Goal: Task Accomplishment & Management: Manage account settings

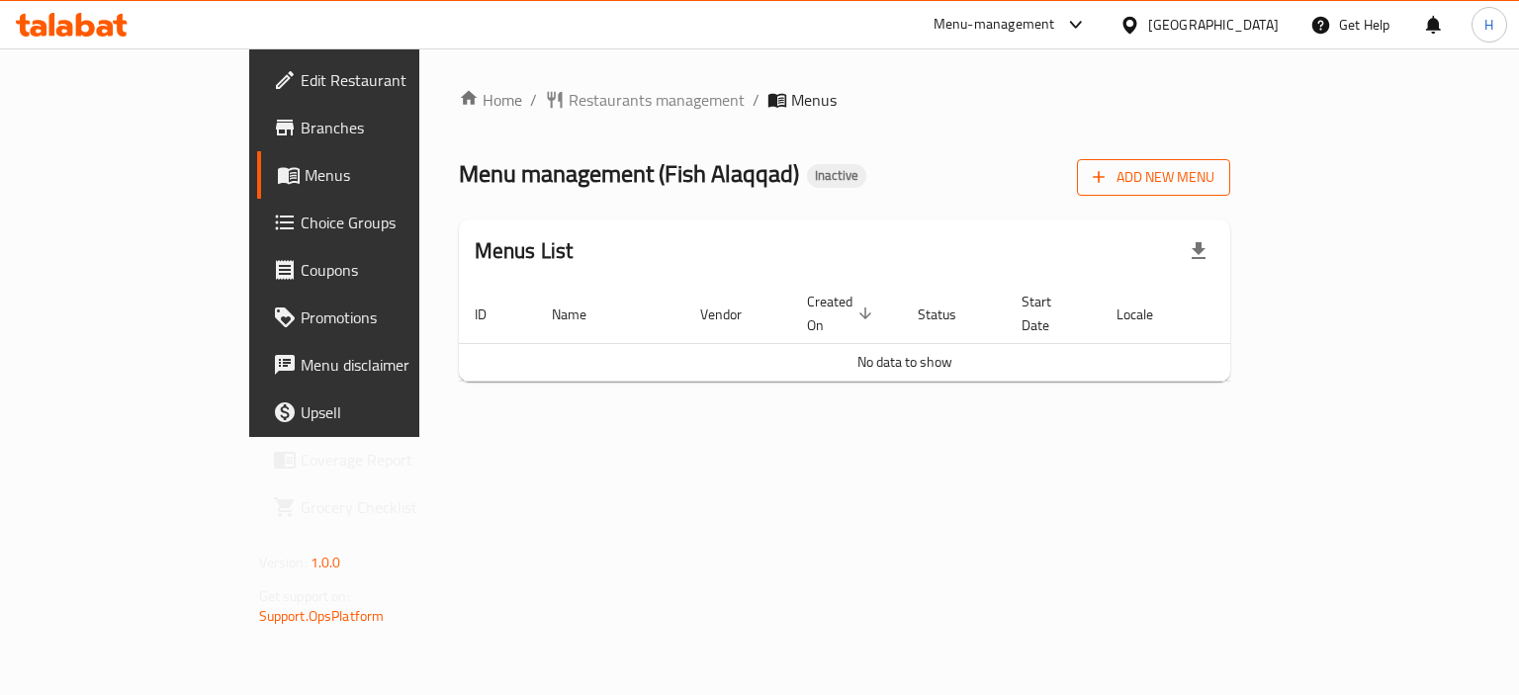
click at [1215, 171] on span "Add New Menu" at bounding box center [1154, 177] width 122 height 25
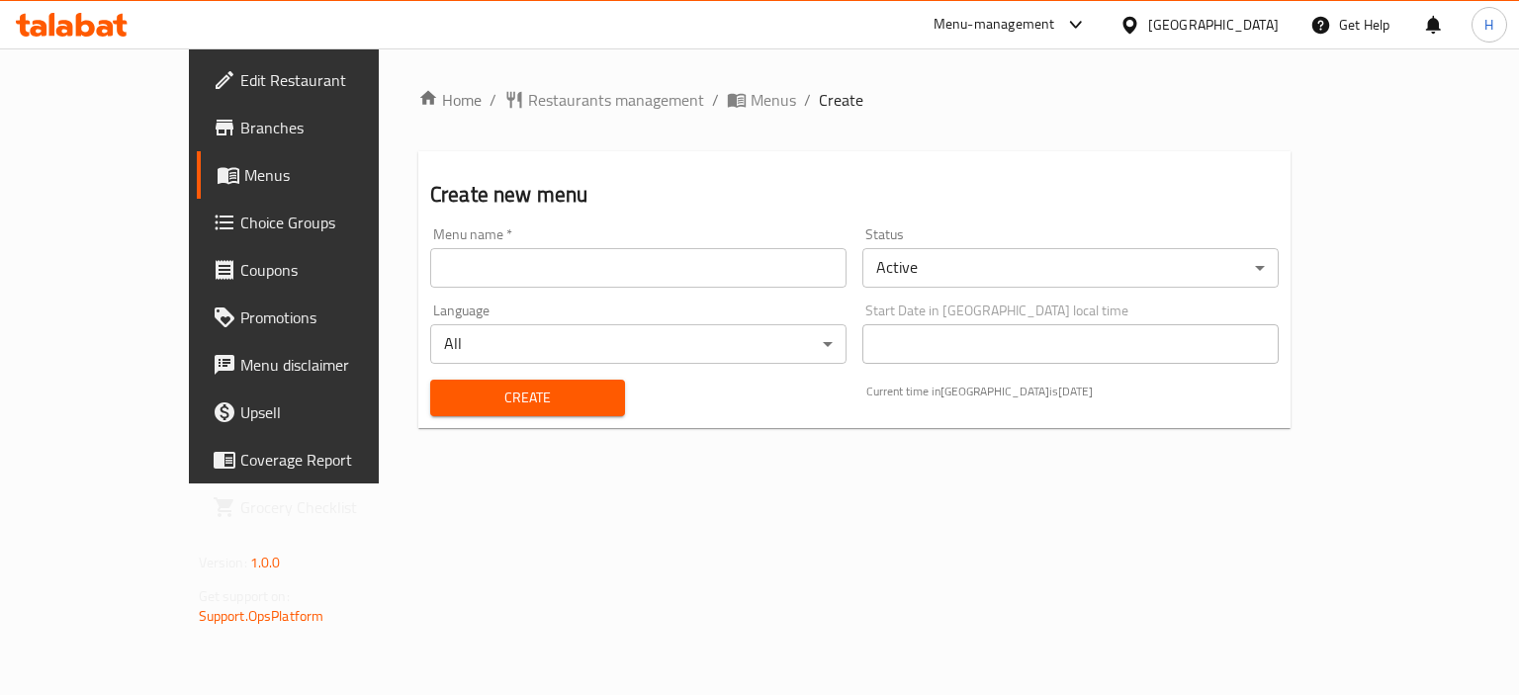
click at [609, 261] on input "text" at bounding box center [638, 268] width 416 height 40
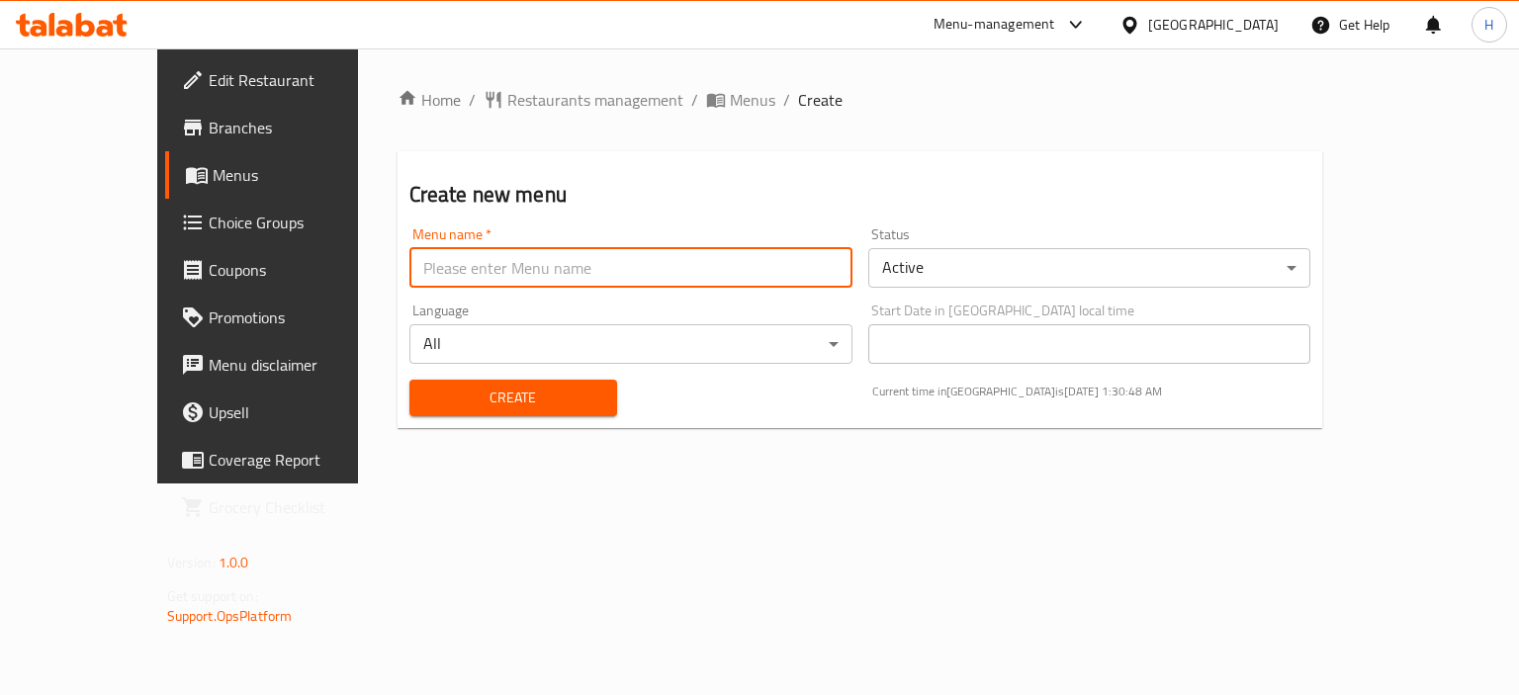
type input "Menu"
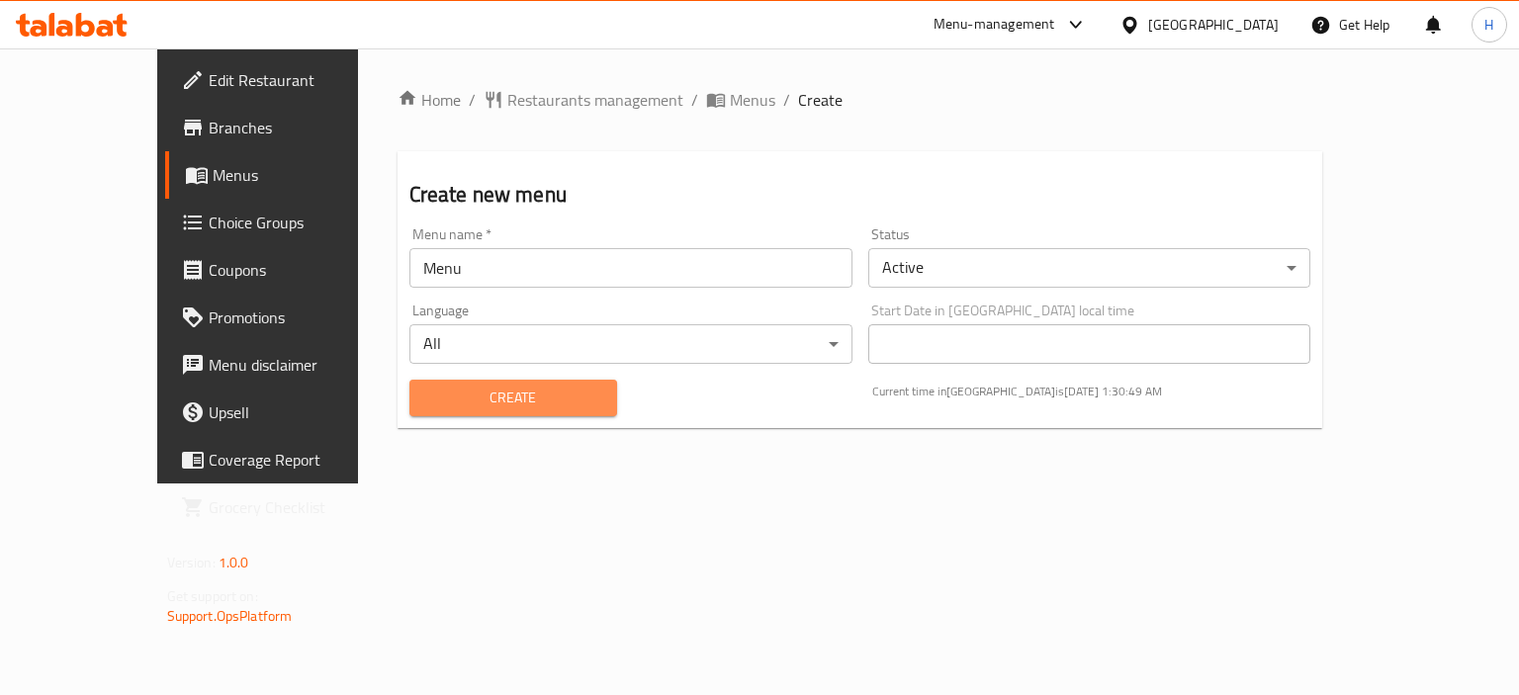
click at [445, 393] on span "Create" at bounding box center [513, 398] width 176 height 25
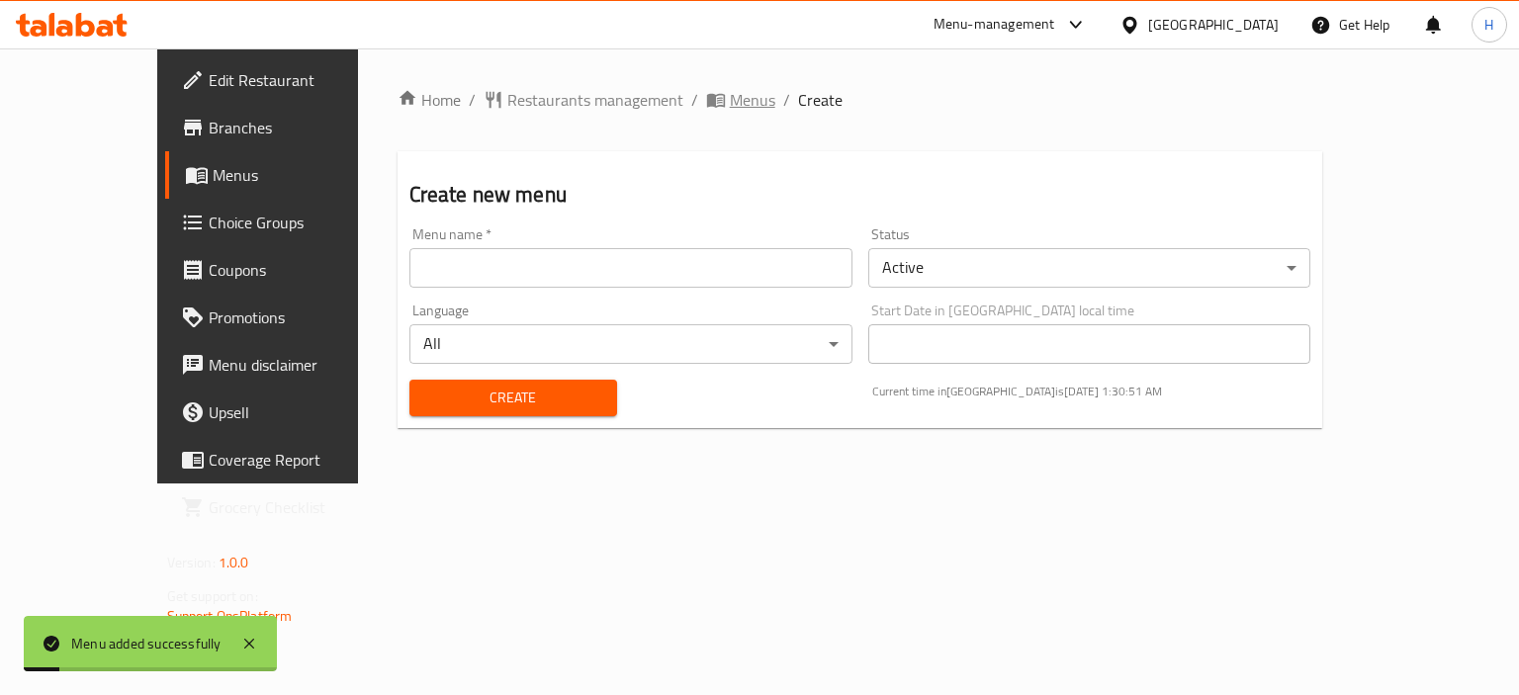
click at [730, 106] on span "Menus" at bounding box center [752, 100] width 45 height 24
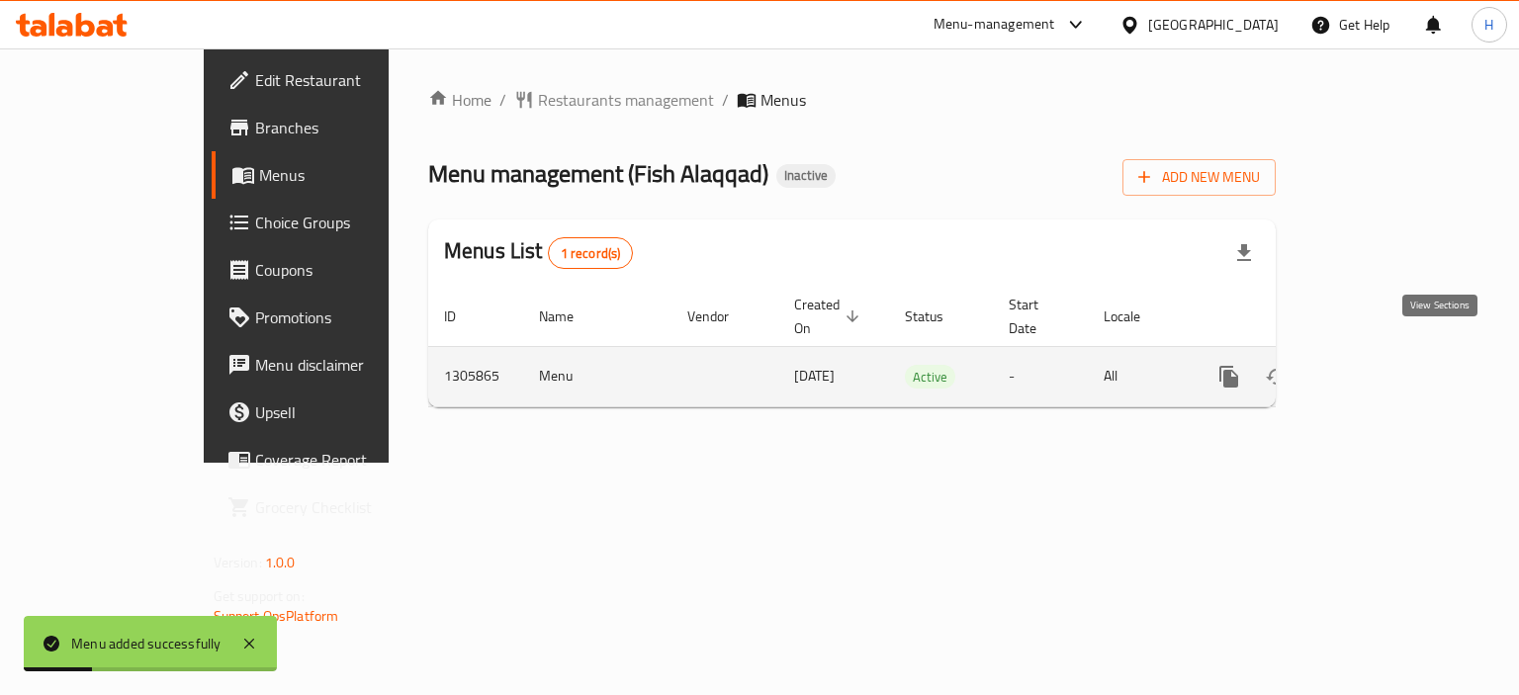
click at [1381, 368] on icon "enhanced table" at bounding box center [1372, 377] width 18 height 18
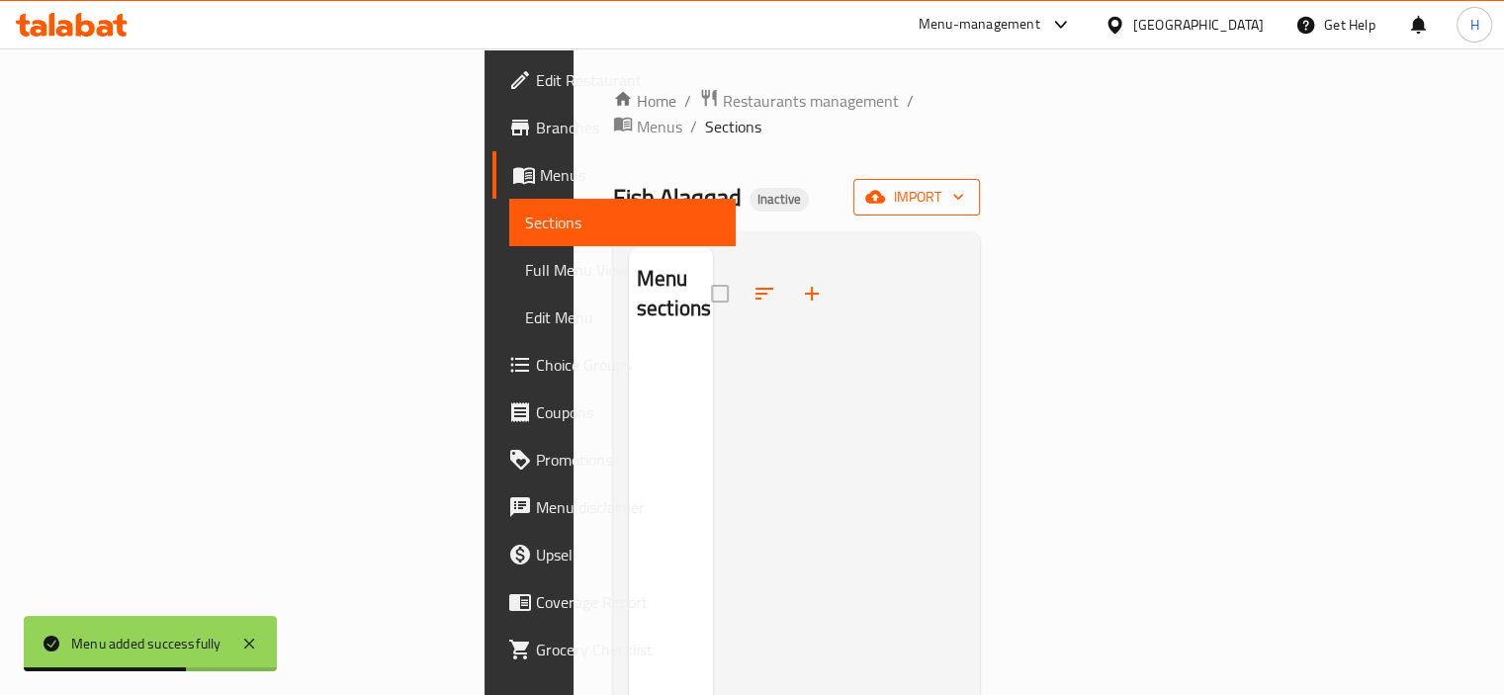
click at [964, 185] on span "import" at bounding box center [916, 197] width 95 height 25
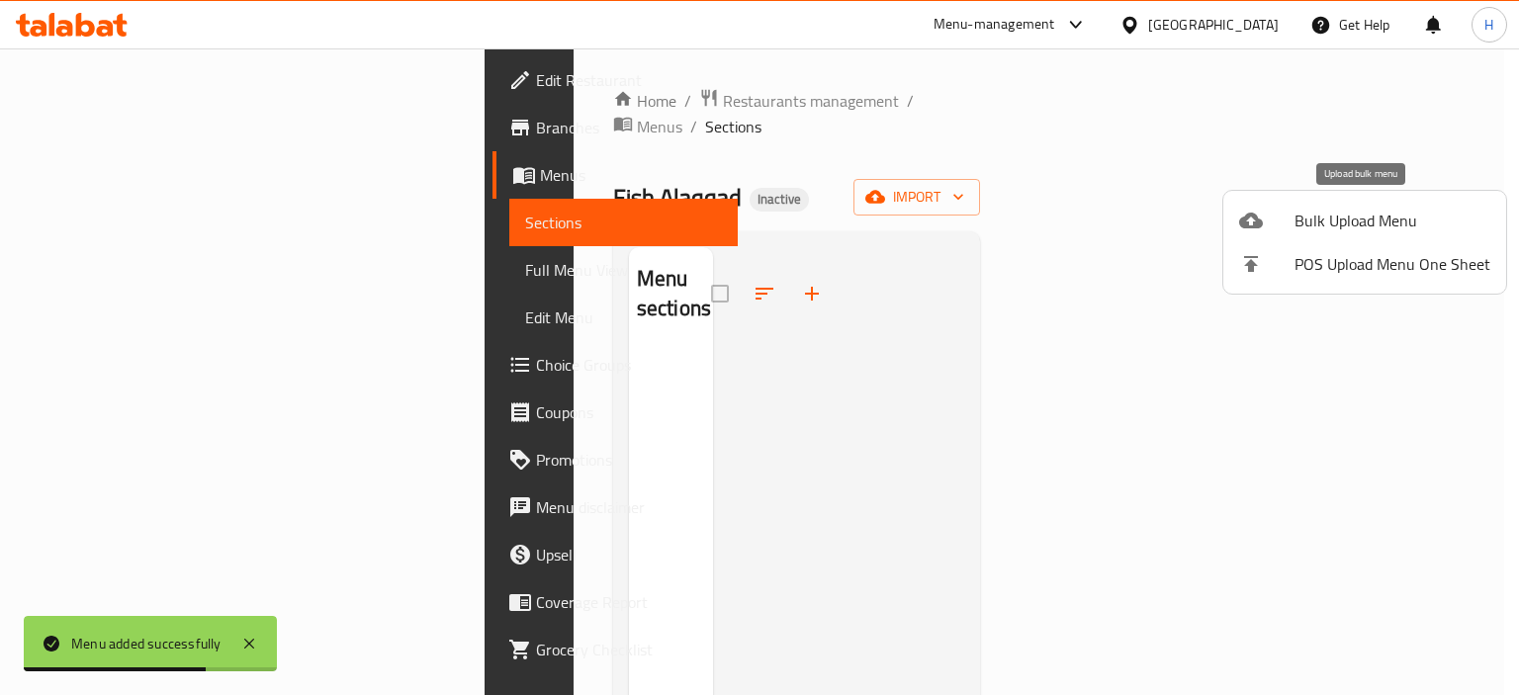
click at [1290, 217] on div at bounding box center [1266, 221] width 55 height 24
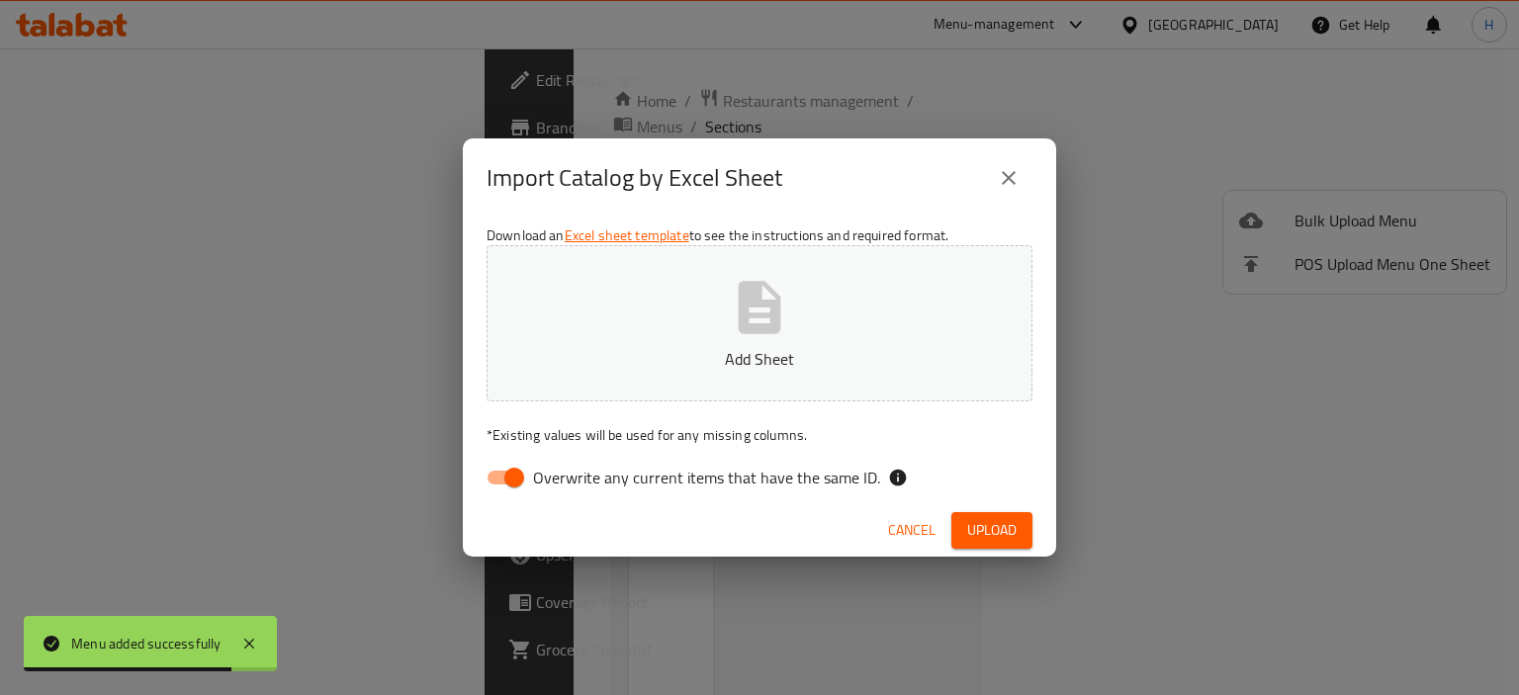
click at [652, 478] on span "Overwrite any current items that have the same ID." at bounding box center [706, 478] width 347 height 24
click at [571, 478] on input "Overwrite any current items that have the same ID." at bounding box center [514, 478] width 113 height 38
checkbox input "false"
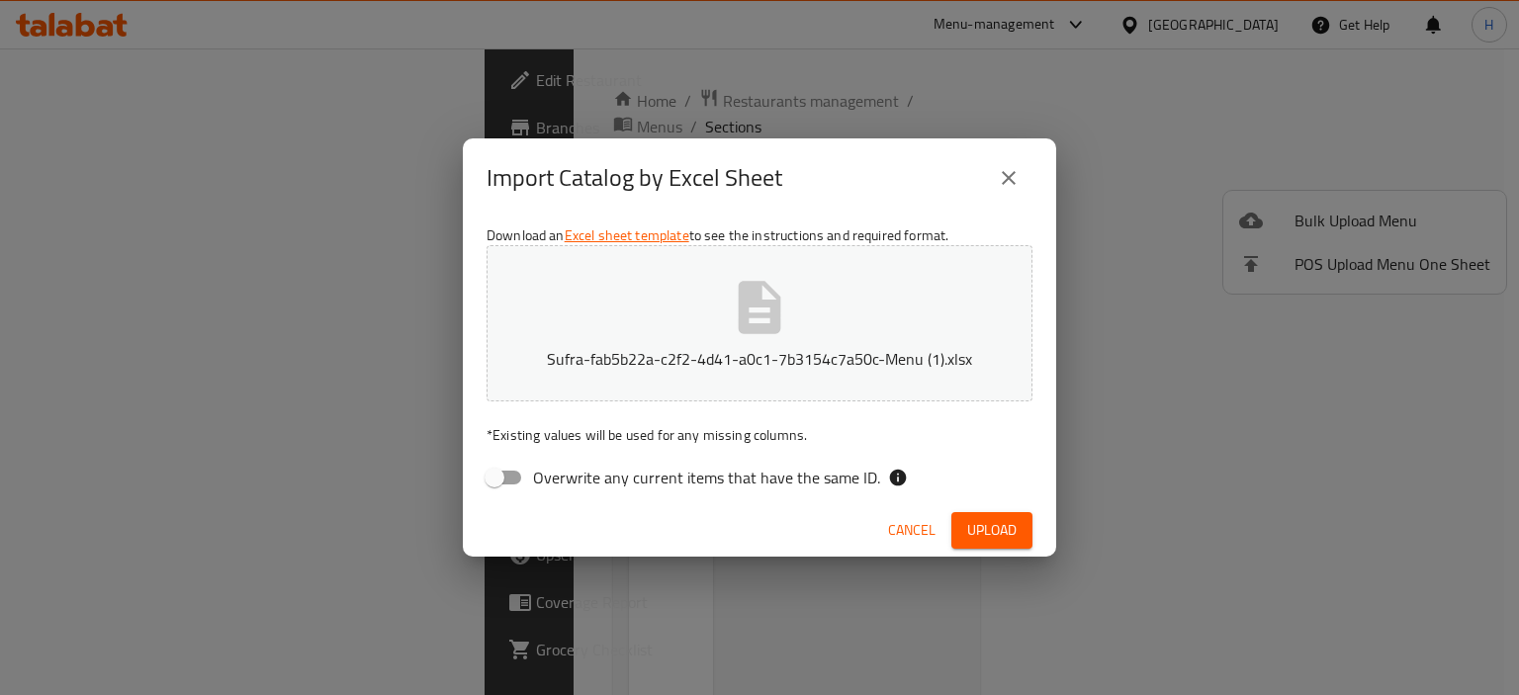
click at [991, 532] on span "Upload" at bounding box center [991, 530] width 49 height 25
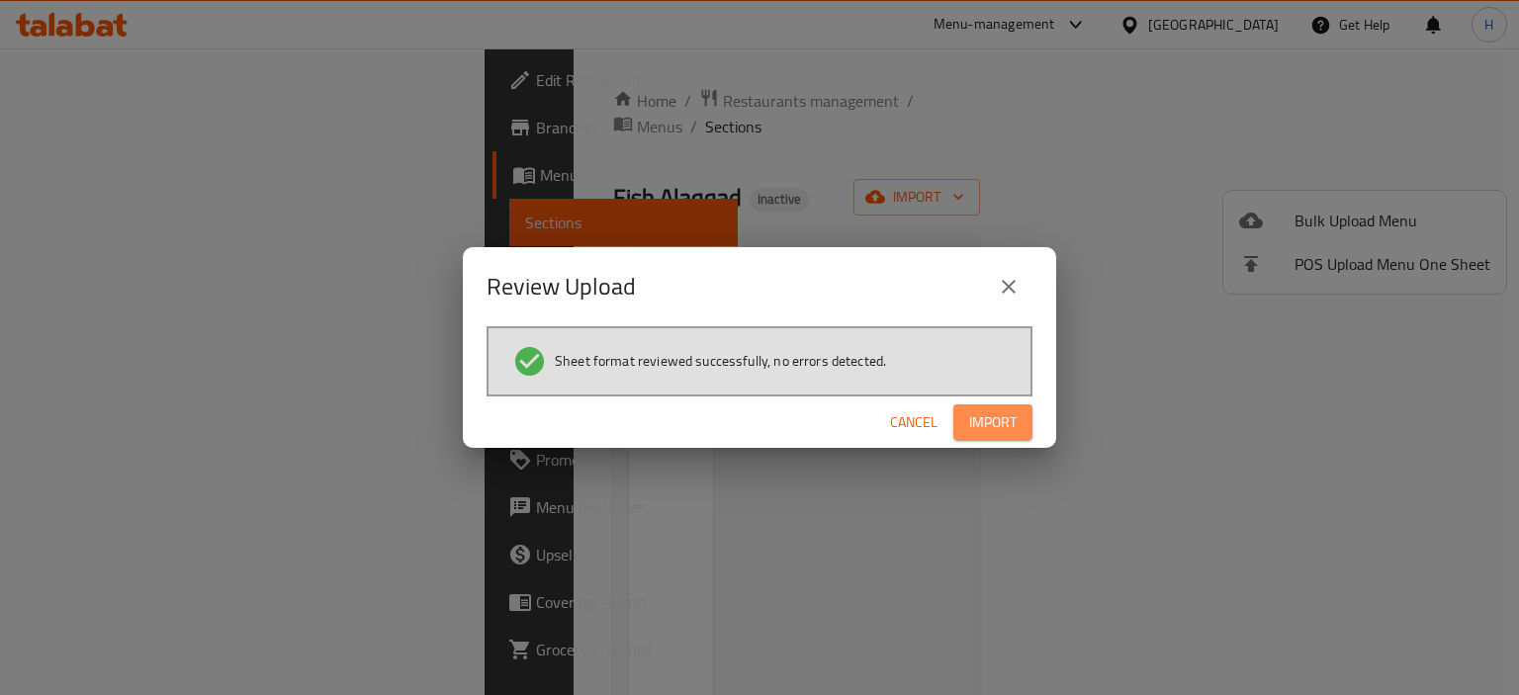
click at [969, 414] on span "Import" at bounding box center [992, 422] width 47 height 25
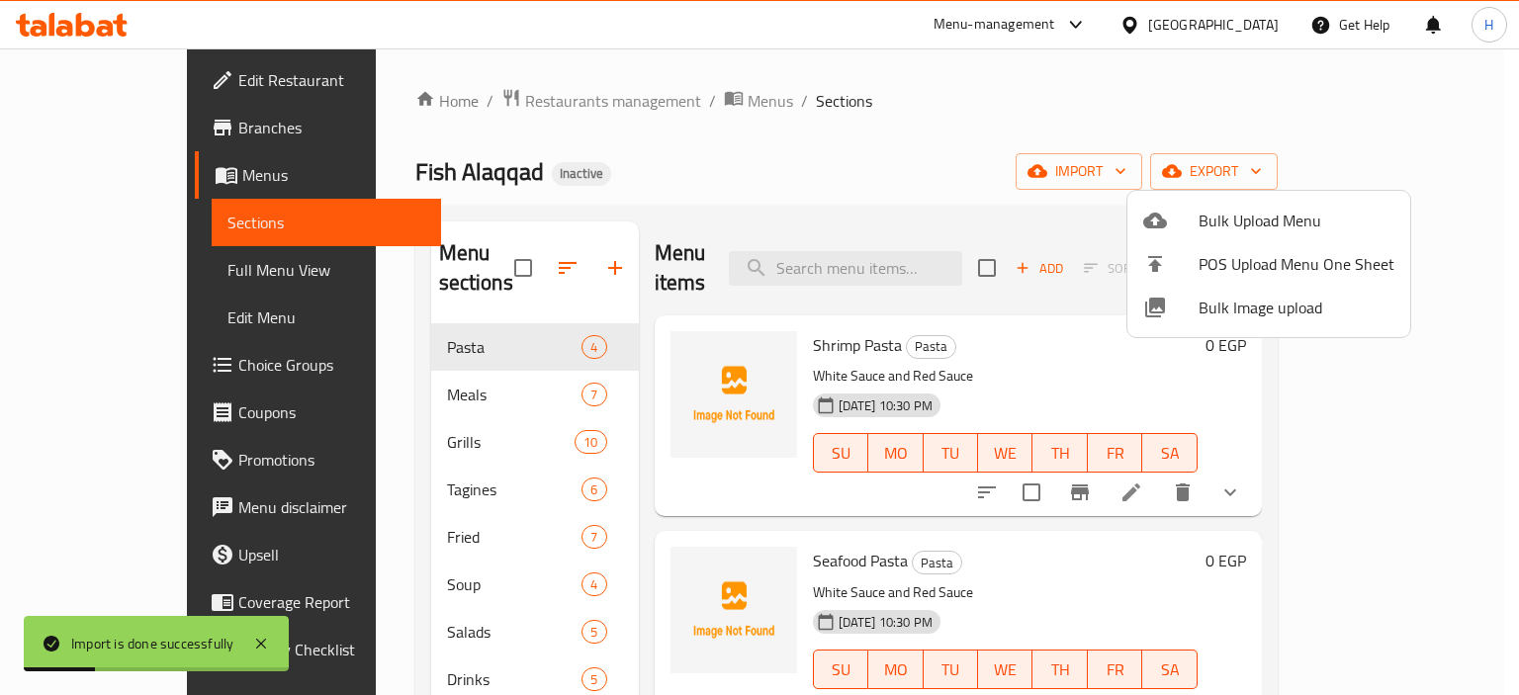
click at [732, 205] on div at bounding box center [759, 347] width 1519 height 695
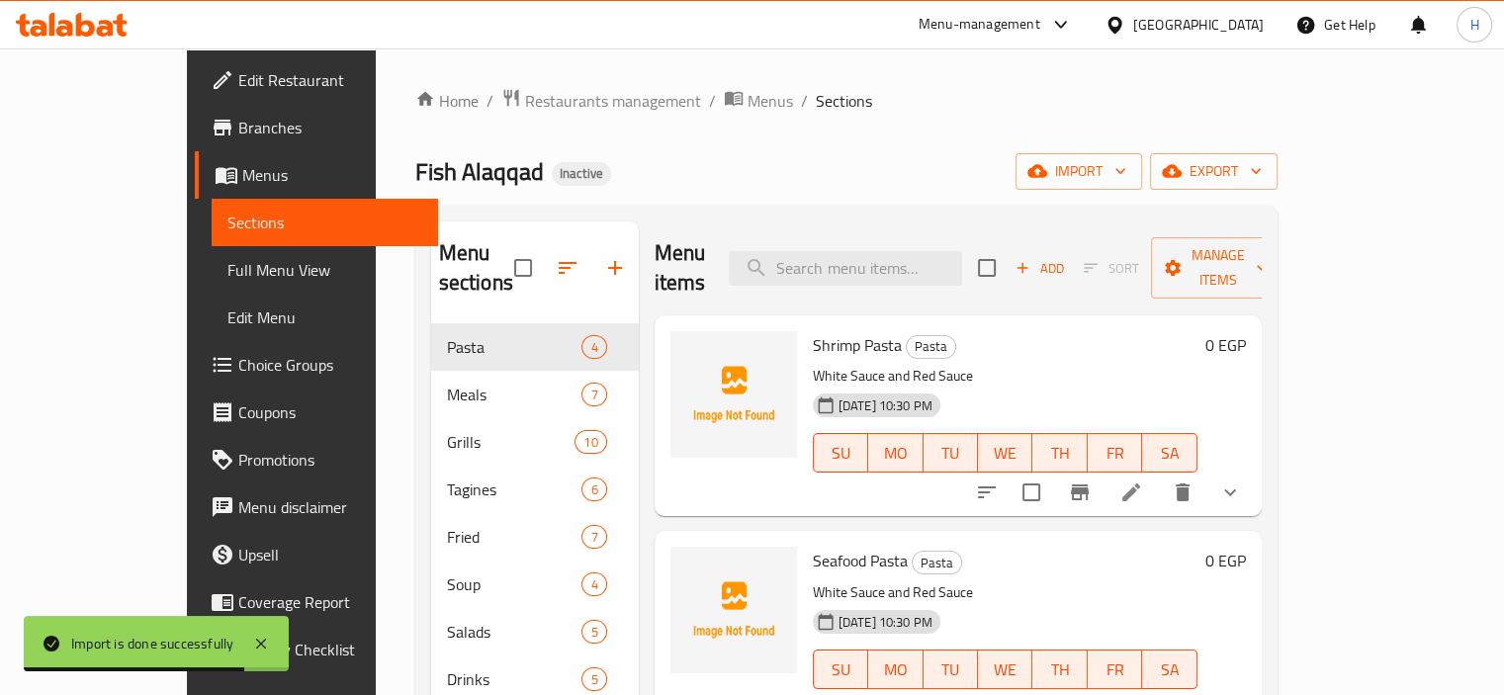
click at [227, 273] on span "Full Menu View" at bounding box center [324, 270] width 195 height 24
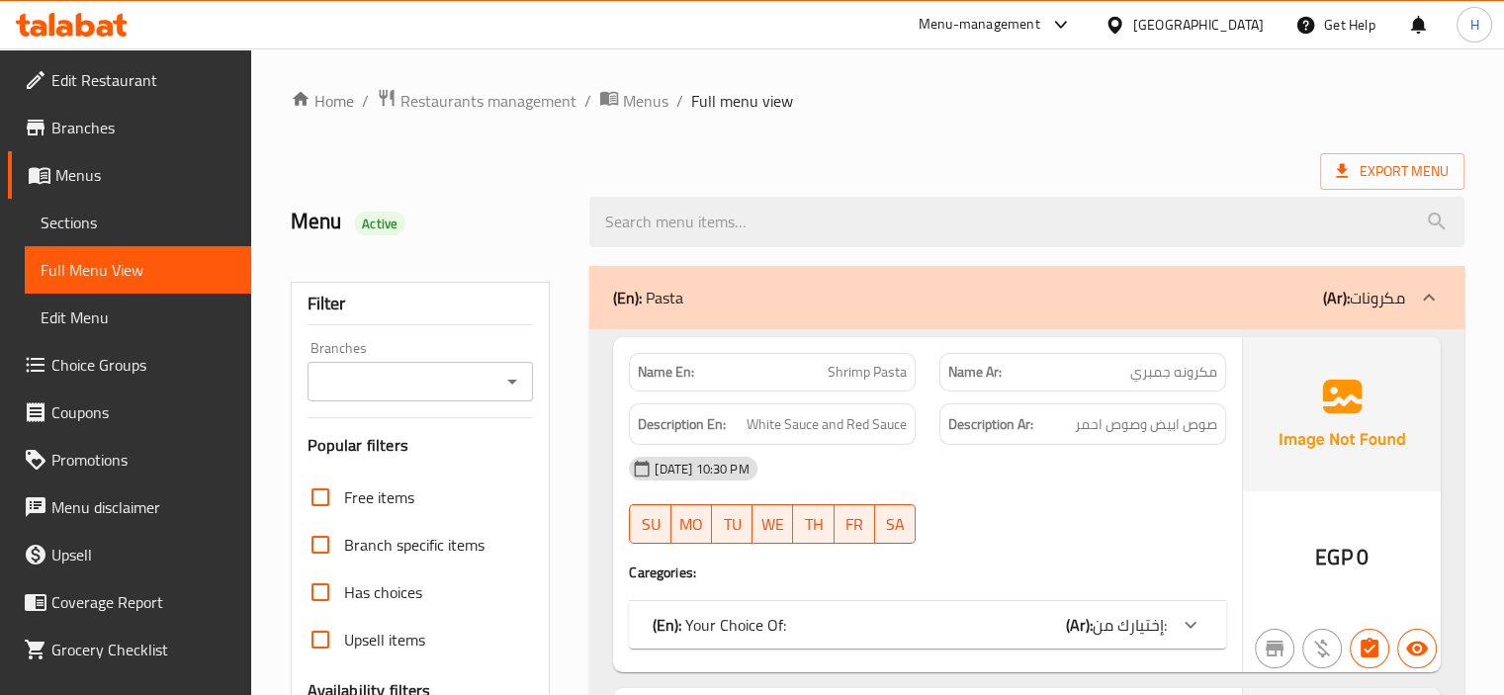
click at [920, 623] on div "(En): Your Choice Of: (Ar): إختيارك من:" at bounding box center [910, 625] width 514 height 24
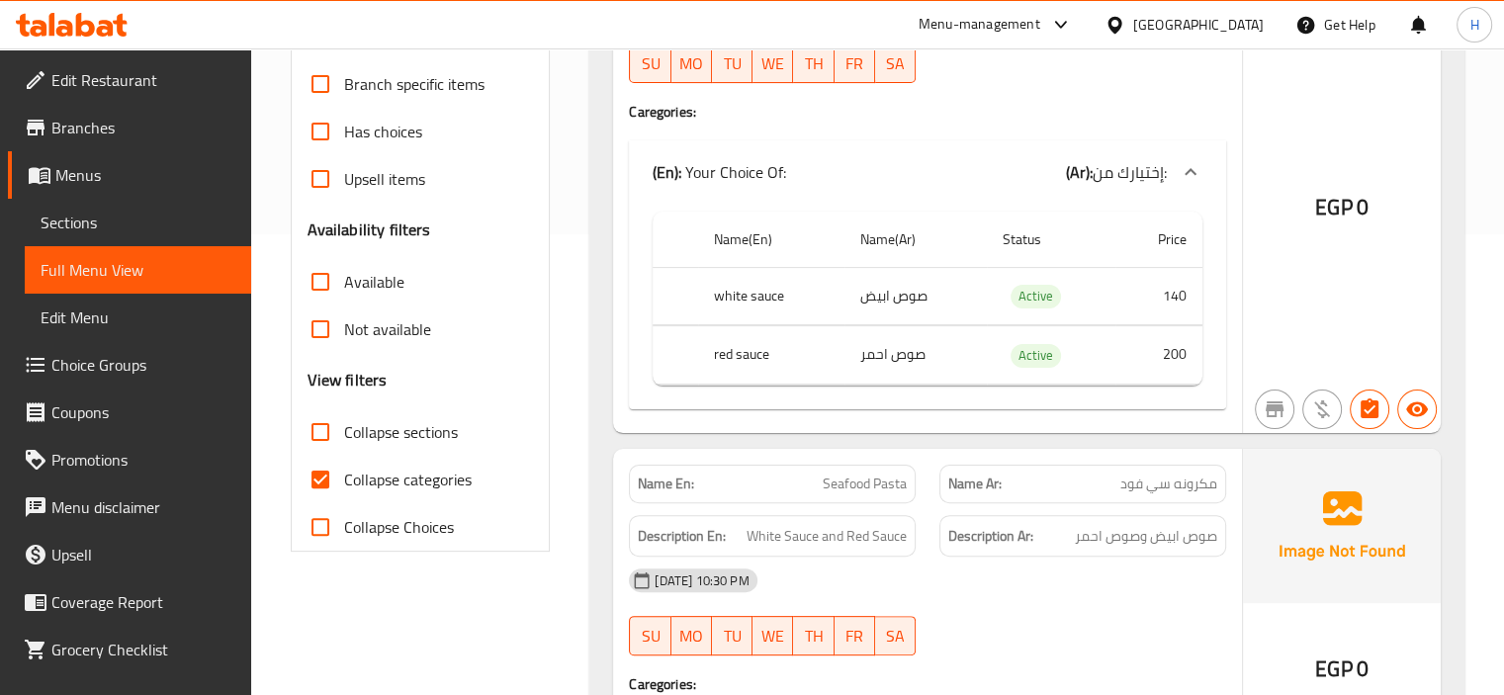
scroll to position [477, 0]
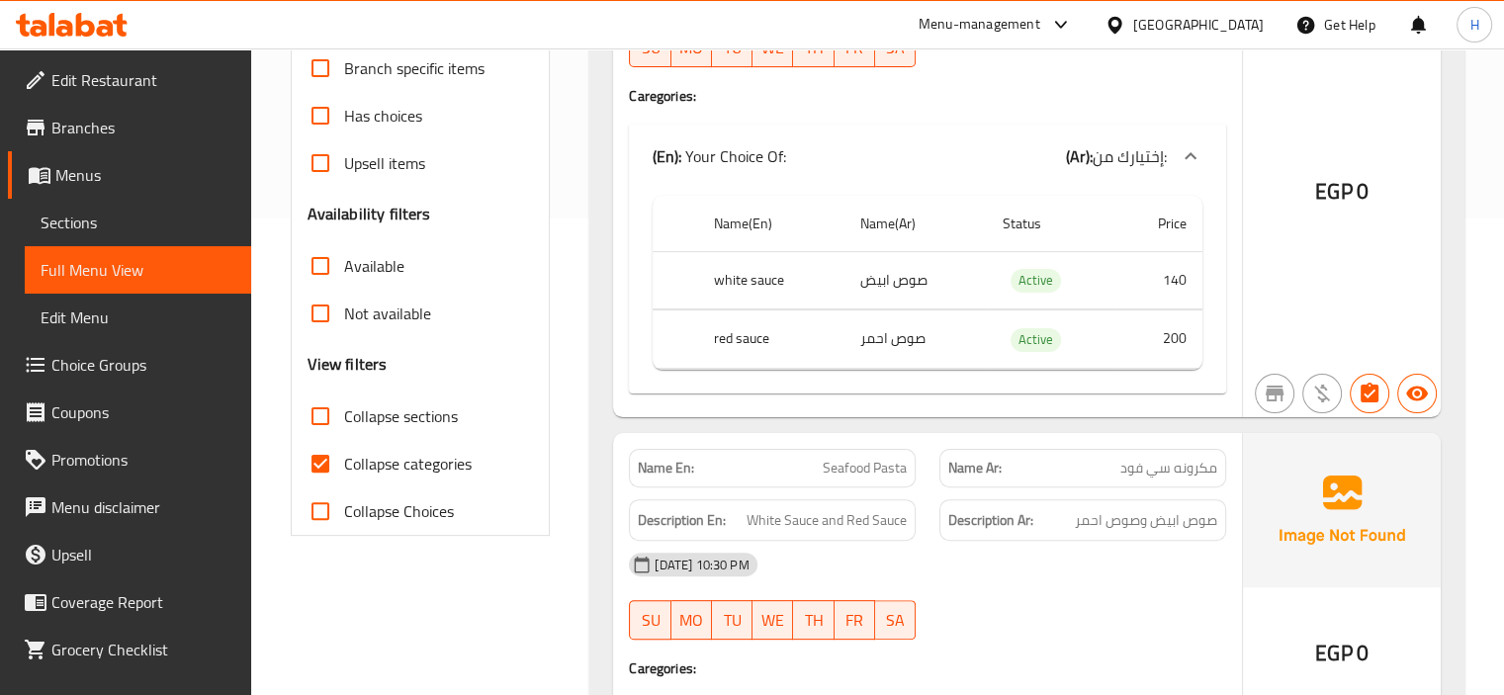
click at [316, 470] on input "Collapse categories" at bounding box center [320, 463] width 47 height 47
checkbox input "false"
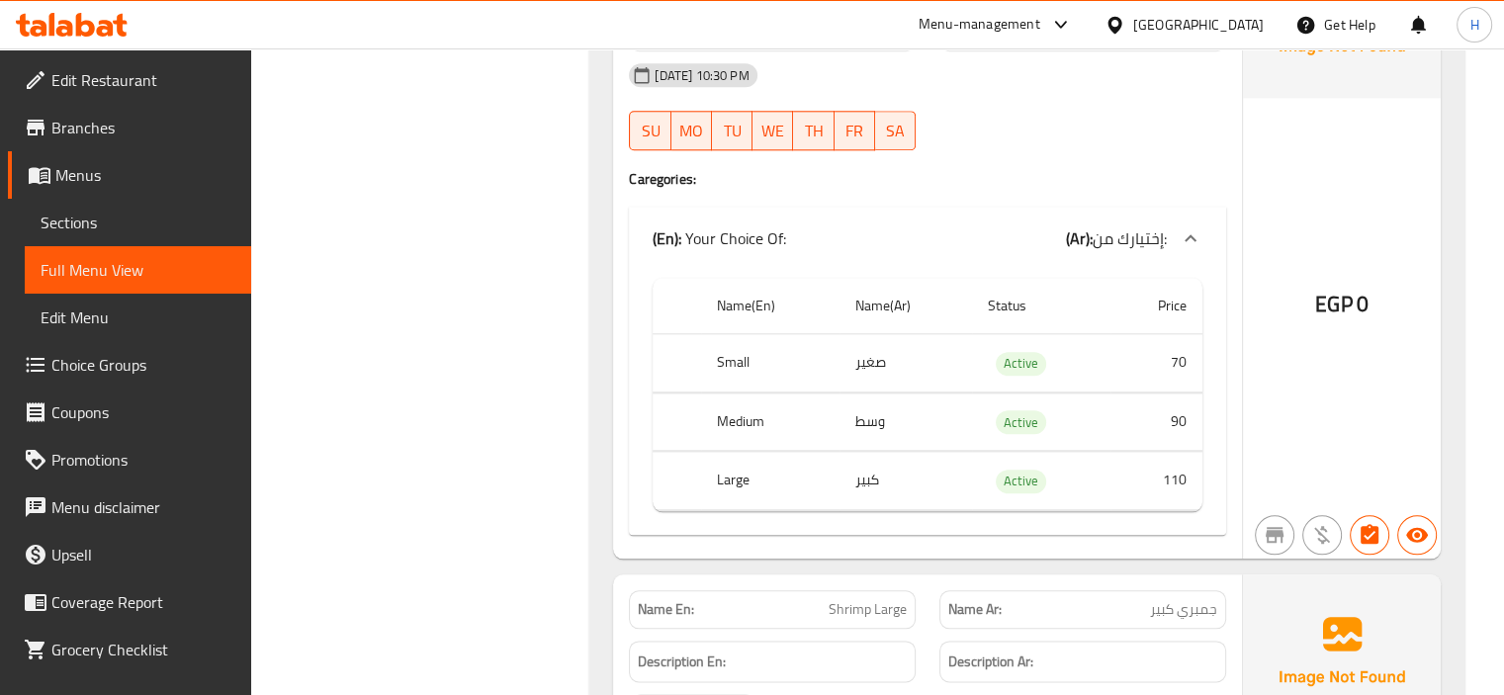
scroll to position [17291, 0]
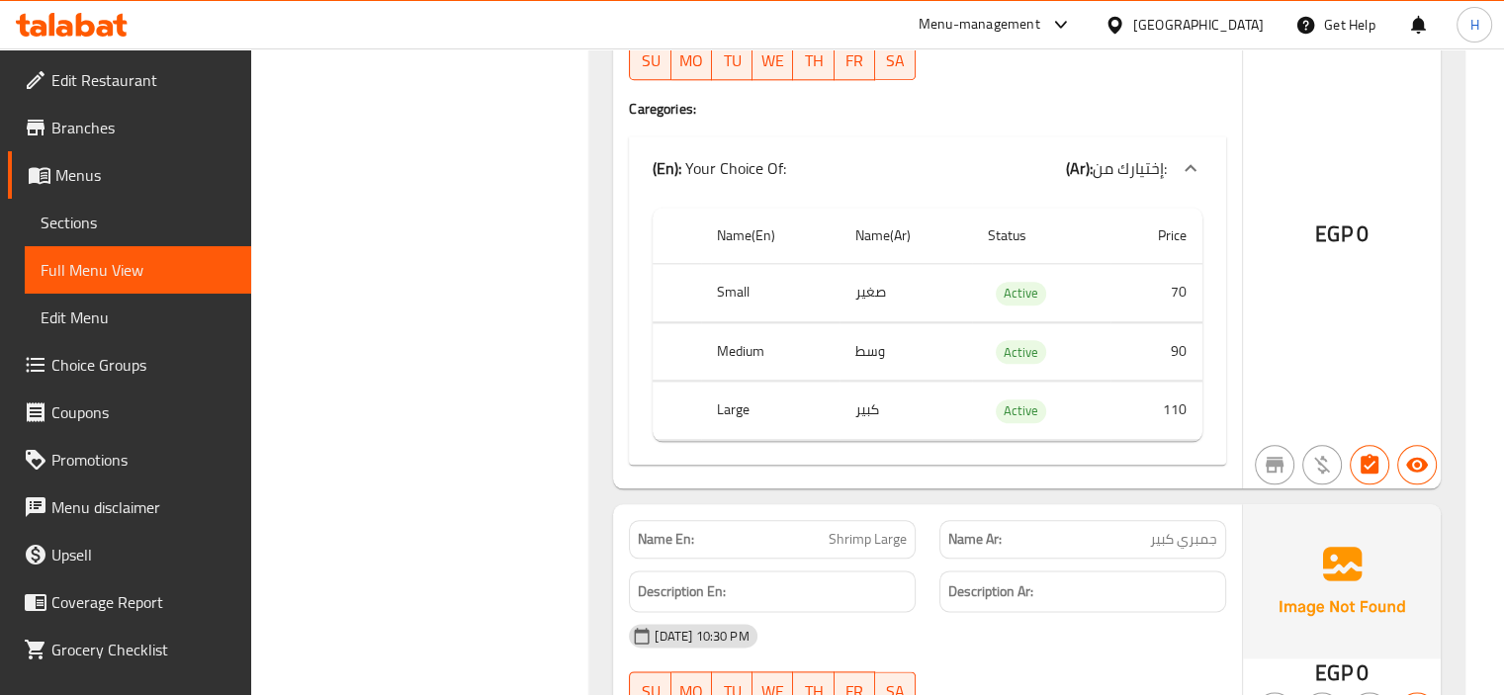
copy span "Shrimp Large"
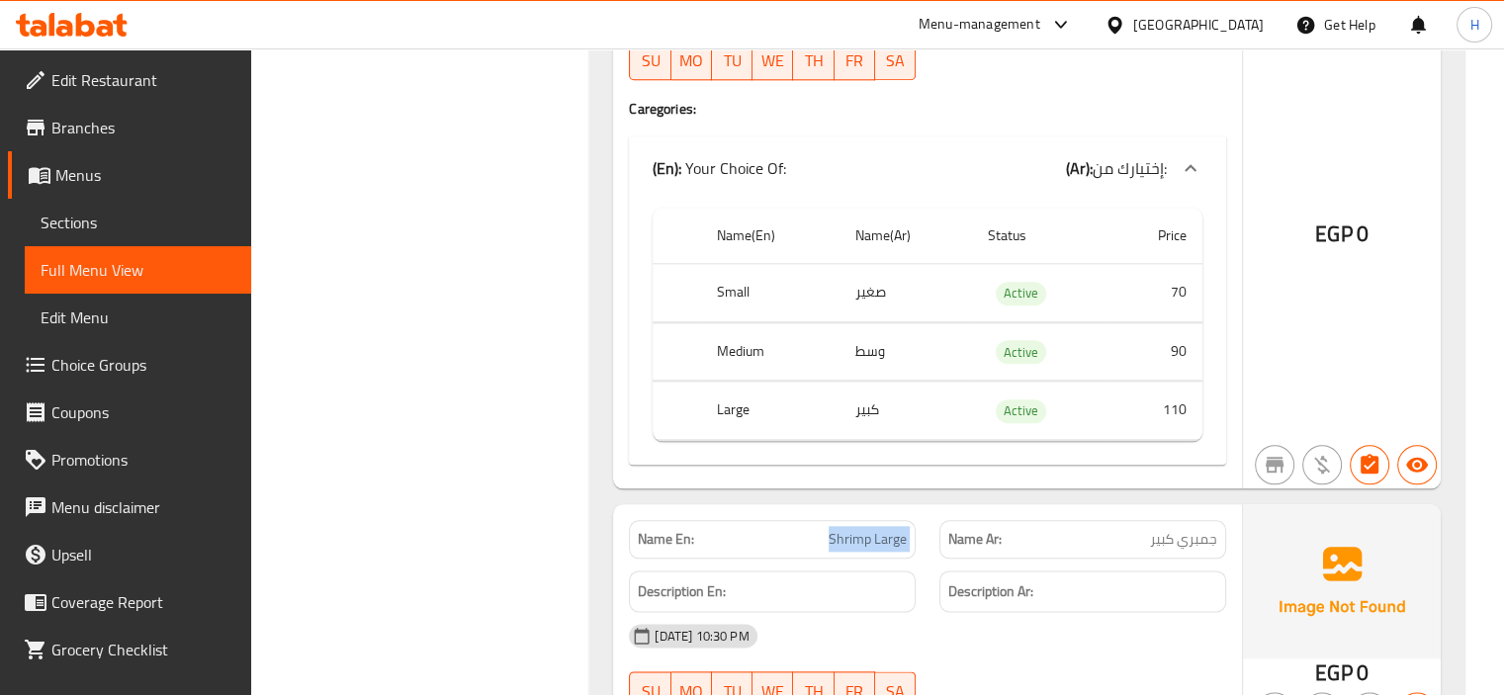
click at [123, 363] on span "Choice Groups" at bounding box center [143, 365] width 184 height 24
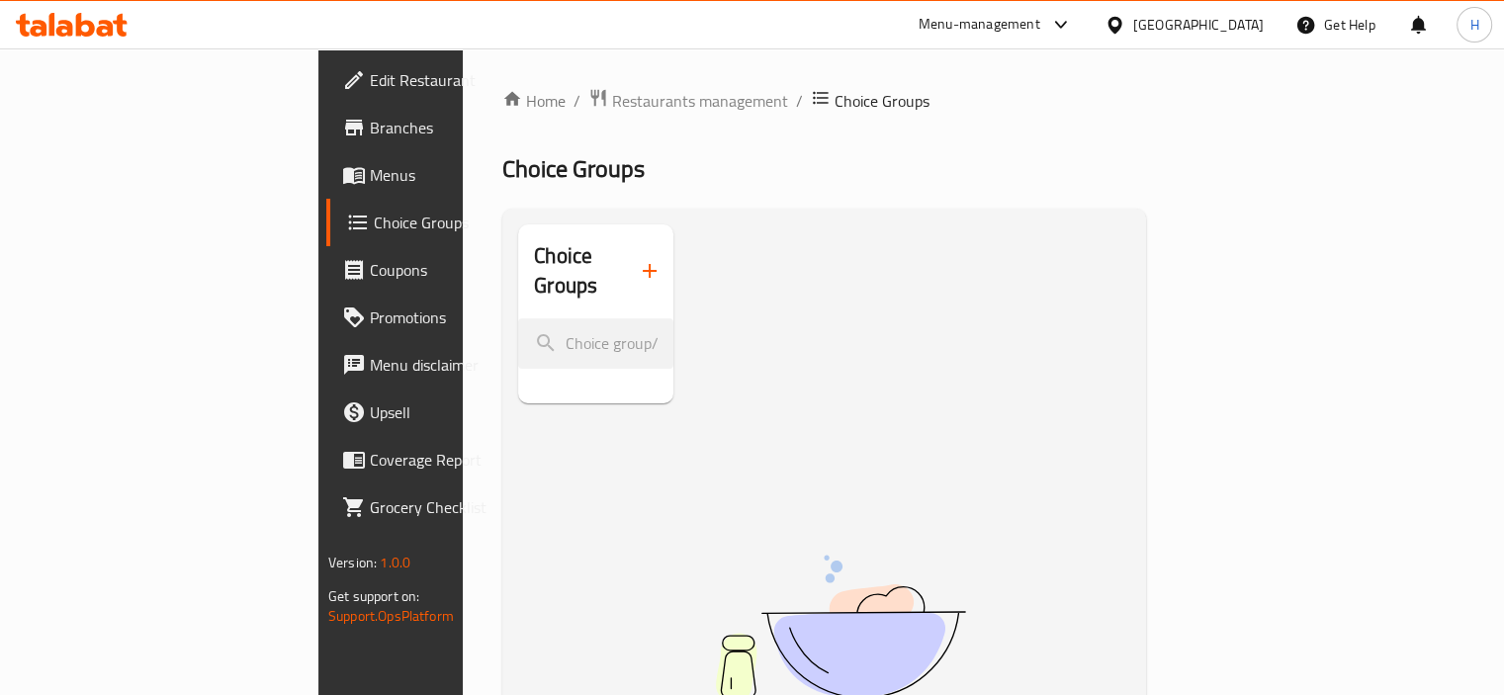
click at [638, 259] on icon "button" at bounding box center [650, 271] width 24 height 24
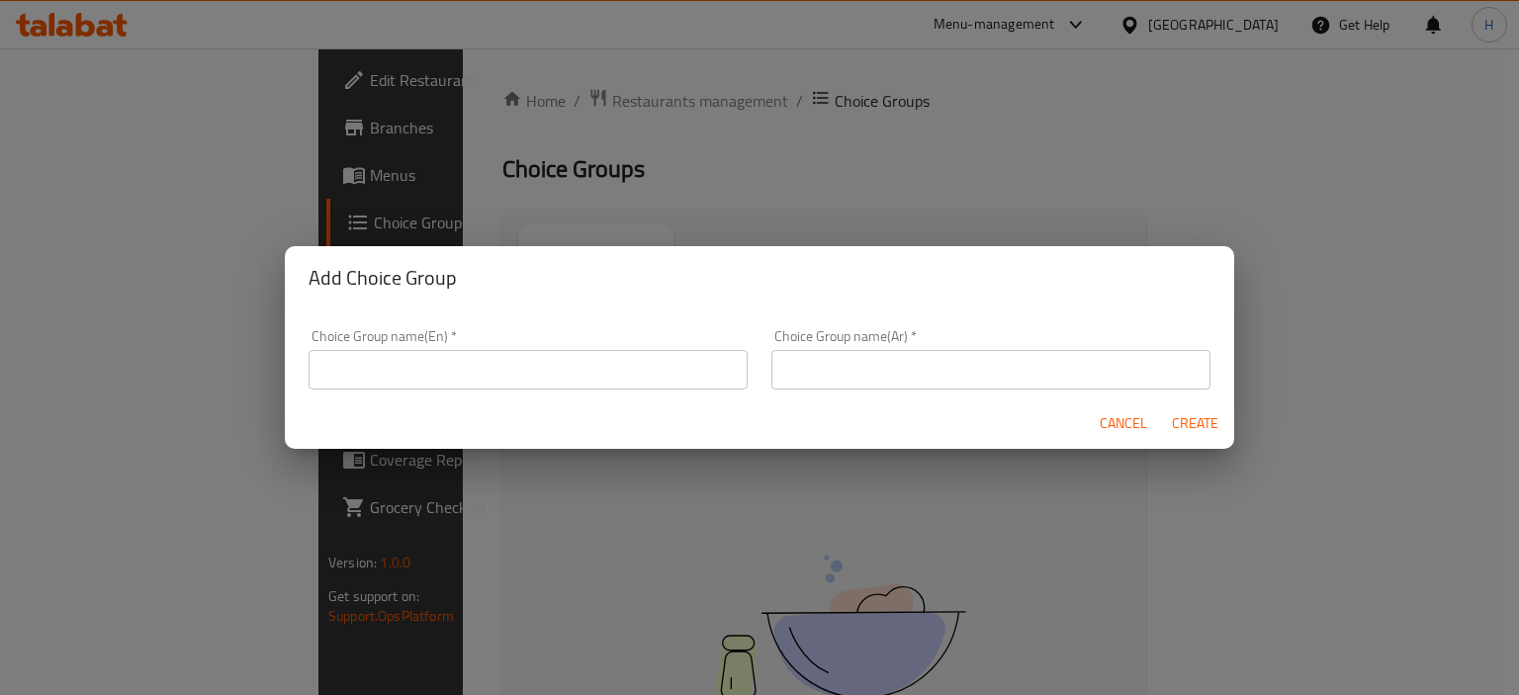
click at [468, 368] on input "text" at bounding box center [528, 370] width 439 height 40
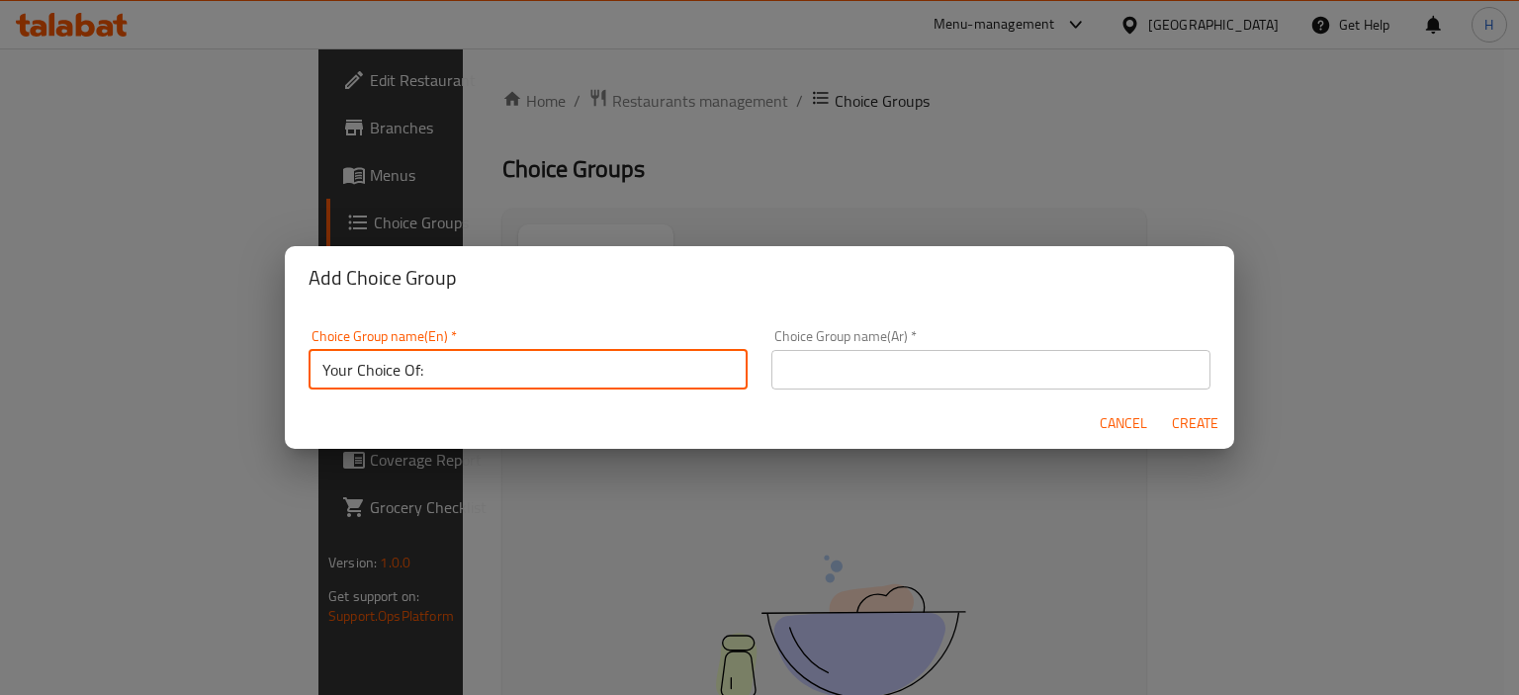
type input "Your Choice Of:"
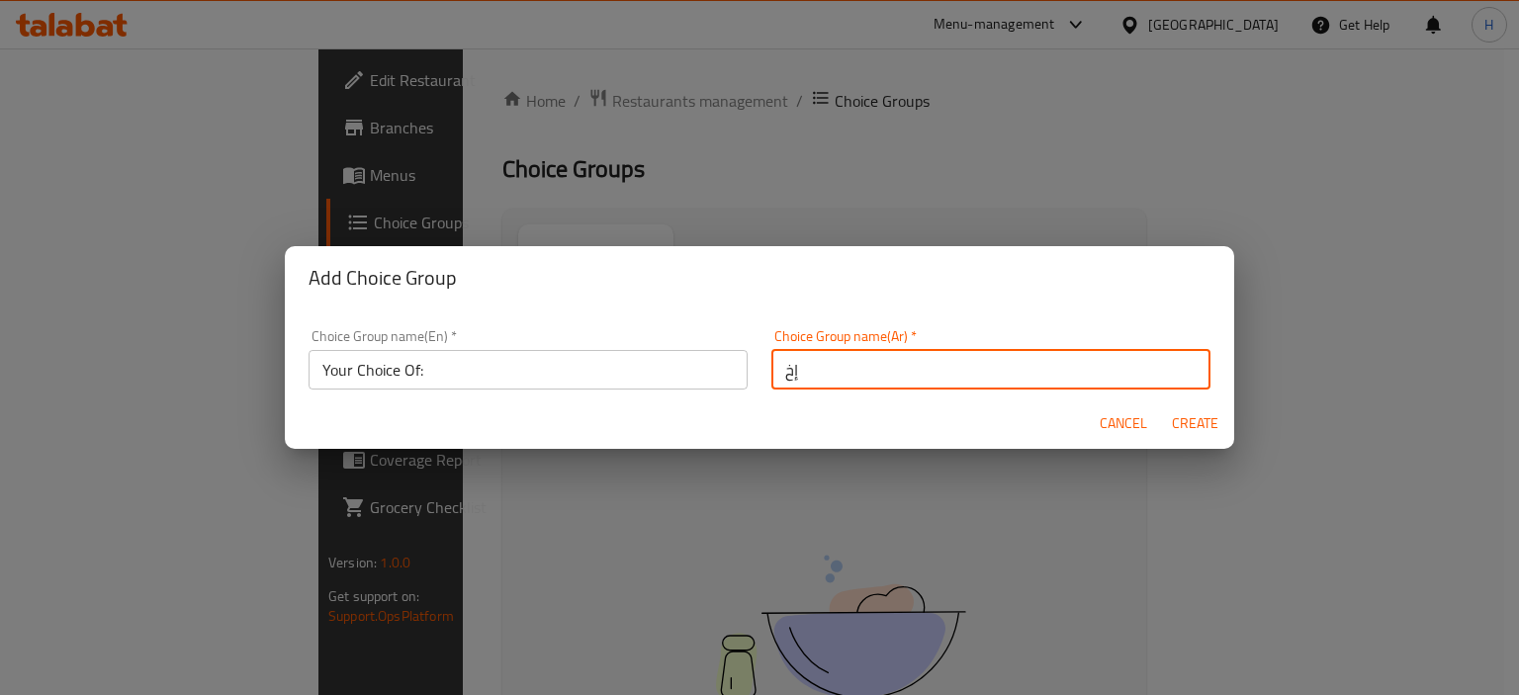
type input "إختيارك من:"
click at [1199, 428] on span "Create" at bounding box center [1194, 423] width 47 height 25
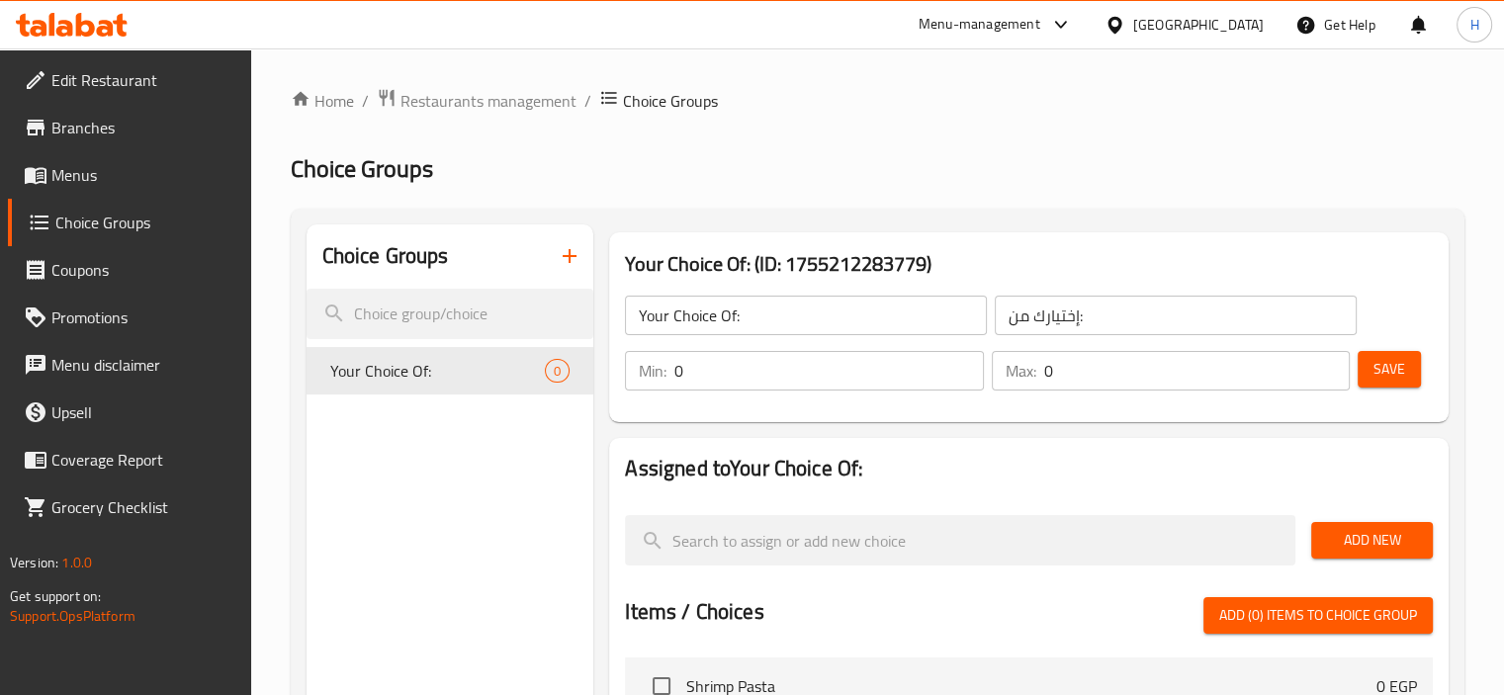
click at [763, 364] on input "0" at bounding box center [829, 371] width 309 height 40
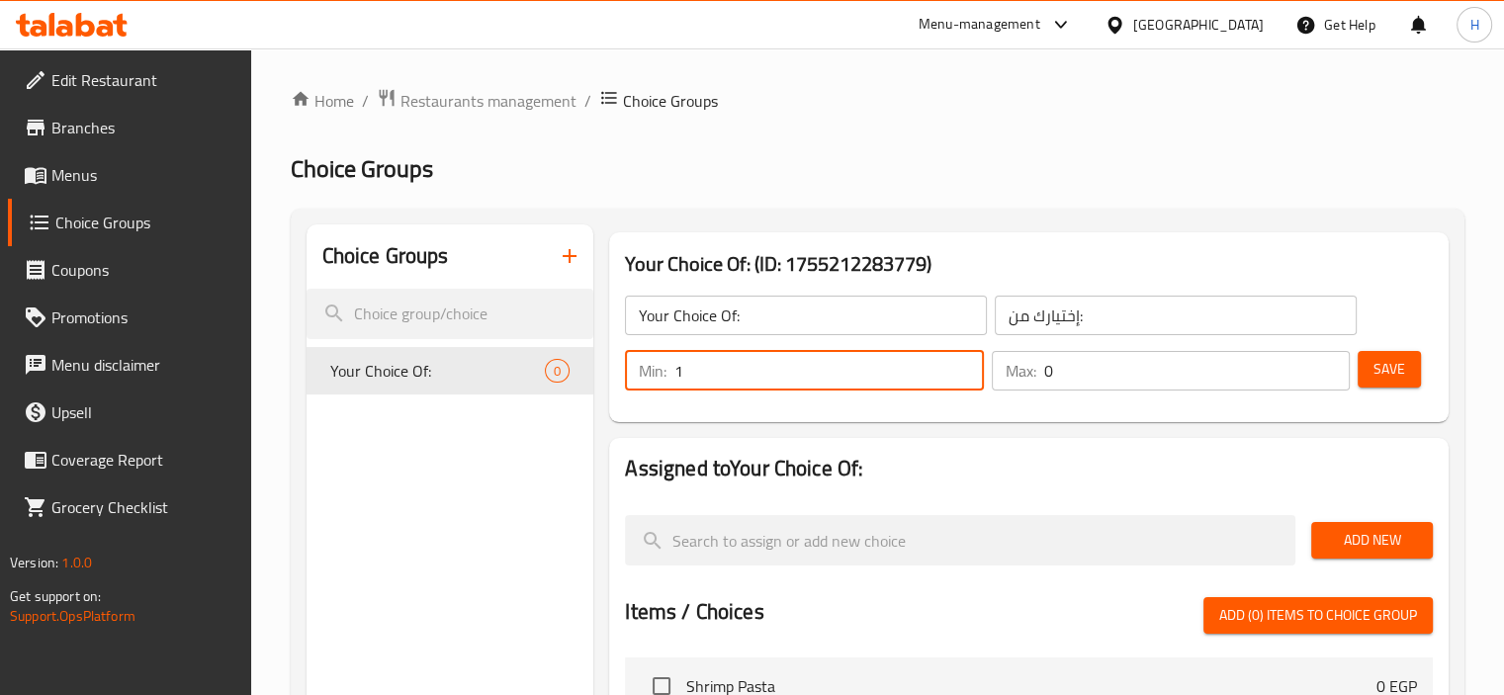
type input "1"
click at [1108, 376] on input "0" at bounding box center [1197, 371] width 306 height 40
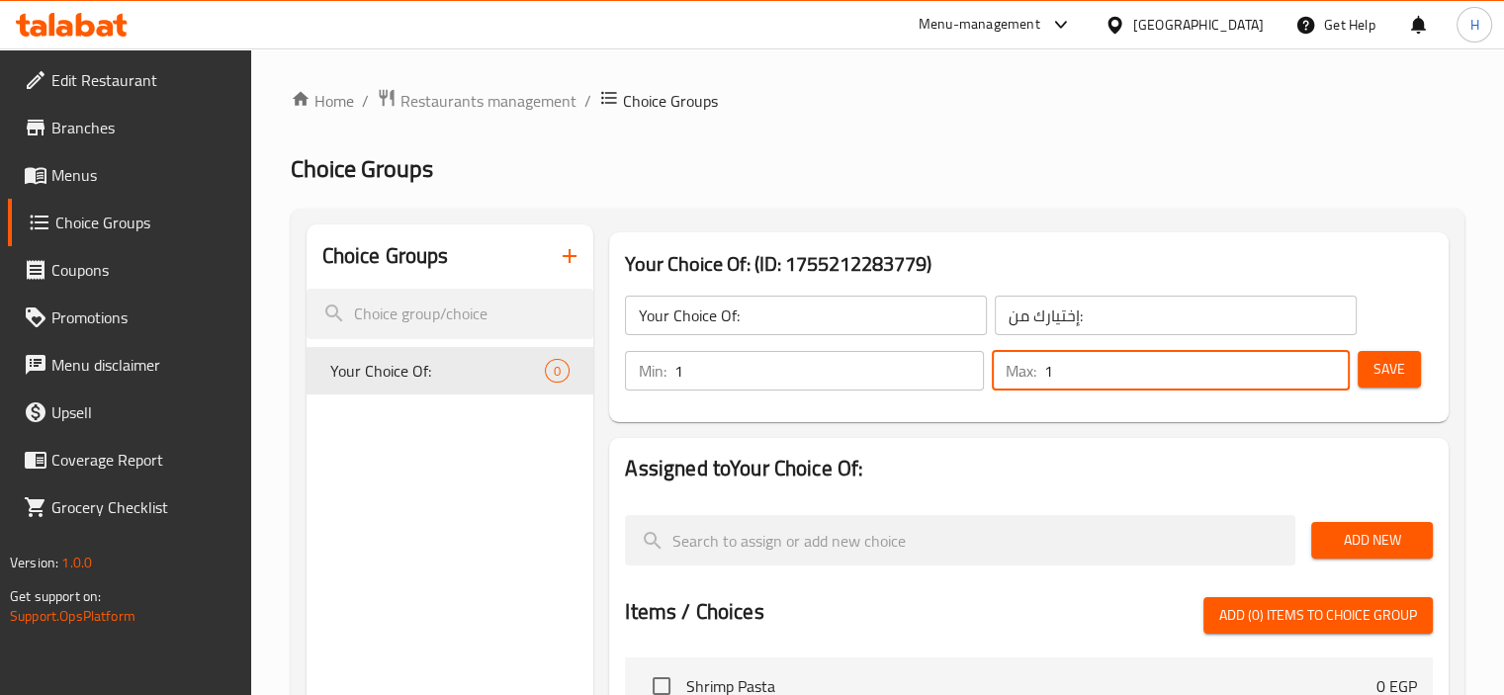
type input "1"
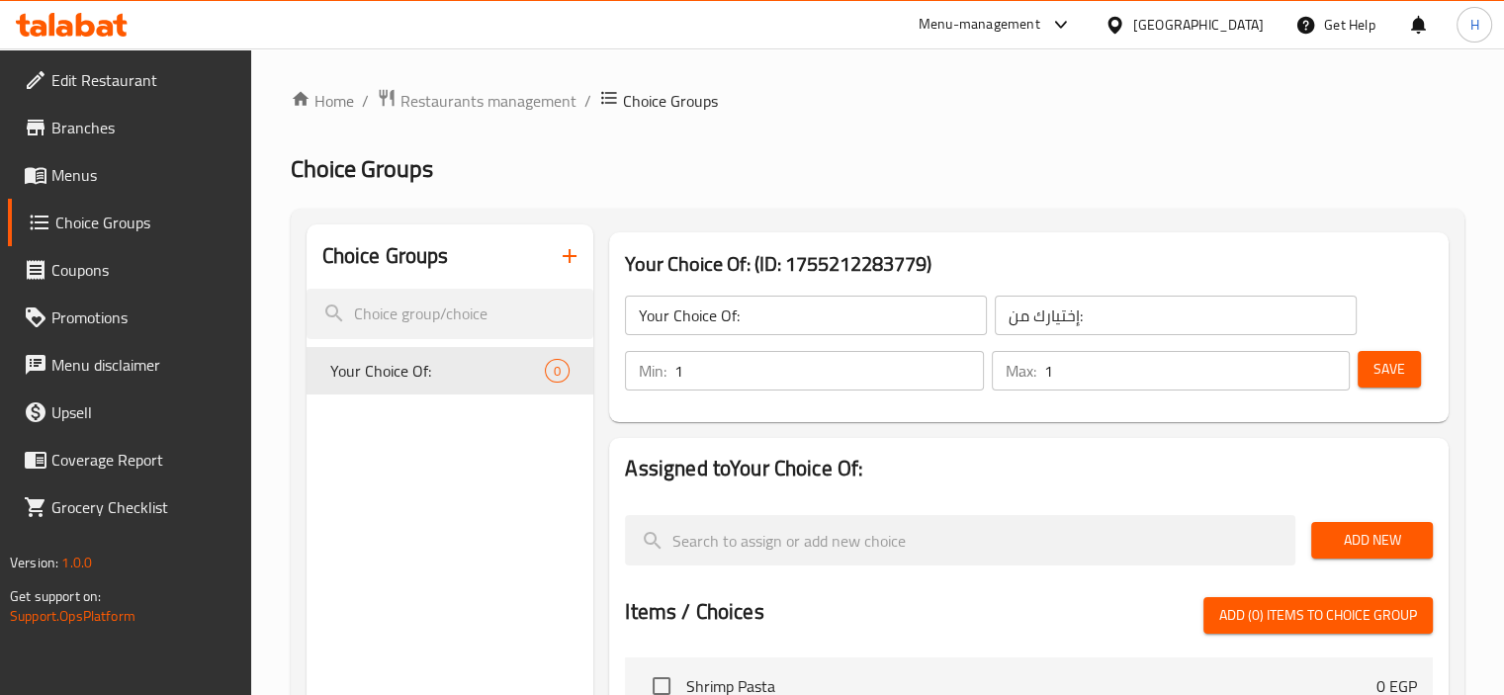
scroll to position [138, 0]
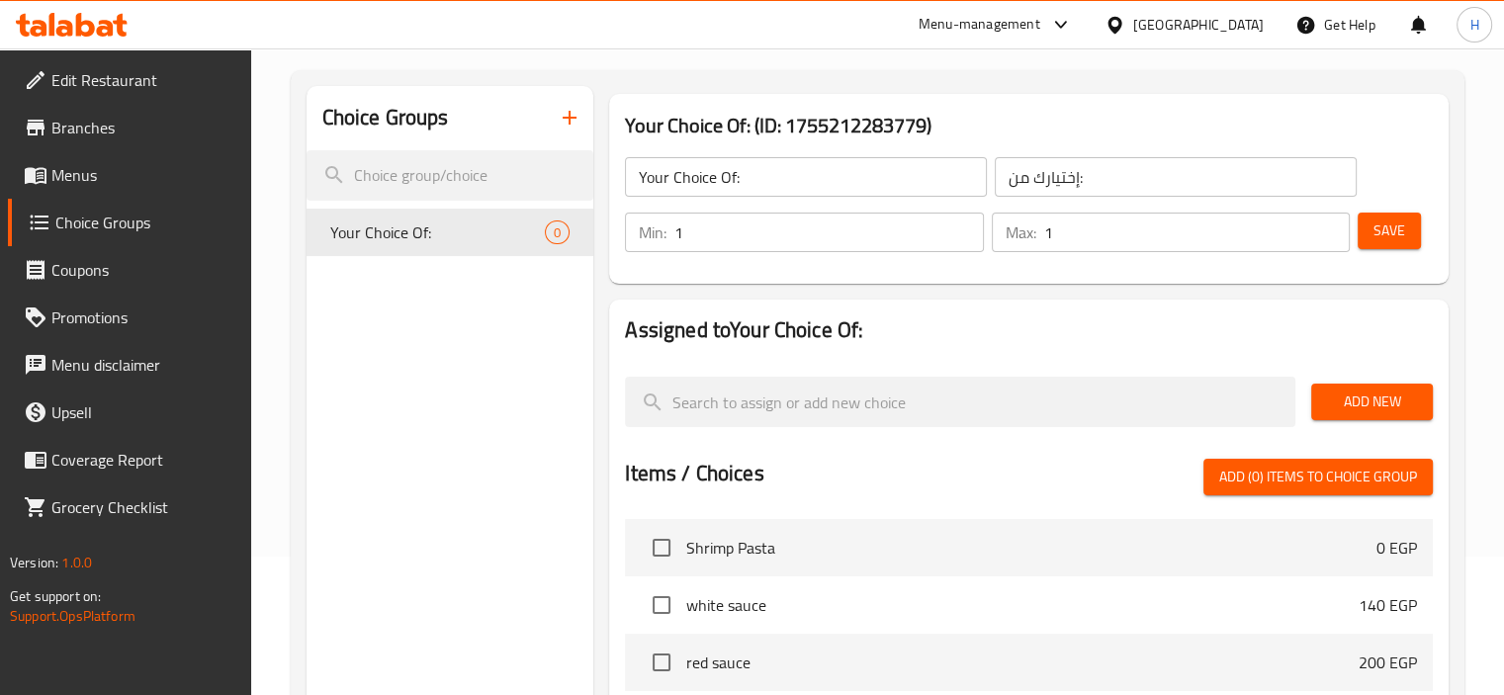
click at [1399, 402] on span "Add New" at bounding box center [1372, 402] width 90 height 25
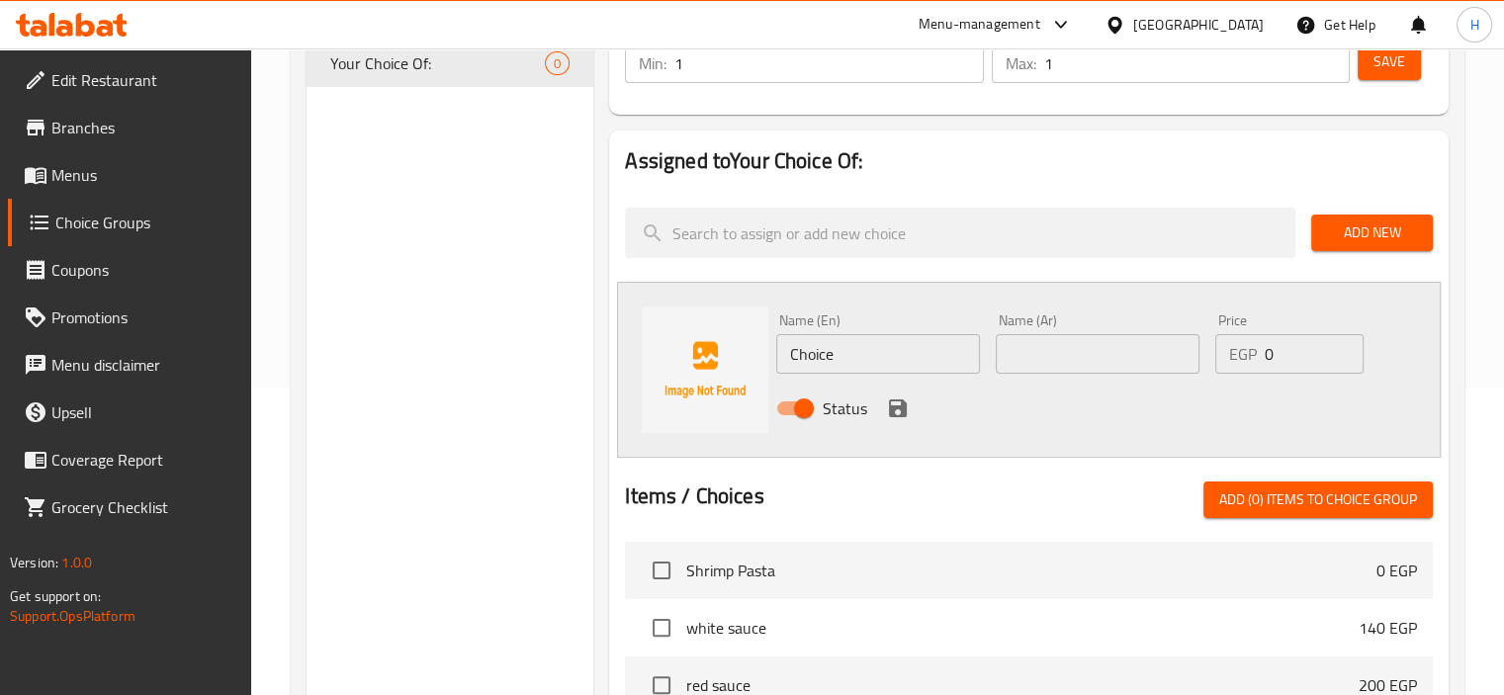
scroll to position [313, 0]
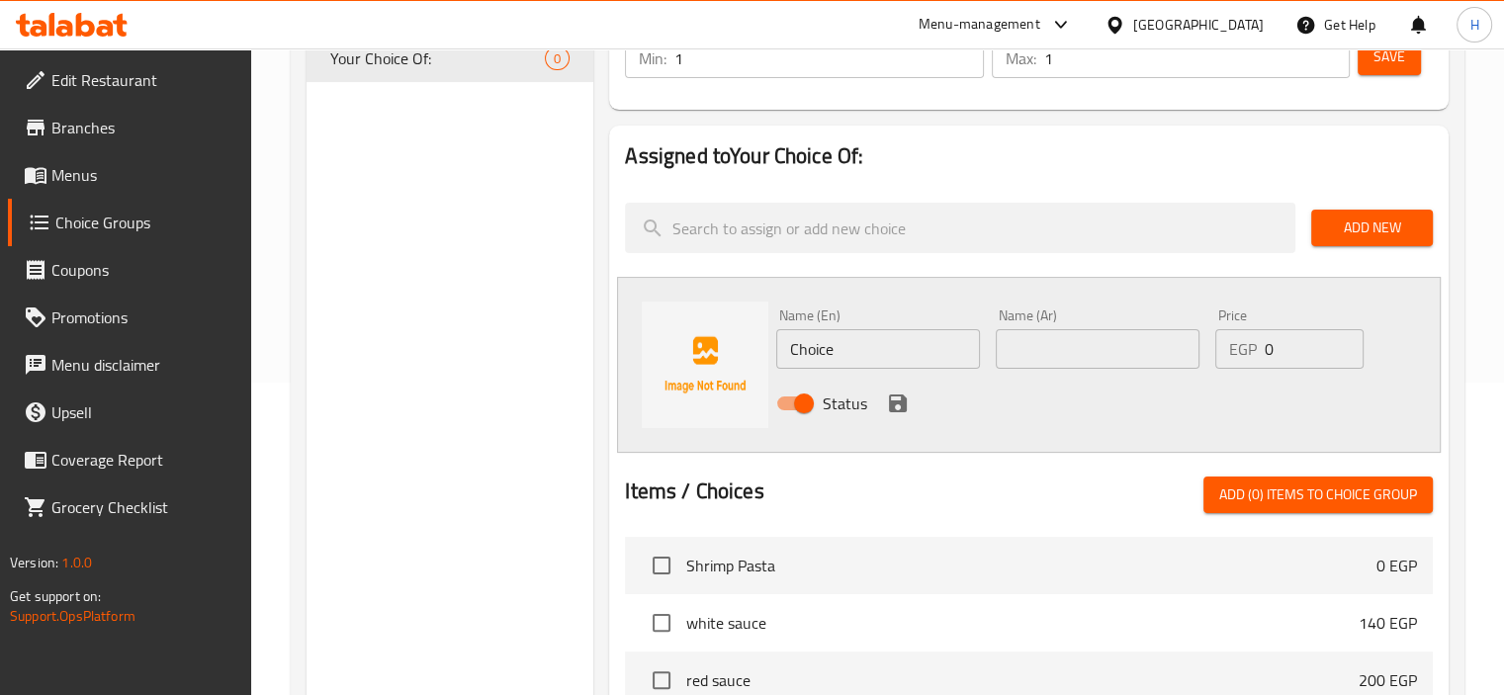
click at [941, 351] on input "Choice" at bounding box center [878, 349] width 204 height 40
type input "C"
type input "Small"
type input "صغير"
click at [1285, 341] on input "0" at bounding box center [1314, 349] width 99 height 40
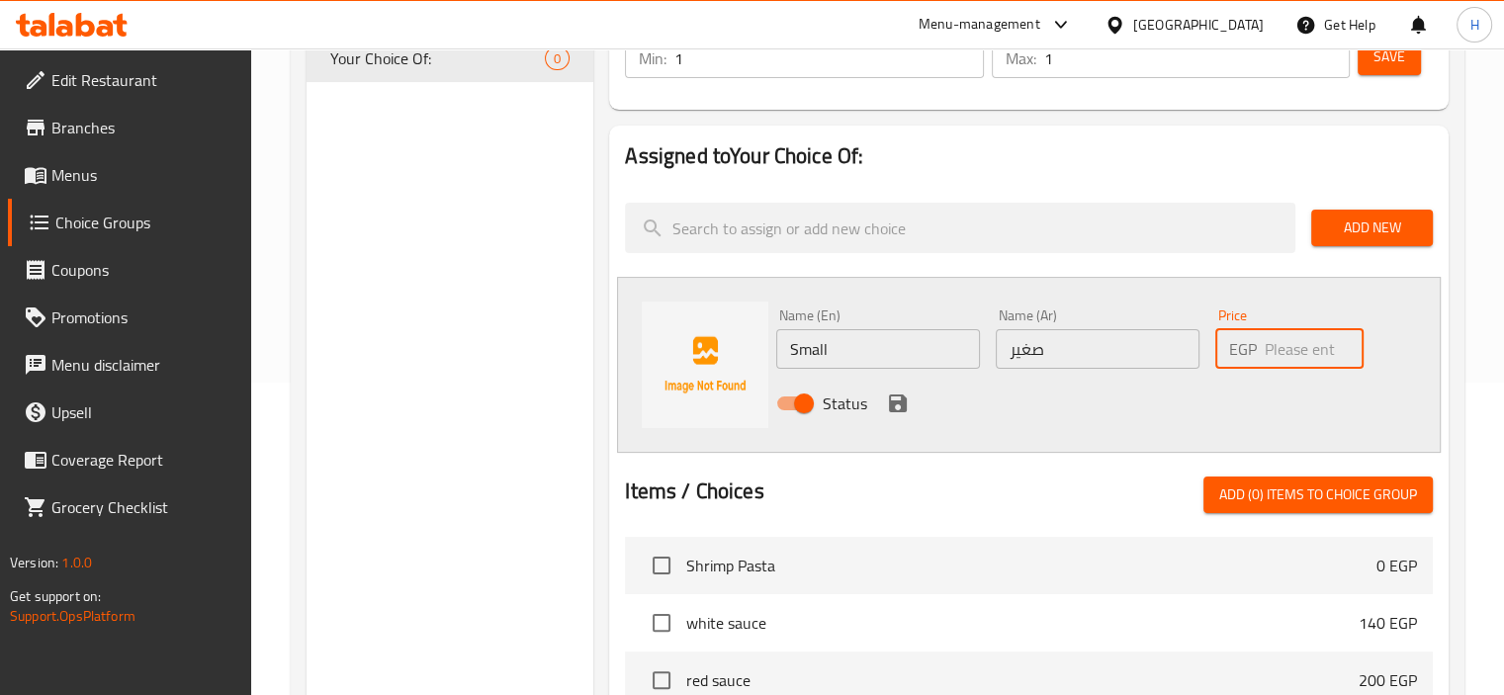
paste input "80"
type input "80"
click at [889, 395] on icon "save" at bounding box center [898, 404] width 18 height 18
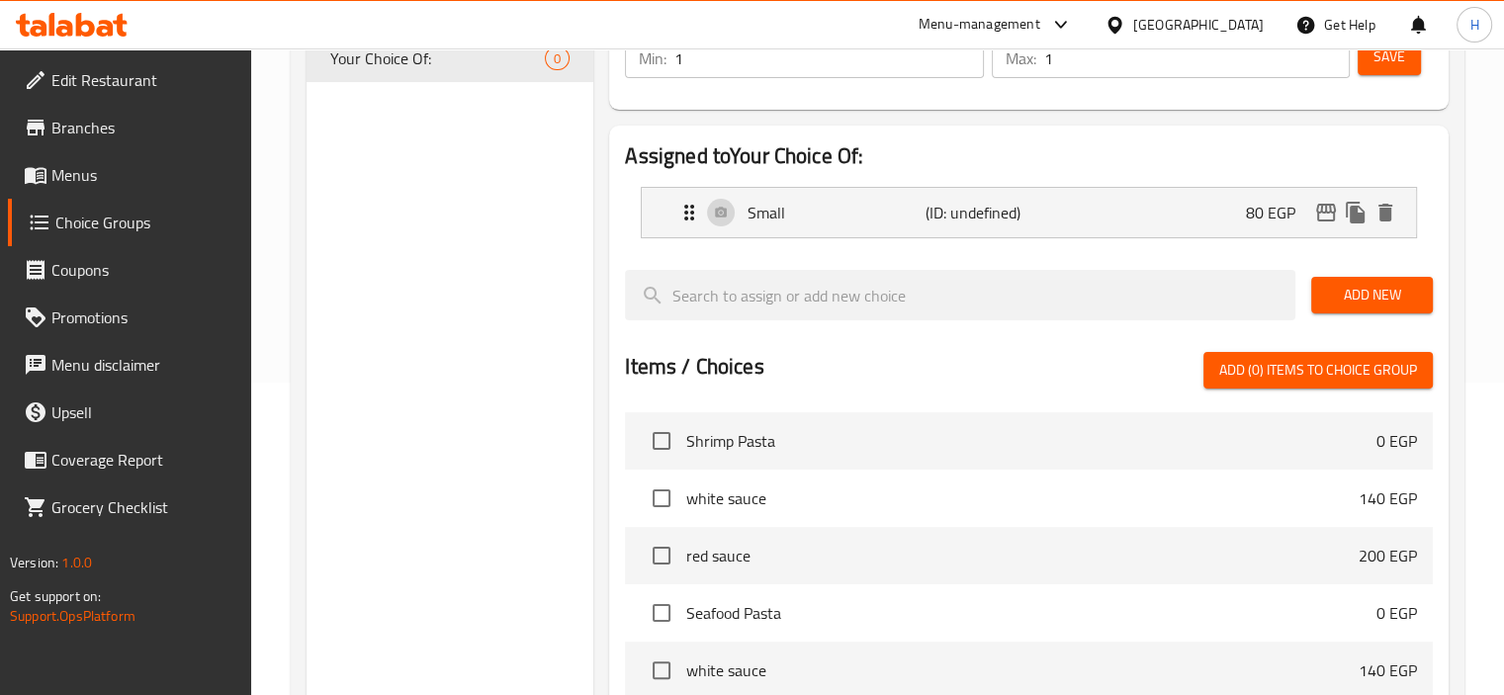
click at [1353, 285] on span "Add New" at bounding box center [1372, 295] width 90 height 25
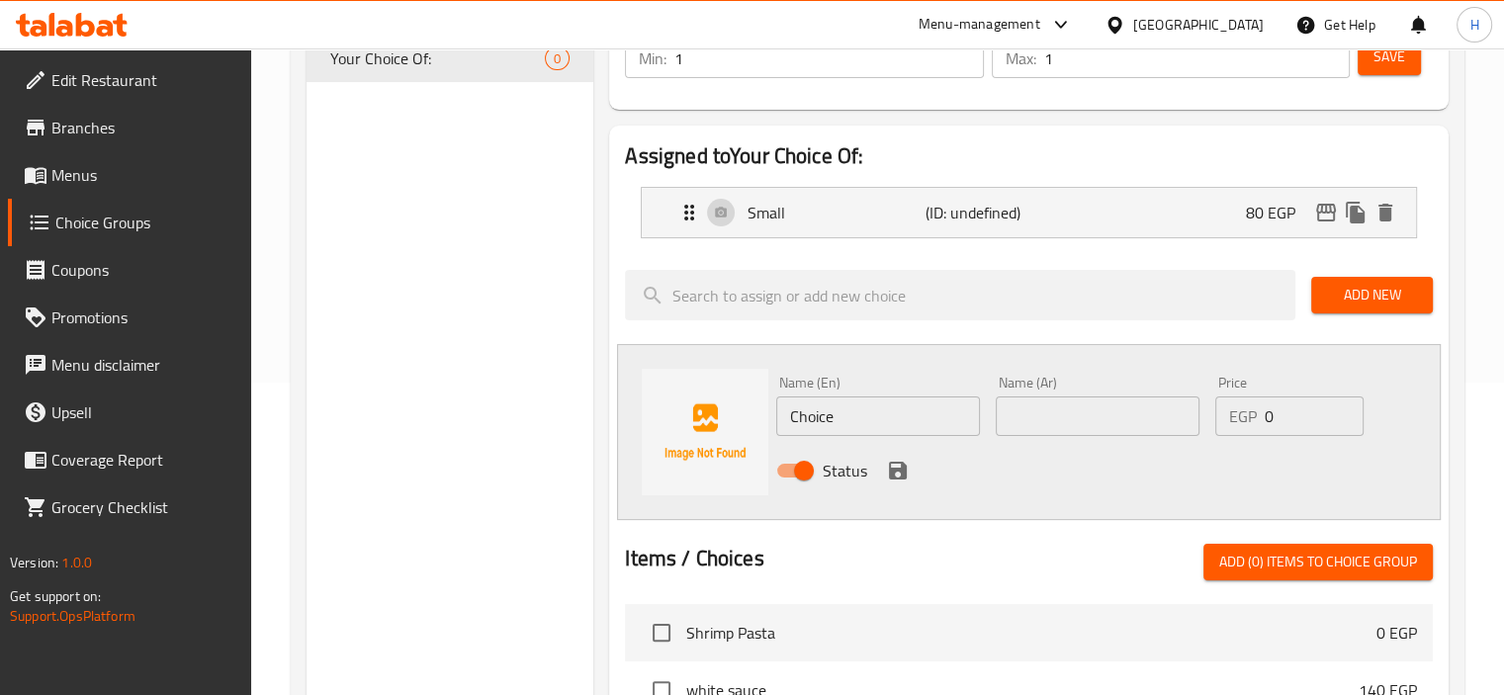
click at [827, 413] on input "Choice" at bounding box center [878, 417] width 204 height 40
click at [1124, 422] on input "text" at bounding box center [1098, 417] width 204 height 40
type input "وسط"
click at [1322, 418] on input "0" at bounding box center [1314, 417] width 99 height 40
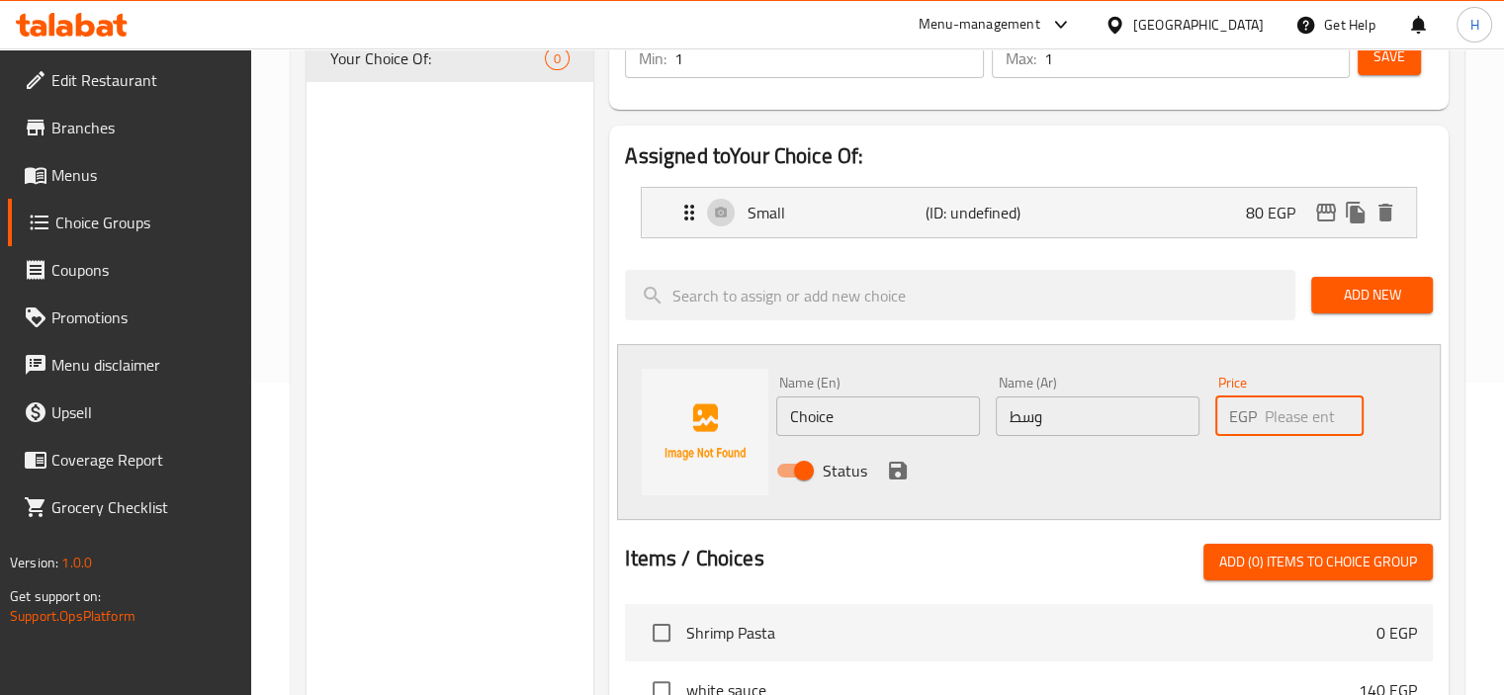
paste input "100"
type input "100"
click at [822, 414] on input "Choice" at bounding box center [878, 417] width 204 height 40
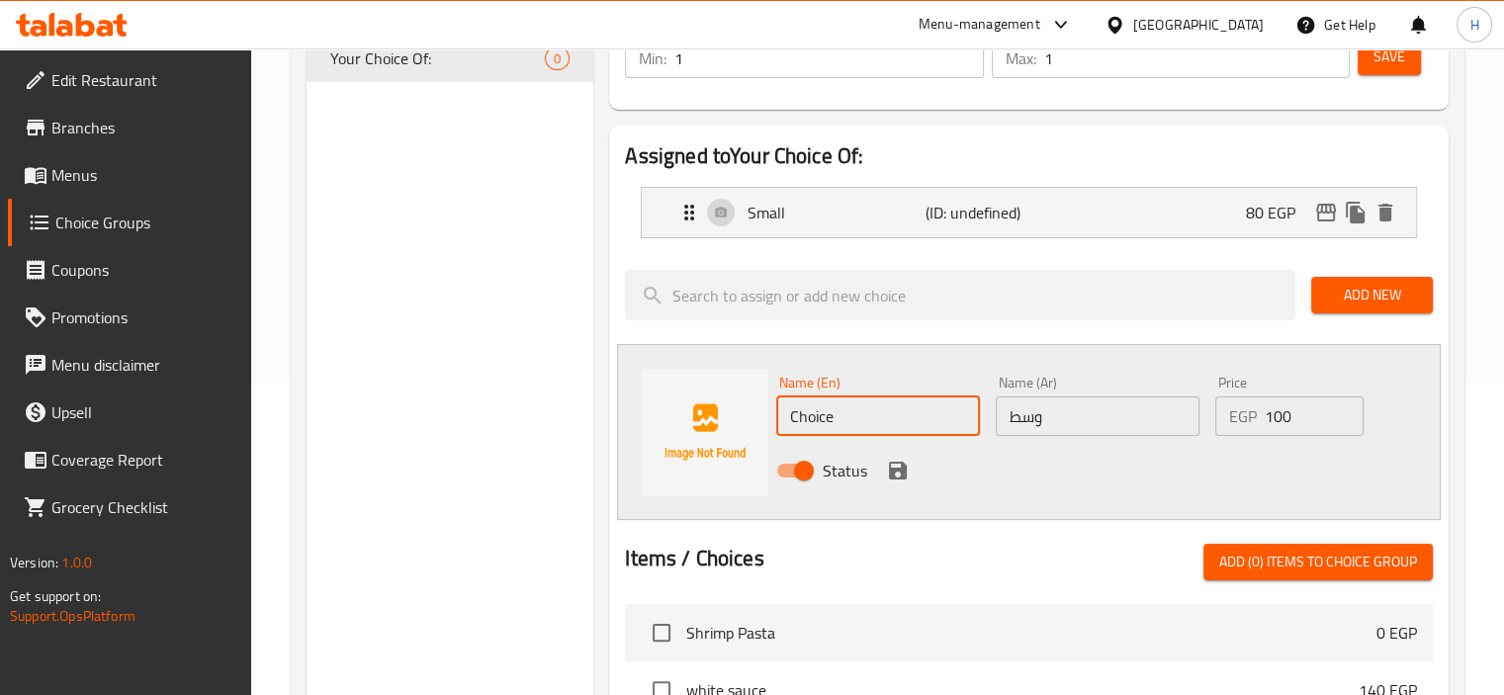
click at [822, 414] on input "Choice" at bounding box center [878, 417] width 204 height 40
type input "Medium"
click at [1208, 498] on div "Name (En) Medium Name (En) Name (Ar) وسط Name (Ar) Price EGP 100 Price Status" at bounding box center [1029, 432] width 824 height 176
click at [893, 464] on icon "save" at bounding box center [898, 471] width 24 height 24
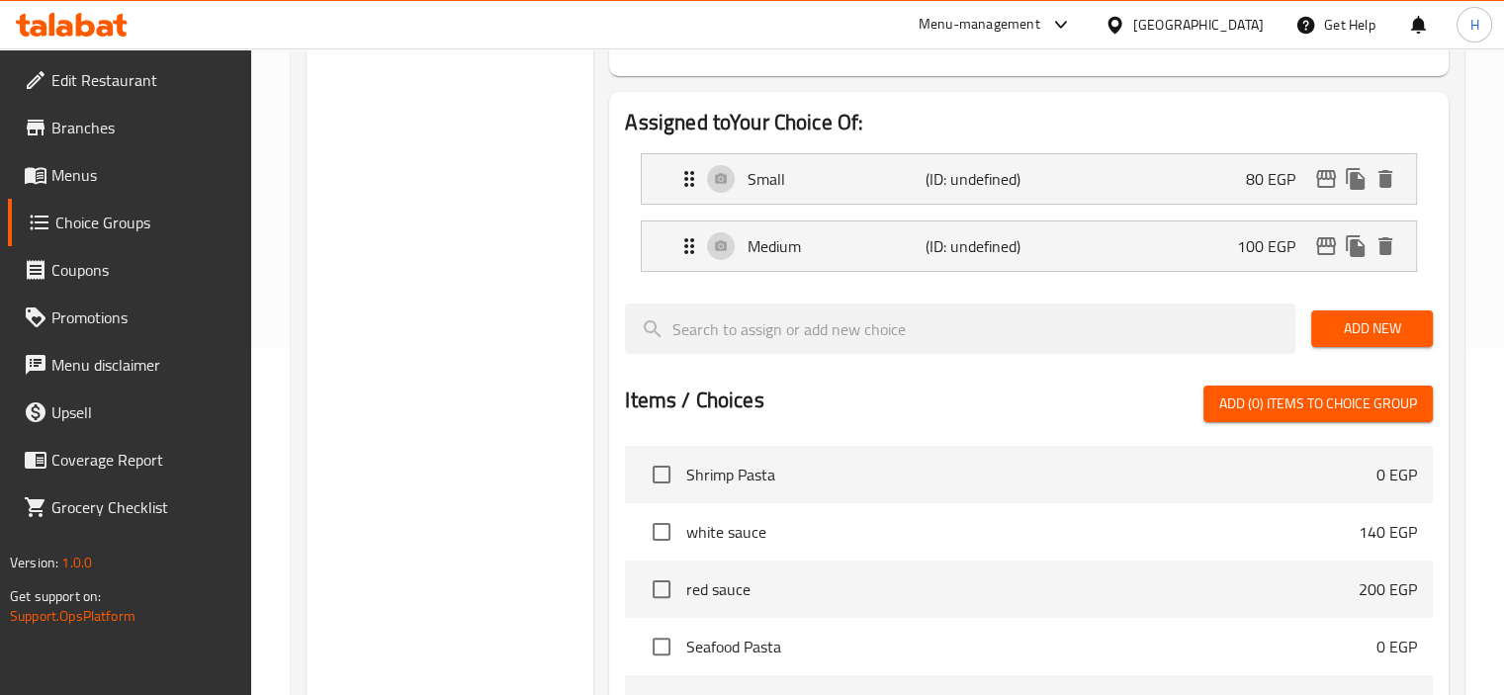
scroll to position [347, 0]
click at [1357, 325] on span "Add New" at bounding box center [1372, 328] width 90 height 25
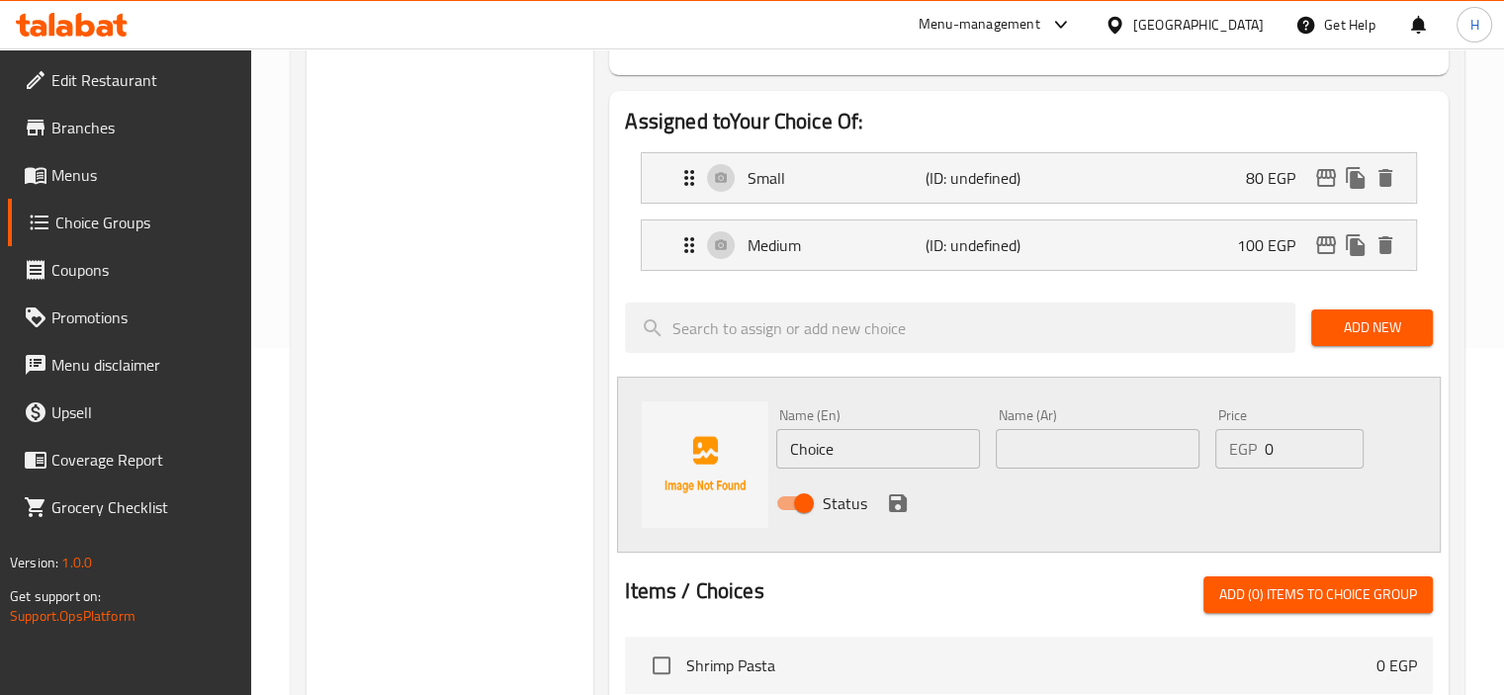
click at [866, 434] on input "Choice" at bounding box center [878, 449] width 204 height 40
type input "Large"
click at [1059, 447] on input "text" at bounding box center [1098, 449] width 204 height 40
type input "كبير"
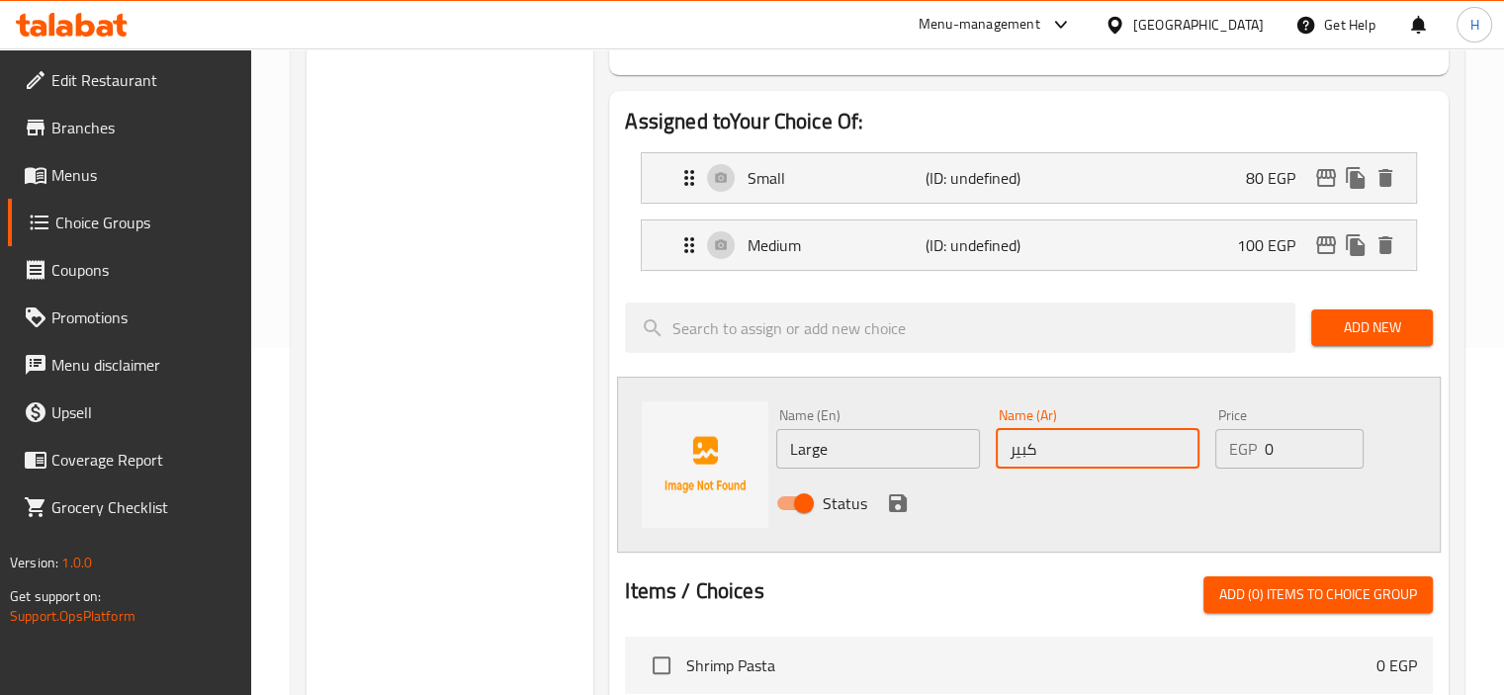
click at [1299, 448] on input "0" at bounding box center [1314, 449] width 99 height 40
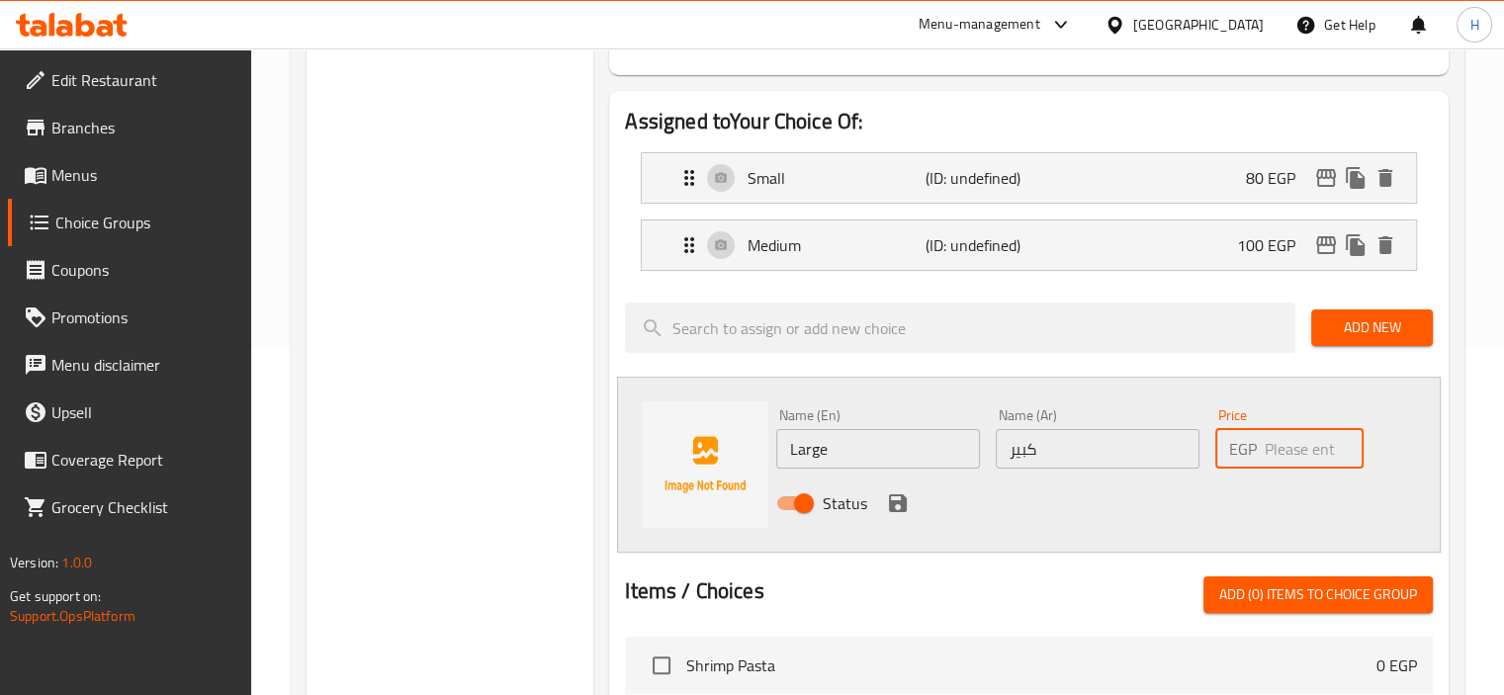
paste input "120"
type input "120"
drag, startPoint x: 886, startPoint y: 503, endPoint x: 929, endPoint y: 499, distance: 42.7
click at [886, 503] on icon "save" at bounding box center [898, 504] width 24 height 24
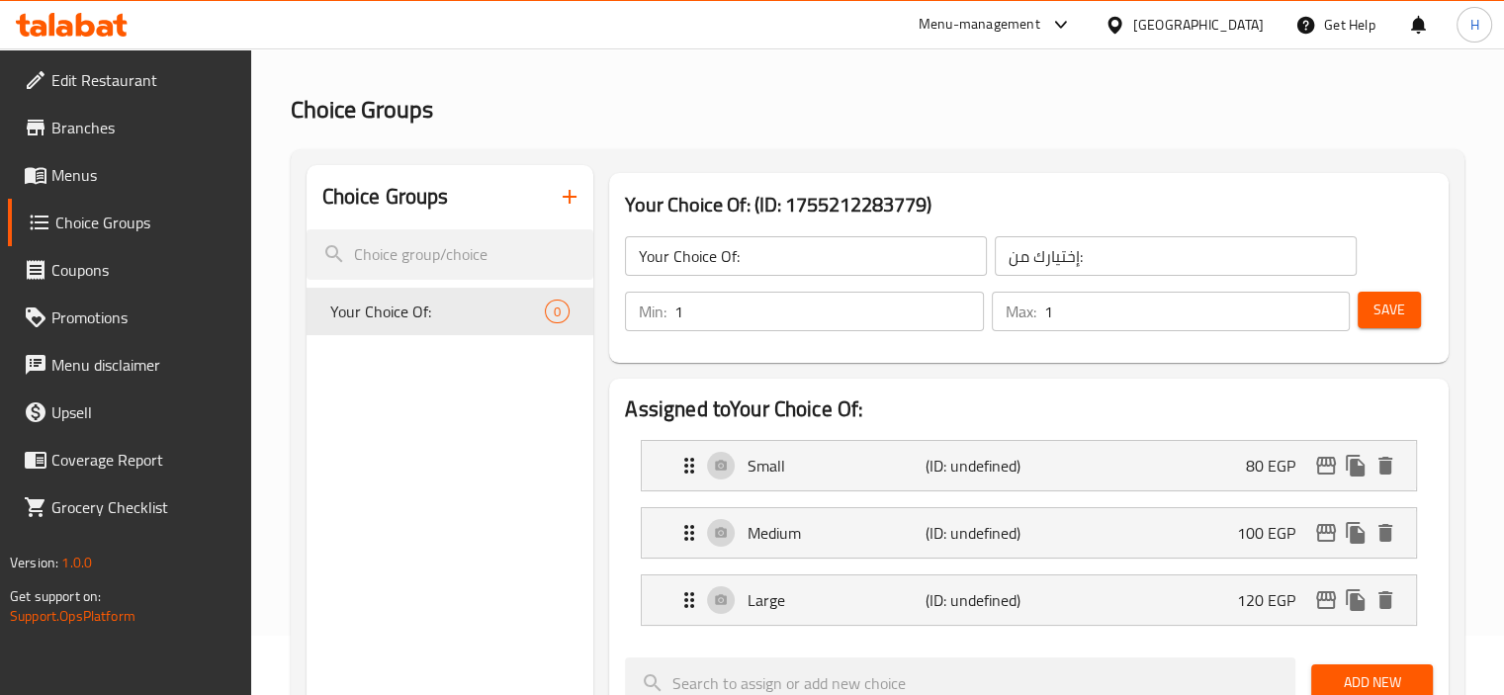
scroll to position [59, 0]
click at [1421, 317] on div "Min: 1 ​ Max: 1 ​ Save" at bounding box center [1025, 311] width 824 height 63
click at [1416, 315] on button "Save" at bounding box center [1389, 310] width 63 height 37
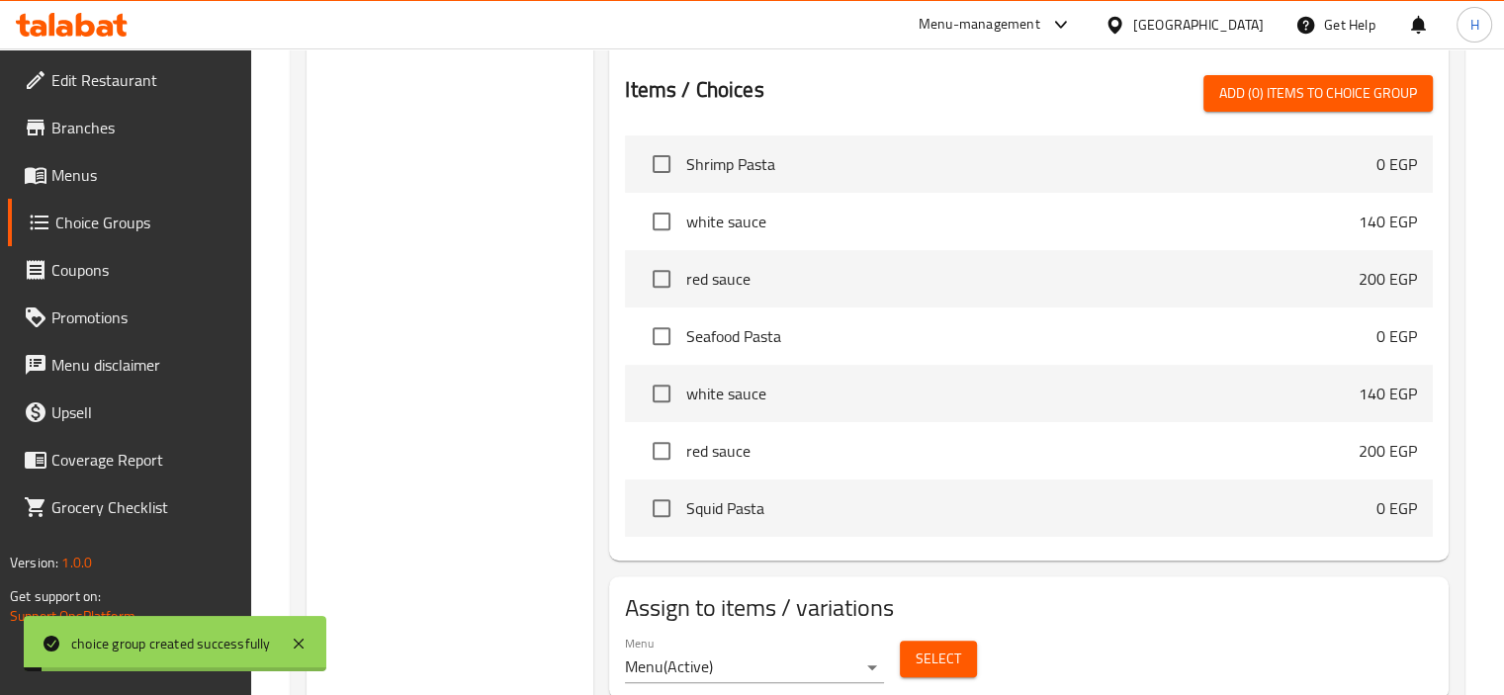
scroll to position [790, 0]
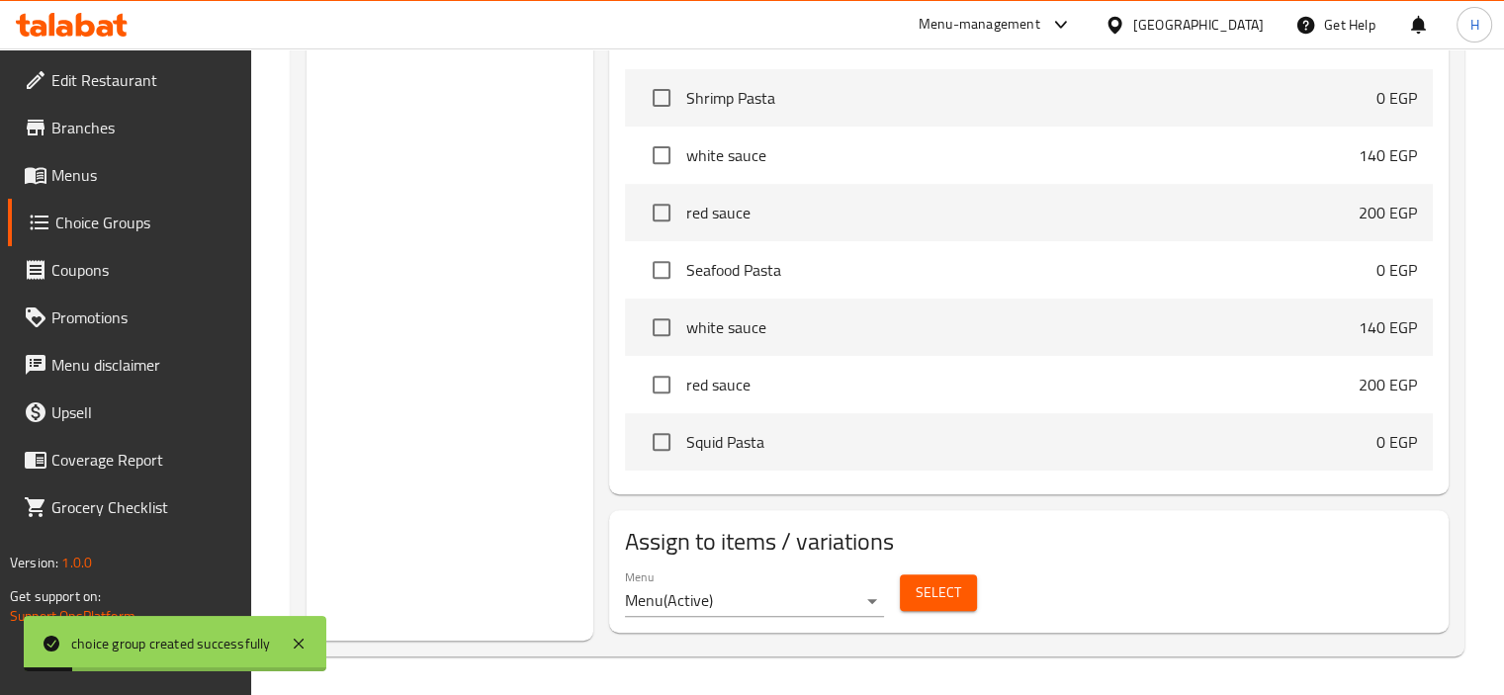
click at [953, 589] on span "Select" at bounding box center [938, 593] width 45 height 25
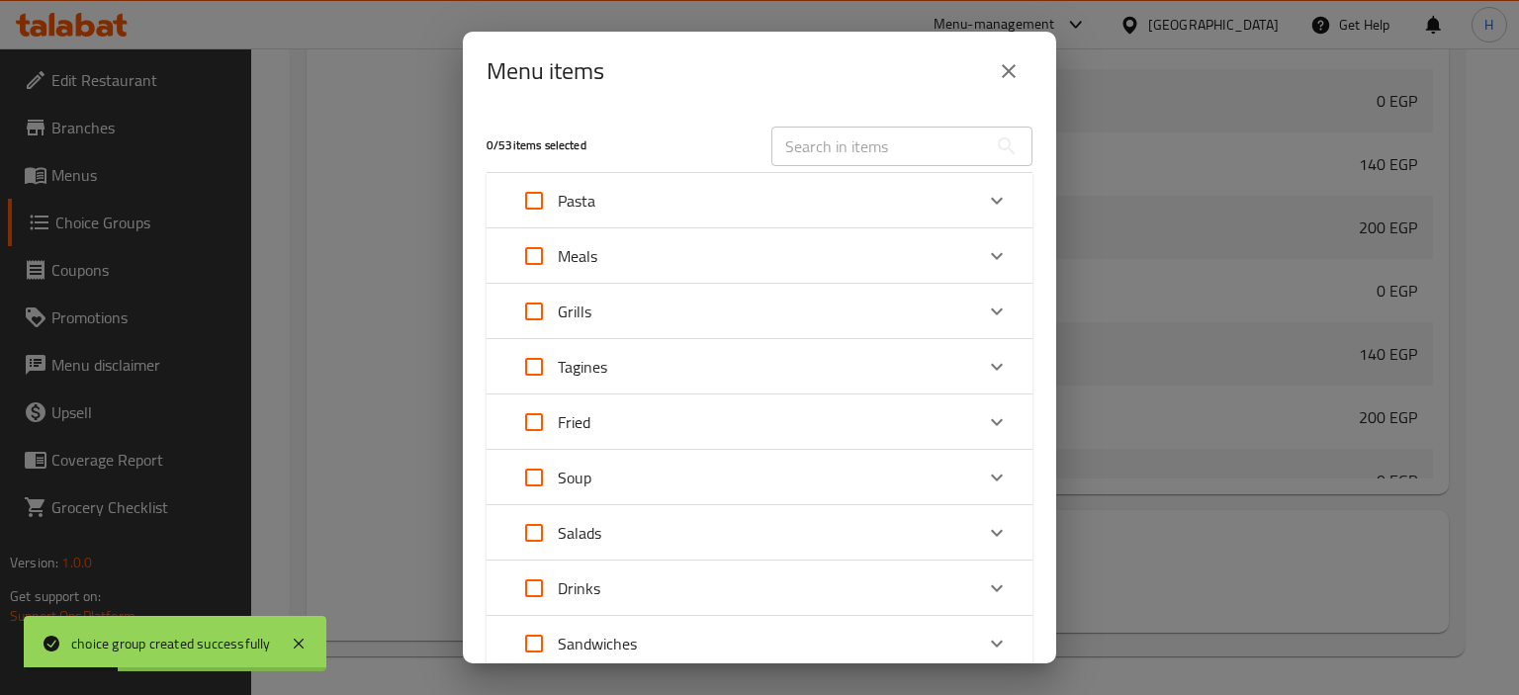
click at [899, 153] on input "text" at bounding box center [880, 147] width 216 height 40
click at [857, 154] on input "text" at bounding box center [880, 147] width 216 height 40
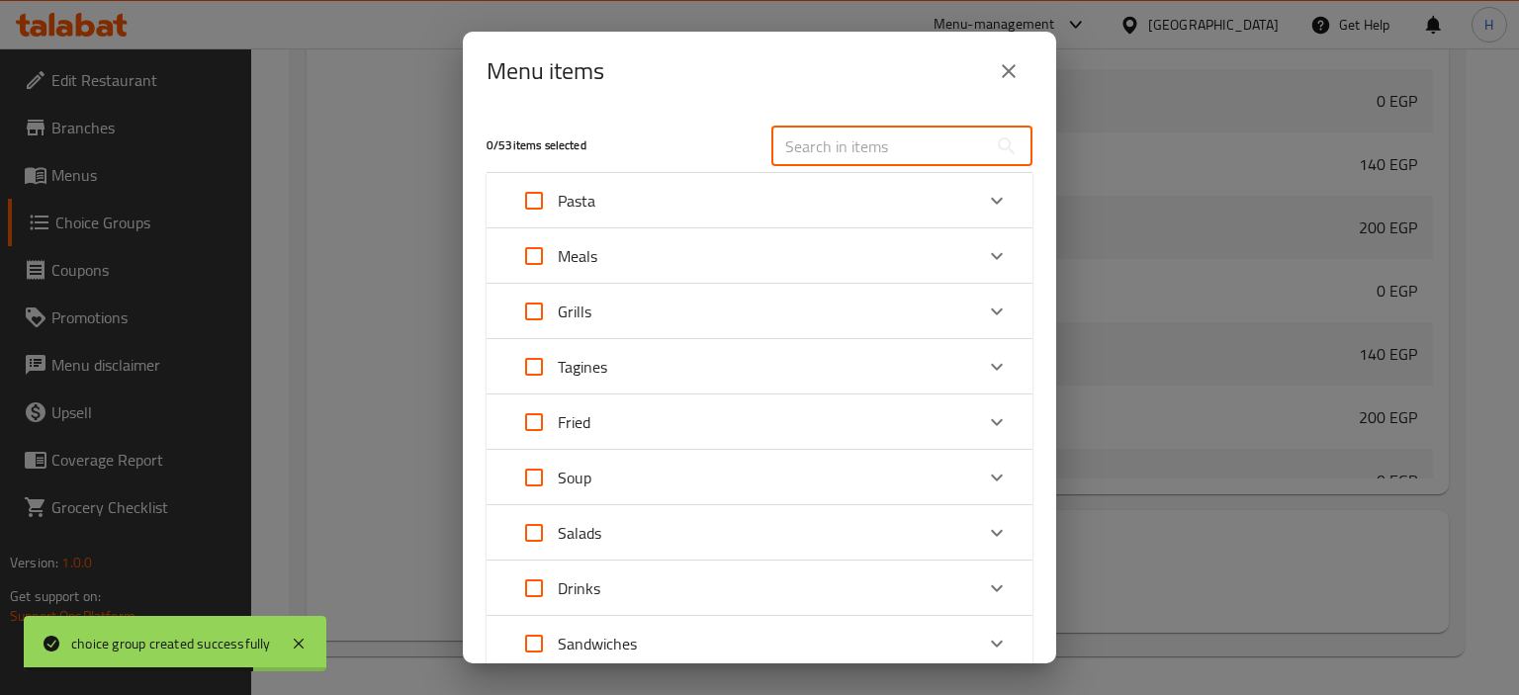
paste input "Shrimp Large"
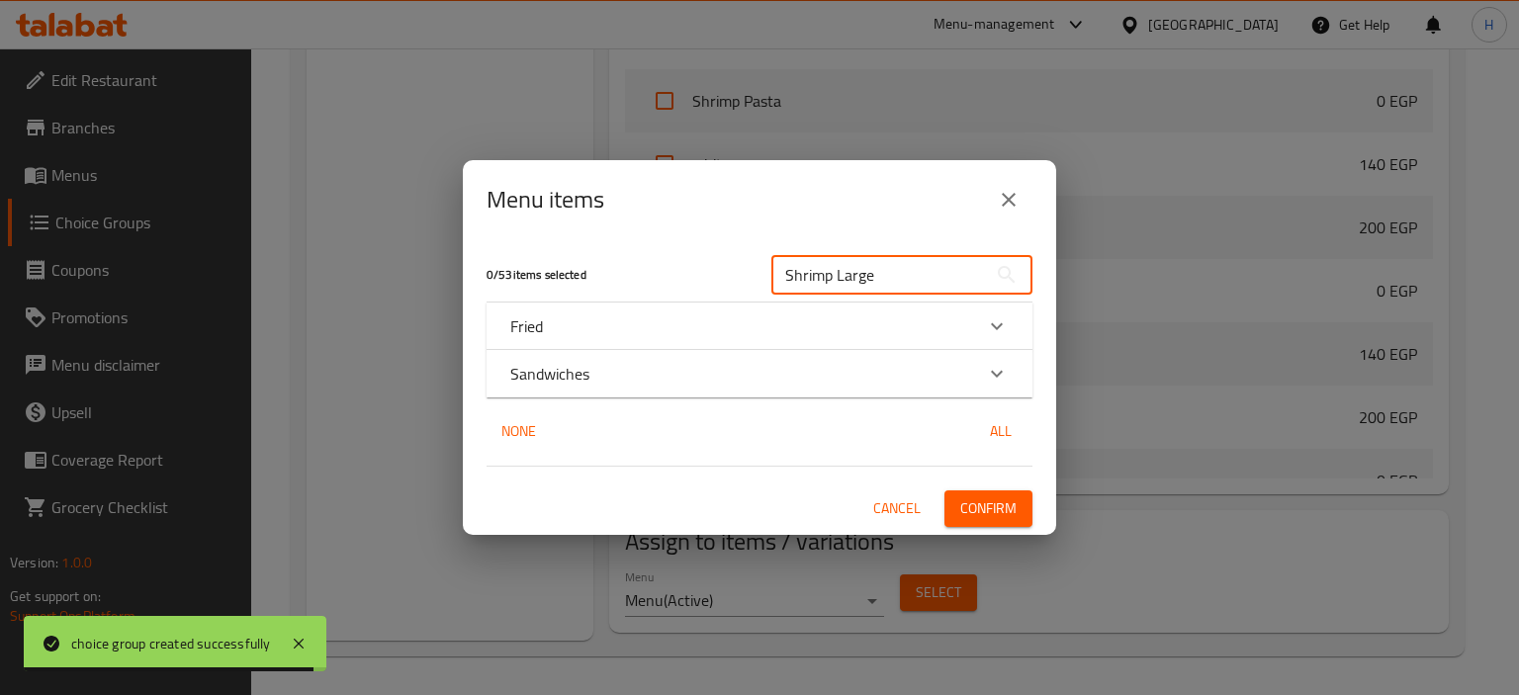
type input "Shrimp Large"
click at [768, 326] on div "Fried" at bounding box center [741, 327] width 463 height 24
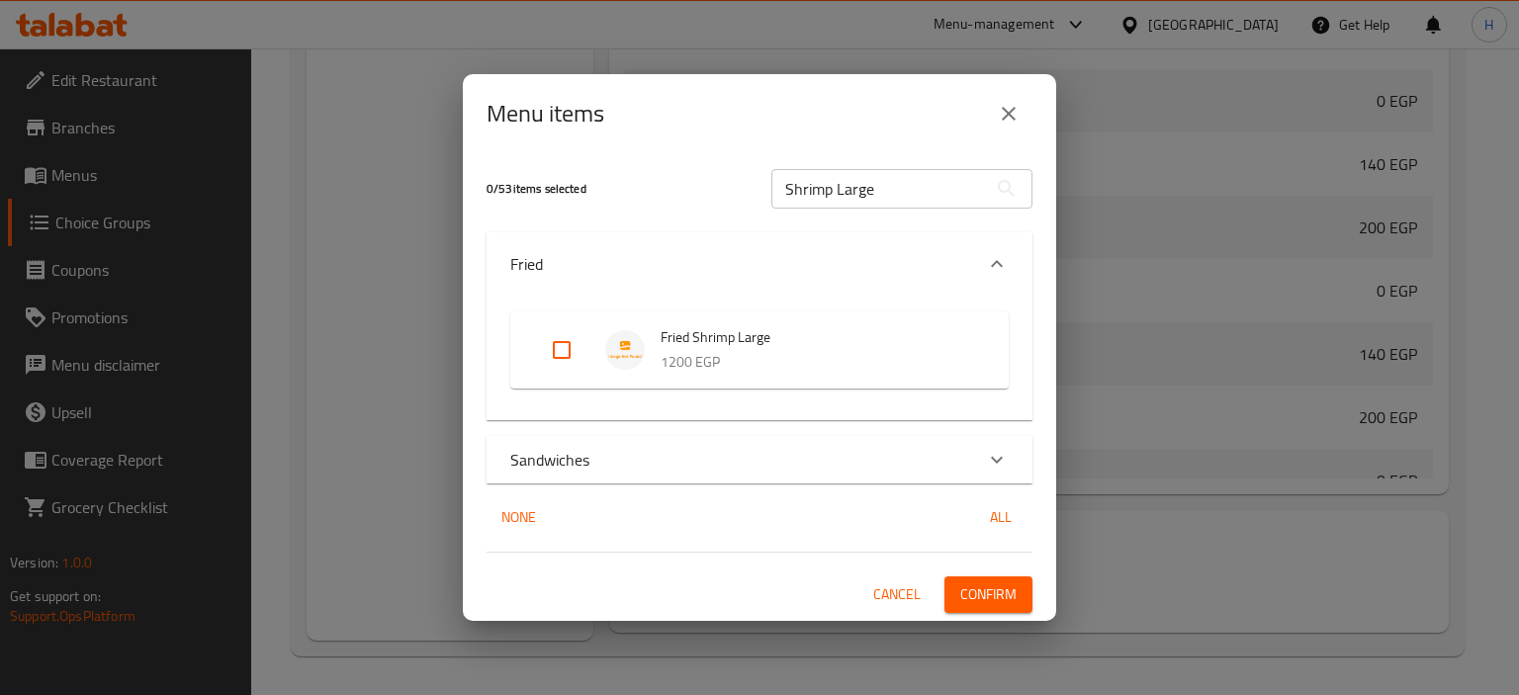
click at [996, 255] on icon "Expand" at bounding box center [997, 264] width 24 height 24
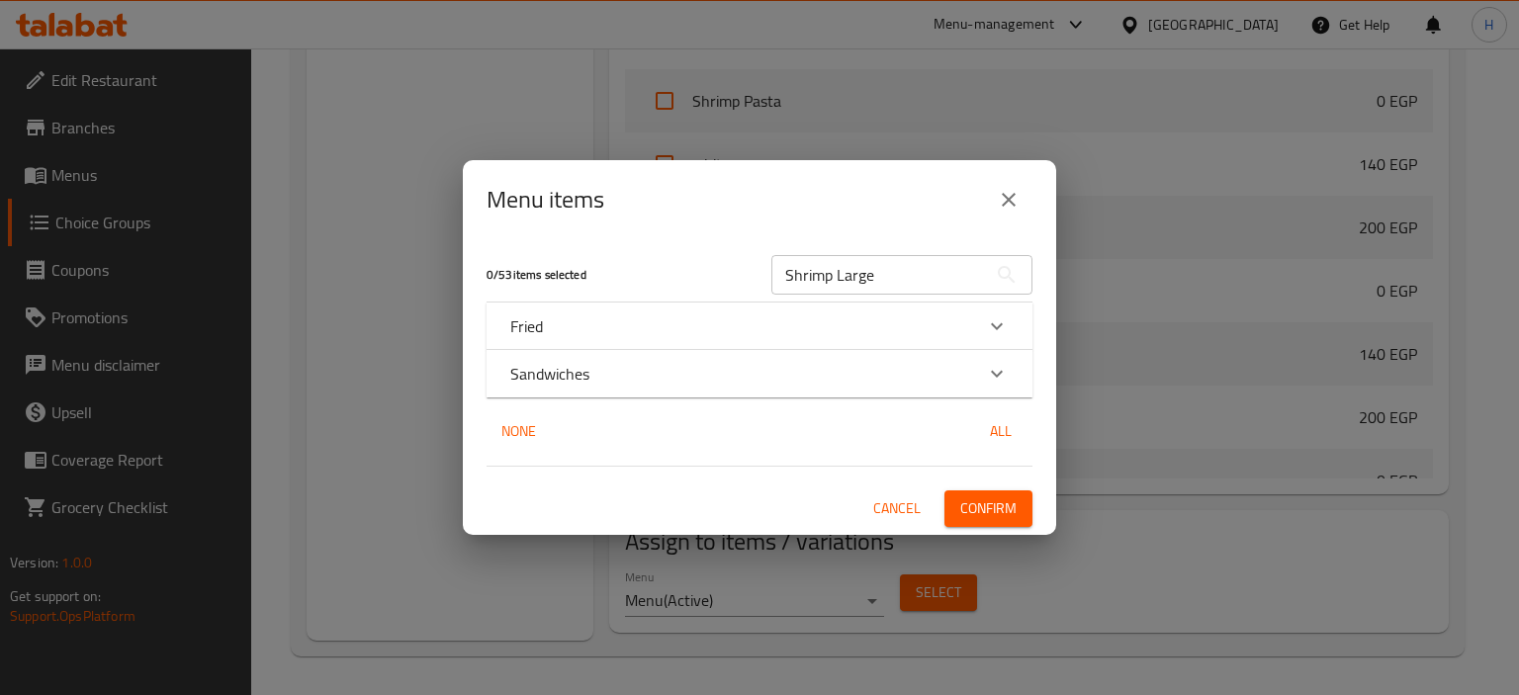
click at [687, 383] on div "Sandwiches" at bounding box center [741, 374] width 463 height 24
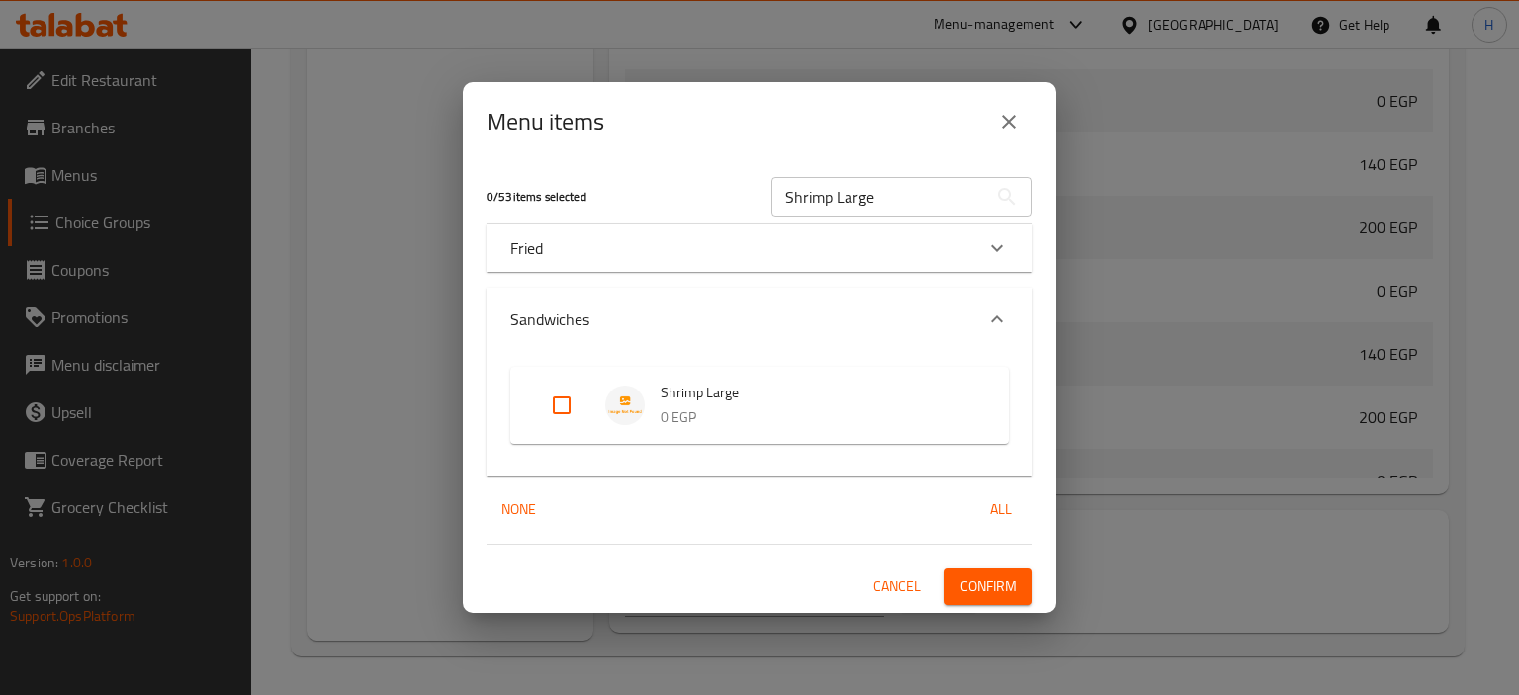
click at [562, 411] on input "Expand" at bounding box center [561, 405] width 47 height 47
checkbox input "true"
click at [1015, 589] on span "Confirm" at bounding box center [988, 587] width 56 height 25
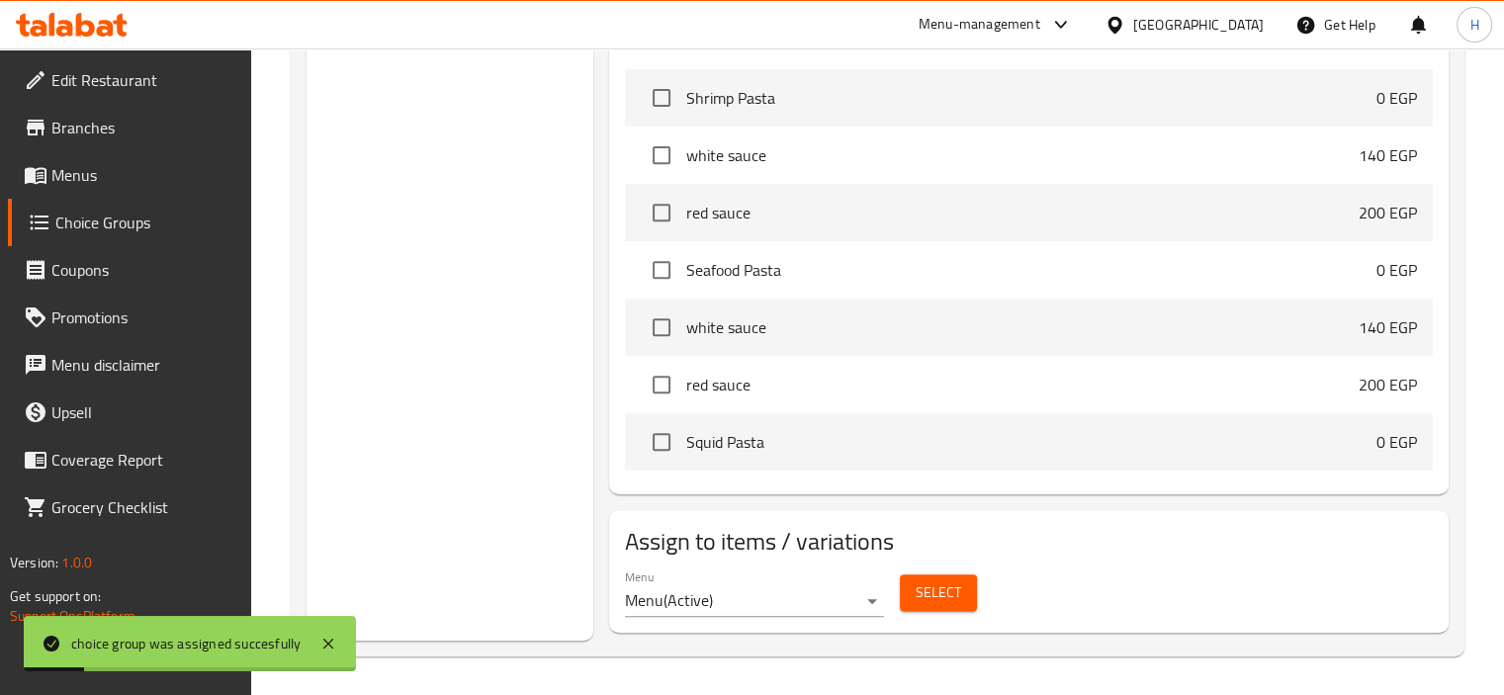
click at [99, 182] on span "Menus" at bounding box center [143, 175] width 184 height 24
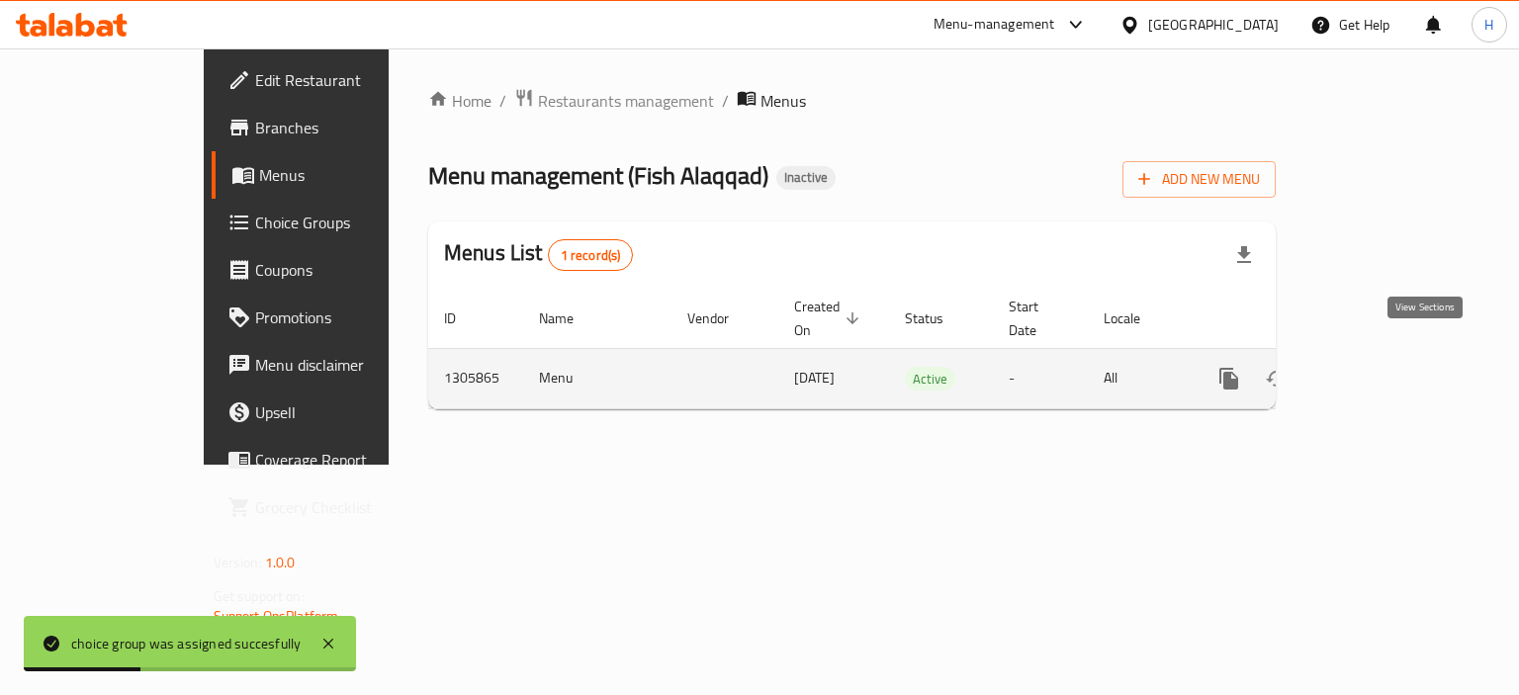
click at [1384, 367] on icon "enhanced table" at bounding box center [1372, 379] width 24 height 24
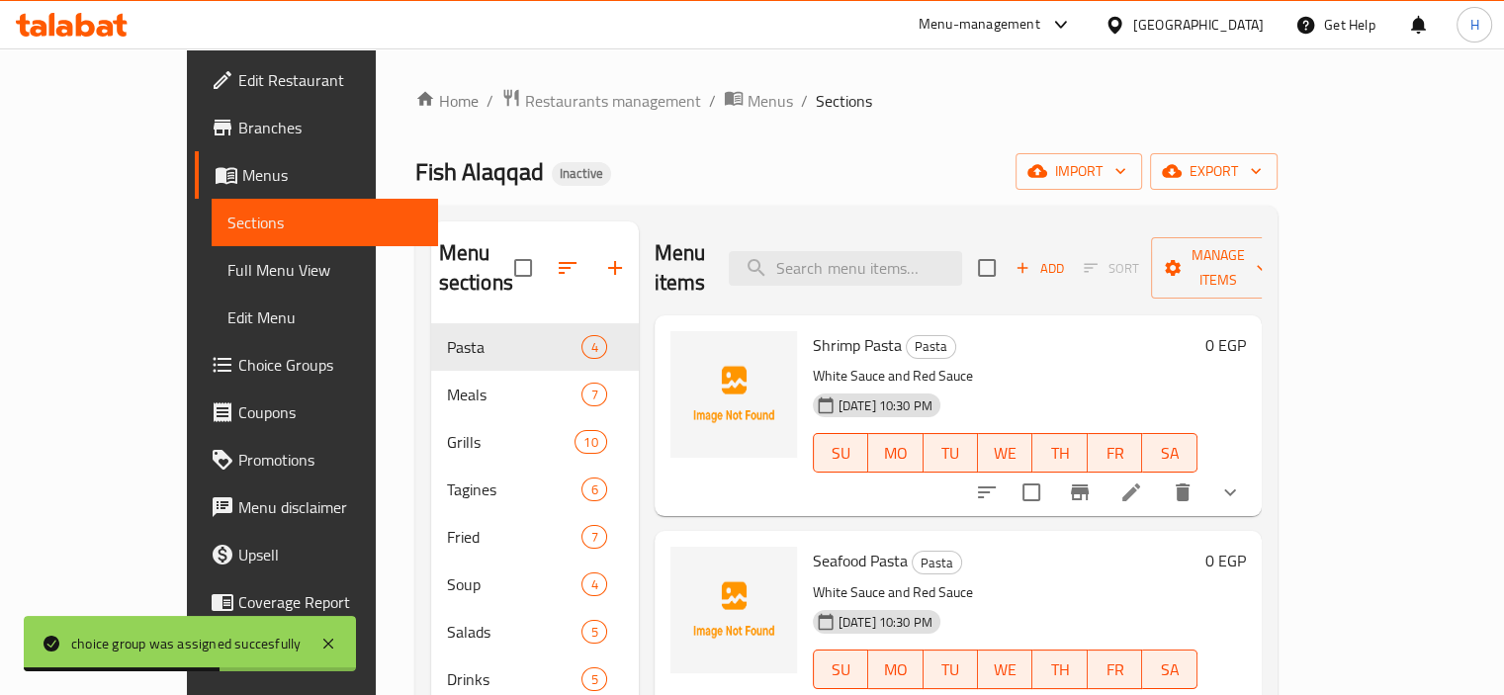
click at [227, 270] on span "Full Menu View" at bounding box center [324, 270] width 195 height 24
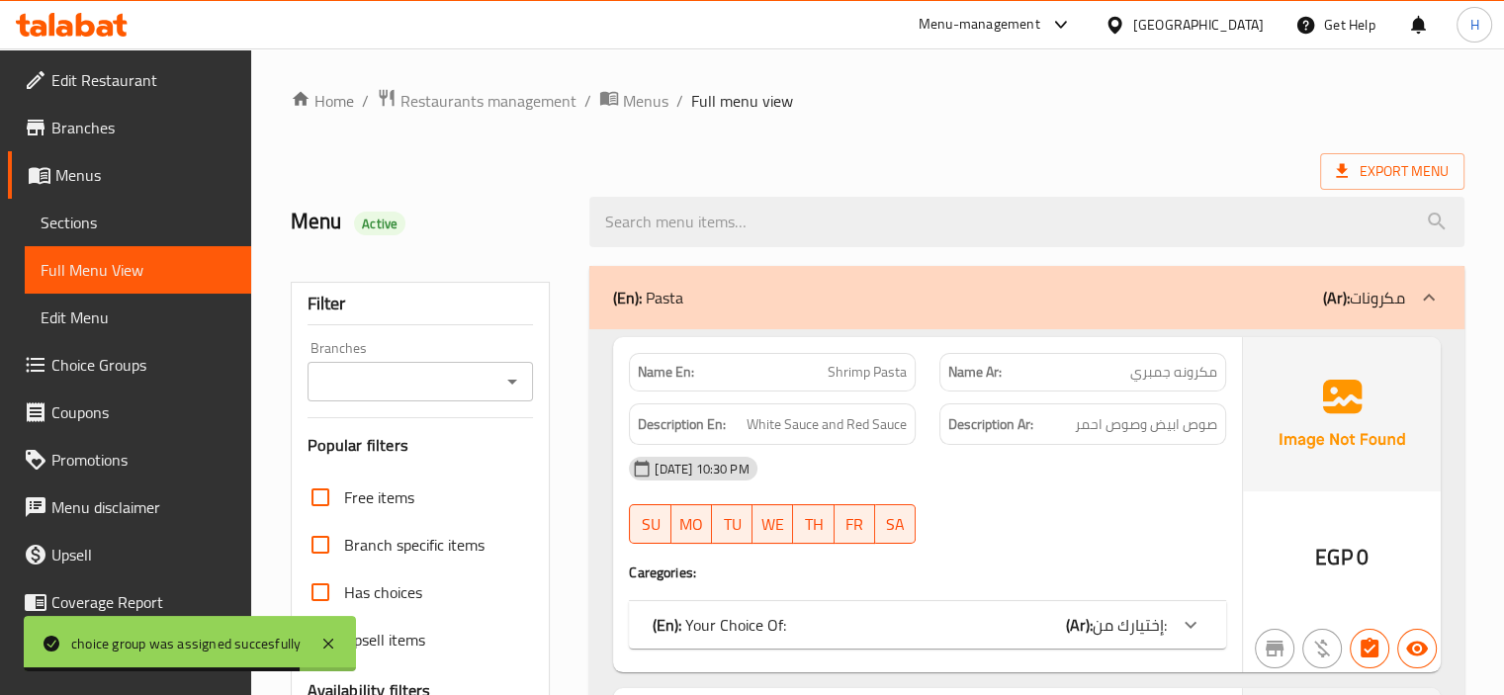
click at [954, 509] on div "14-08-2025 10:30 PM SU MO TU WE TH FR SA" at bounding box center [927, 500] width 621 height 111
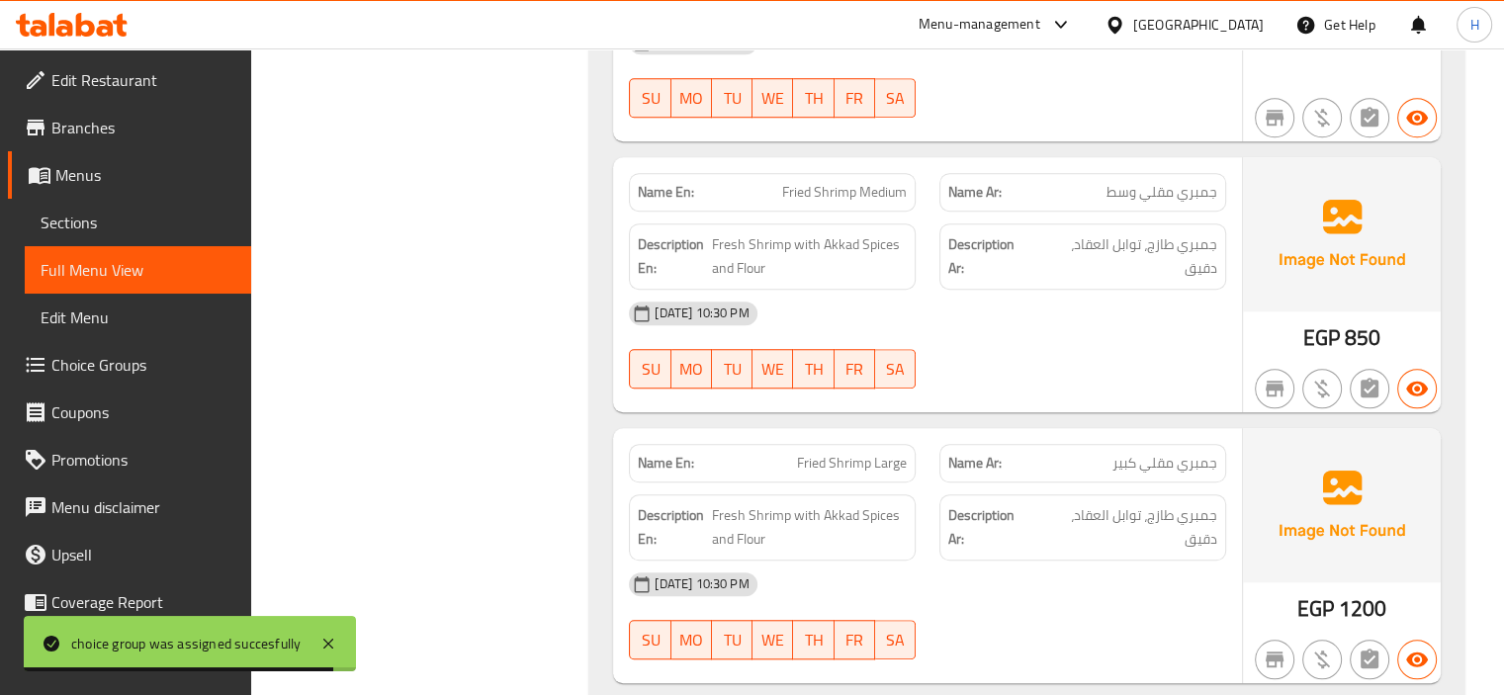
scroll to position [15334, 0]
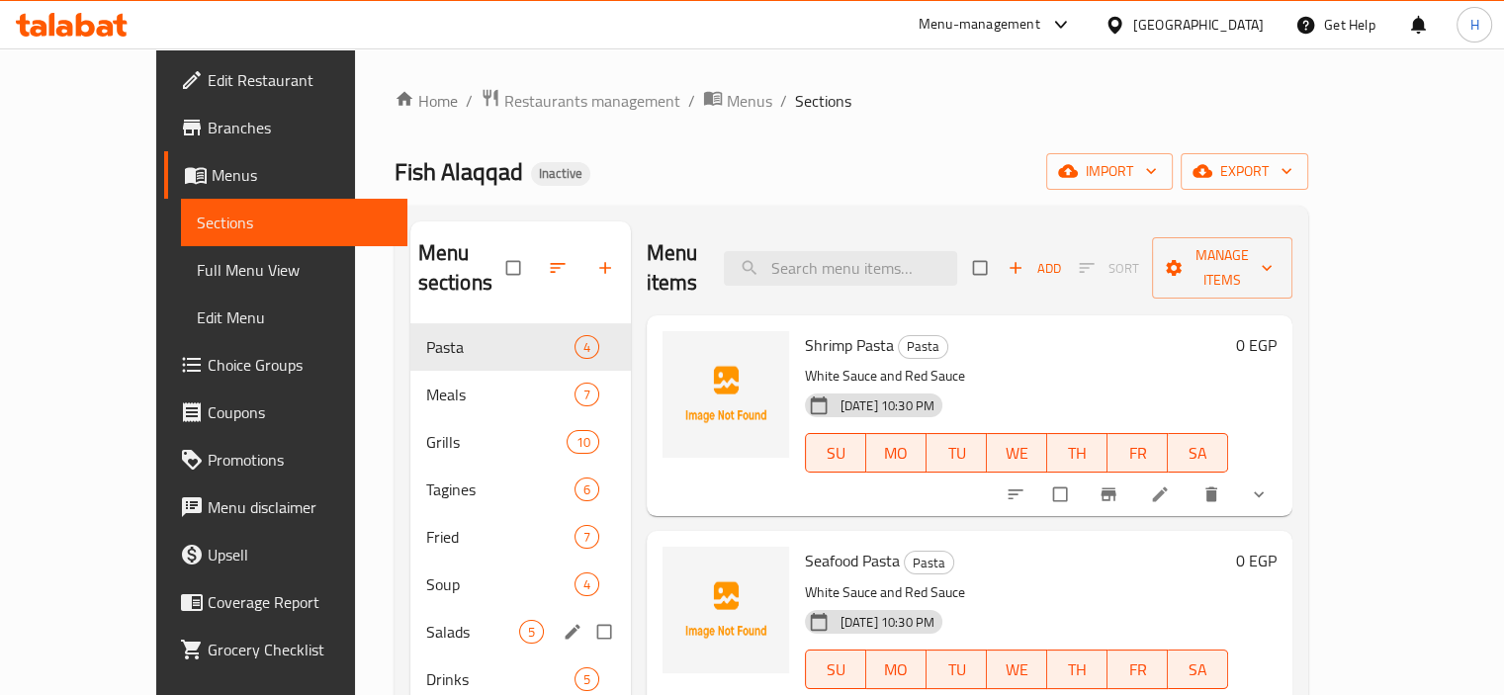
scroll to position [277, 0]
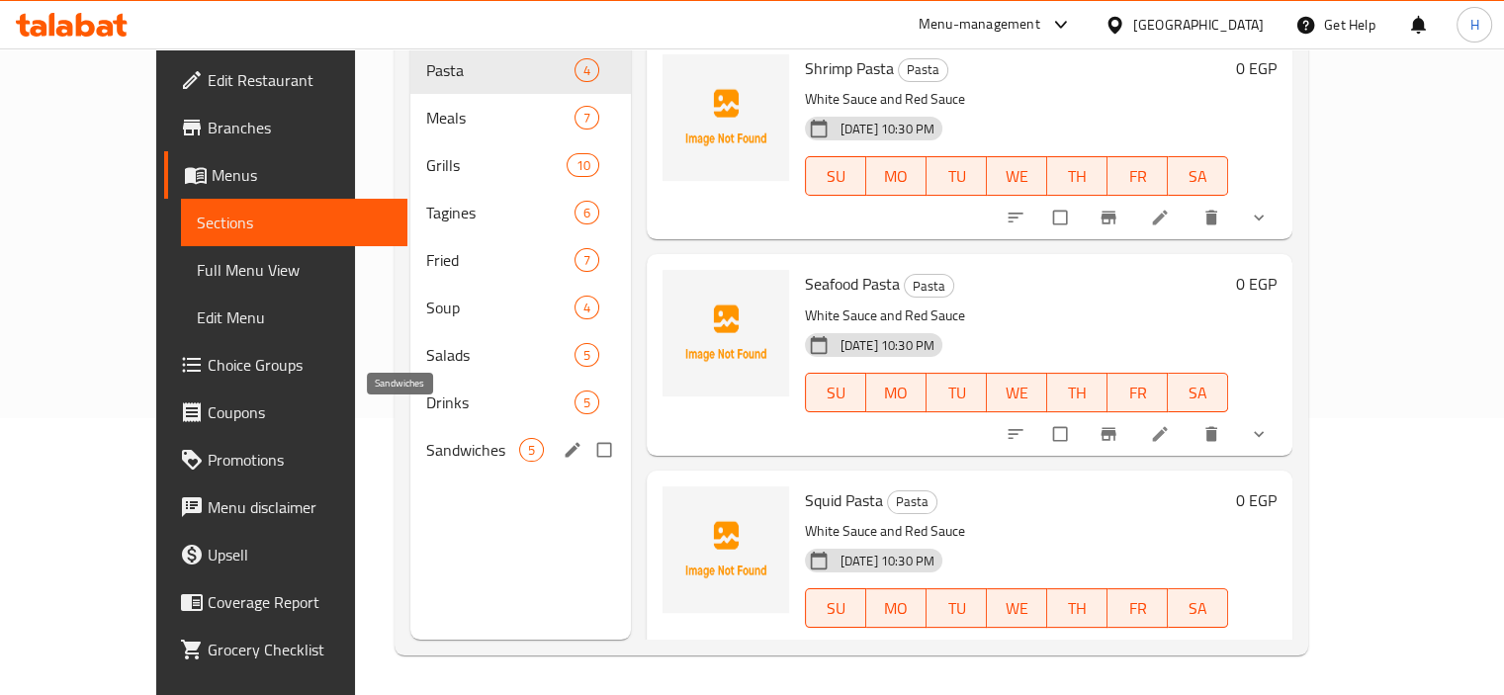
click at [426, 438] on span "Sandwiches" at bounding box center [472, 450] width 93 height 24
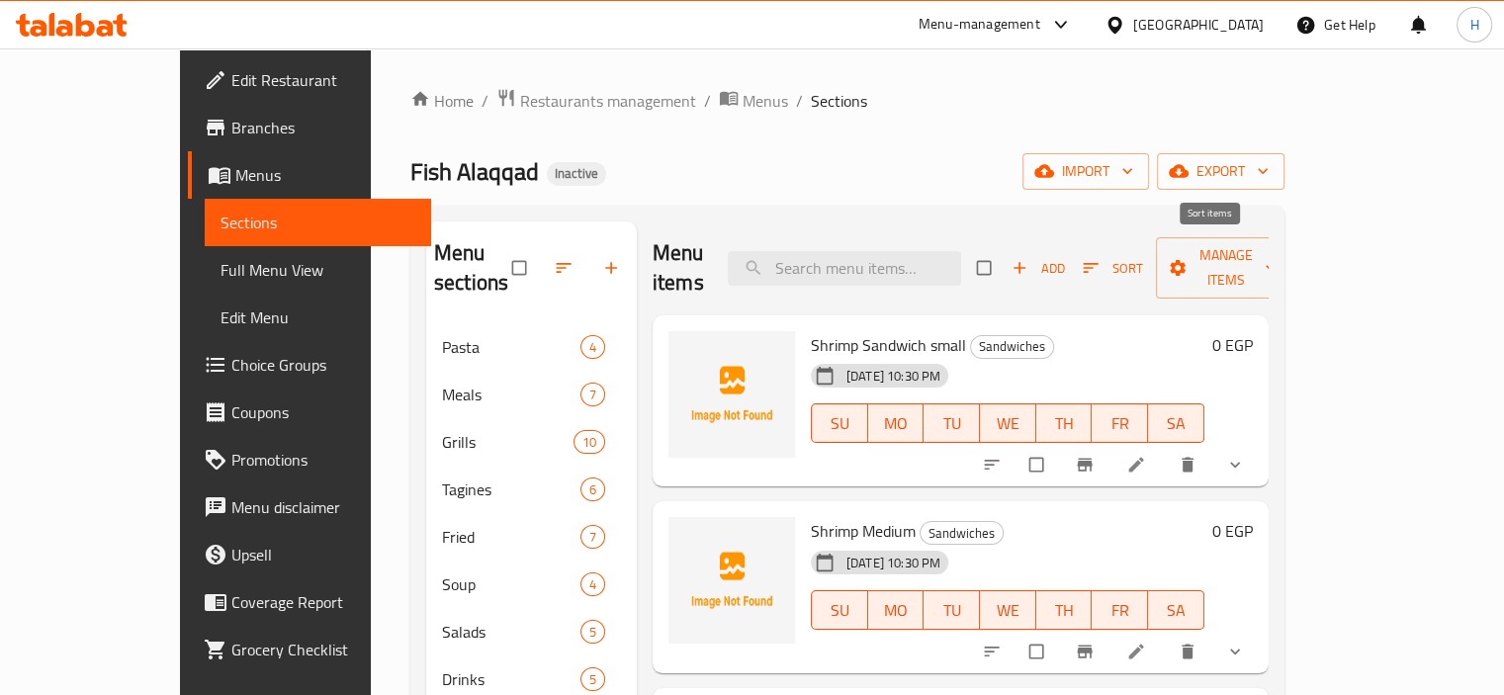
click at [1143, 257] on span "Sort" at bounding box center [1113, 268] width 60 height 23
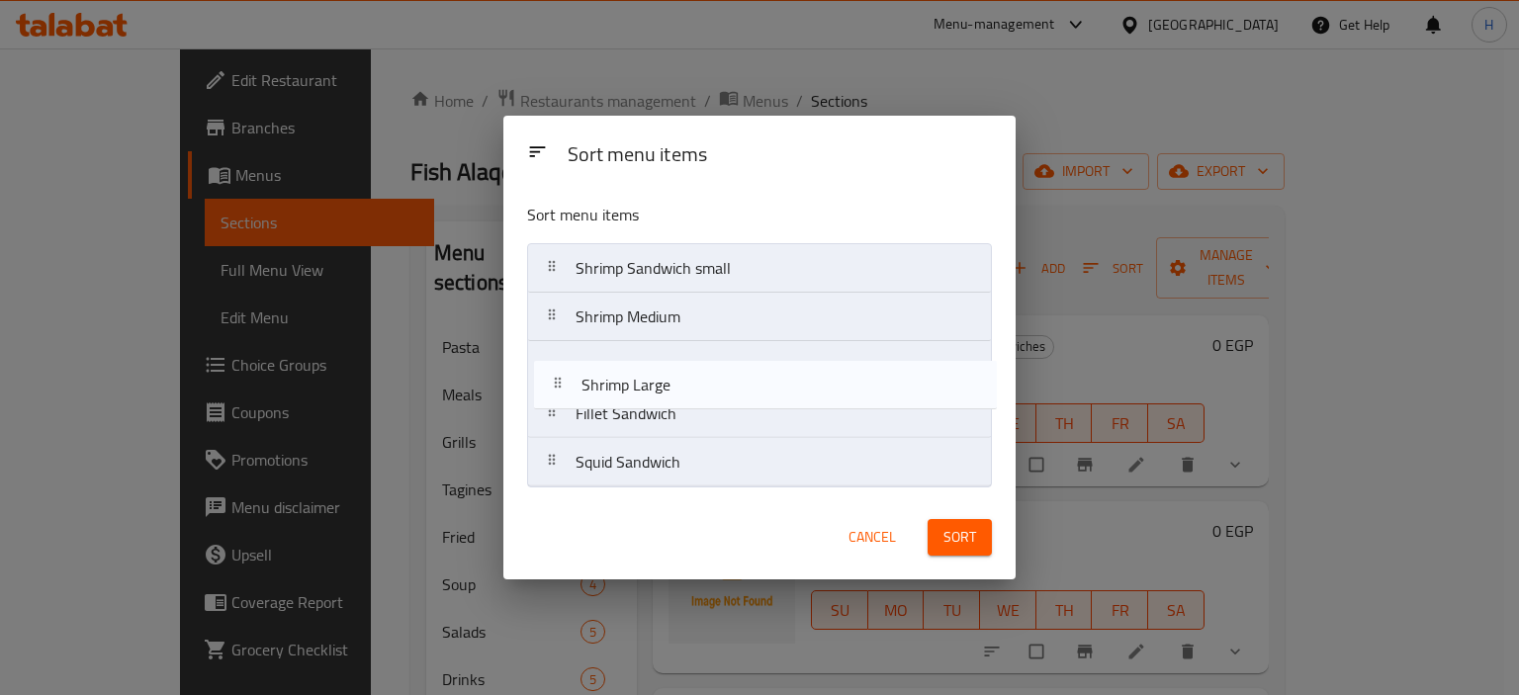
drag, startPoint x: 698, startPoint y: 459, endPoint x: 702, endPoint y: 369, distance: 90.1
click at [702, 369] on nav "Shrimp Sandwich small Shrimp Medium Fillet Sandwich Squid Sandwich Shrimp Large" at bounding box center [759, 365] width 464 height 244
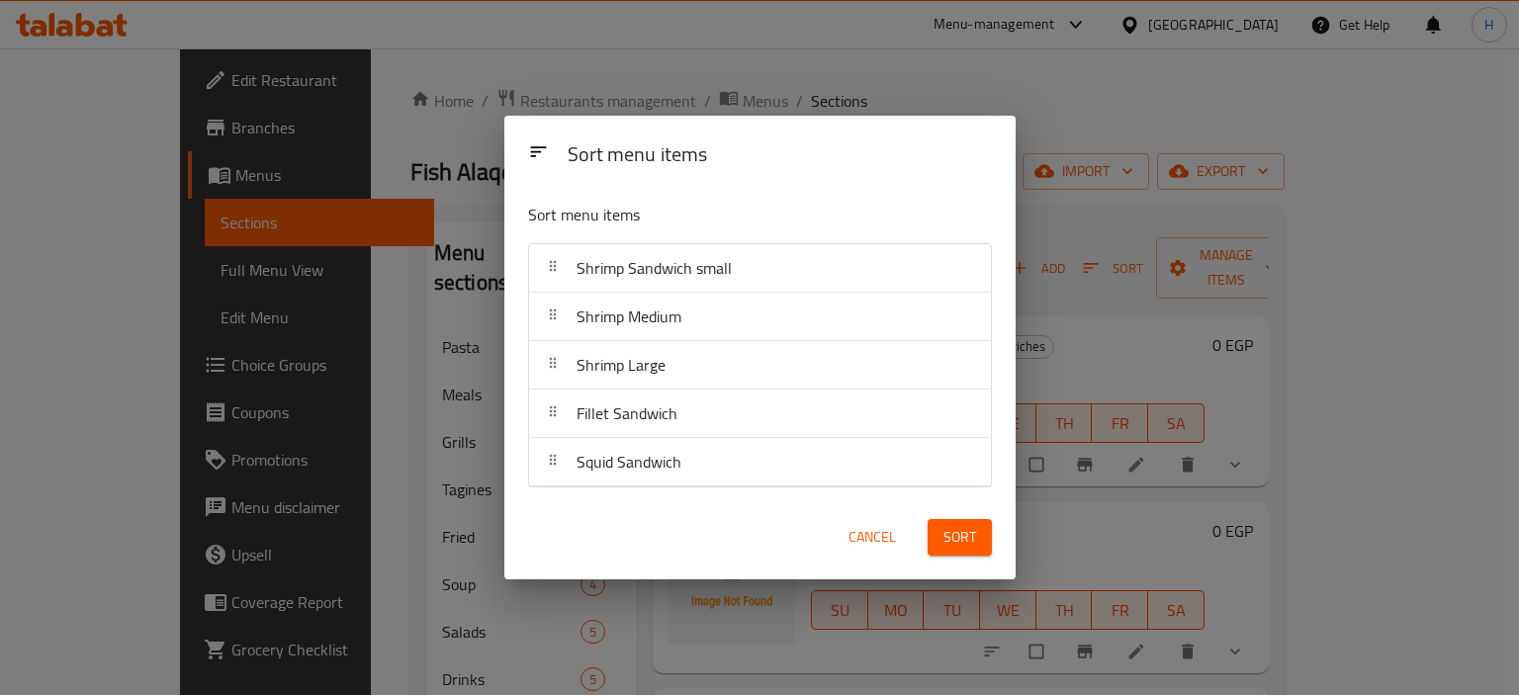
click at [607, 149] on div "Sort menu items" at bounding box center [780, 156] width 440 height 45
click at [957, 545] on span "Sort" at bounding box center [960, 537] width 33 height 25
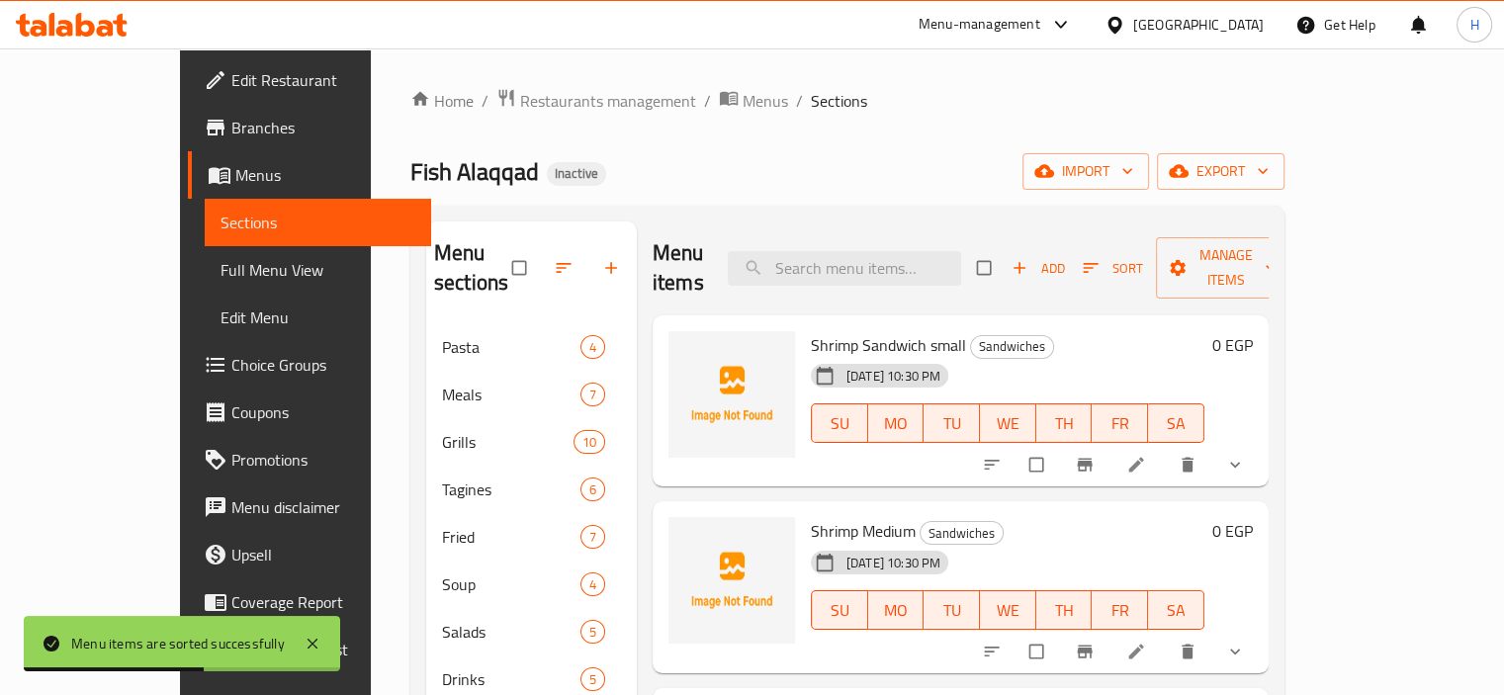
click at [1146, 455] on icon at bounding box center [1137, 465] width 20 height 20
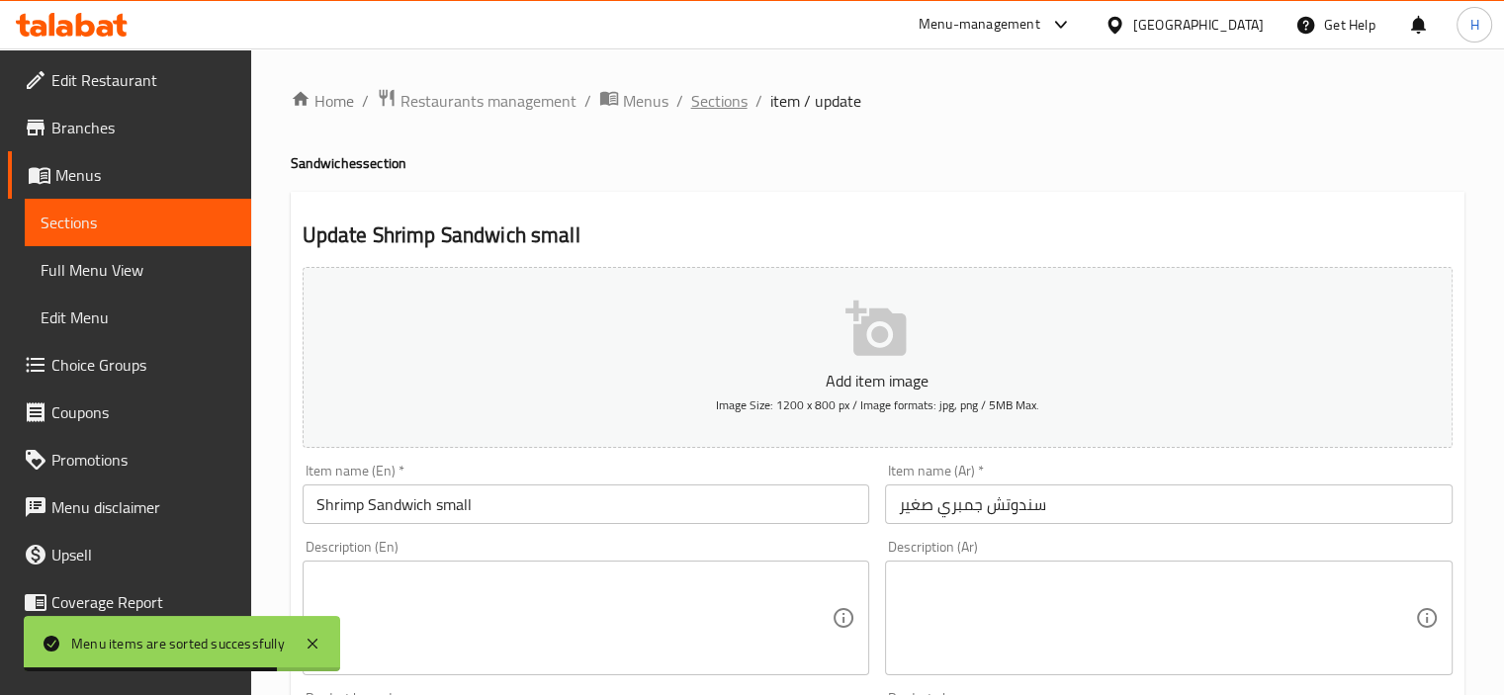
click at [724, 100] on span "Sections" at bounding box center [719, 101] width 56 height 24
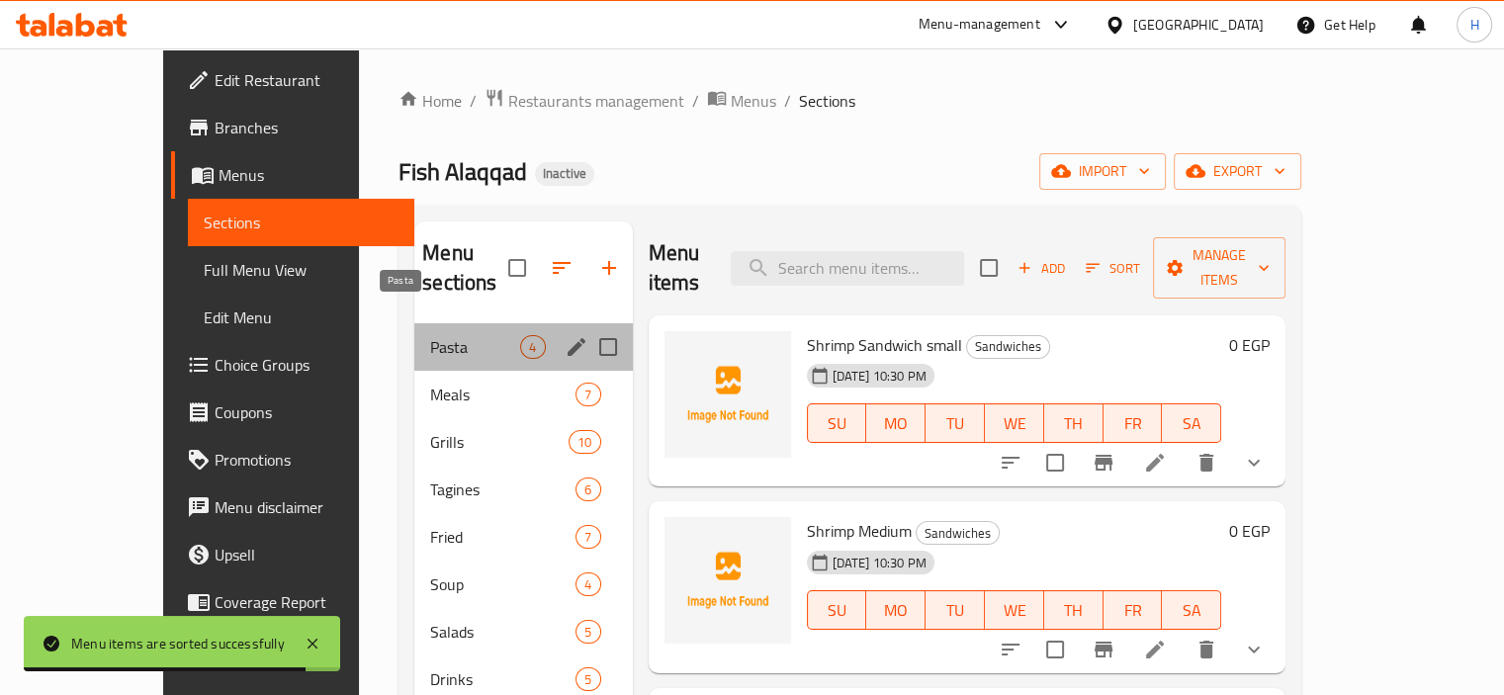
click at [430, 335] on span "Pasta" at bounding box center [475, 347] width 90 height 24
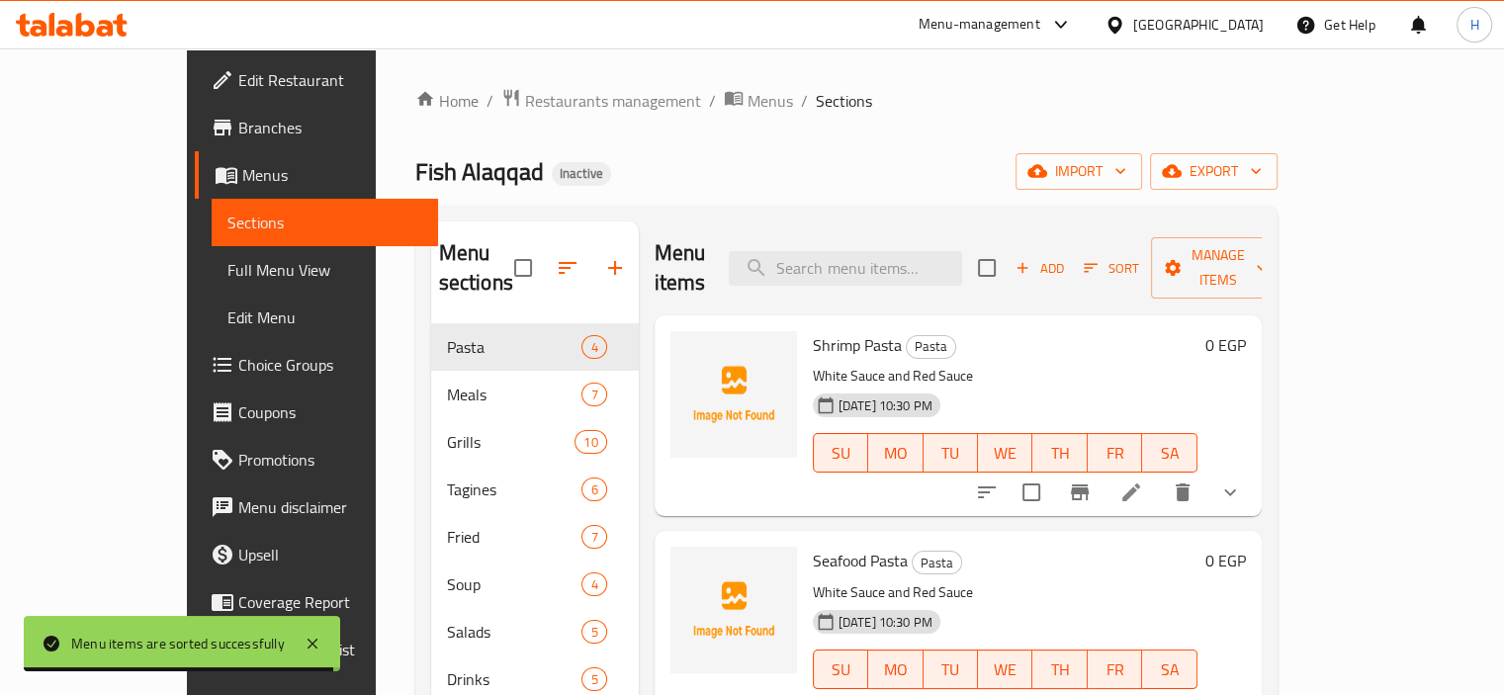
click at [1159, 475] on li at bounding box center [1131, 493] width 55 height 36
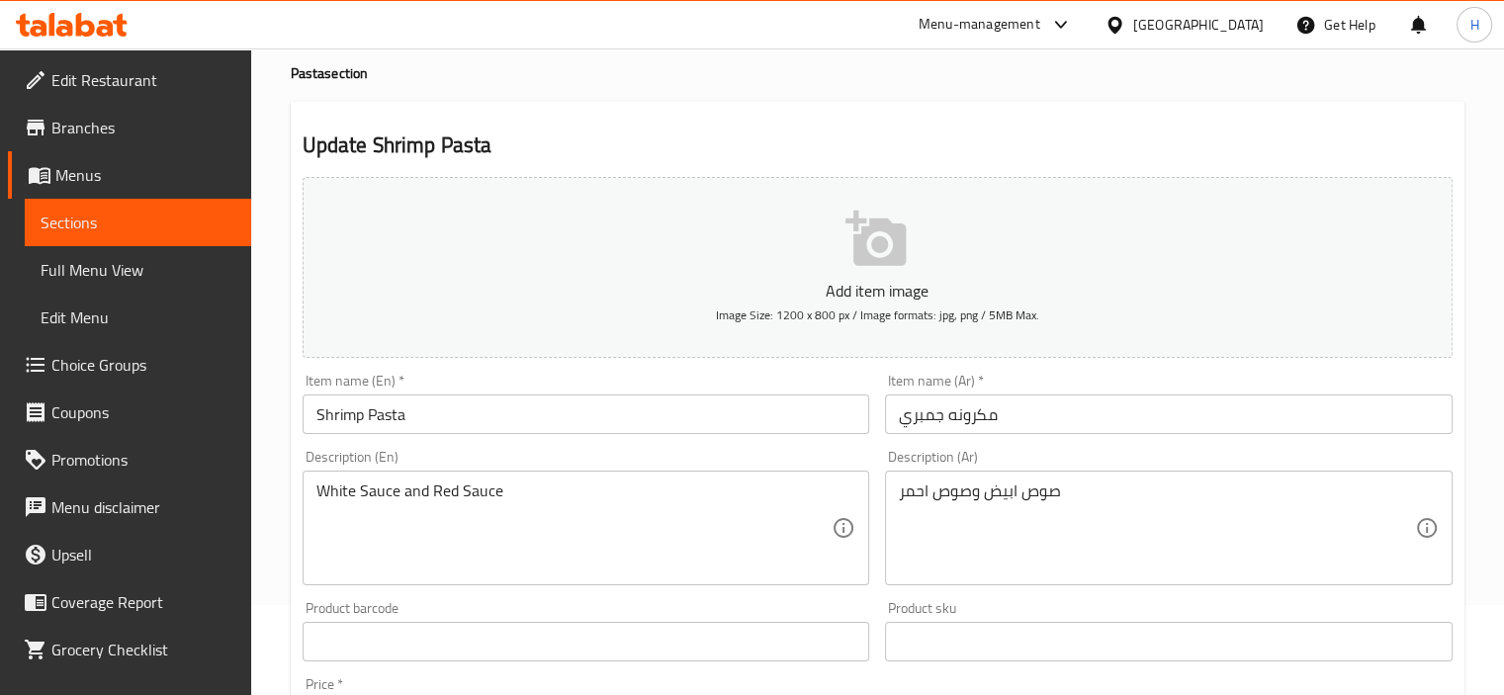
scroll to position [91, 0]
click at [415, 493] on textarea "White Sauce and Red Sauce" at bounding box center [575, 528] width 516 height 94
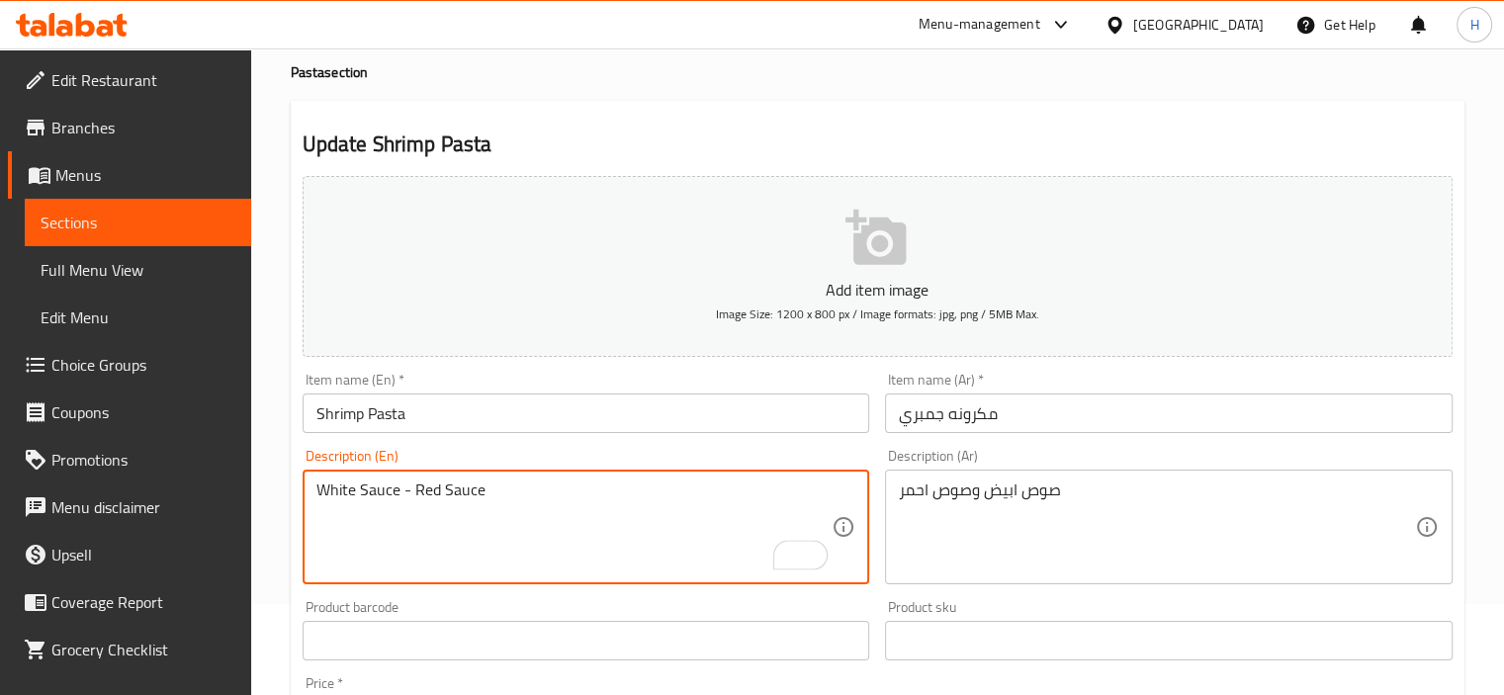
type textarea "White Sauce - Red Sauce"
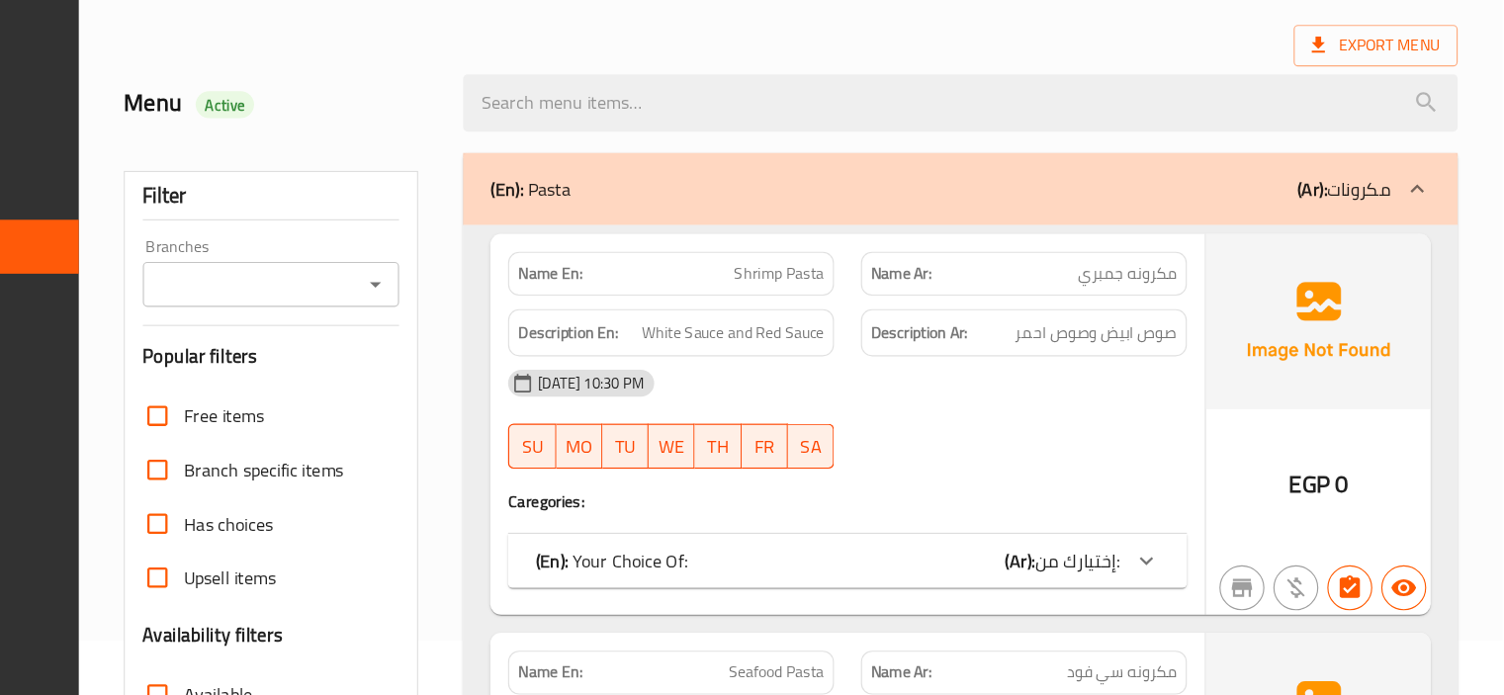
scroll to position [84, 0]
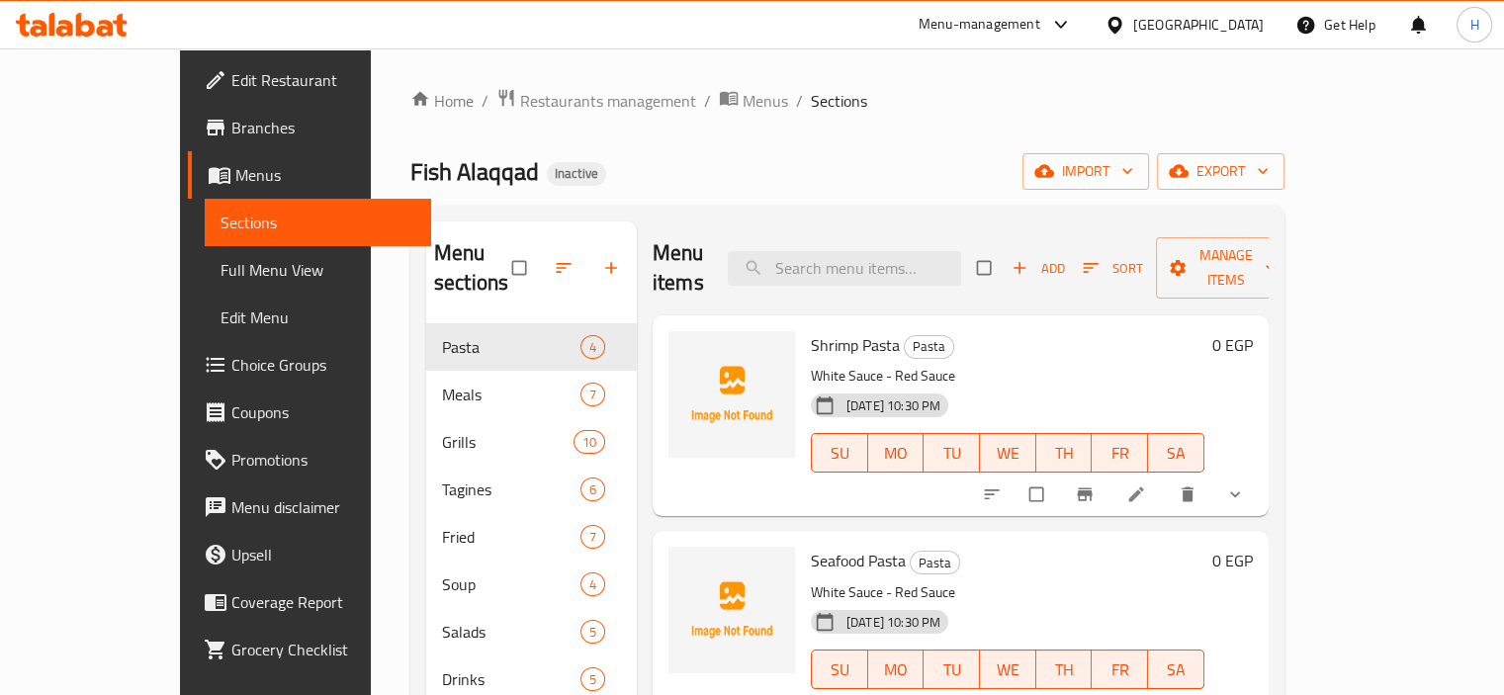
click at [653, 316] on div "Shrimp Pasta Pasta White Sauce - Red Sauce 14-08-2025 10:30 PM SU MO TU WE TH F…" at bounding box center [961, 416] width 616 height 201
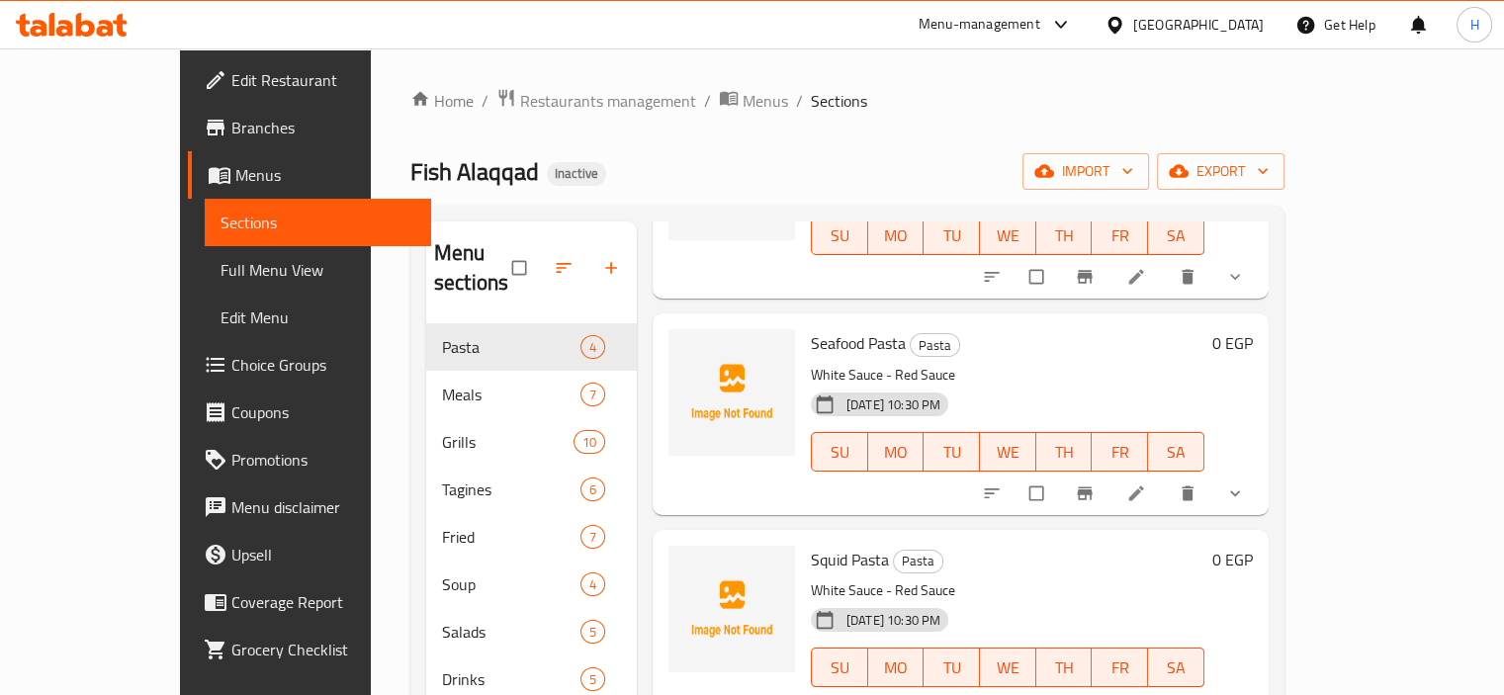
scroll to position [277, 0]
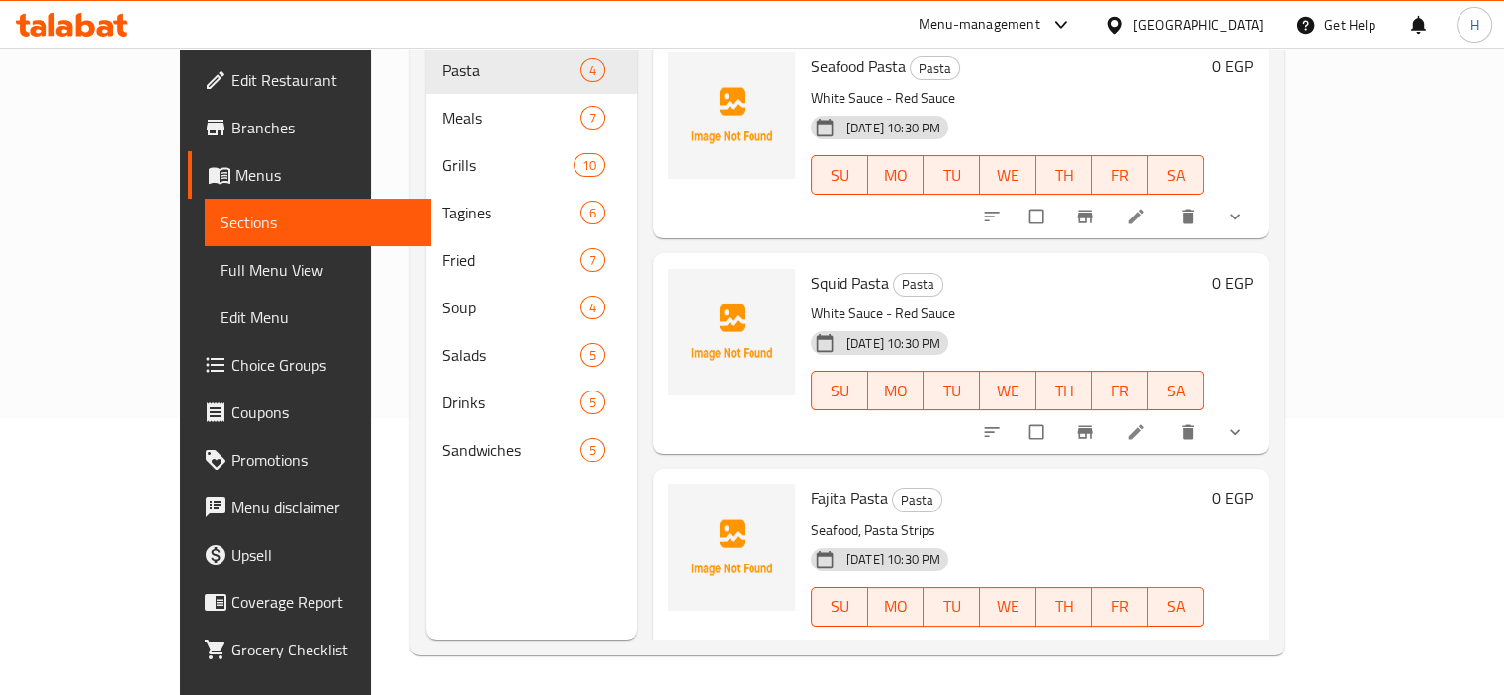
click at [1245, 639] on icon "show more" at bounding box center [1236, 649] width 20 height 20
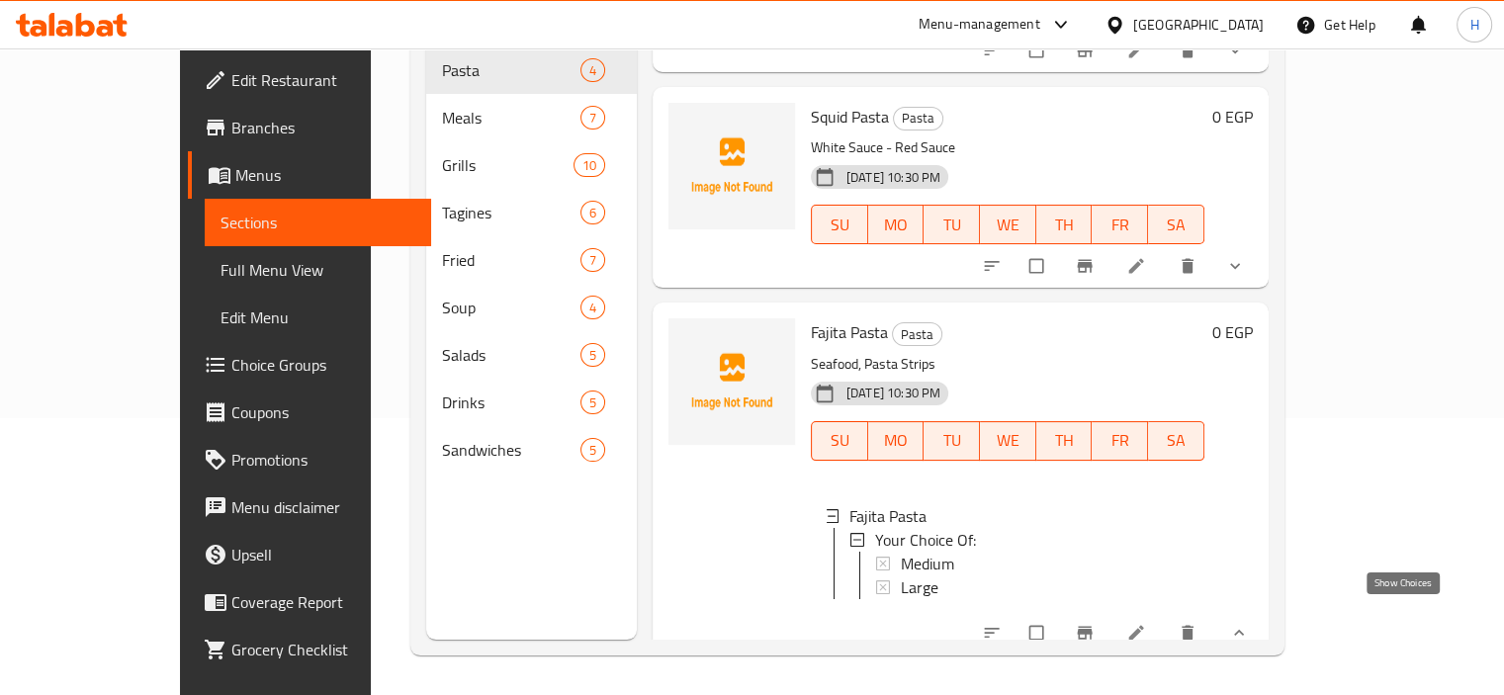
click at [1249, 623] on icon "show more" at bounding box center [1239, 633] width 20 height 20
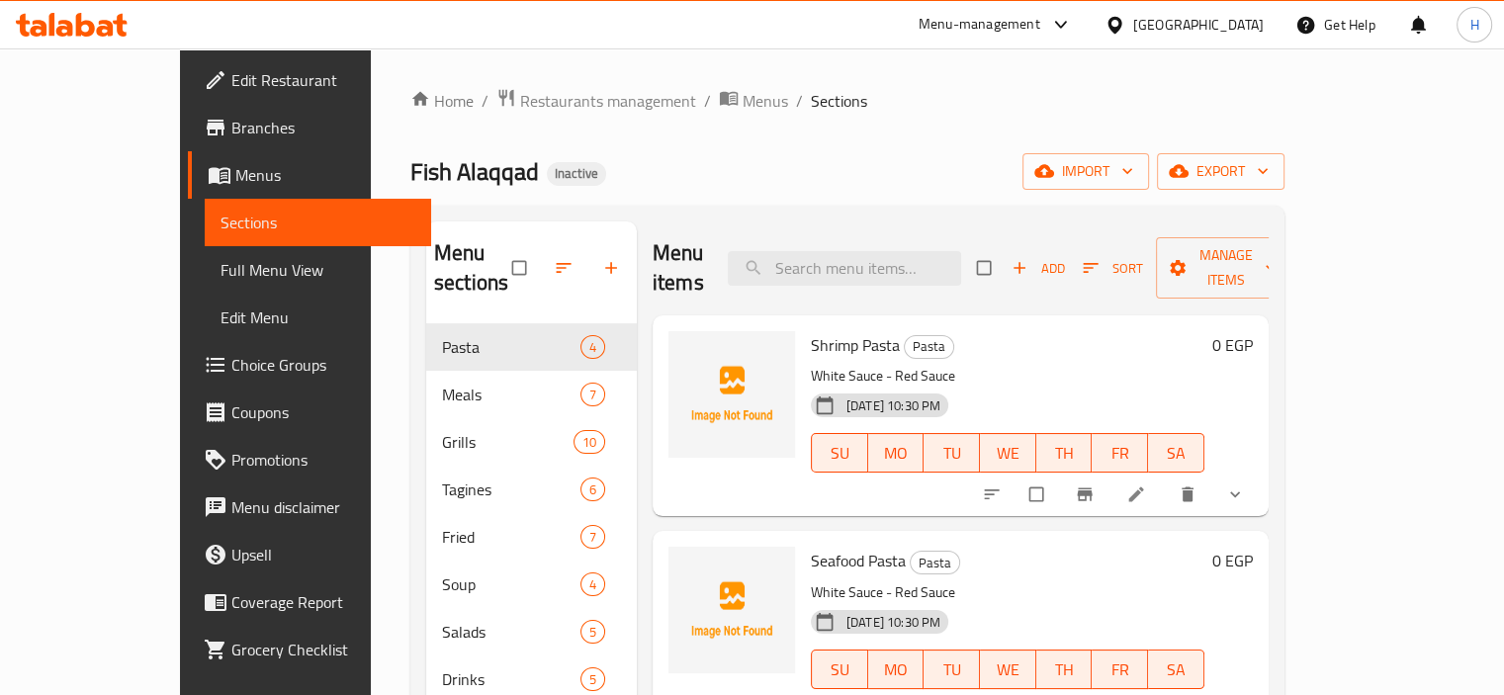
scroll to position [103, 0]
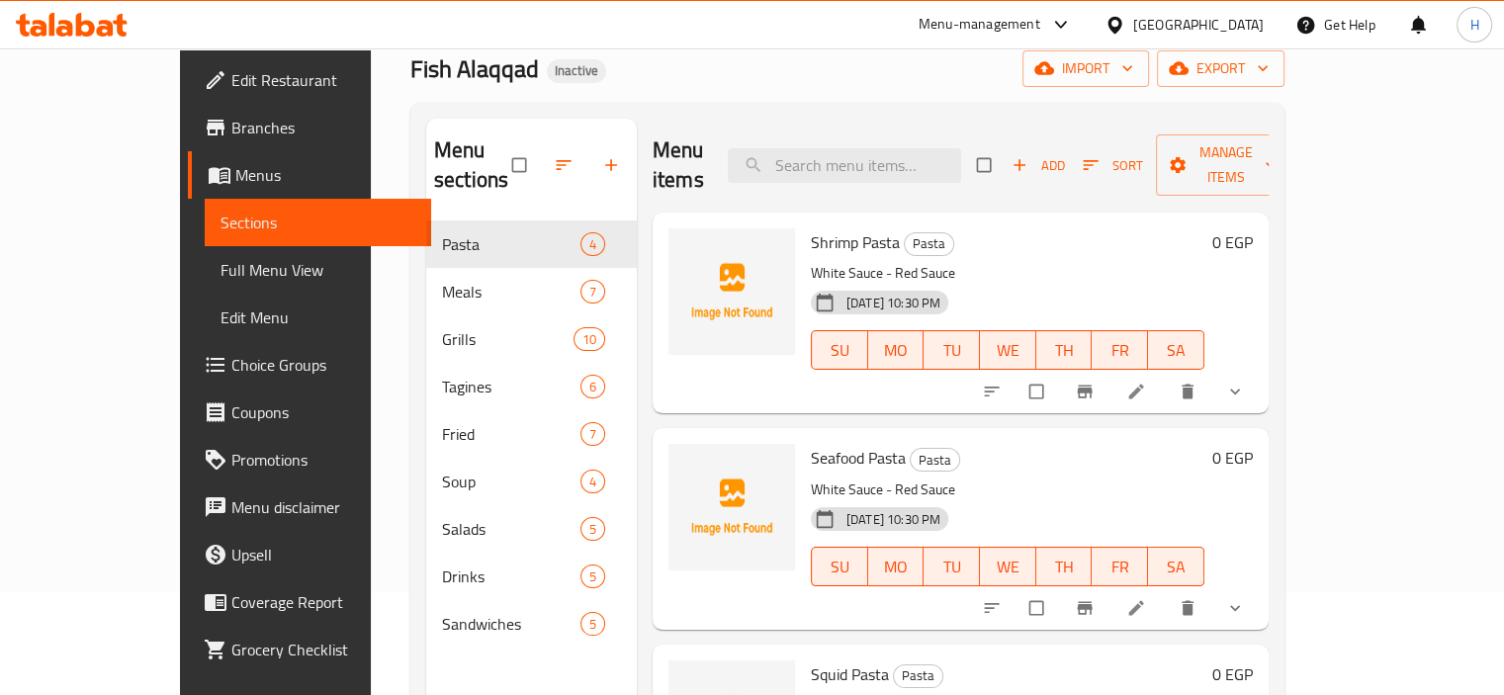
drag, startPoint x: 1285, startPoint y: 369, endPoint x: 989, endPoint y: 462, distance: 310.0
click at [989, 478] on p "White Sauce - Red Sauce" at bounding box center [1008, 490] width 394 height 25
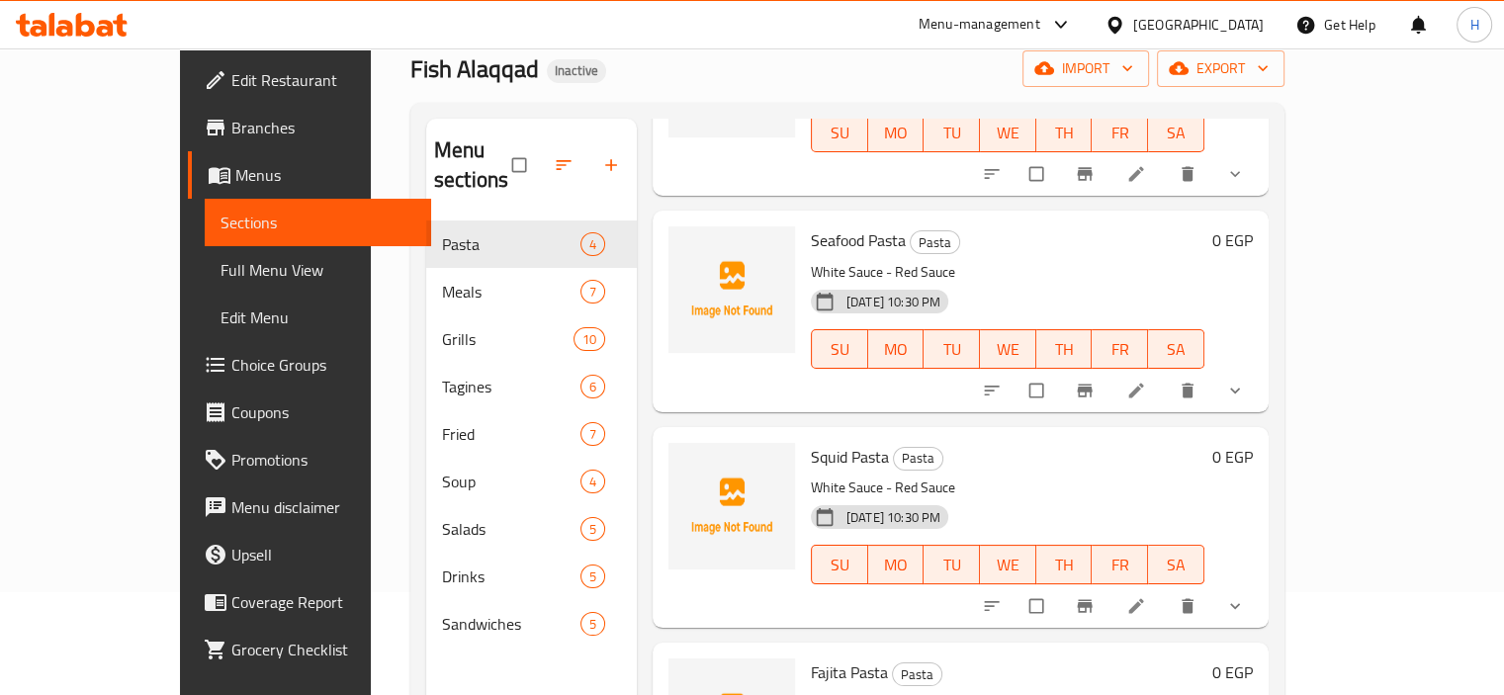
scroll to position [277, 0]
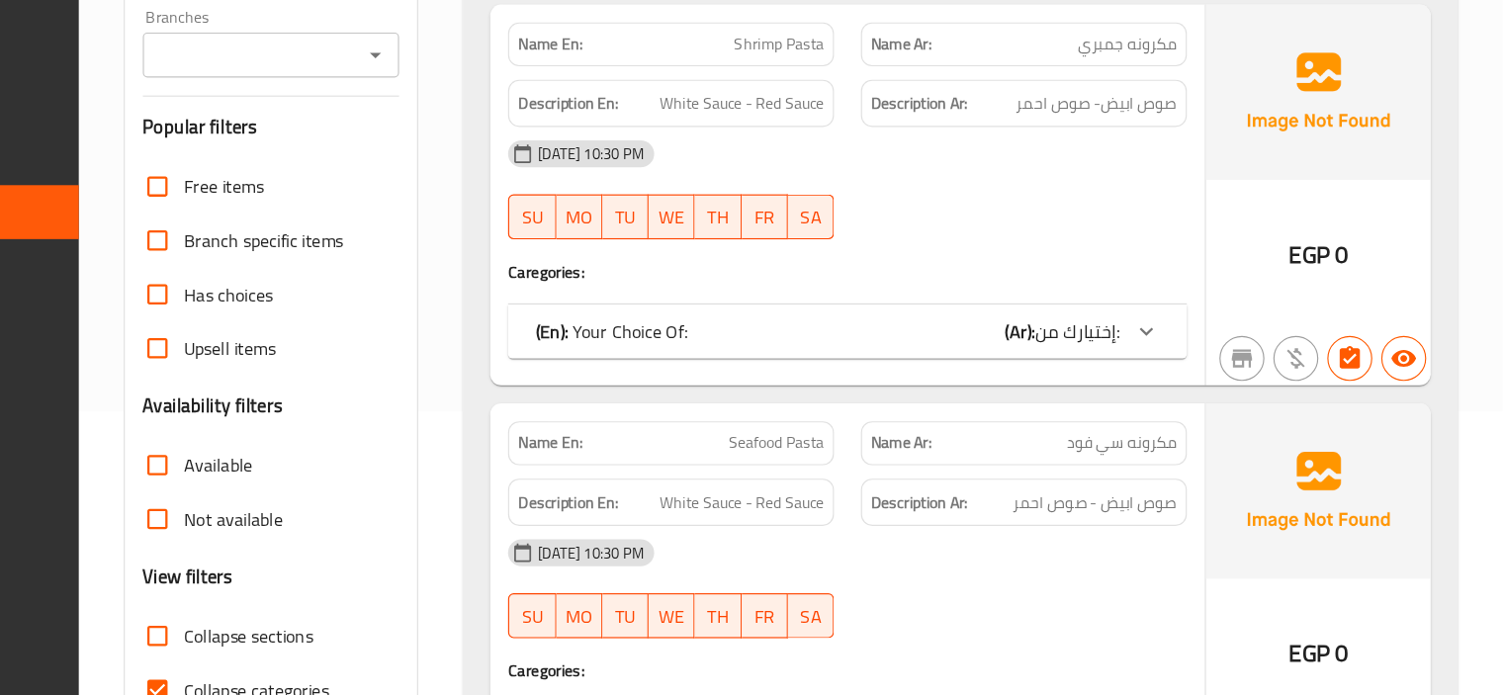
scroll to position [429, 0]
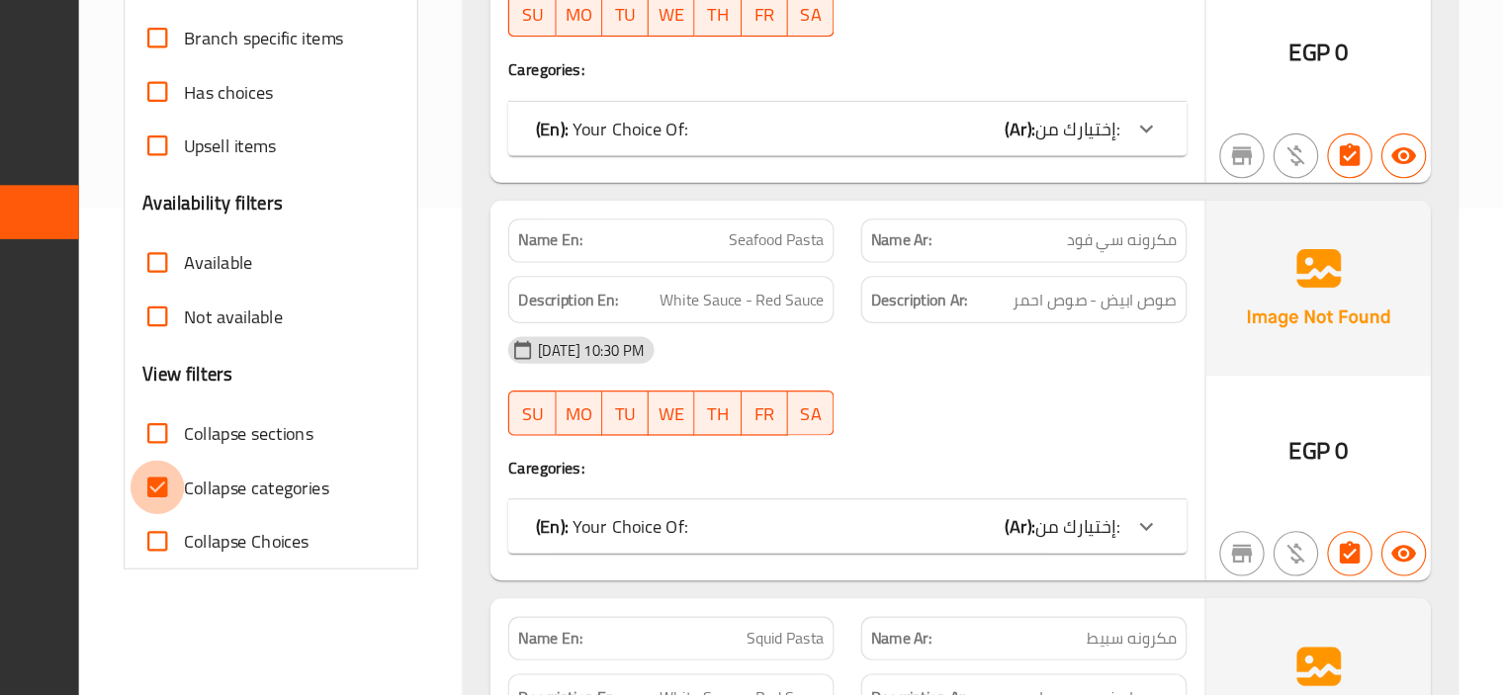
click at [316, 511] on input "Collapse categories" at bounding box center [320, 511] width 47 height 47
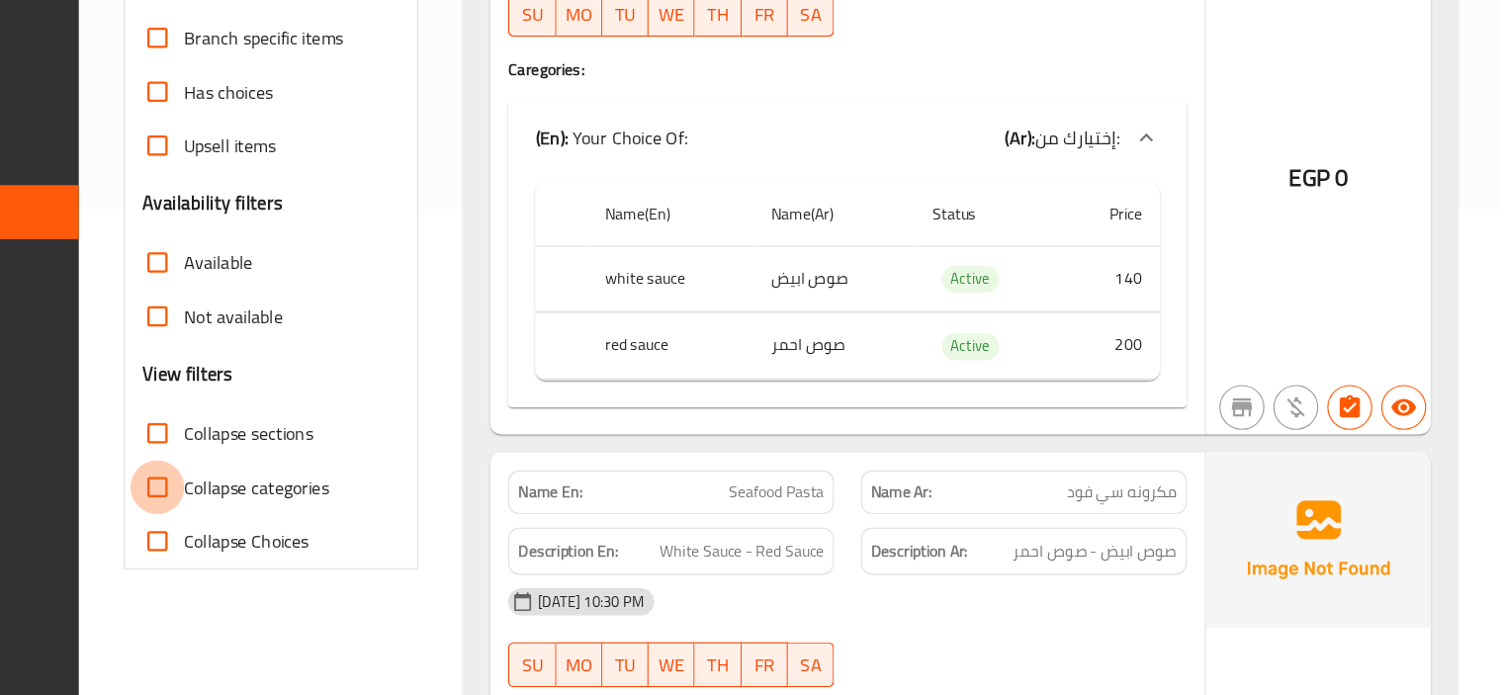
drag, startPoint x: 313, startPoint y: 514, endPoint x: 824, endPoint y: 546, distance: 512.3
click at [314, 514] on input "Collapse categories" at bounding box center [320, 511] width 47 height 47
checkbox input "true"
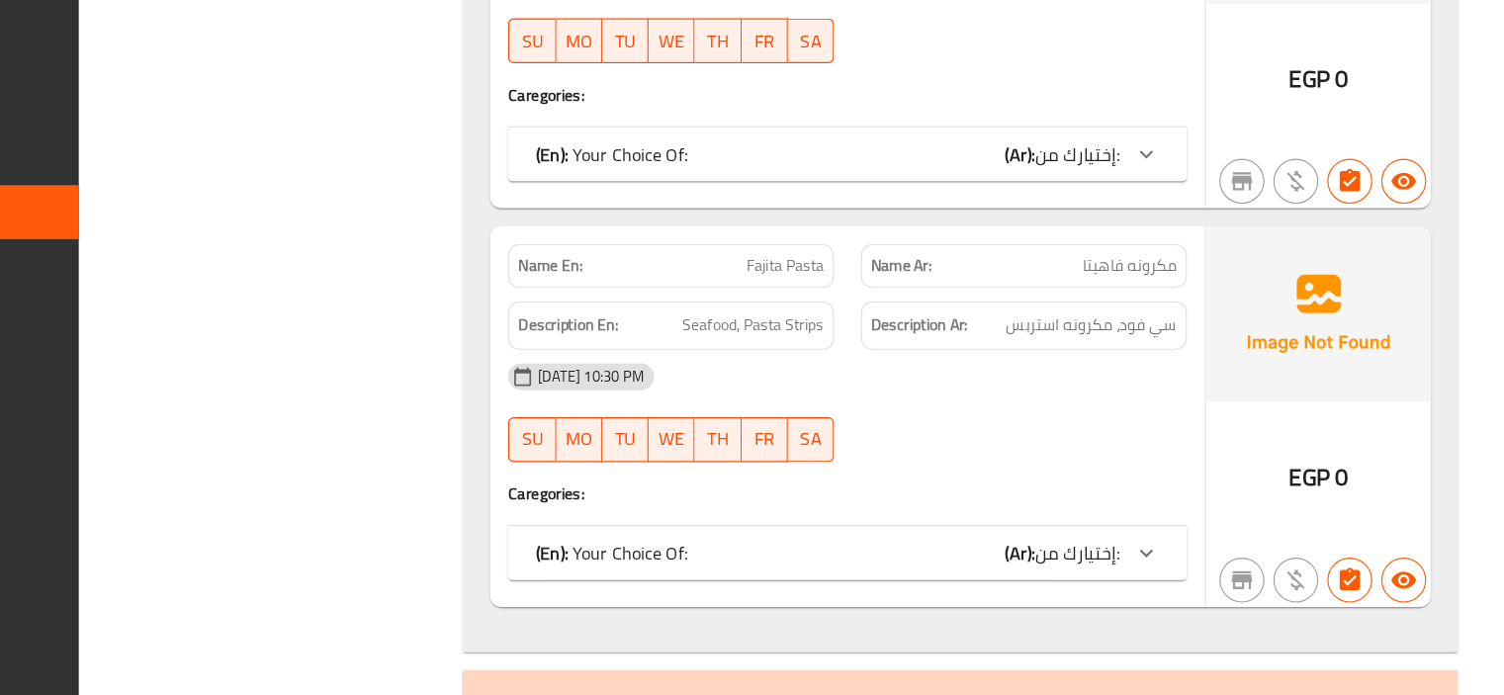
scroll to position [1109, 0]
drag, startPoint x: 835, startPoint y: 366, endPoint x: 918, endPoint y: 374, distance: 83.5
click at [918, 374] on div "Description En: Seafood, Pasta Strips" at bounding box center [772, 368] width 311 height 66
click at [922, 400] on div "[DATE] 10:30 PM" at bounding box center [927, 413] width 621 height 47
click at [843, 307] on span "Fajita Pasta" at bounding box center [873, 316] width 68 height 21
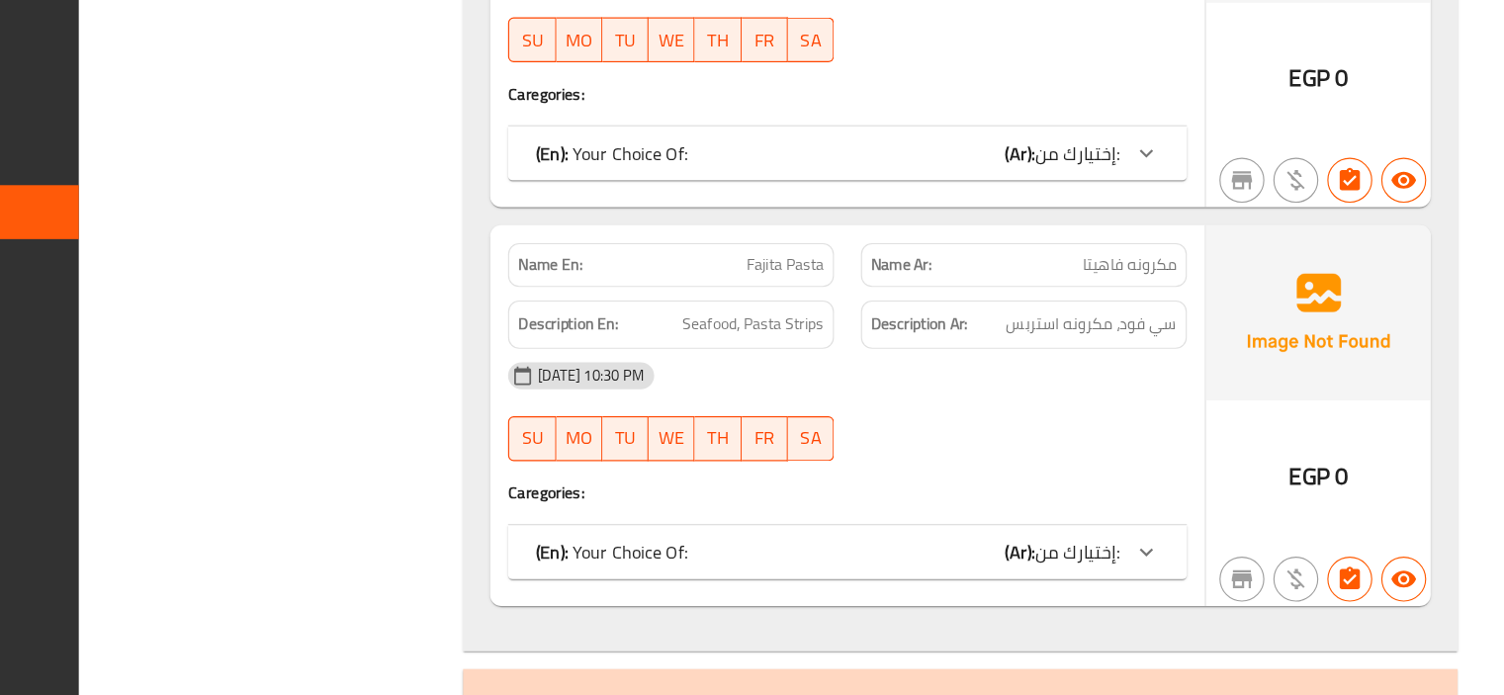
click at [843, 307] on span "Fajita Pasta" at bounding box center [873, 316] width 68 height 21
click at [922, 402] on div "[DATE] 10:30 PM" at bounding box center [927, 413] width 621 height 47
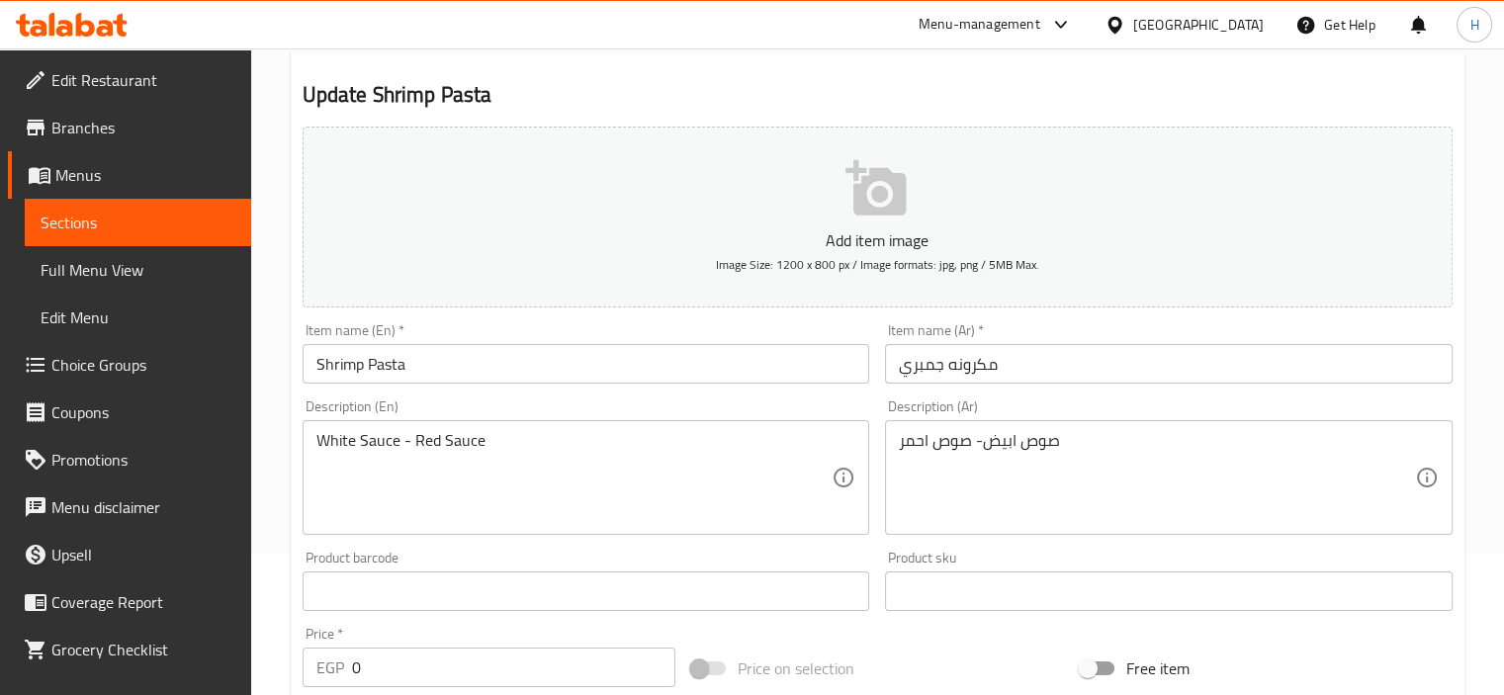
scroll to position [142, 0]
click at [992, 382] on input "مكرونه جمبري" at bounding box center [1169, 362] width 568 height 40
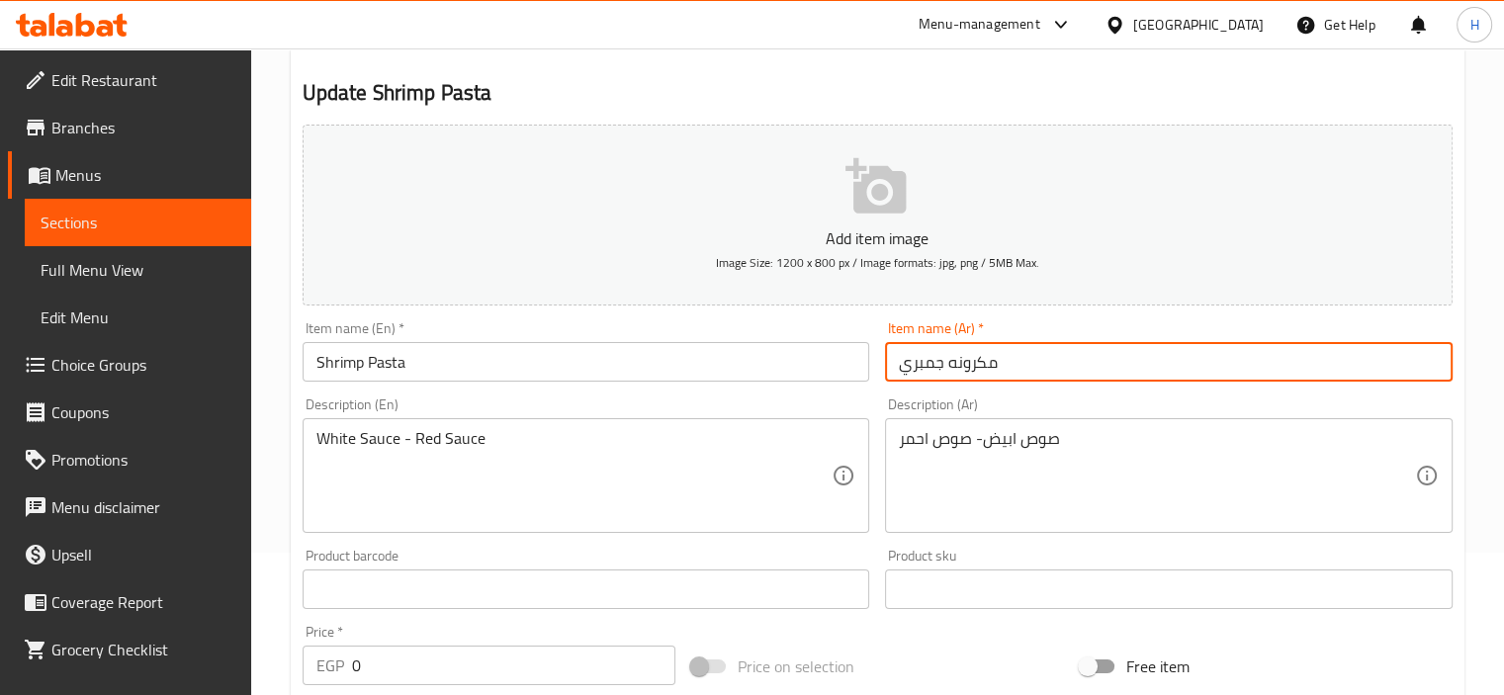
click at [992, 382] on input "مكرونه جمبري" at bounding box center [1169, 362] width 568 height 40
click at [1094, 503] on textarea "صوص ابيض- صوص احمر" at bounding box center [1157, 476] width 516 height 94
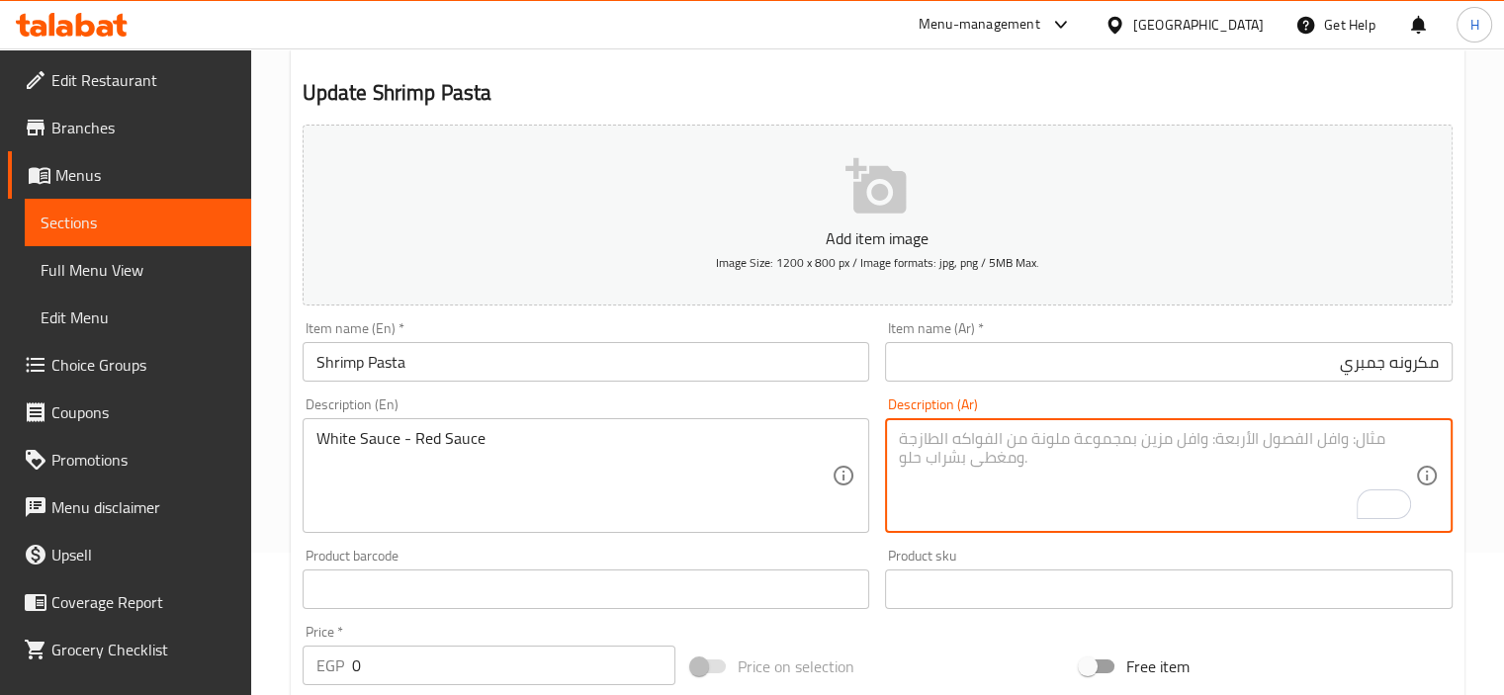
click at [1258, 366] on input "مكرونه جمبري" at bounding box center [1169, 362] width 568 height 40
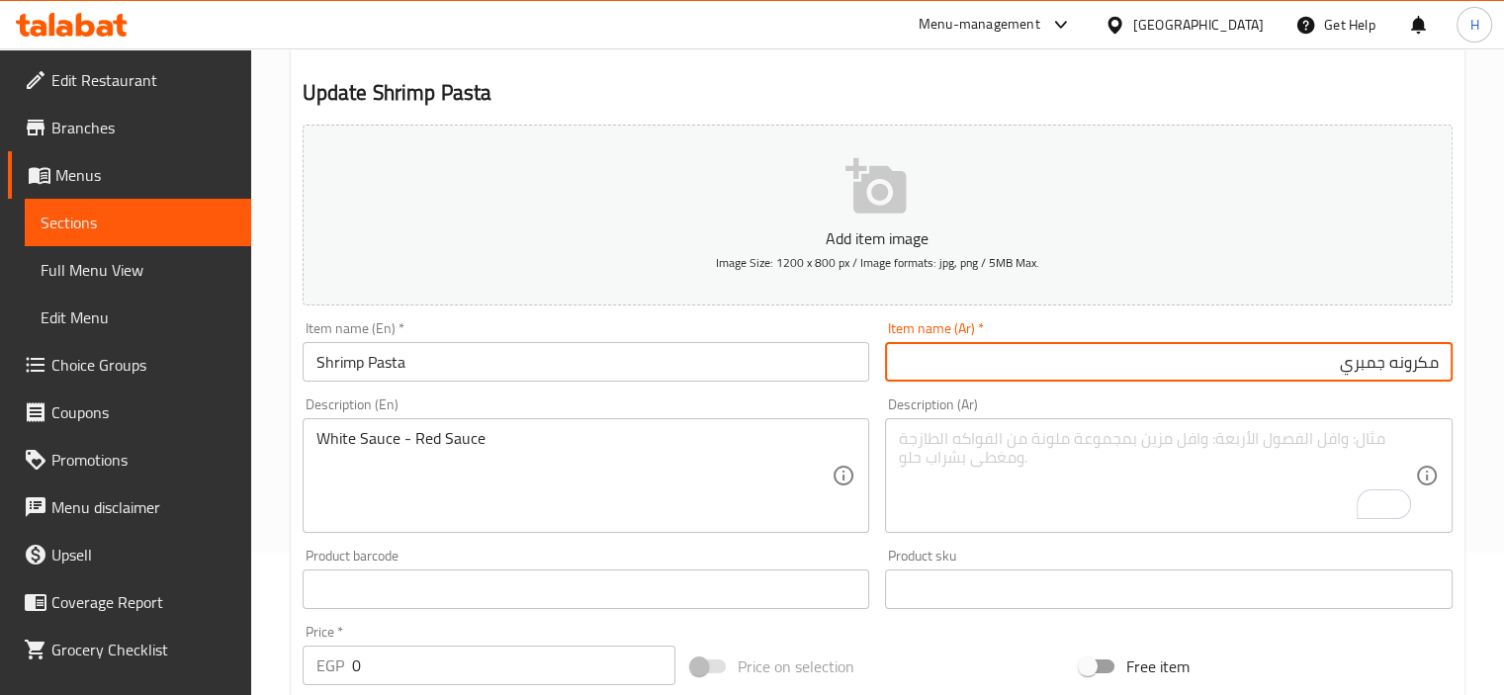
paste input "صوص ابيض- صوص احمر"
type input "مكرونه جمبري صوص ابيض- صوص احمر"
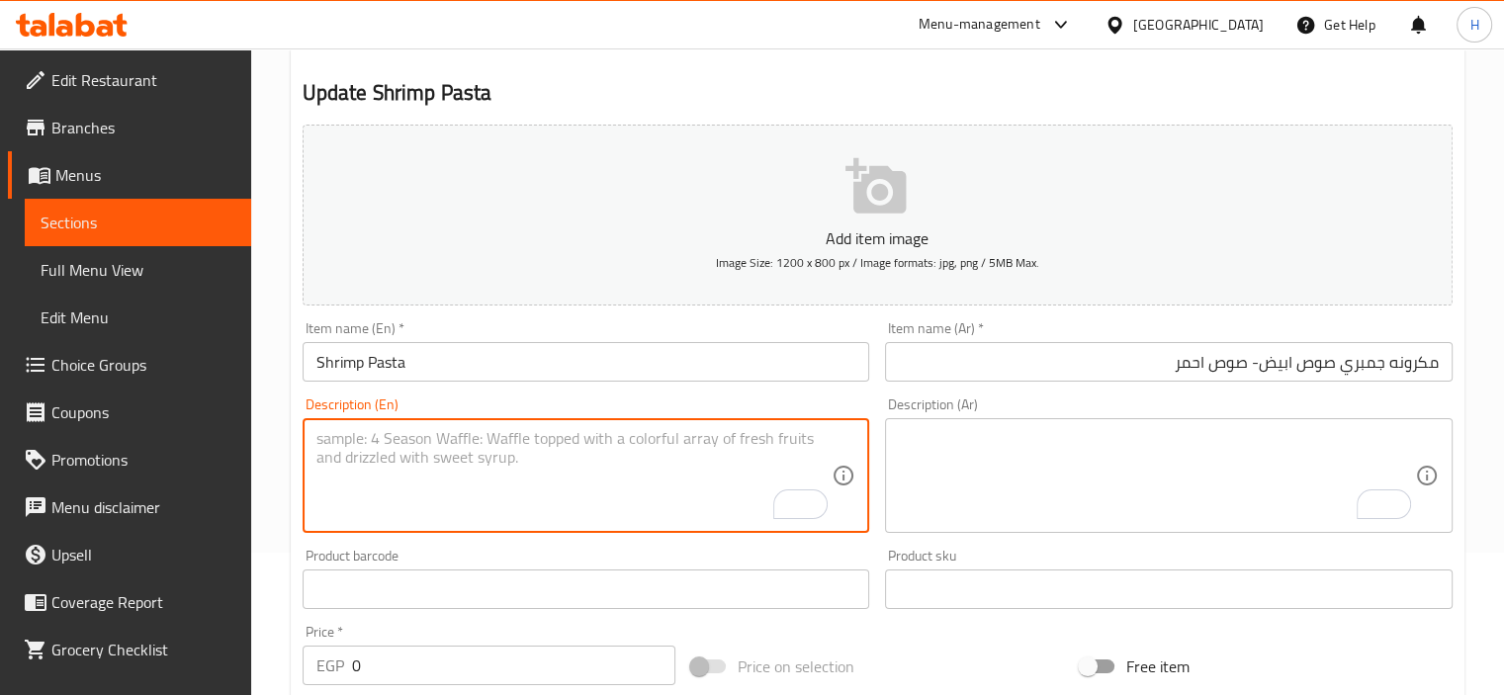
click at [452, 362] on input "Shrimp Pasta" at bounding box center [587, 362] width 568 height 40
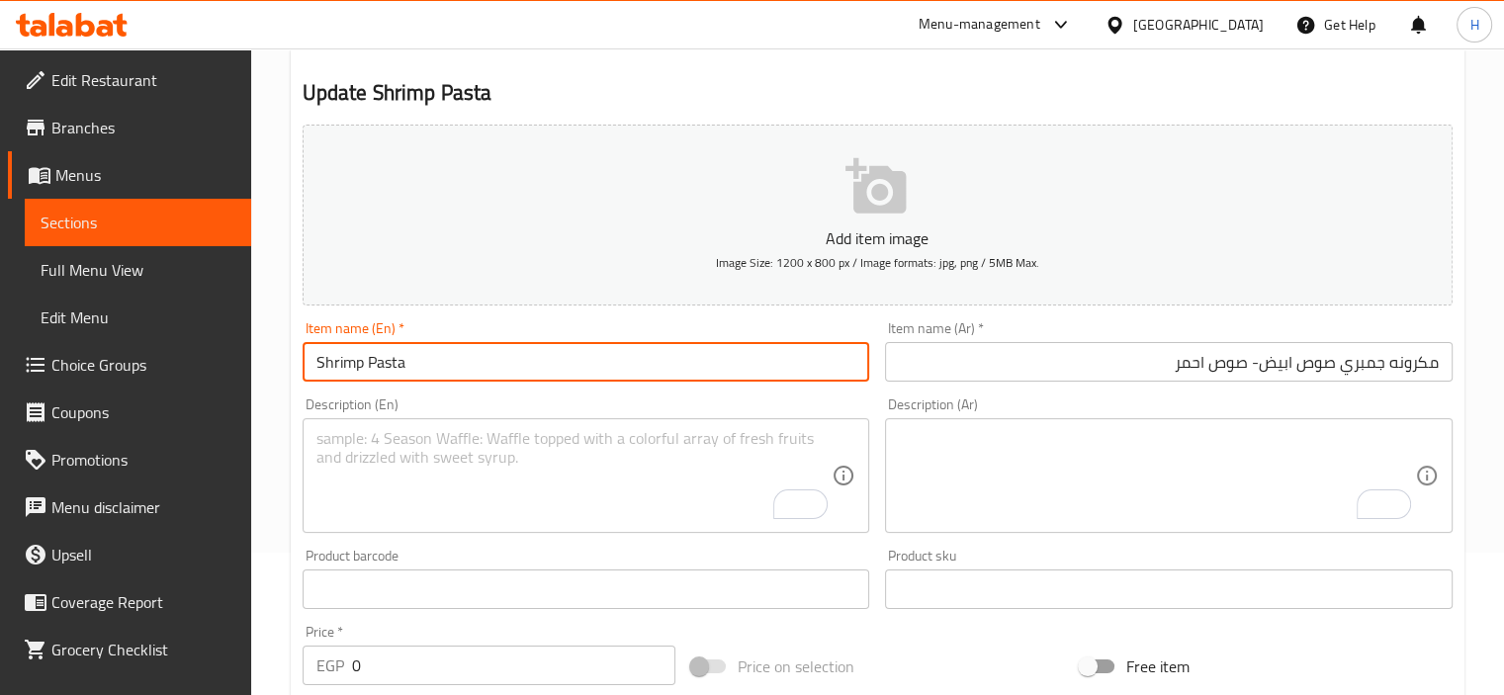
paste input "White Sauce - Red Sauce"
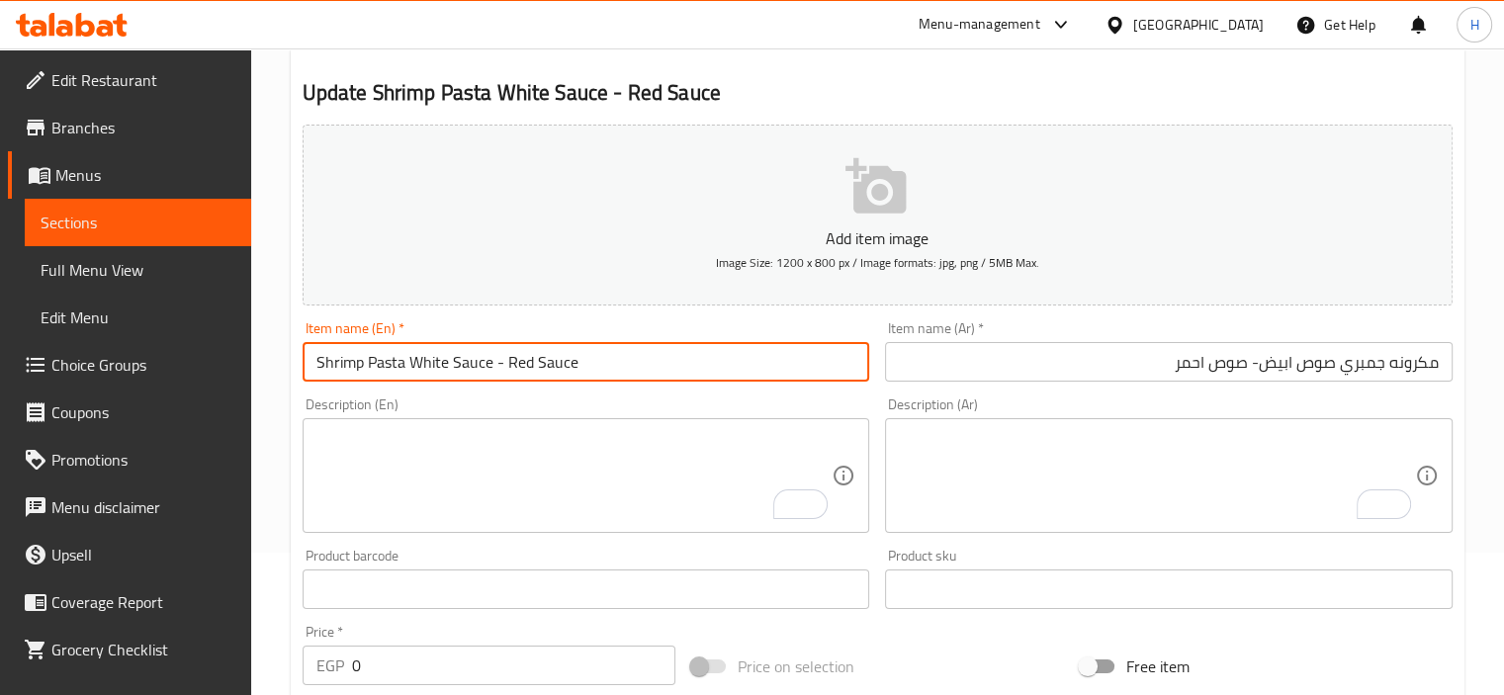
click at [629, 371] on input "Shrimp Pasta White Sauce - Red Sauce" at bounding box center [587, 362] width 568 height 40
type input "Shrimp Pasta White Sauce - Red Sauce"
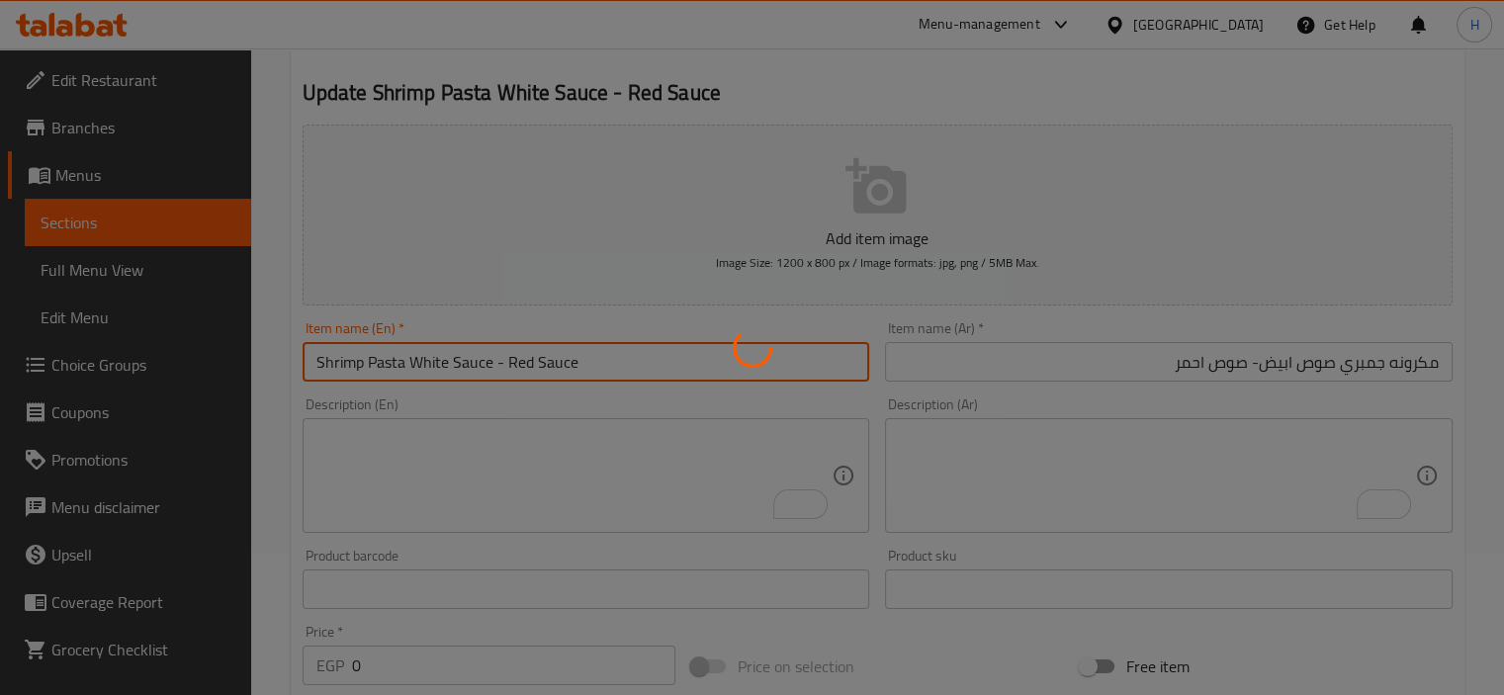
scroll to position [0, 0]
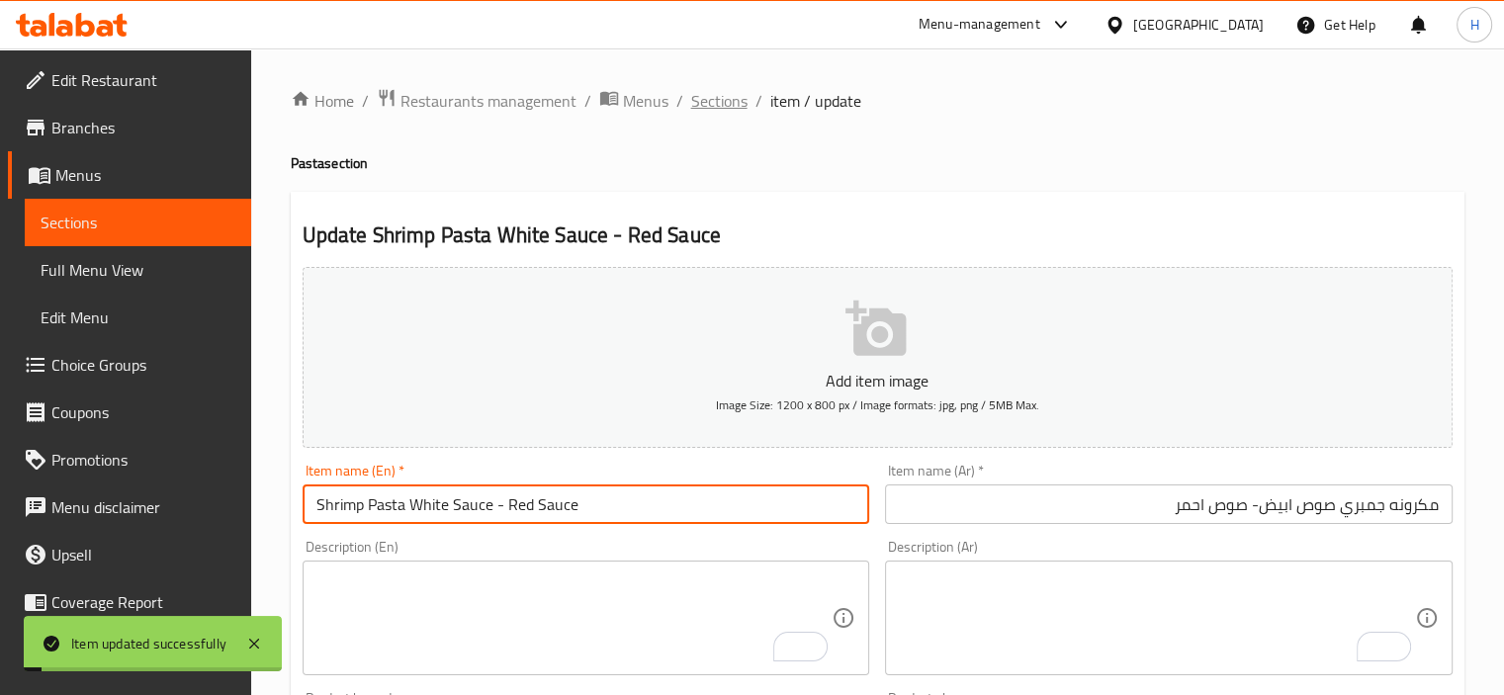
click at [720, 98] on span "Sections" at bounding box center [719, 101] width 56 height 24
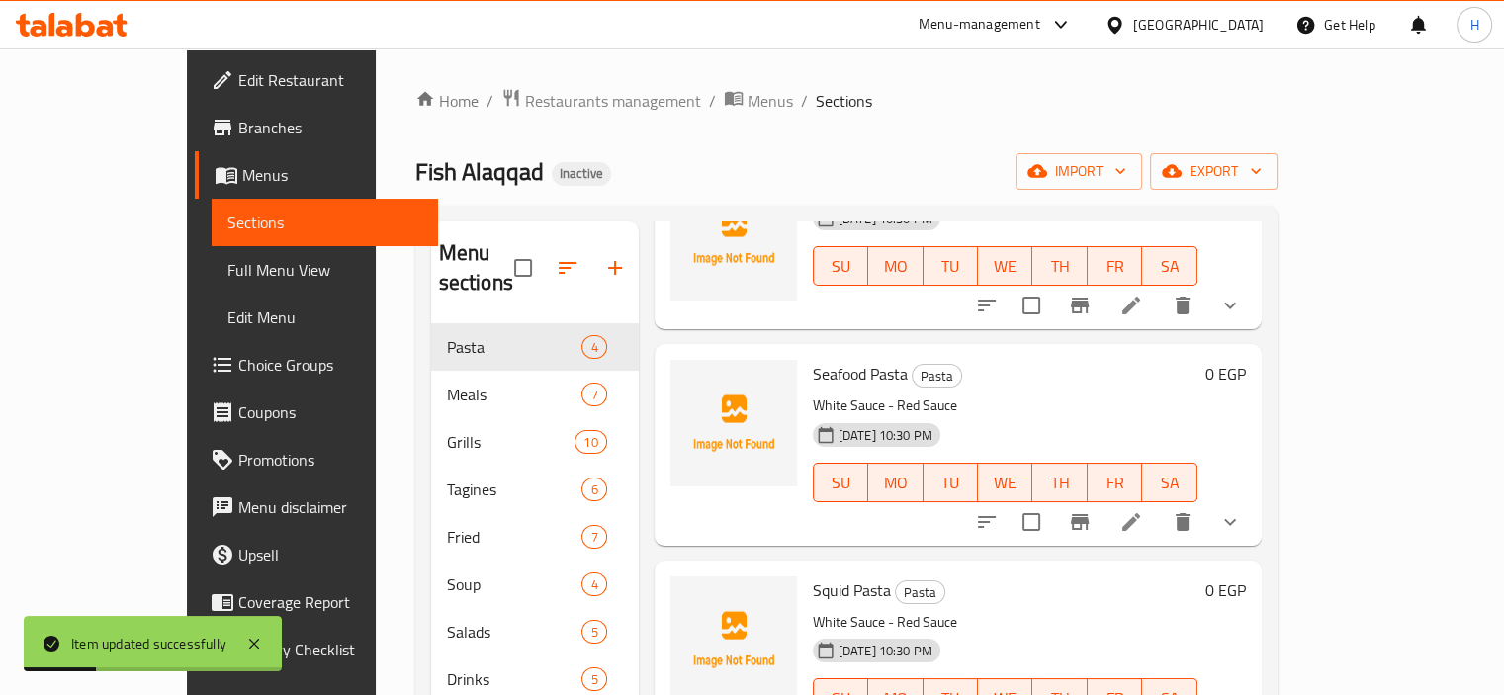
scroll to position [31, 0]
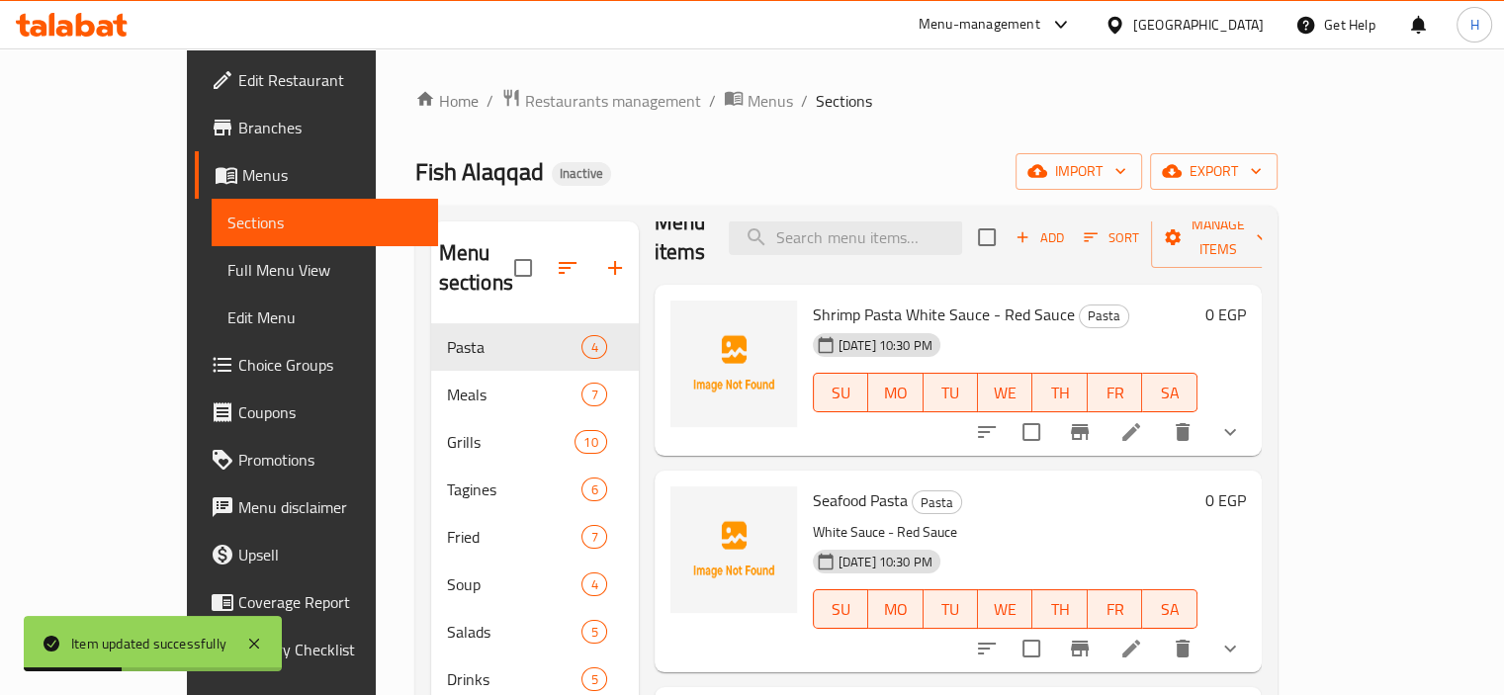
click at [1159, 631] on li at bounding box center [1131, 649] width 55 height 36
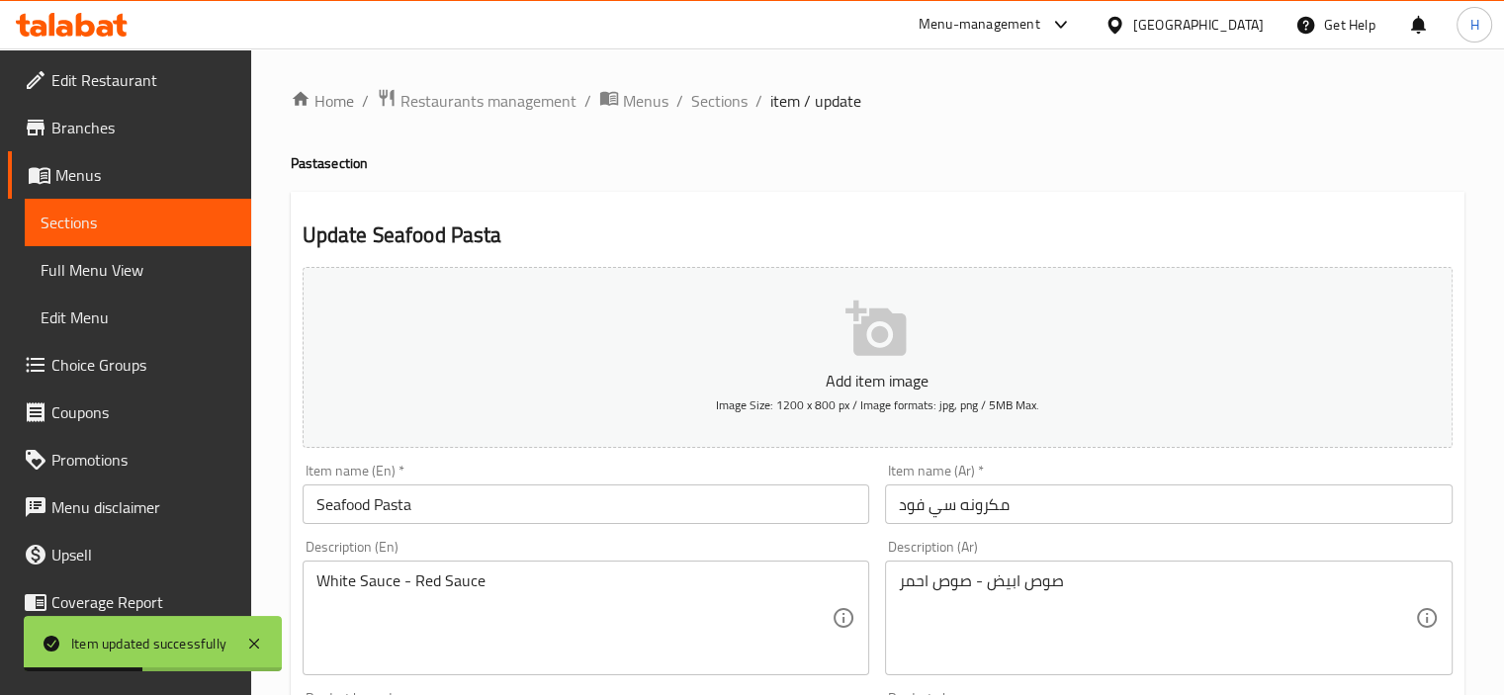
scroll to position [212, 0]
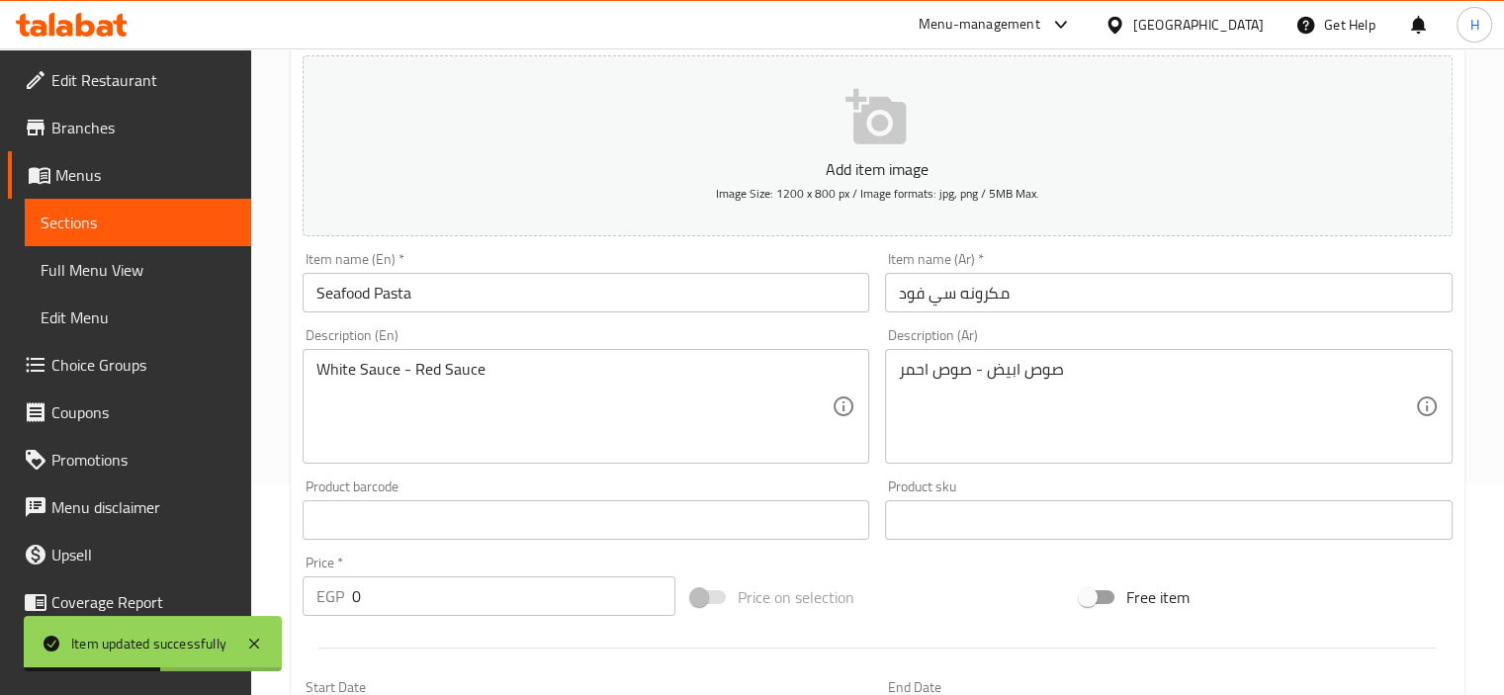
click at [598, 378] on textarea "White Sauce - Red Sauce" at bounding box center [575, 407] width 516 height 94
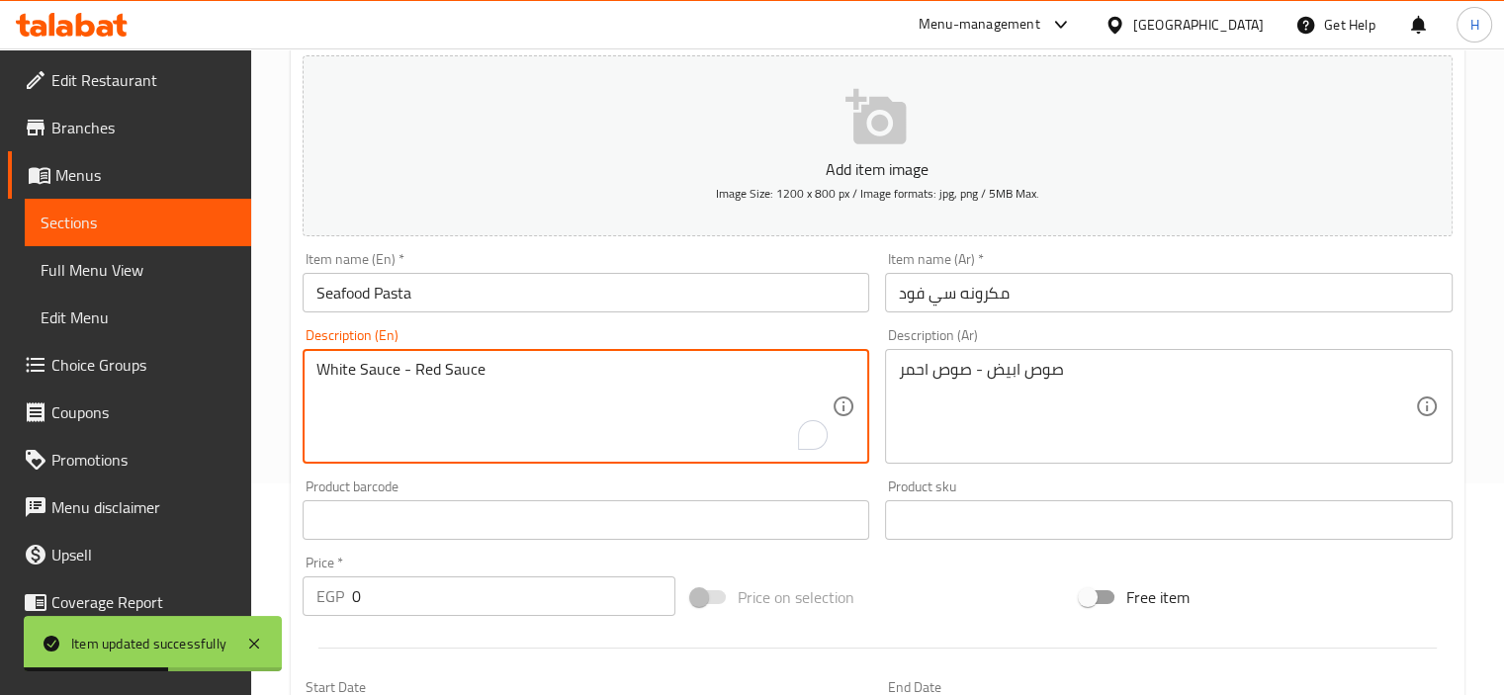
click at [598, 378] on textarea "White Sauce - Red Sauce" at bounding box center [575, 407] width 516 height 94
click at [514, 280] on input "Seafood Pasta" at bounding box center [587, 293] width 568 height 40
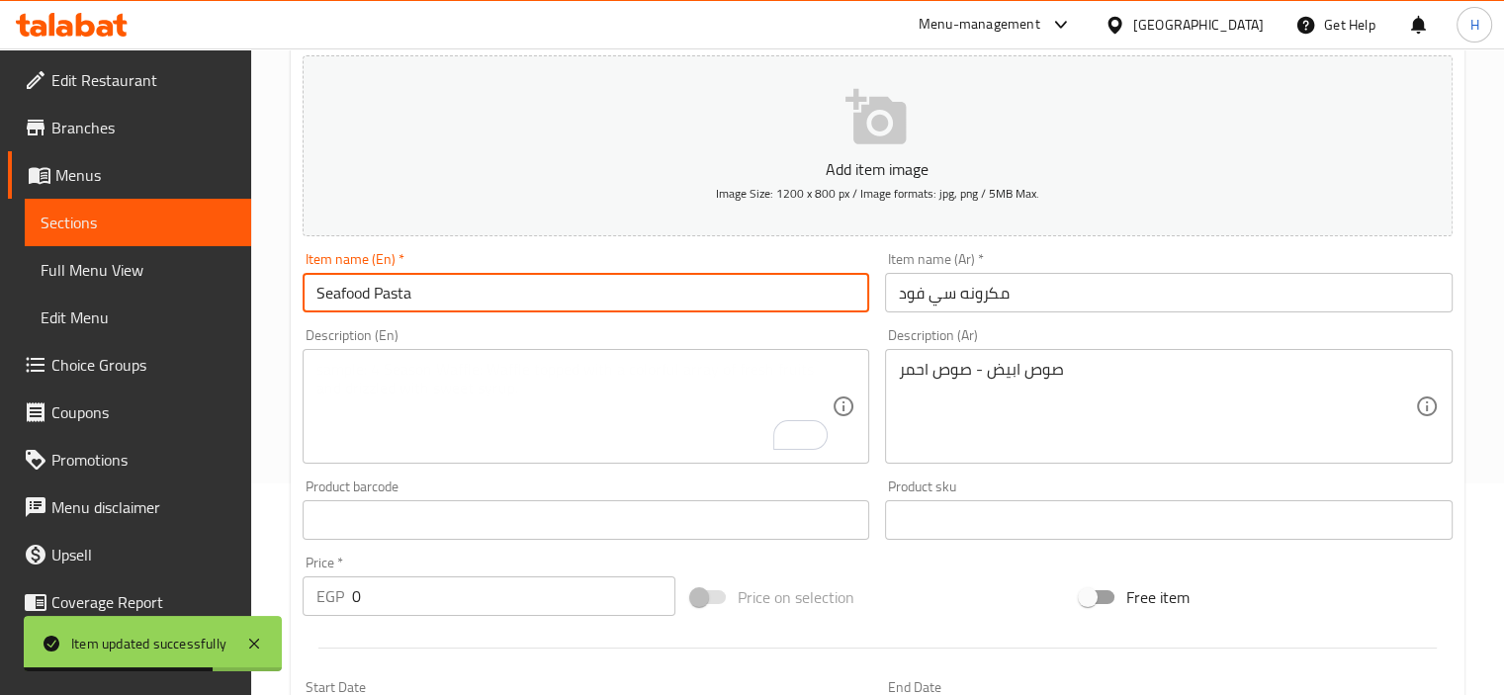
paste input "White Sauce - Red Sauce"
type input "Seafood Pasta White Sauce - Red Sauce"
click at [968, 308] on input "مكرونه سي فود" at bounding box center [1169, 293] width 568 height 40
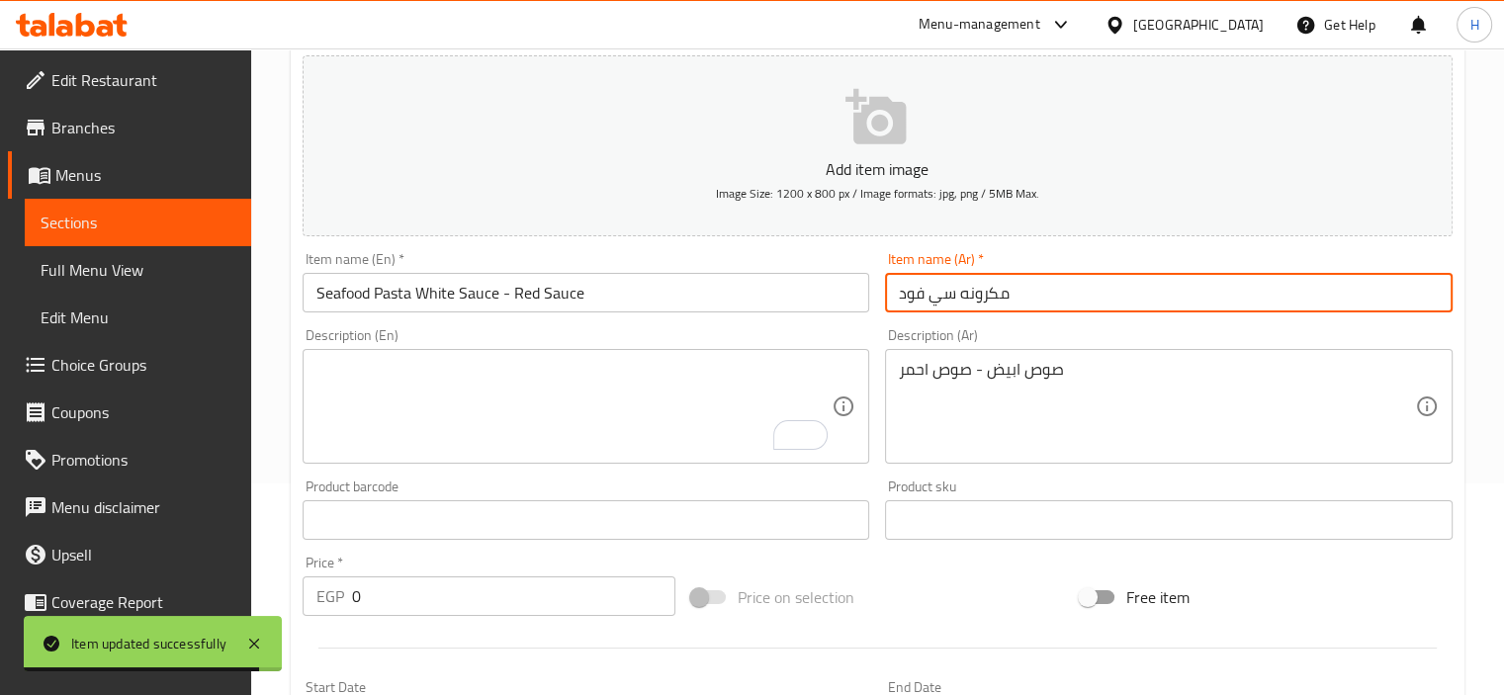
click at [968, 308] on input "مكرونه سي فود" at bounding box center [1169, 293] width 568 height 40
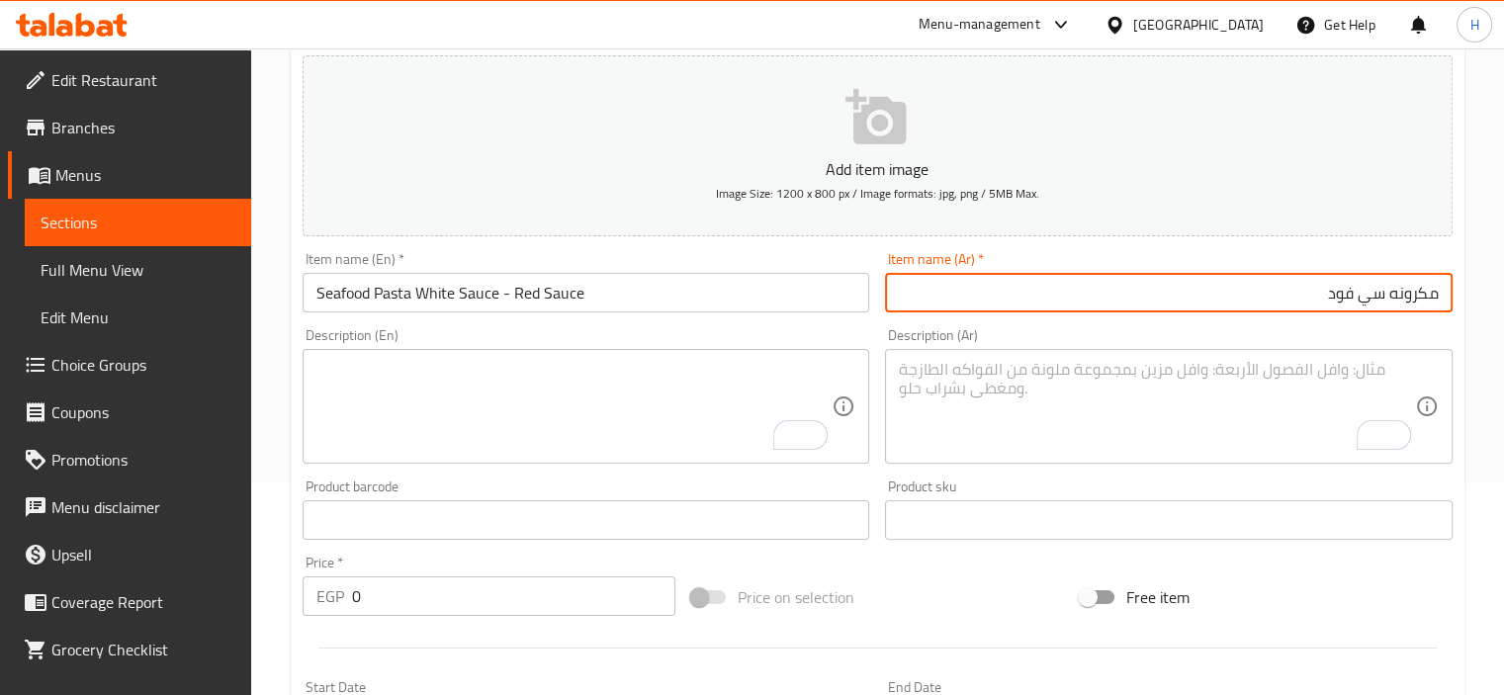
click at [1230, 284] on input "مكرونه سي فود" at bounding box center [1169, 293] width 568 height 40
paste input "صوص ابيض - صوص احمر"
type input "مكرونه سي فود صوص ابيض - صوص احمر"
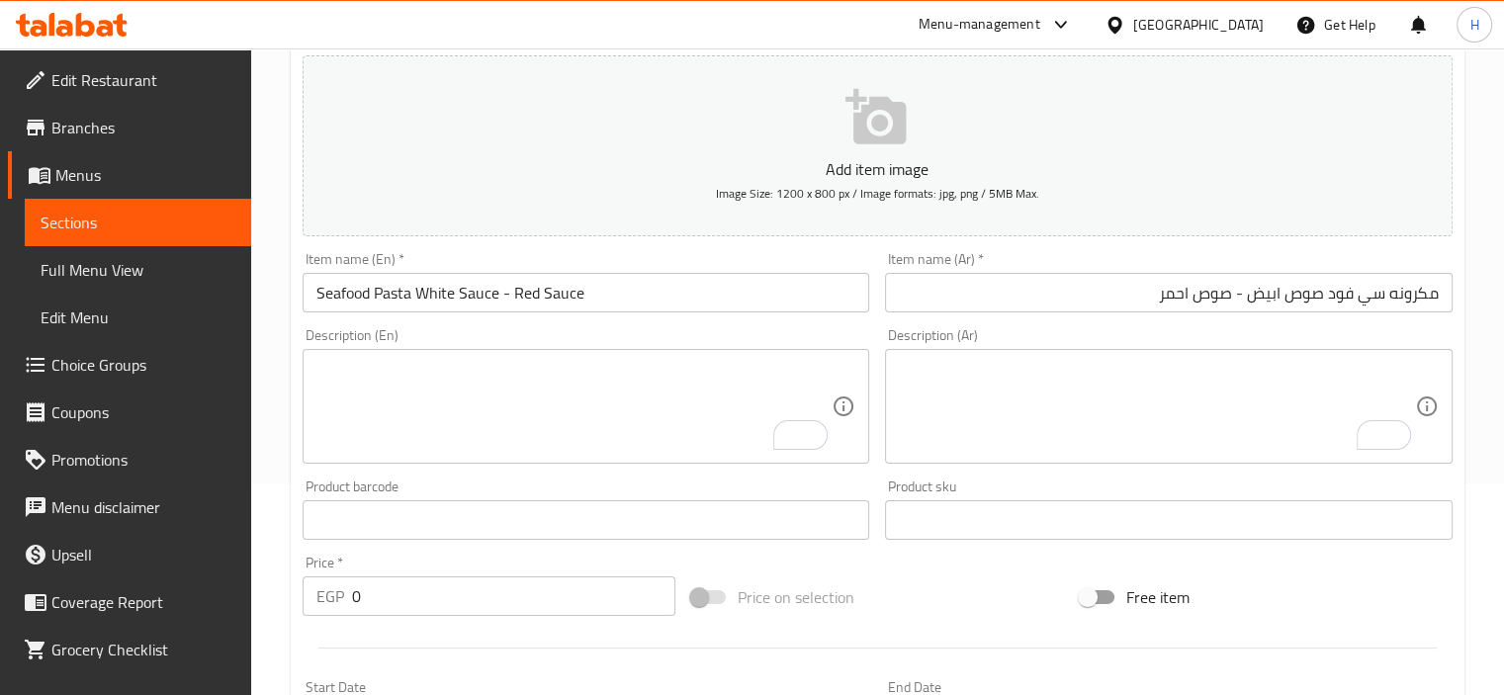
click at [645, 268] on div "Item name (En)   * Seafood Pasta White Sauce - Red Sauce Item name (En) *" at bounding box center [587, 282] width 568 height 60
click at [647, 279] on input "Seafood Pasta White Sauce - Red Sauce" at bounding box center [587, 293] width 568 height 40
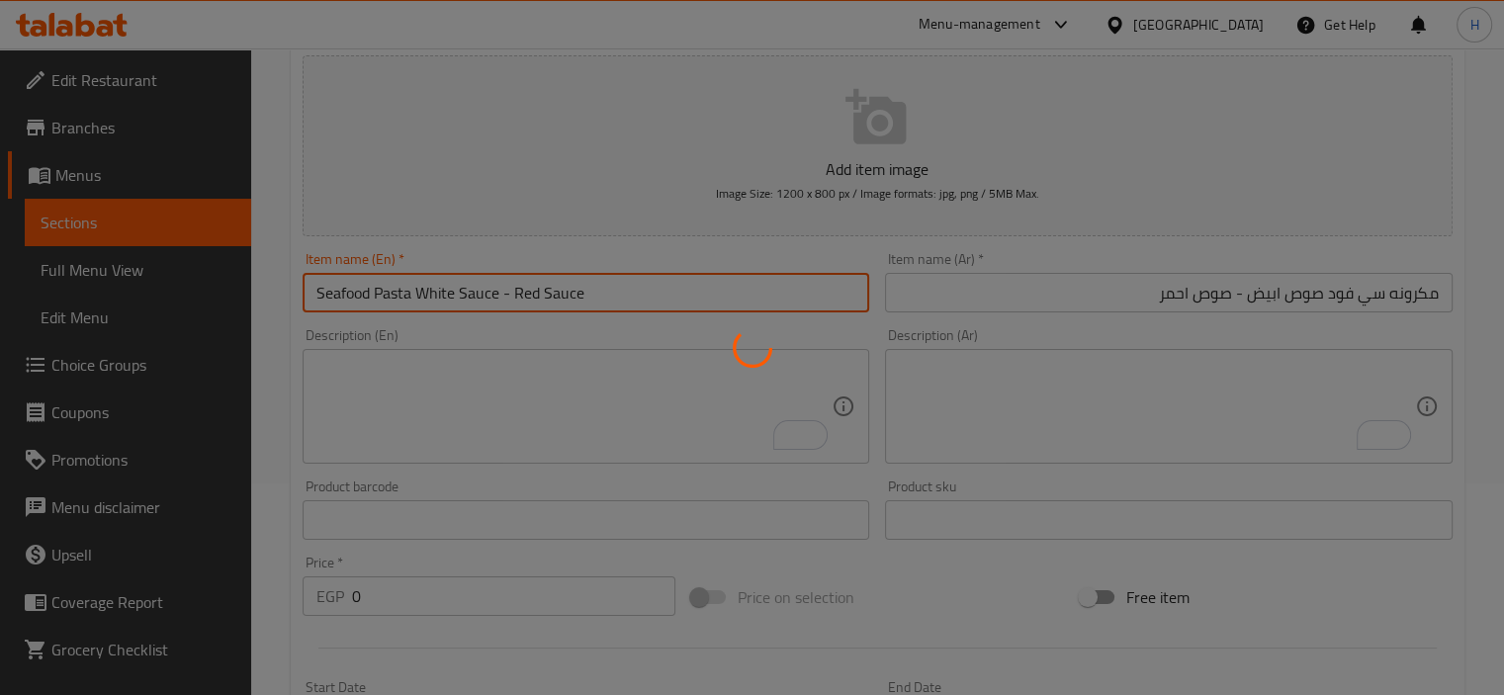
scroll to position [0, 0]
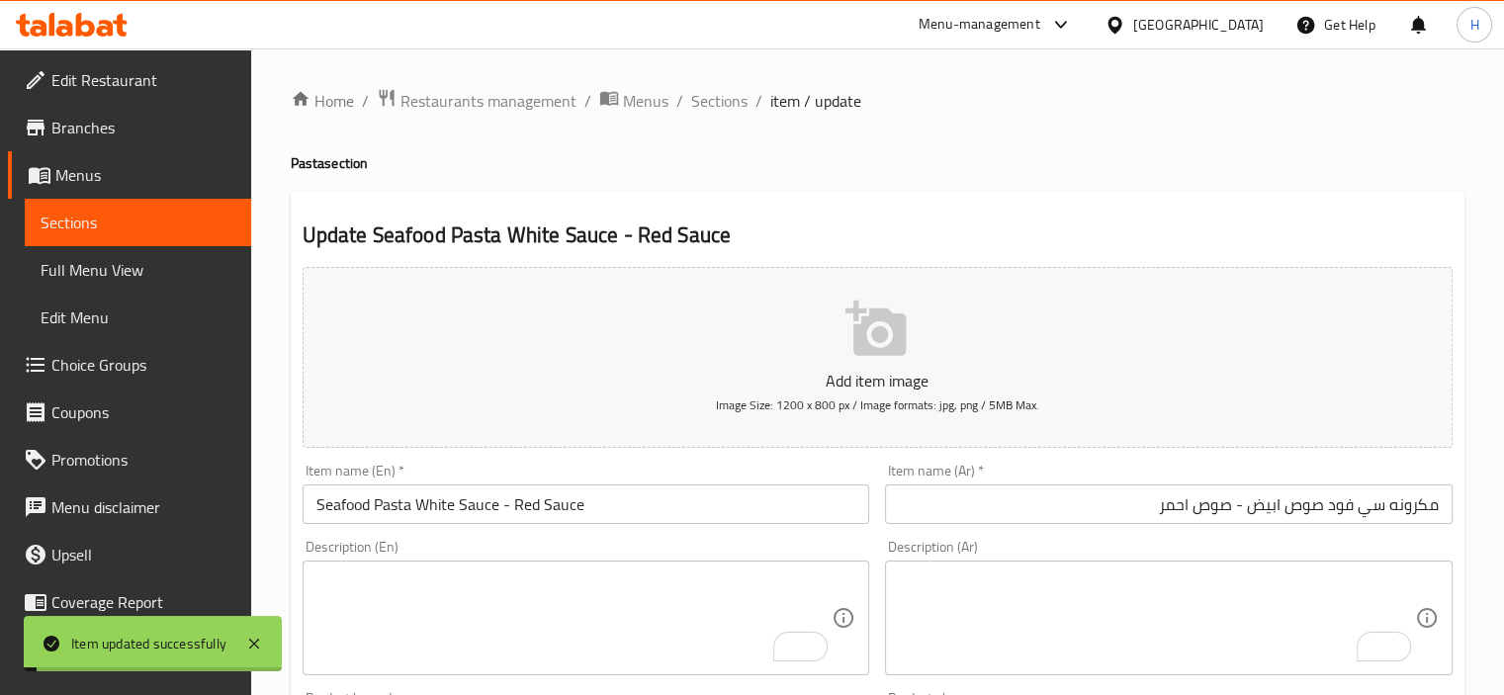
click at [715, 104] on span "Sections" at bounding box center [719, 101] width 56 height 24
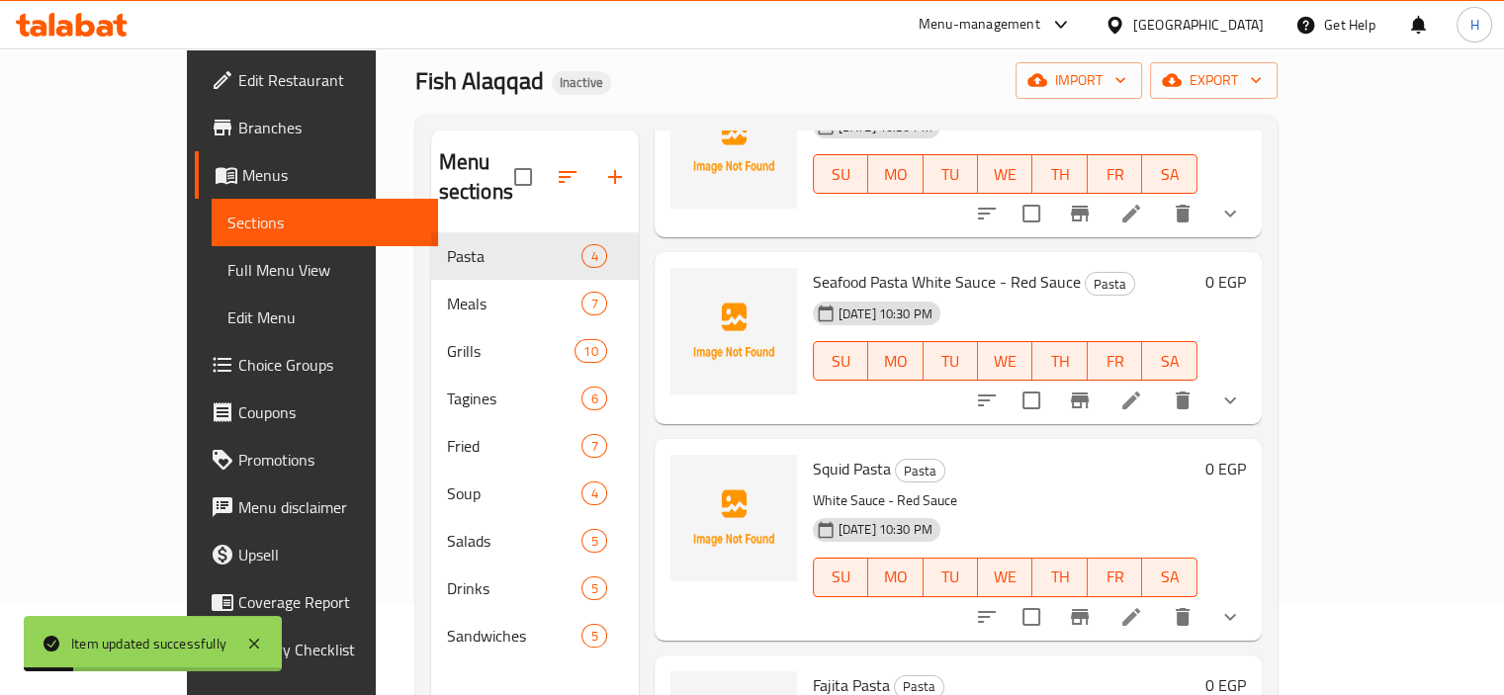
scroll to position [277, 0]
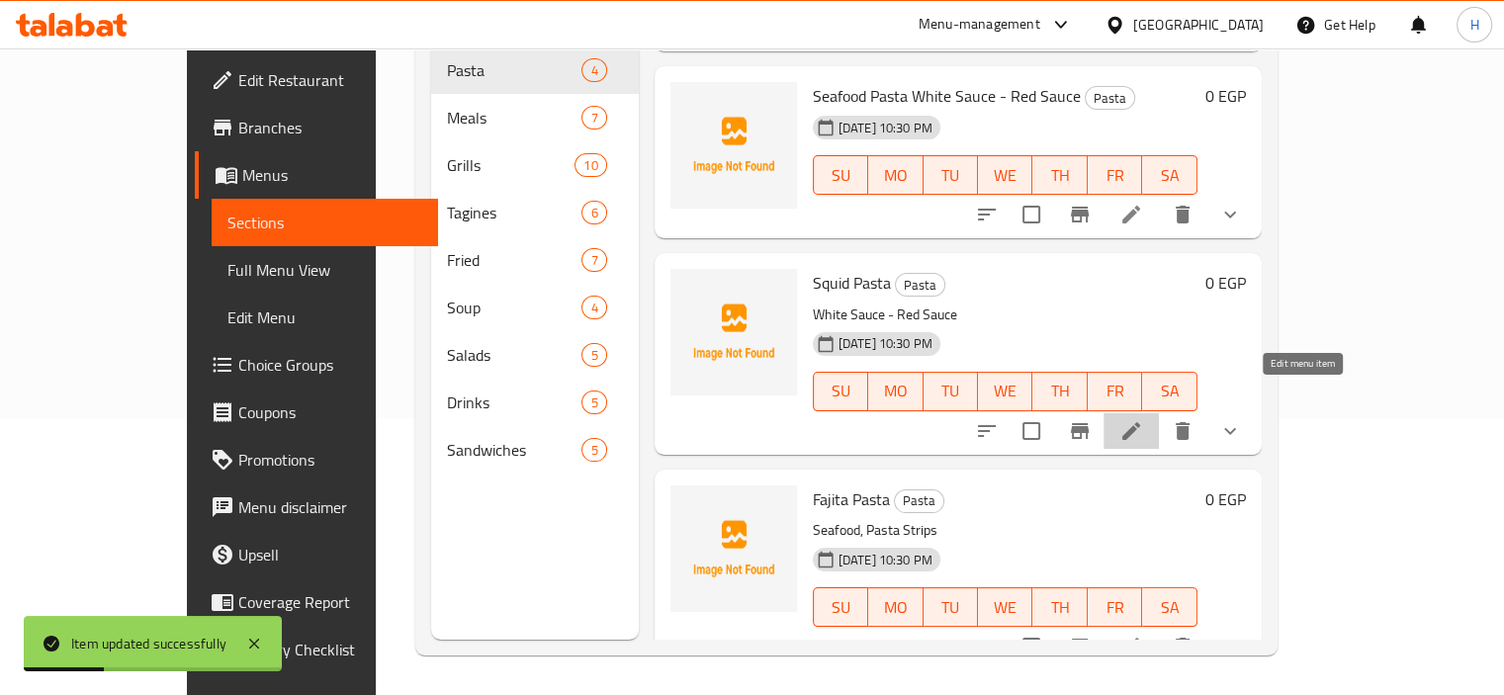
click at [1143, 419] on icon at bounding box center [1132, 431] width 24 height 24
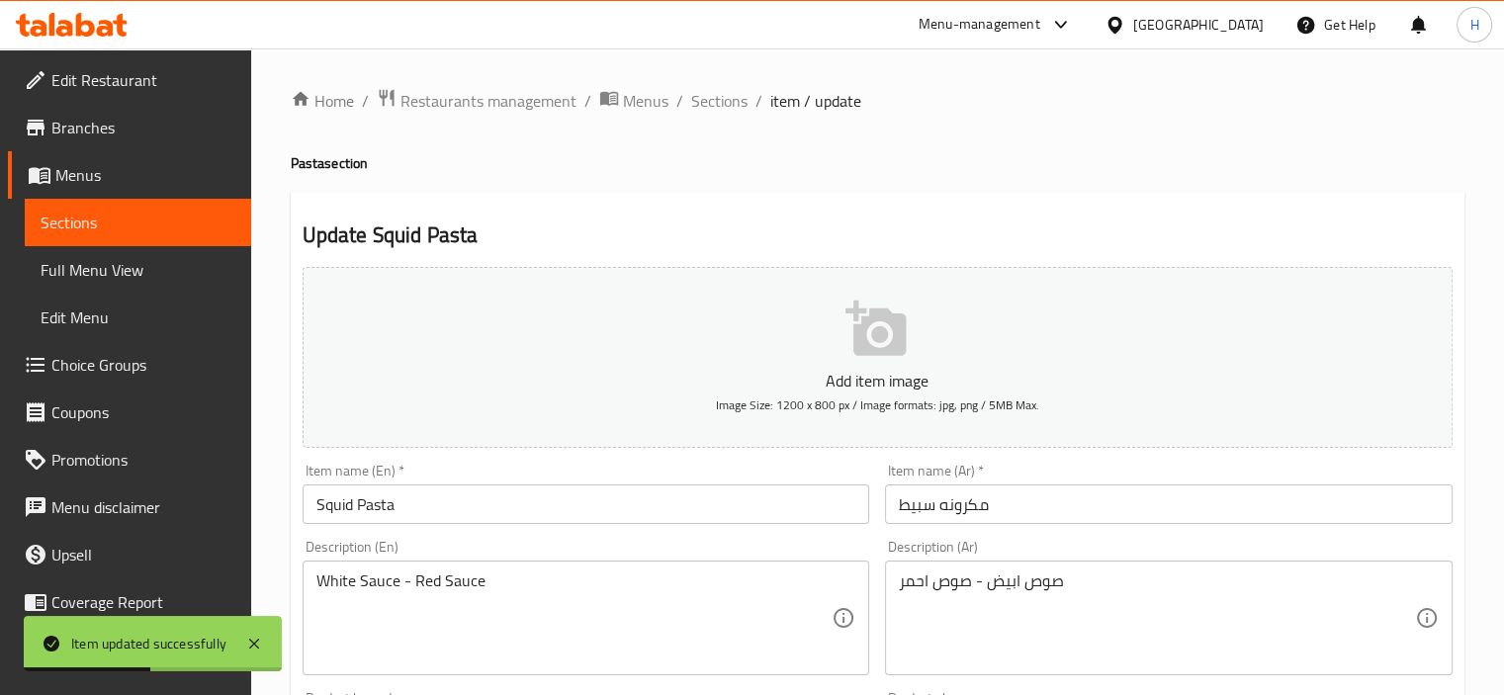
click at [898, 507] on input "مكرونه سبيط" at bounding box center [1169, 505] width 568 height 40
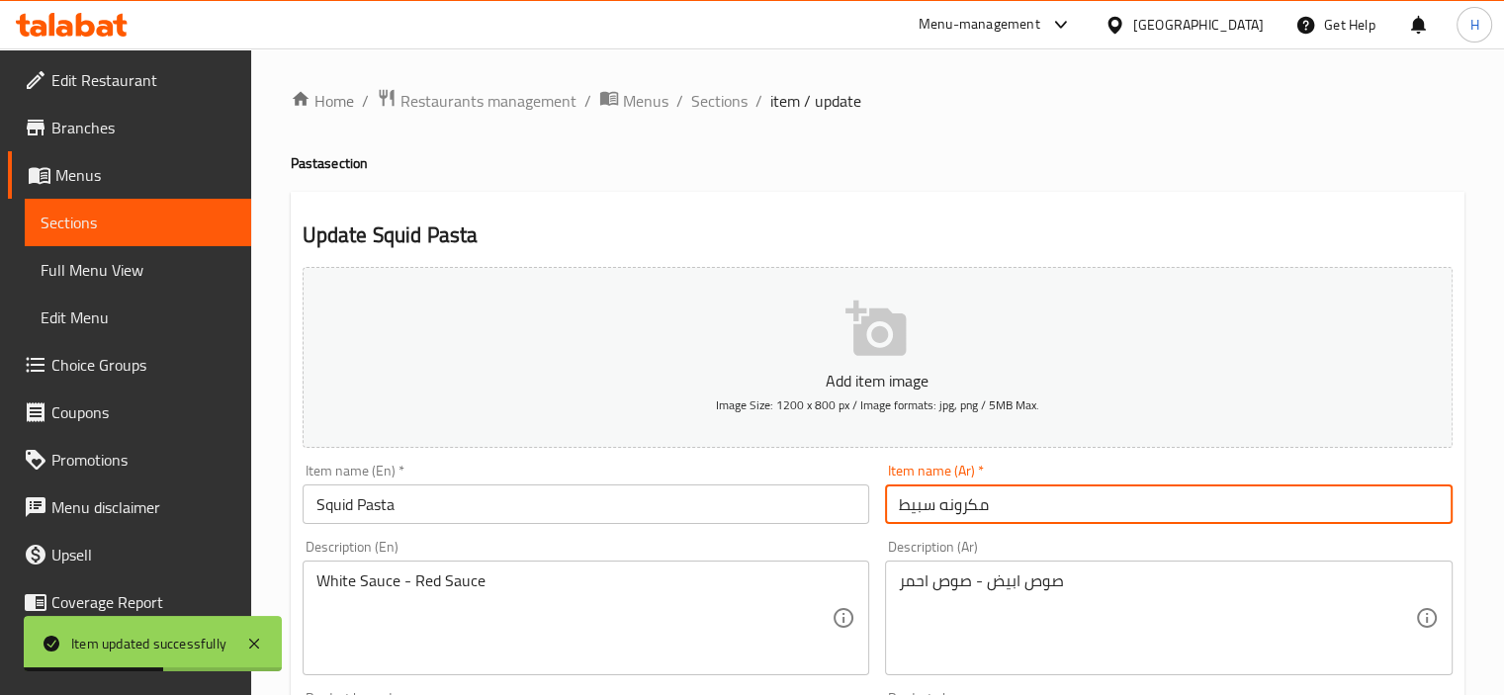
paste input "صوص ابيض - صوص احمر"
type input "مكرونه سبيط"
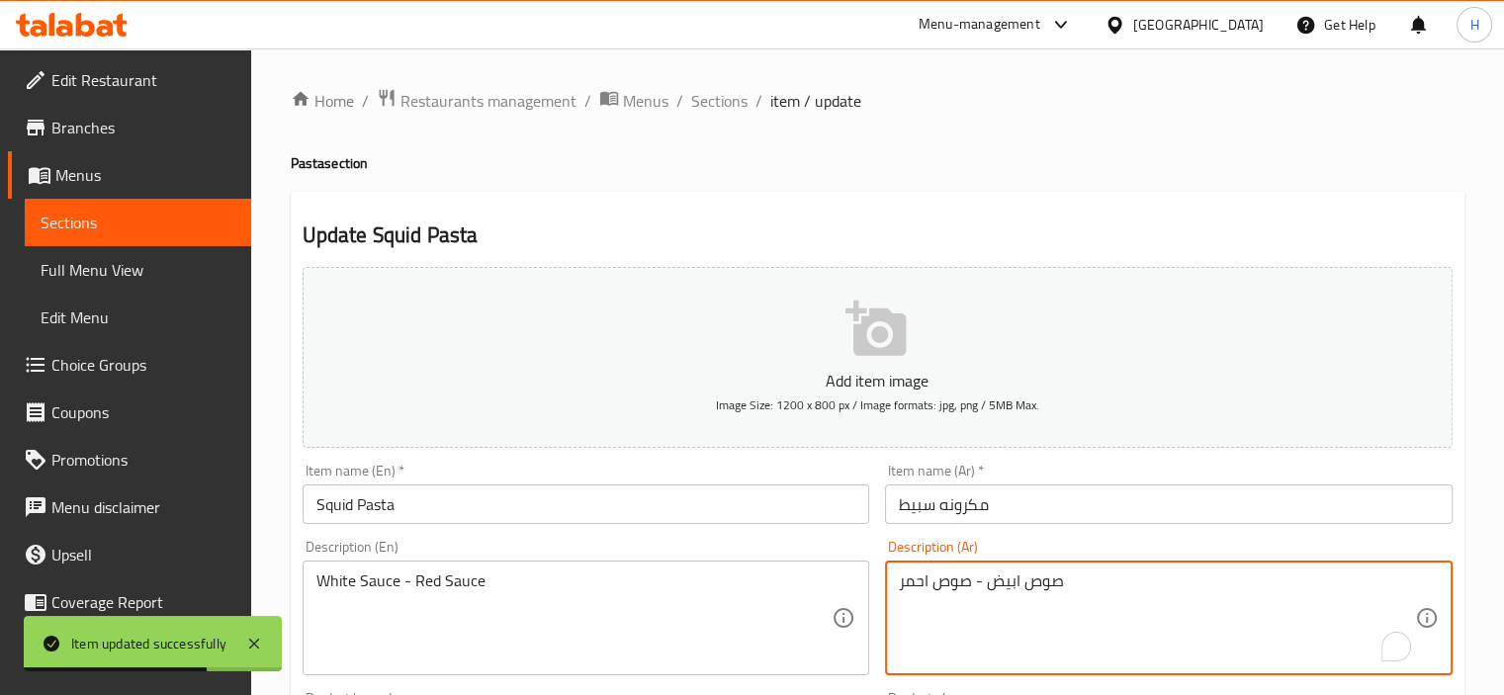
click at [1025, 591] on textarea "صوص ابيض - صوص احمر" at bounding box center [1157, 619] width 516 height 94
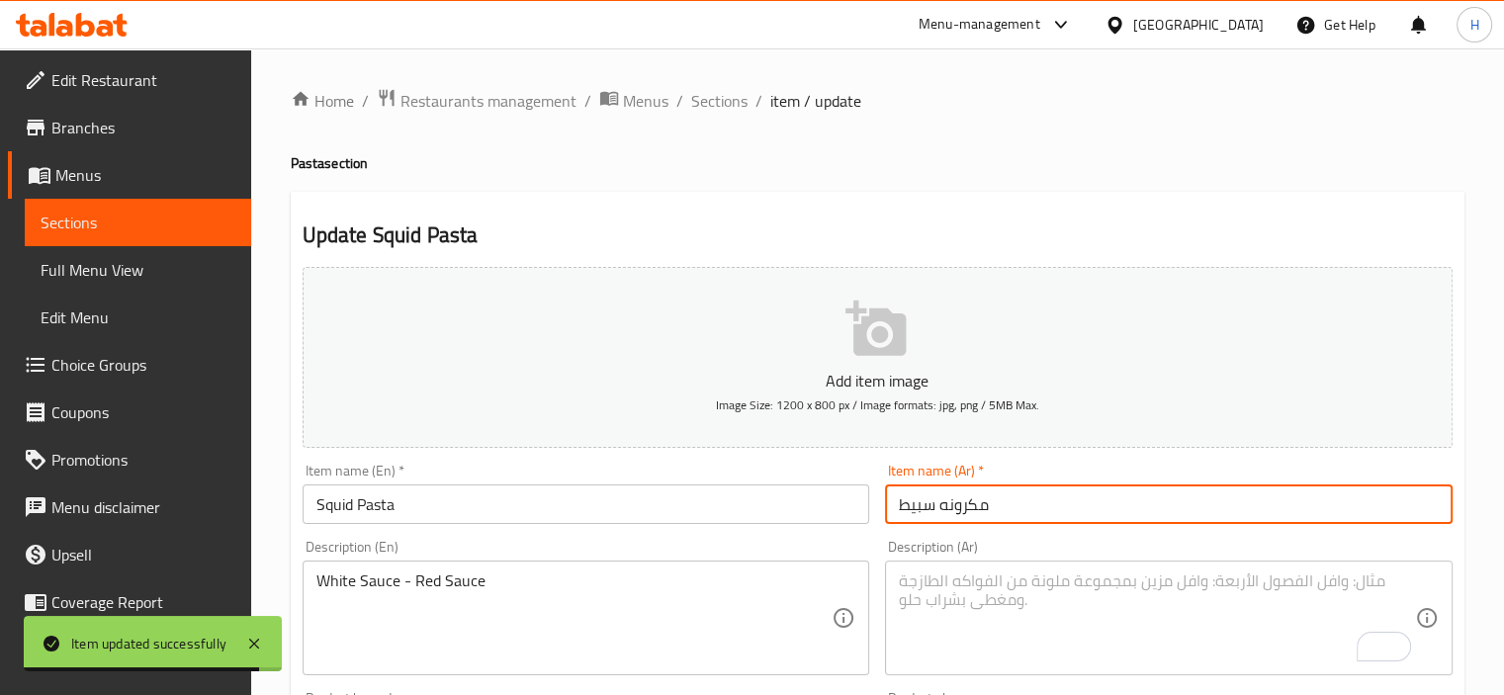
click at [993, 514] on input "مكرونه سبيط" at bounding box center [1169, 505] width 568 height 40
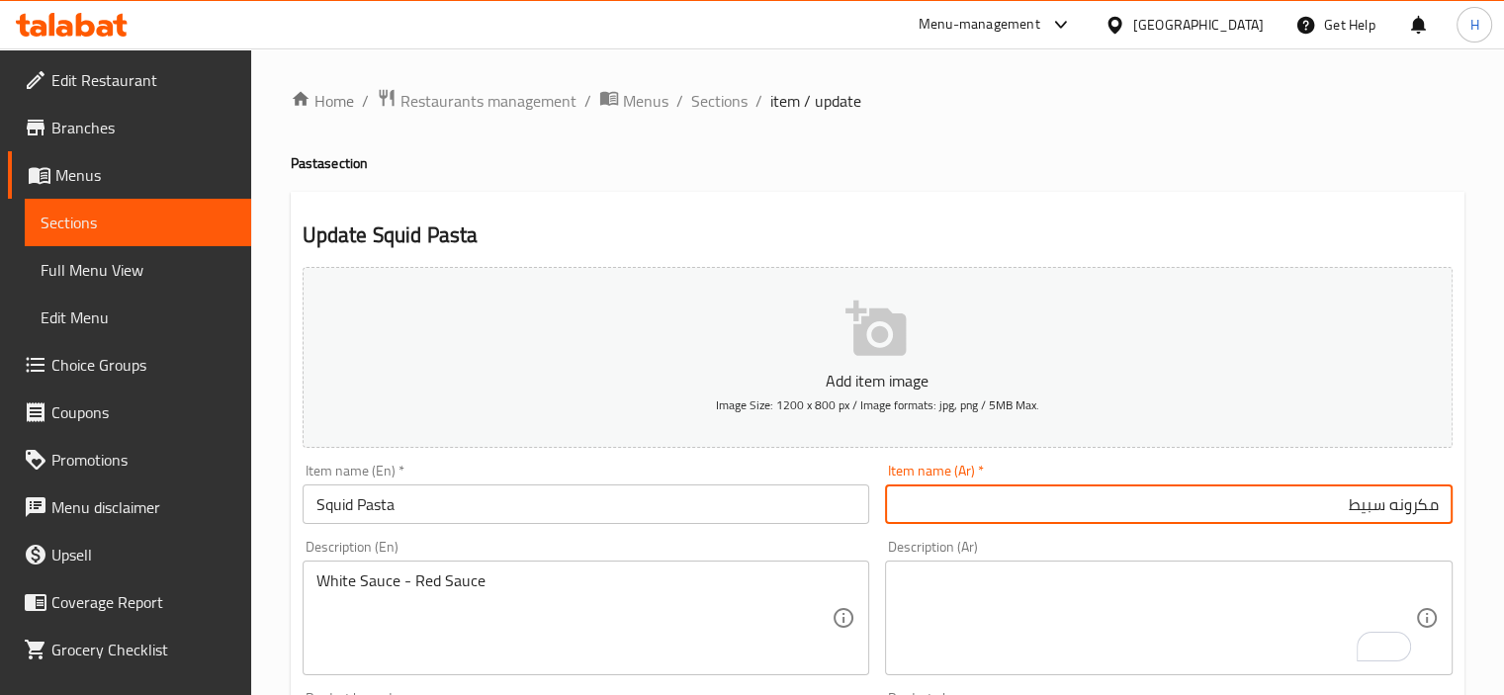
click at [1302, 501] on input "مكرونه سبيط" at bounding box center [1169, 505] width 568 height 40
paste input "صوص ابيض - صوص احمر"
type input "مكرونه سبيط صوص ابيض - صوص احمر"
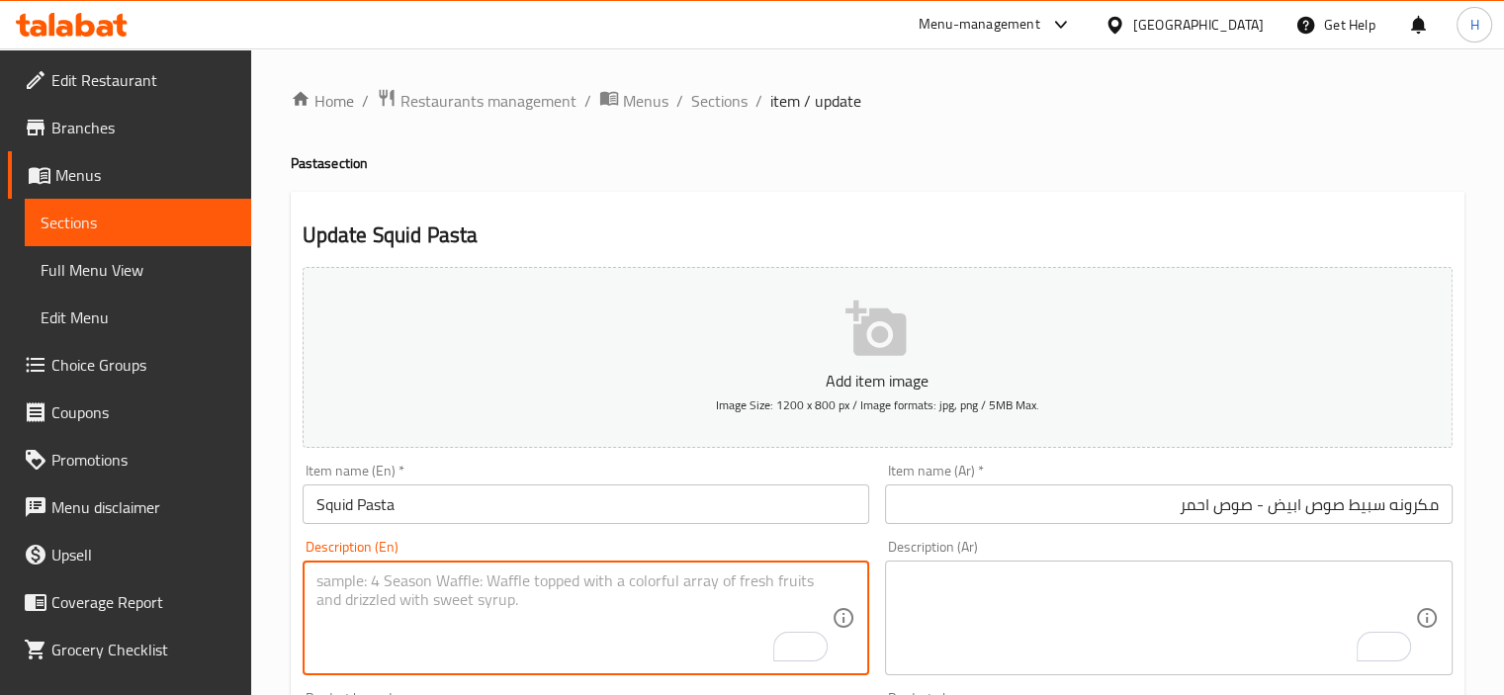
click at [411, 492] on input "Squid Pasta" at bounding box center [587, 505] width 568 height 40
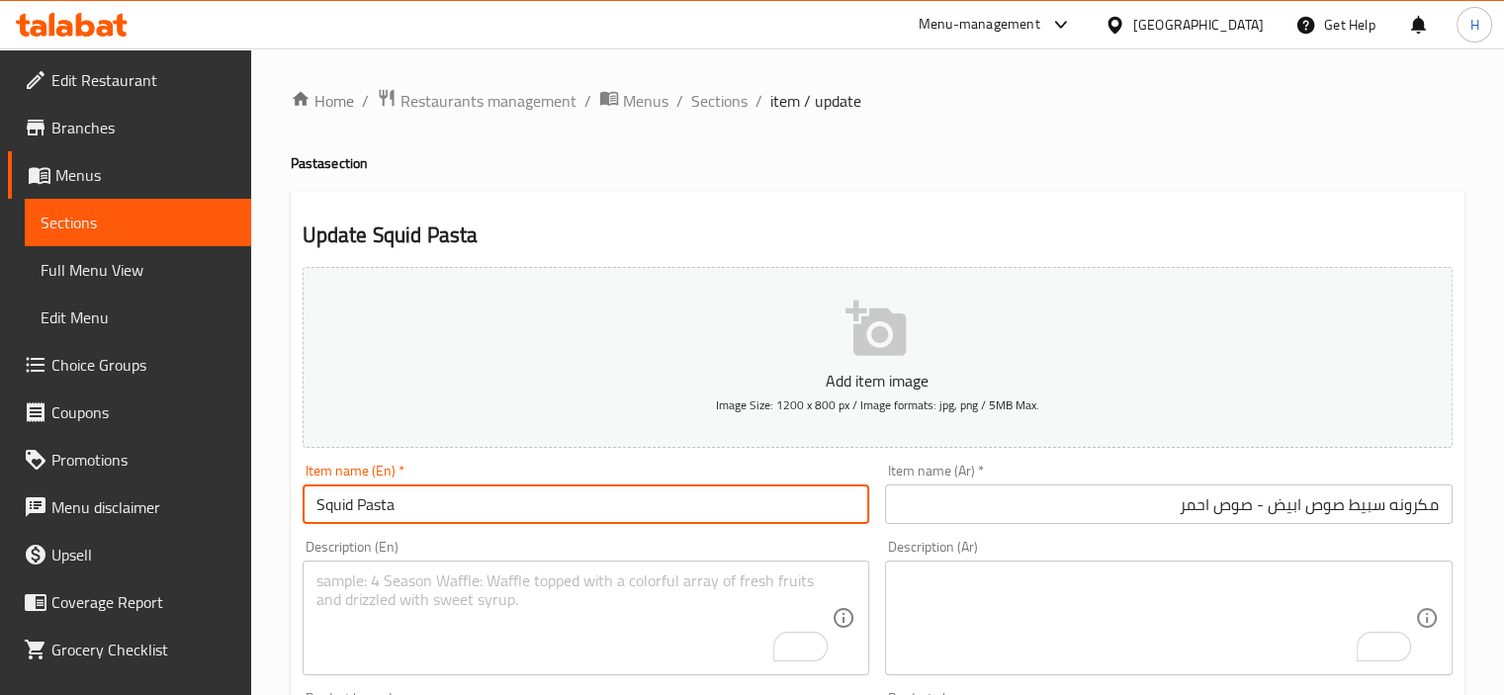
paste input "White Sauce - Red Sauce"
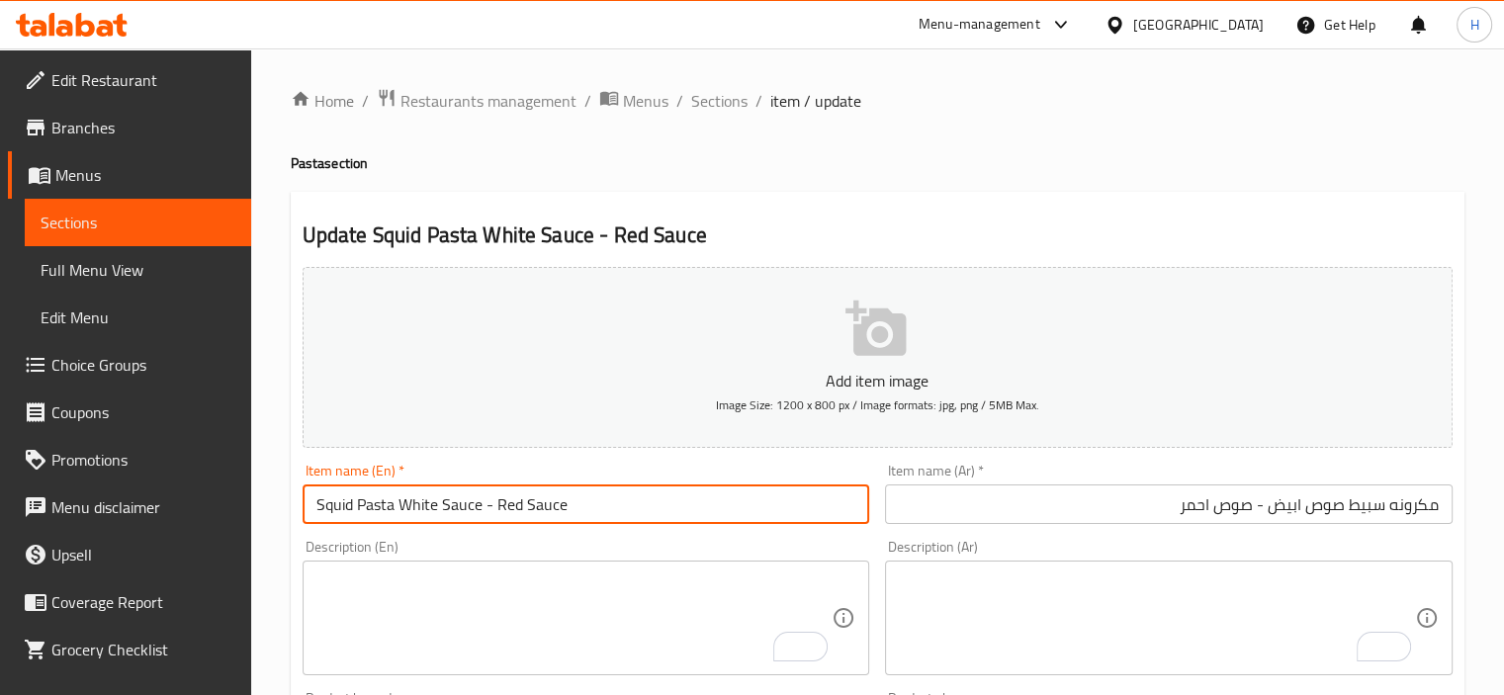
type input "Squid Pasta White Sauce - Red Sauce"
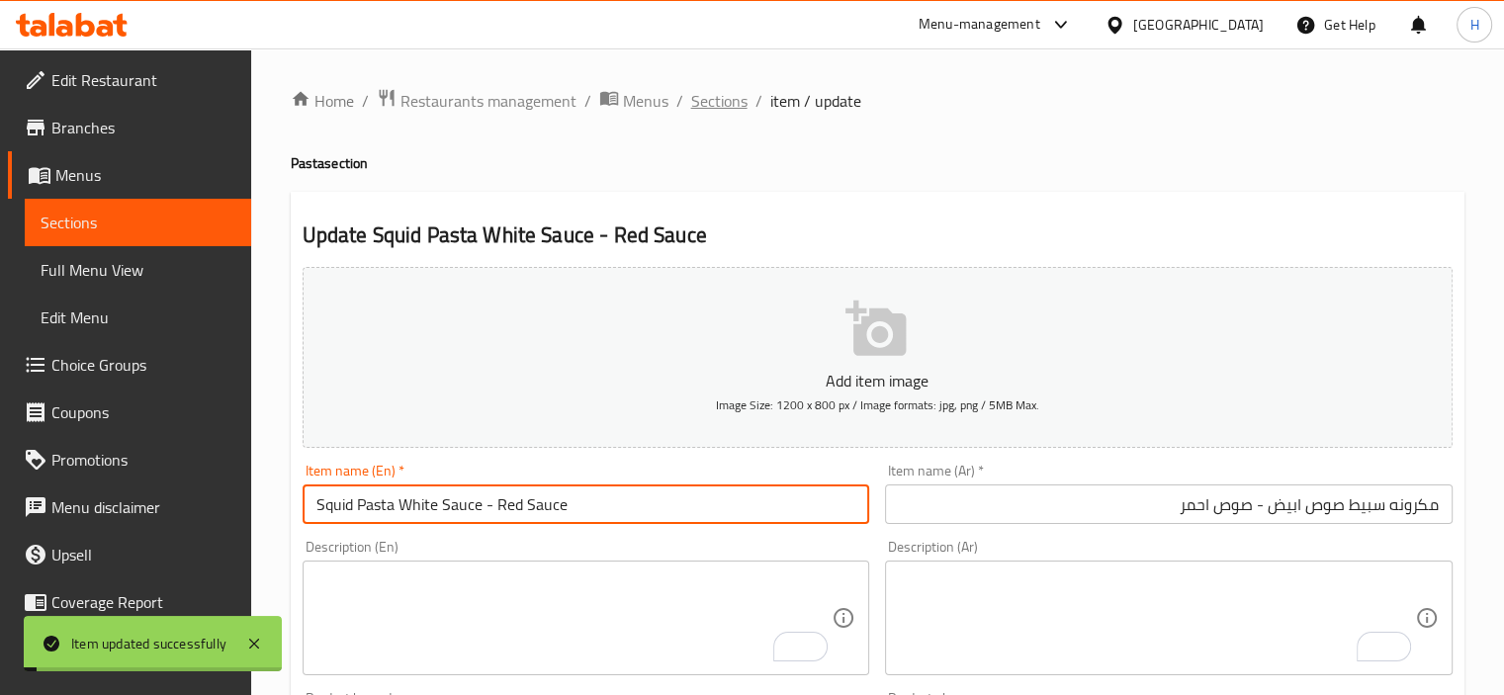
click at [720, 101] on span "Sections" at bounding box center [719, 101] width 56 height 24
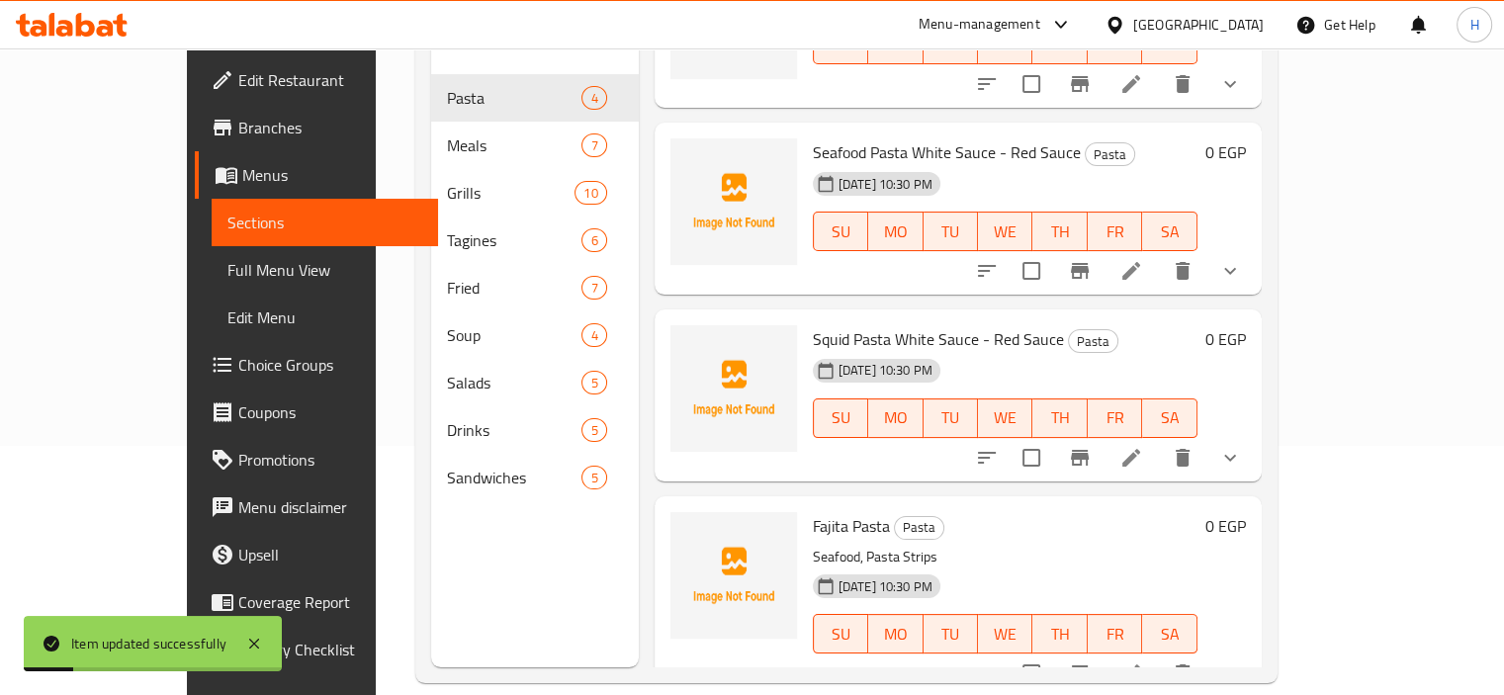
scroll to position [277, 0]
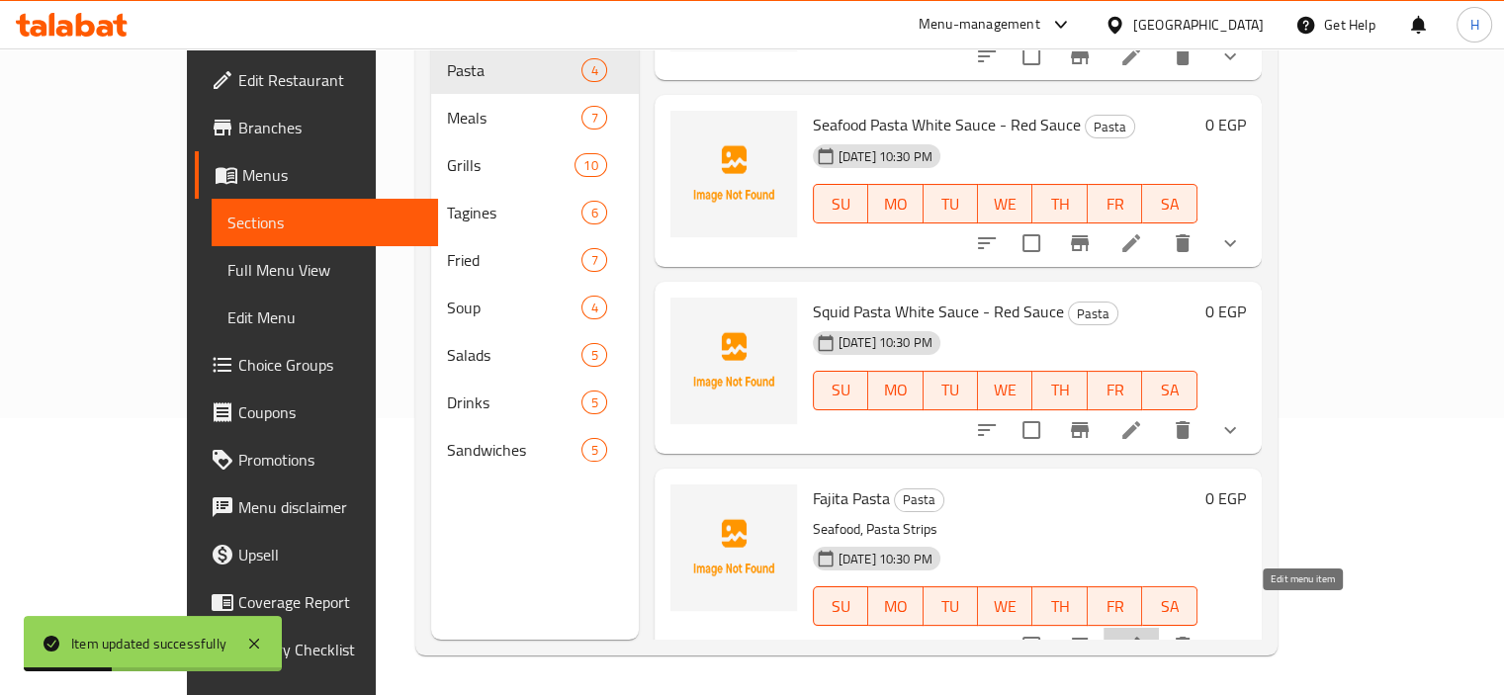
click at [1143, 634] on icon at bounding box center [1132, 646] width 24 height 24
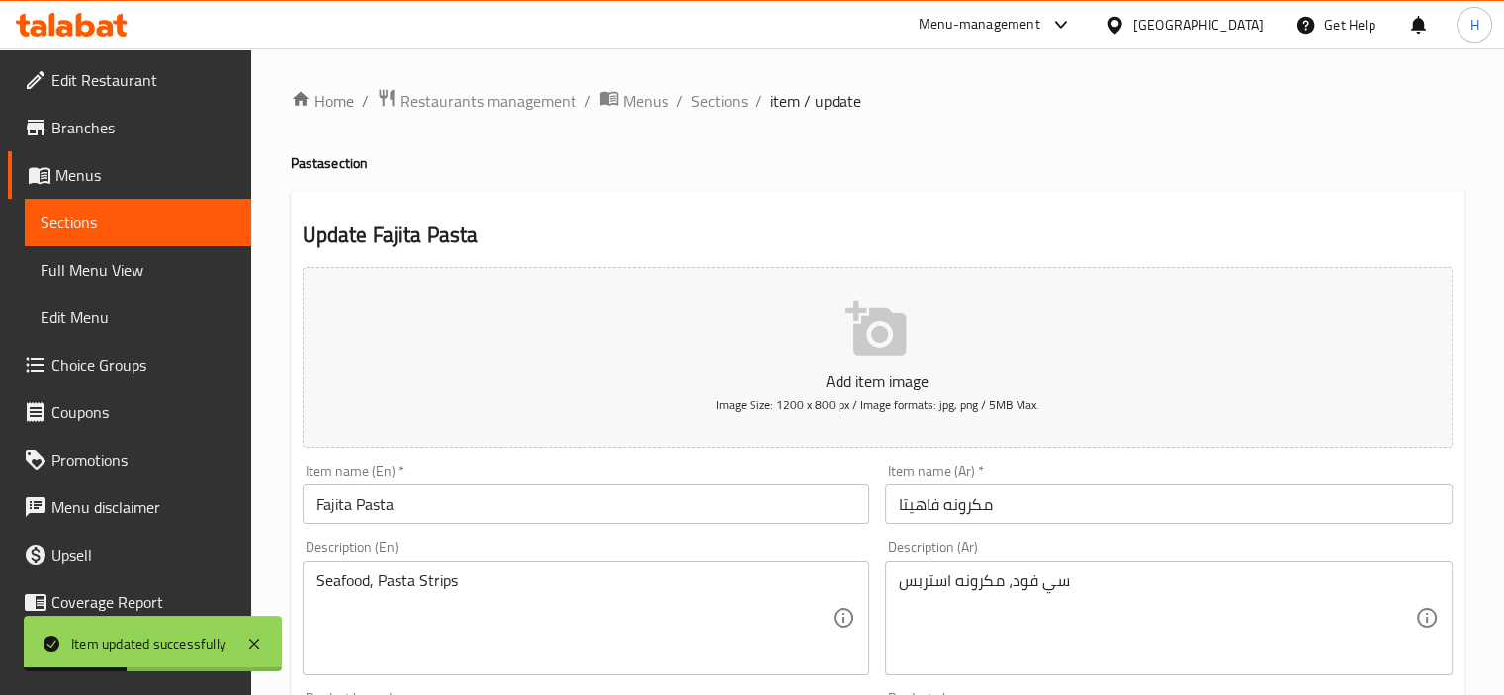
scroll to position [115, 0]
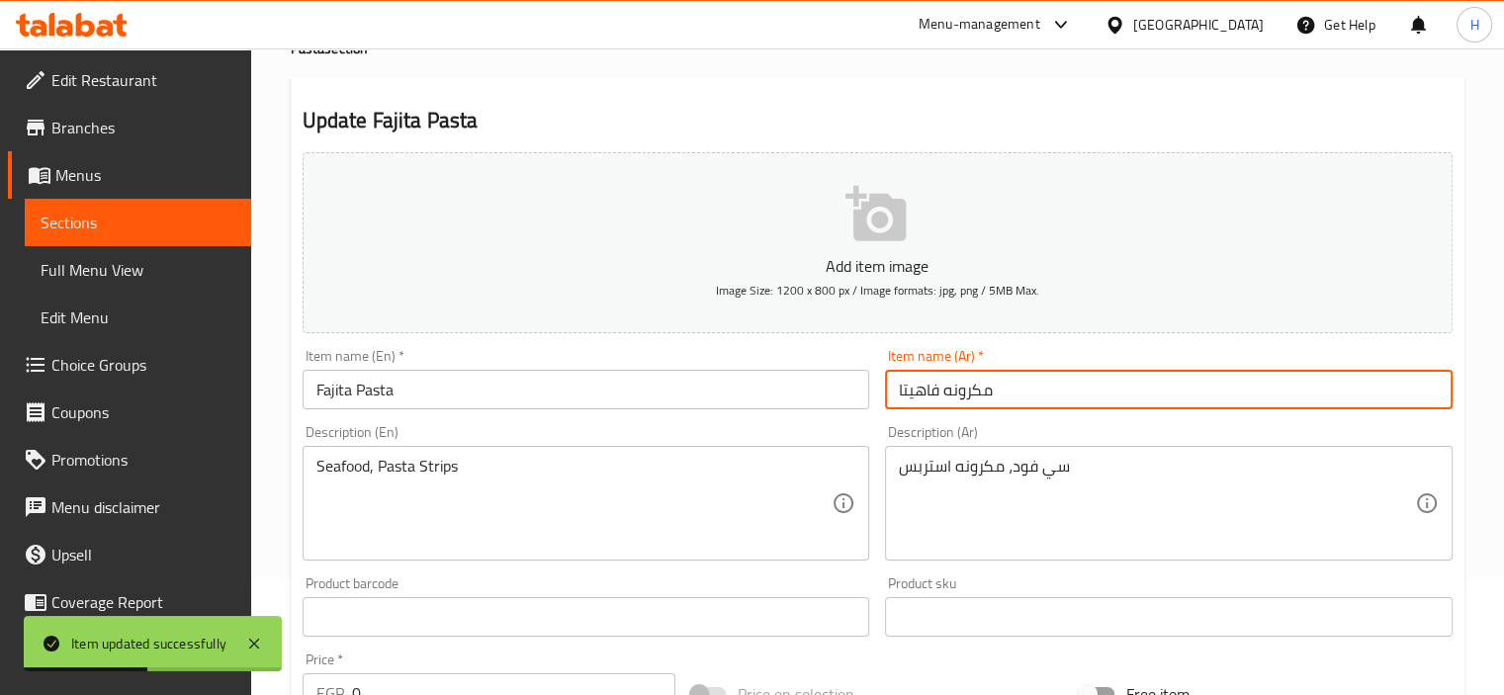
click at [973, 378] on input "مكرونه فاهيتا" at bounding box center [1169, 390] width 568 height 40
click at [1173, 584] on div "Product sku Product sku" at bounding box center [1169, 607] width 568 height 60
click at [1233, 395] on input "مكرونه فاهيتا" at bounding box center [1169, 390] width 568 height 40
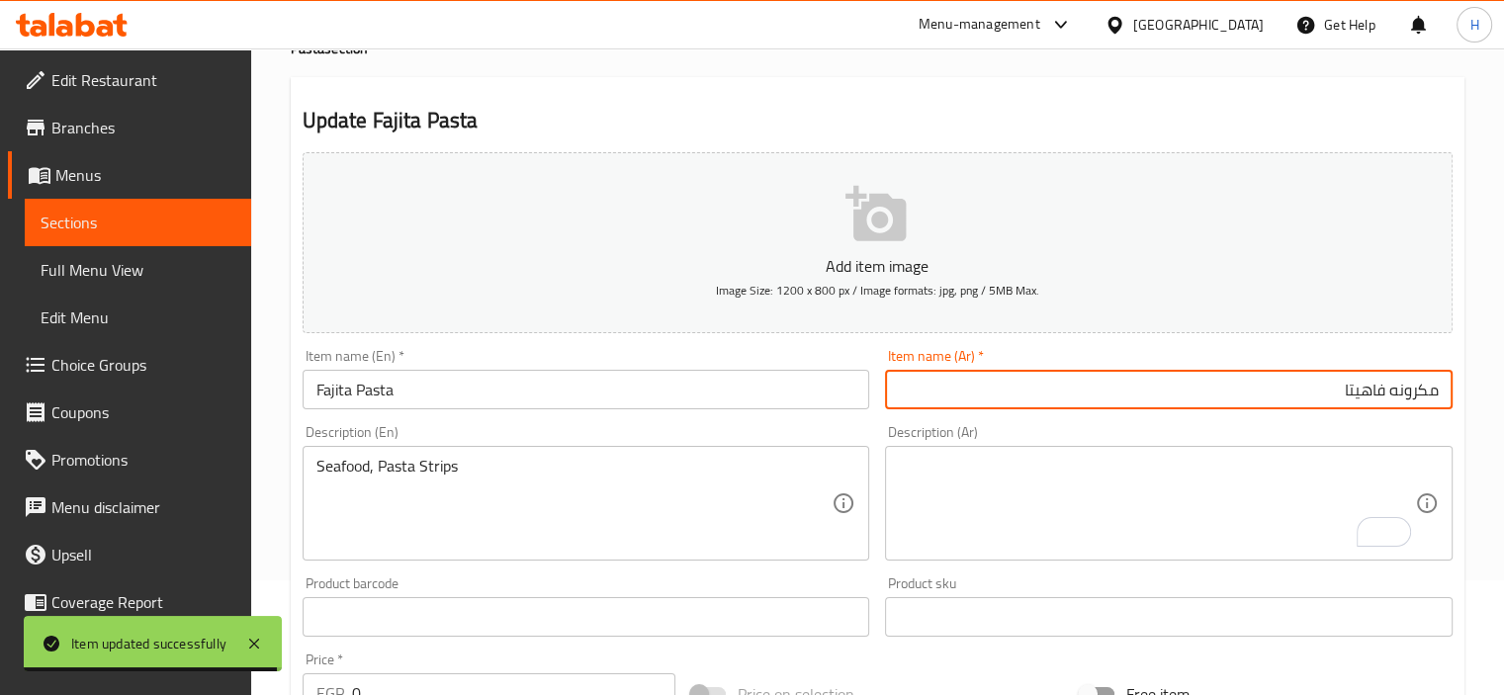
paste input "سي فود، مكرونه استربس"
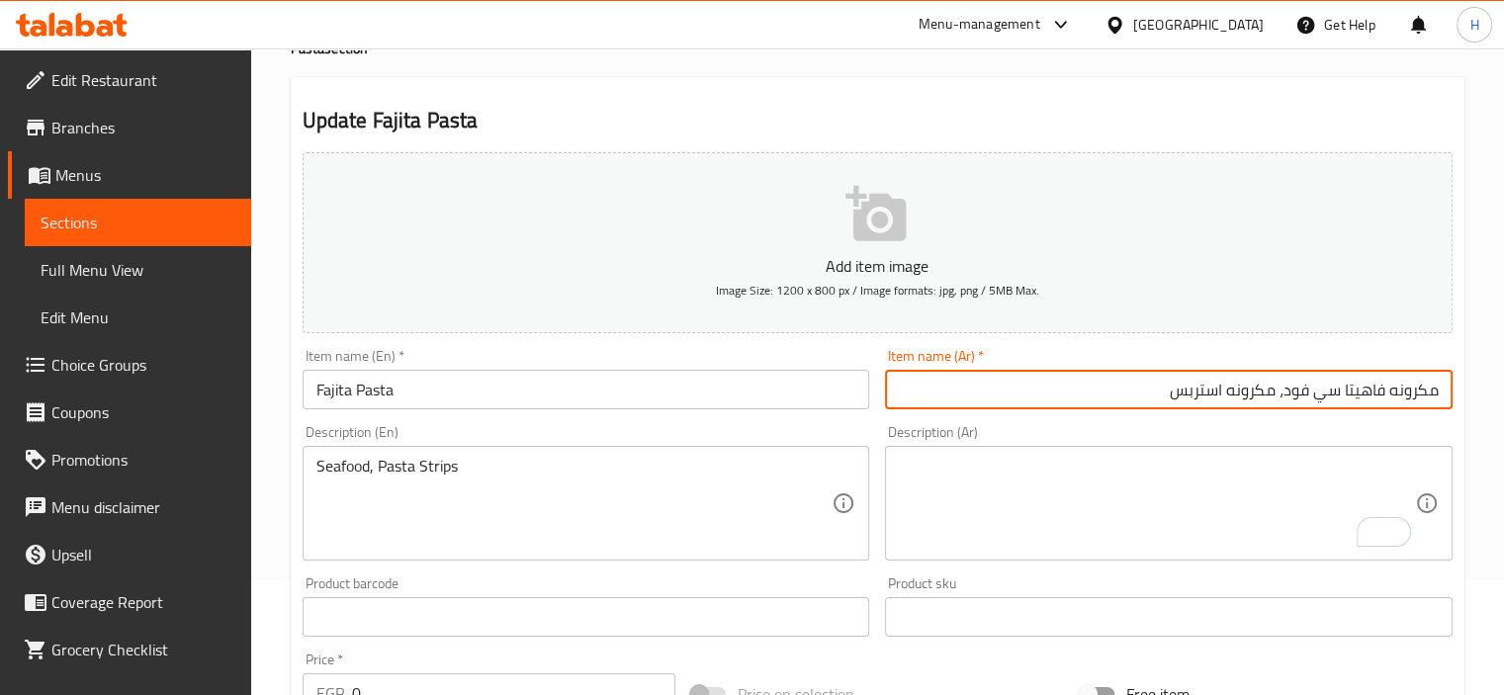
type input "مكرونه فاهيتا سي فود، مكرونه استربس"
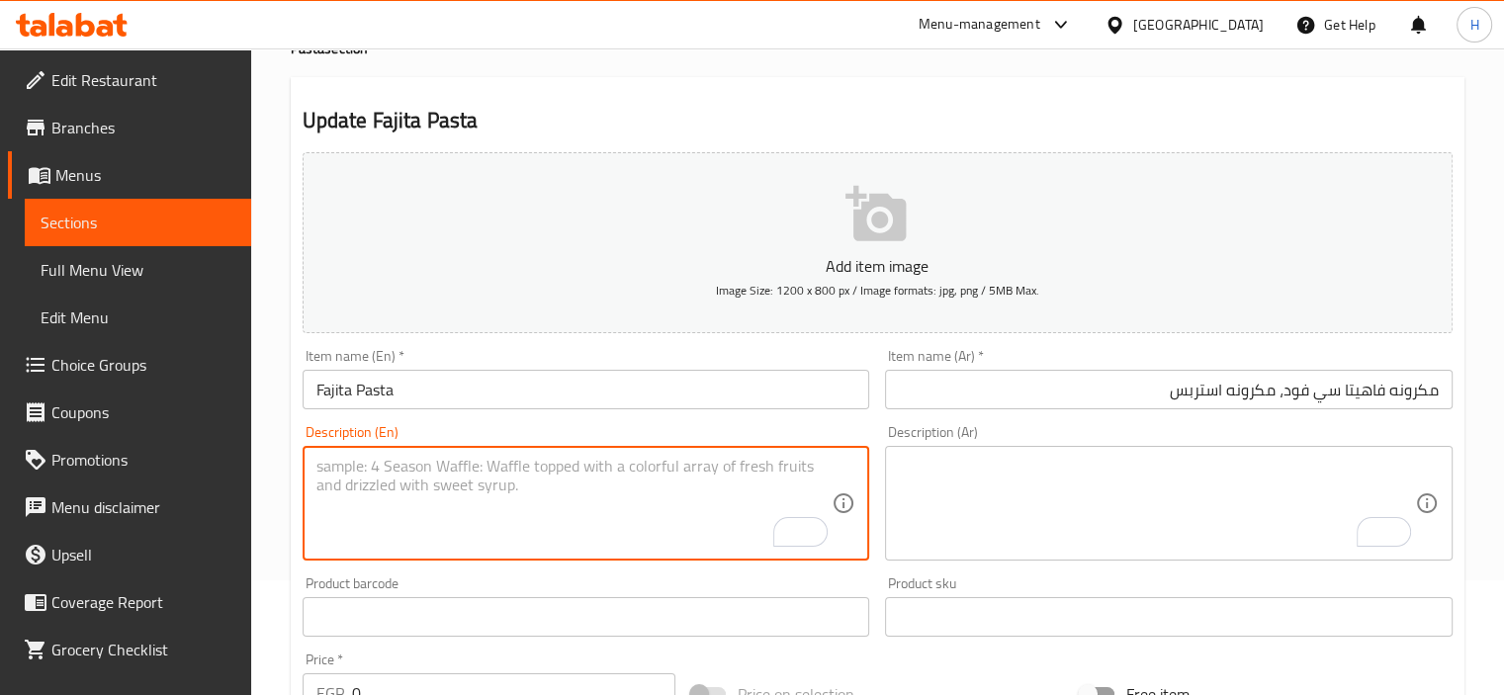
click at [436, 377] on input "Fajita Pasta" at bounding box center [587, 390] width 568 height 40
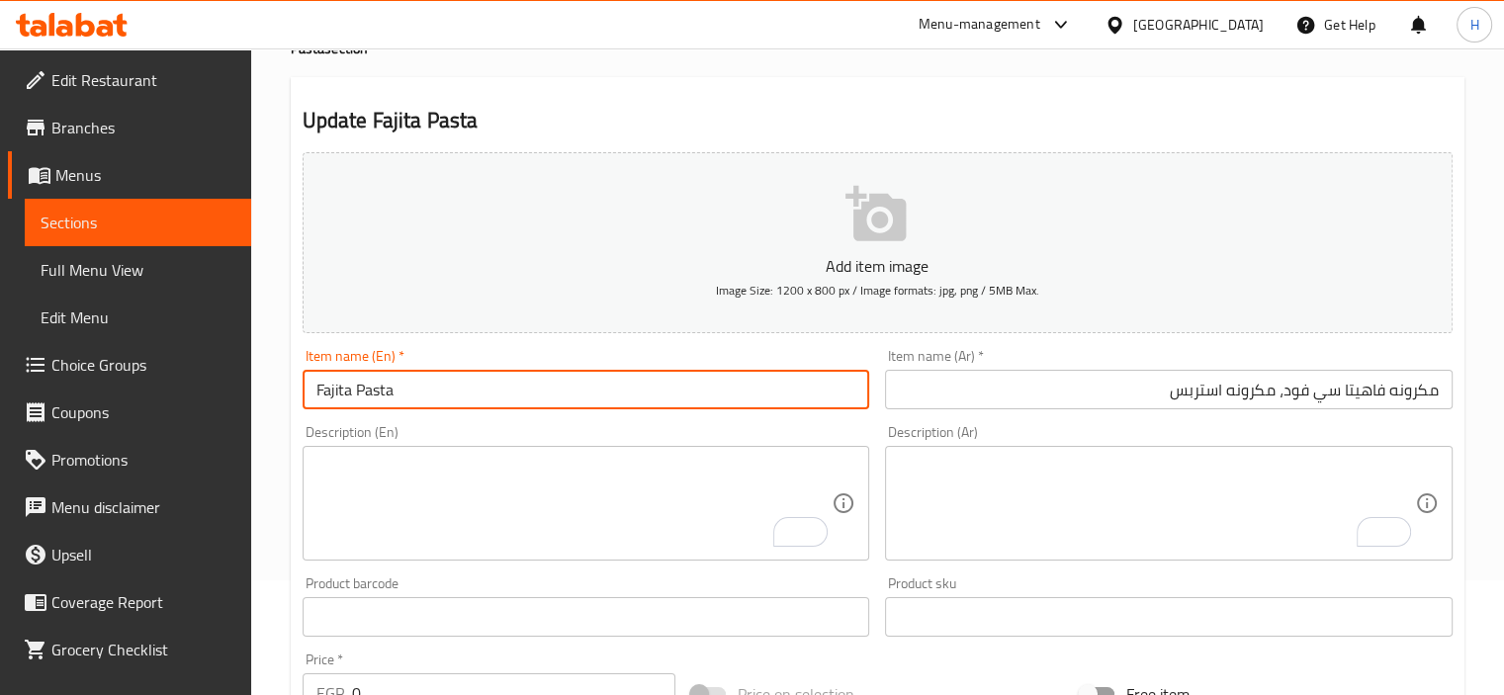
paste input "Seafood, Pasta Strips"
type input "Fajita Pasta Seafood, Pasta Strips"
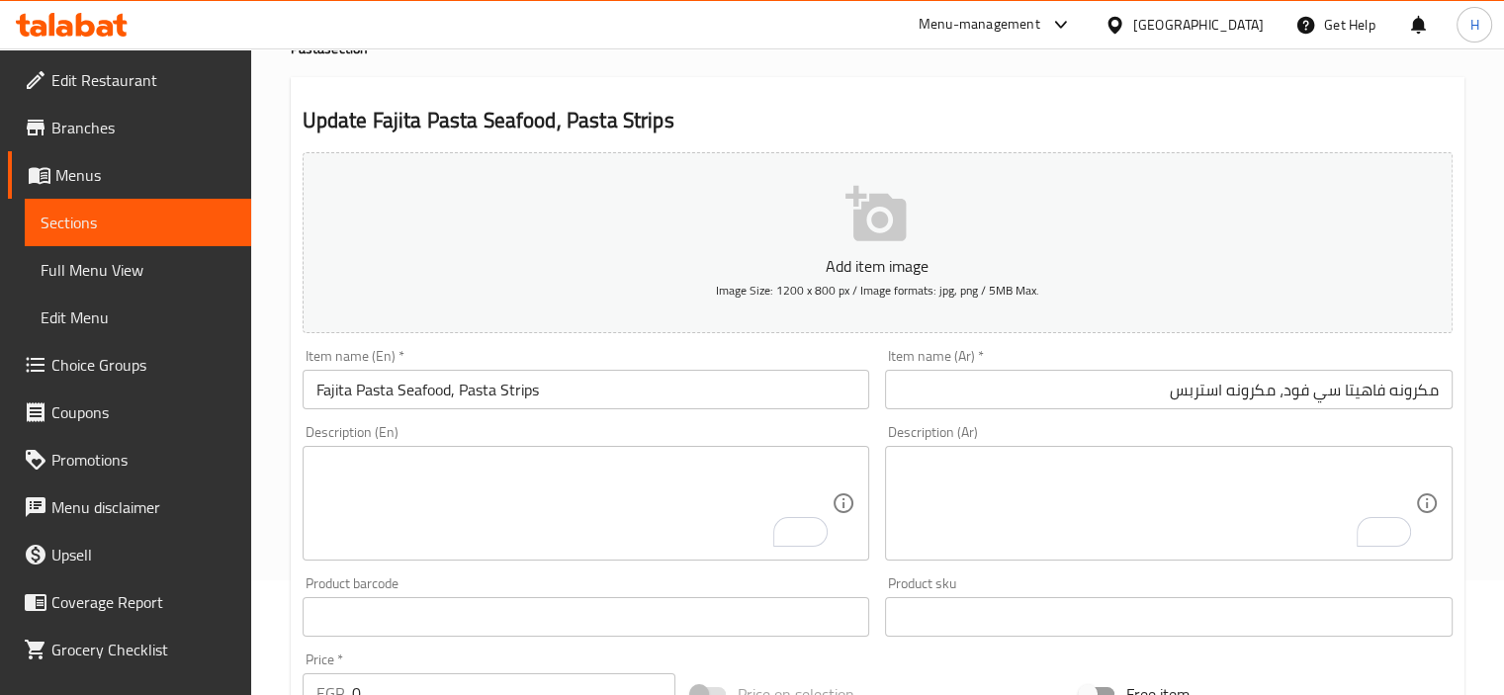
click at [566, 349] on div "Item name (En)   * Fajita Pasta Seafood, Pasta Strips Item name (En) *" at bounding box center [587, 379] width 568 height 60
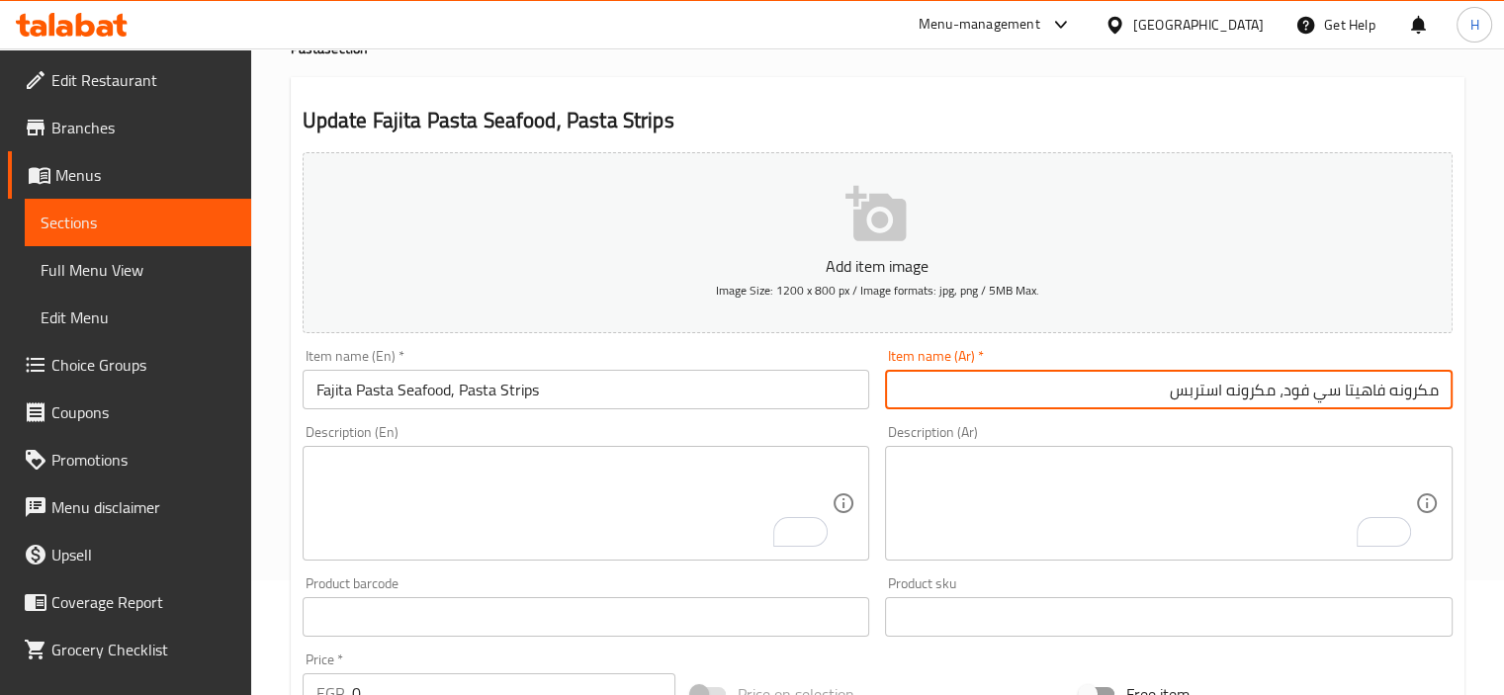
drag, startPoint x: 1275, startPoint y: 390, endPoint x: 1096, endPoint y: 379, distance: 179.4
click at [1096, 379] on input "مكرونه فاهيتا سي فود، مكرونه استربس" at bounding box center [1169, 390] width 568 height 40
paste input "رايط"
drag, startPoint x: 1180, startPoint y: 389, endPoint x: 1273, endPoint y: 399, distance: 93.5
click at [1273, 399] on input "مكرونه فاهيتا سي فود، مكرونه شرايط" at bounding box center [1169, 390] width 568 height 40
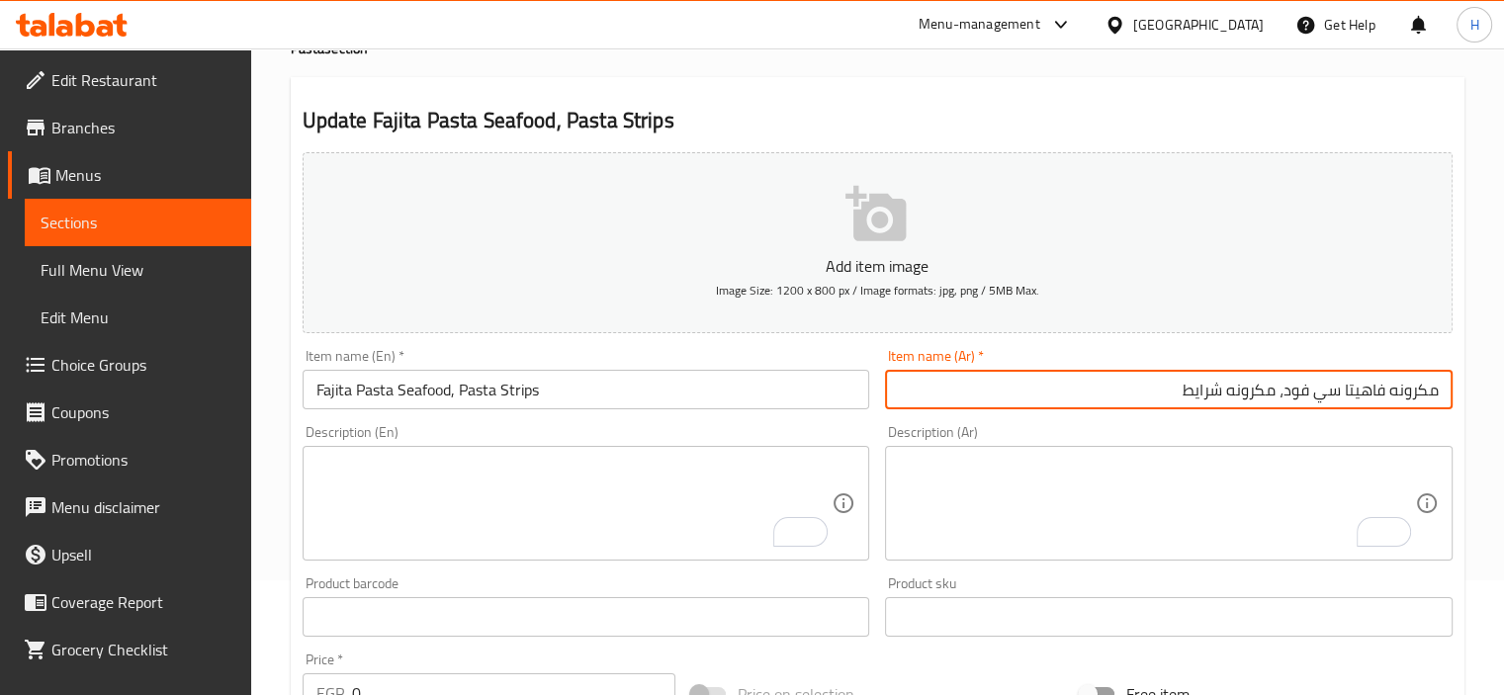
paste input "Ribbon pasta"
type input "مكرونه فاهيتا سي فود، مكرونه شرايط"
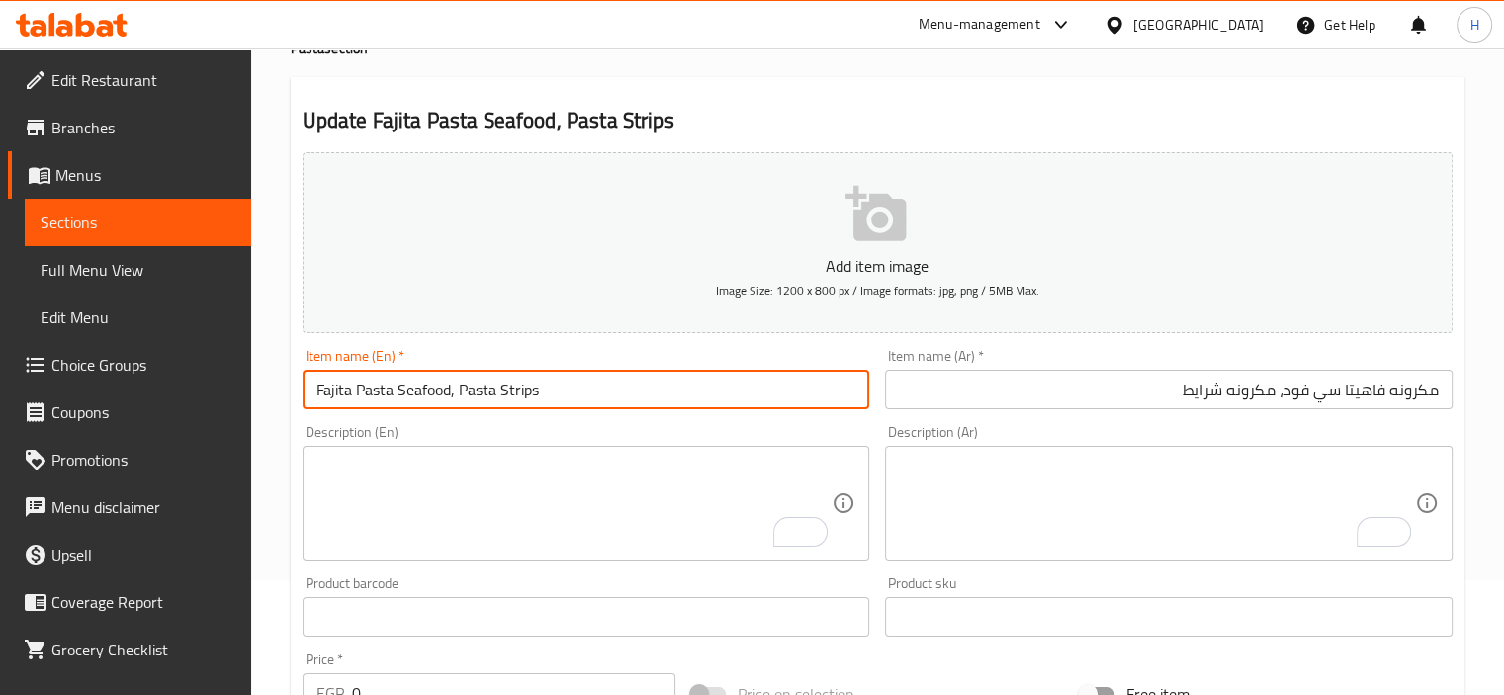
drag, startPoint x: 460, startPoint y: 389, endPoint x: 645, endPoint y: 391, distance: 185.0
click at [645, 391] on input "Fajita Pasta Seafood, Pasta Strips" at bounding box center [587, 390] width 568 height 40
paste input "Ribbon pasta"
click at [672, 425] on div "Description (En) Description (En)" at bounding box center [587, 493] width 568 height 136
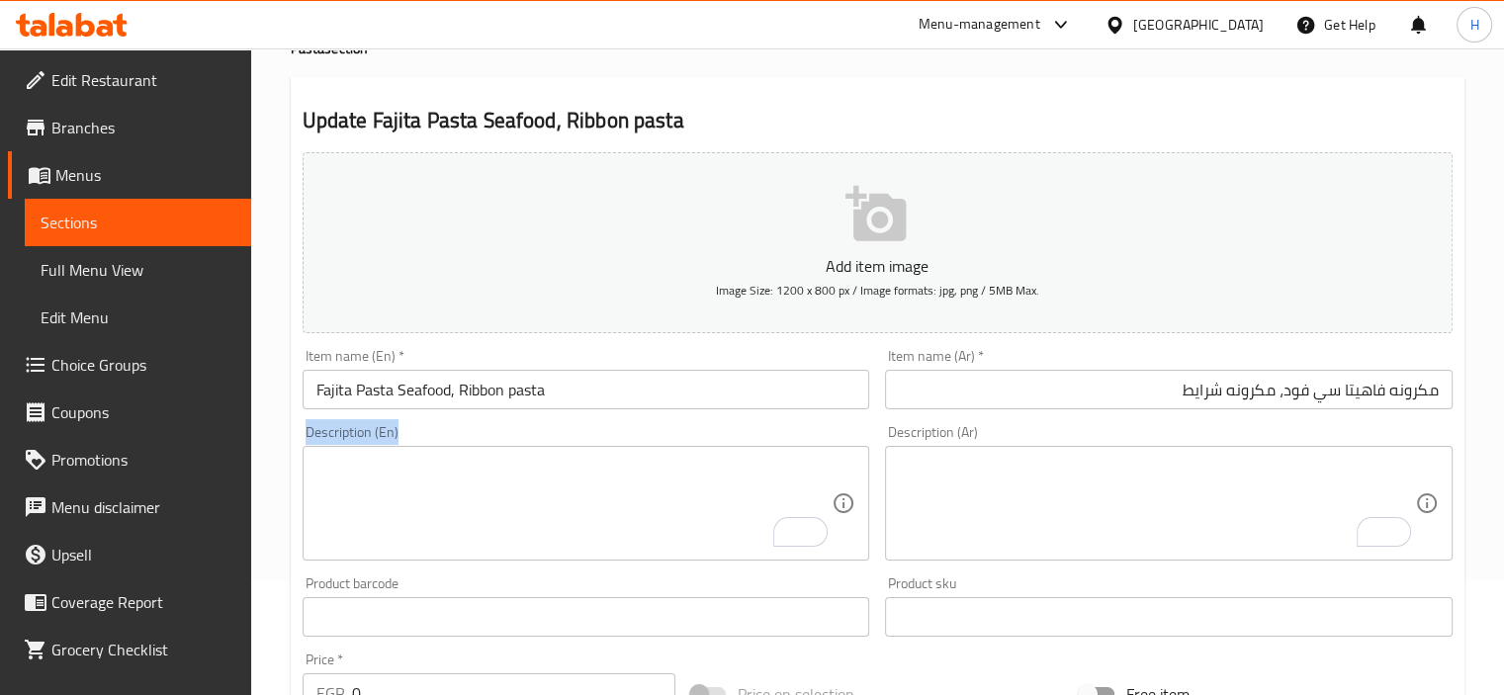
click at [510, 391] on input "Fajita Pasta Seafood, Ribbon pasta" at bounding box center [587, 390] width 568 height 40
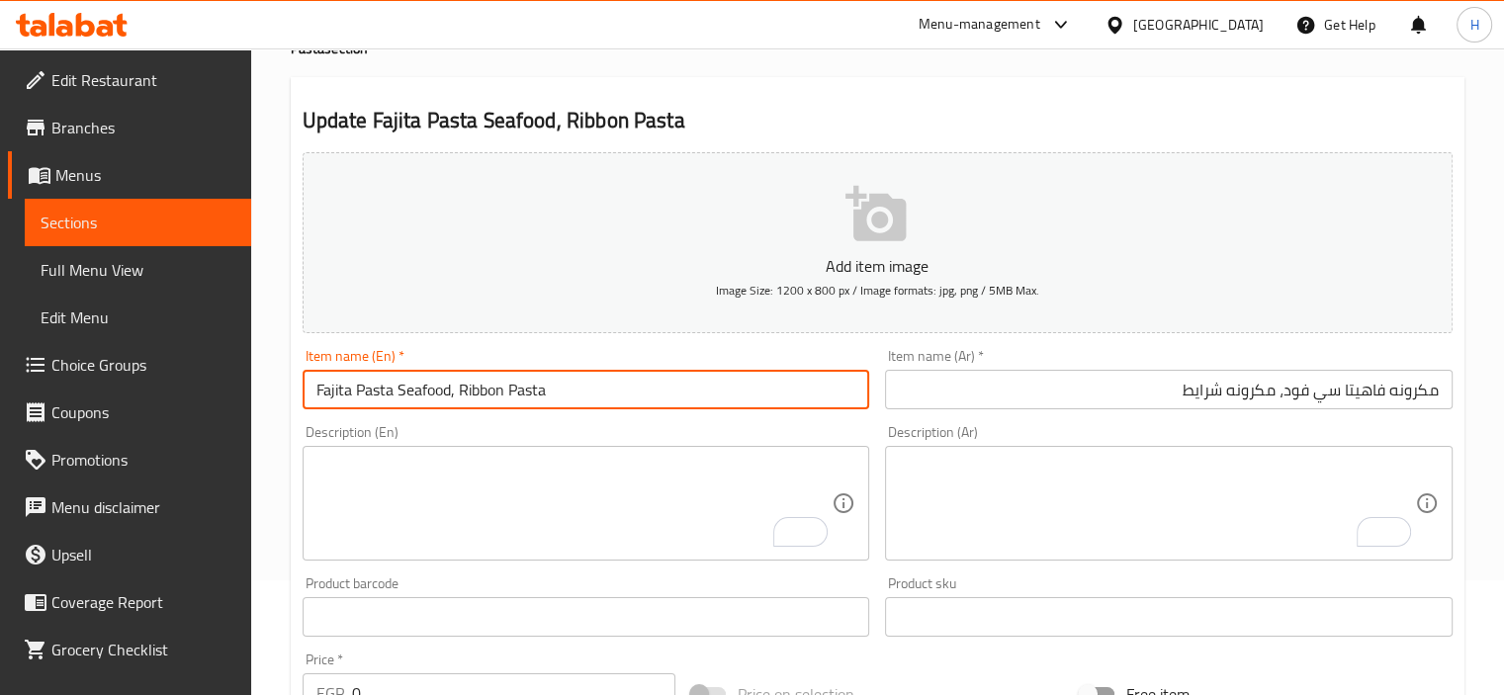
drag, startPoint x: 553, startPoint y: 391, endPoint x: 460, endPoint y: 387, distance: 93.1
click at [460, 387] on input "Fajita Pasta Seafood, Ribbon Pasta" at bounding box center [587, 390] width 568 height 40
type input "Fajita Pasta Seafood, Ribbon Pasta"
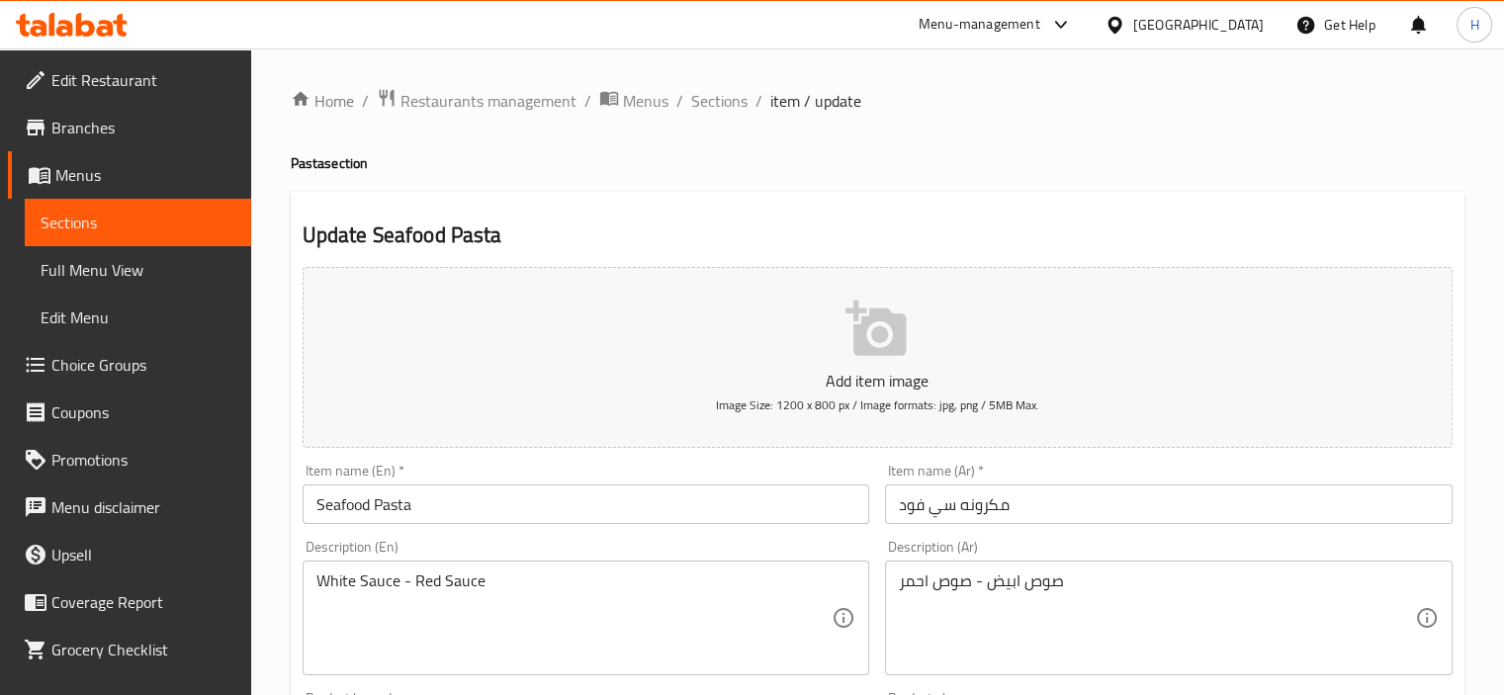
click at [486, 602] on textarea "White Sauce - Red Sauce" at bounding box center [575, 619] width 516 height 94
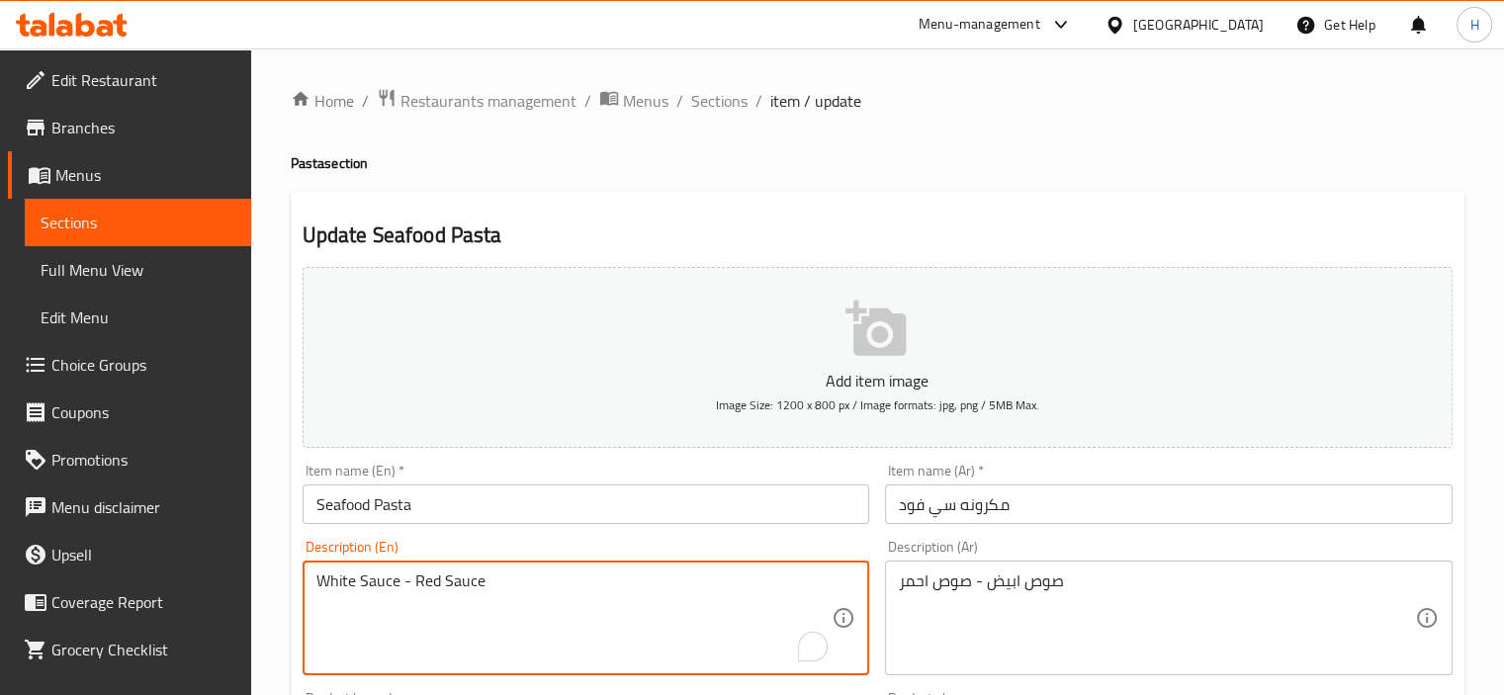
click at [486, 602] on textarea "White Sauce - Red Sauce" at bounding box center [575, 619] width 516 height 94
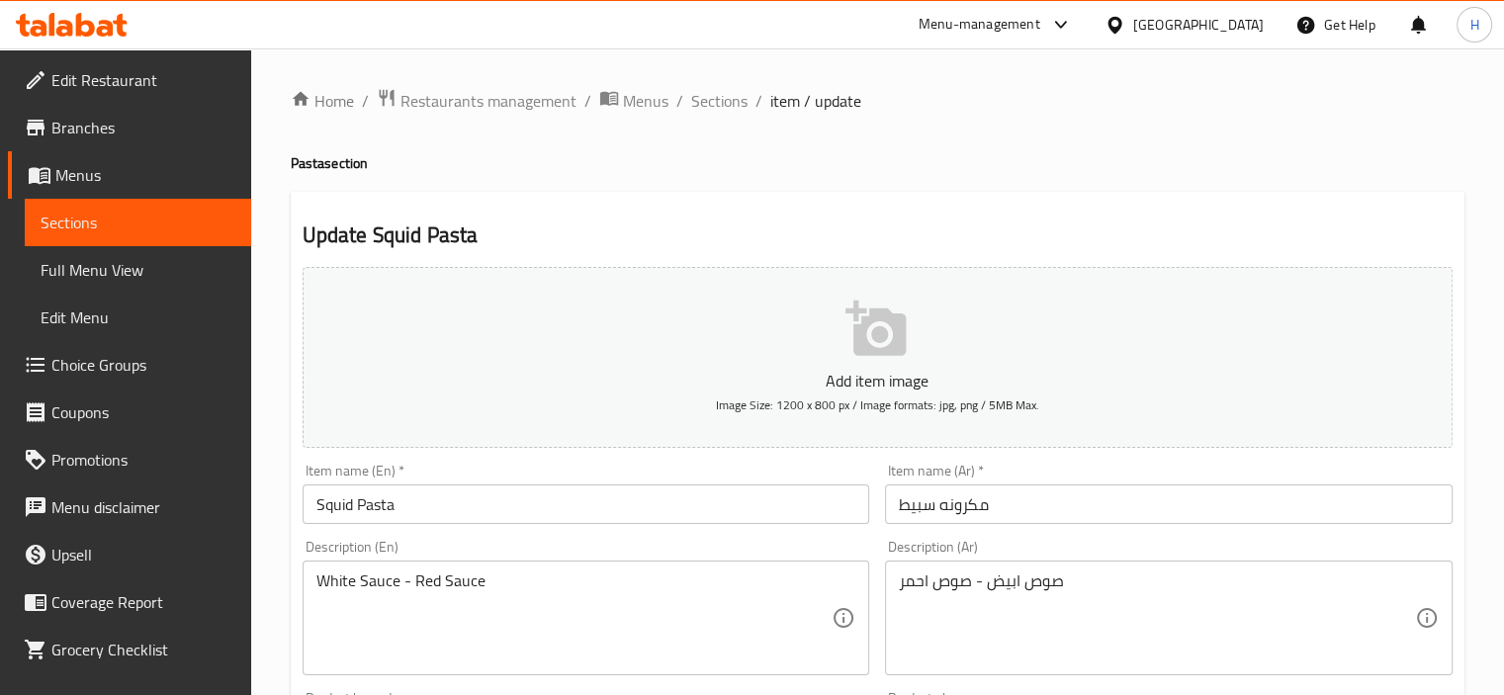
click at [471, 593] on textarea "White Sauce - Red Sauce" at bounding box center [575, 619] width 516 height 94
click at [518, 608] on textarea "Seafood, Pasta Strips" at bounding box center [575, 619] width 516 height 94
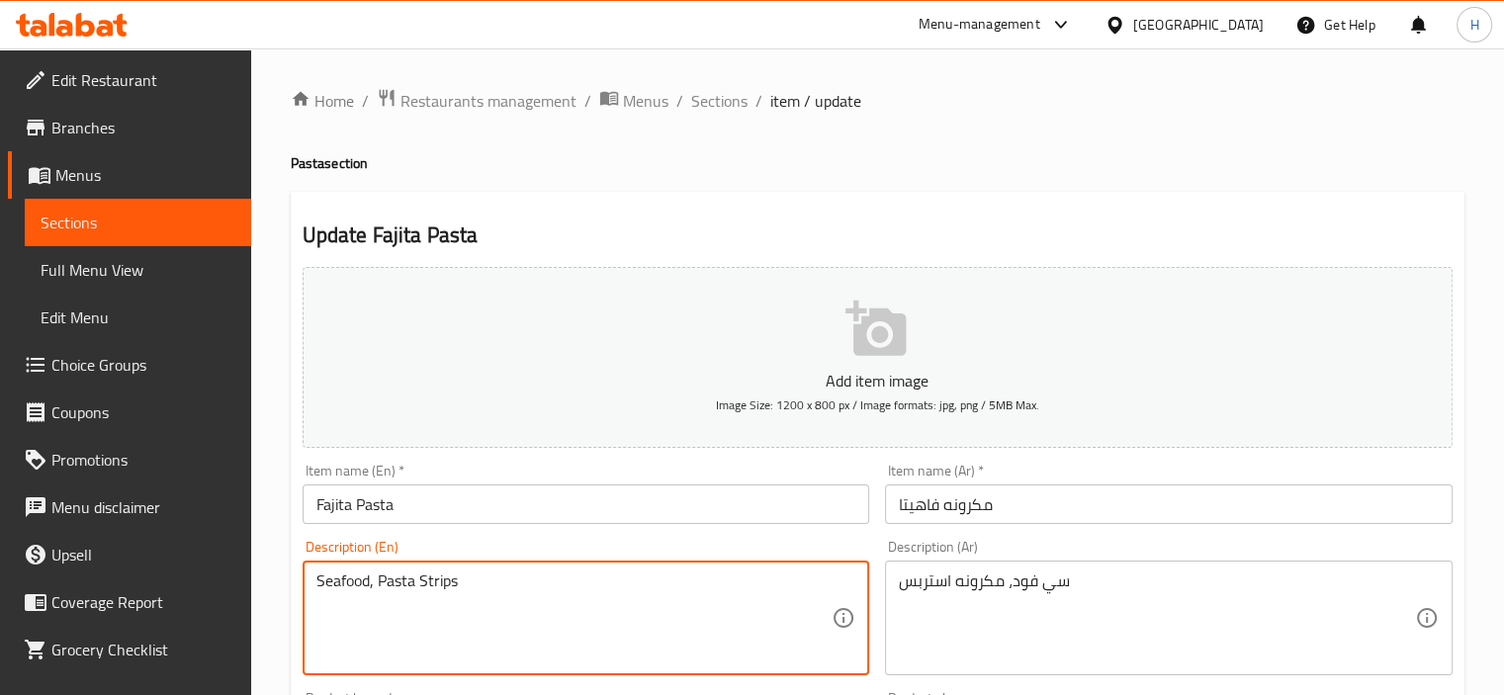
click at [518, 608] on textarea "Seafood, Pasta Strips" at bounding box center [575, 619] width 516 height 94
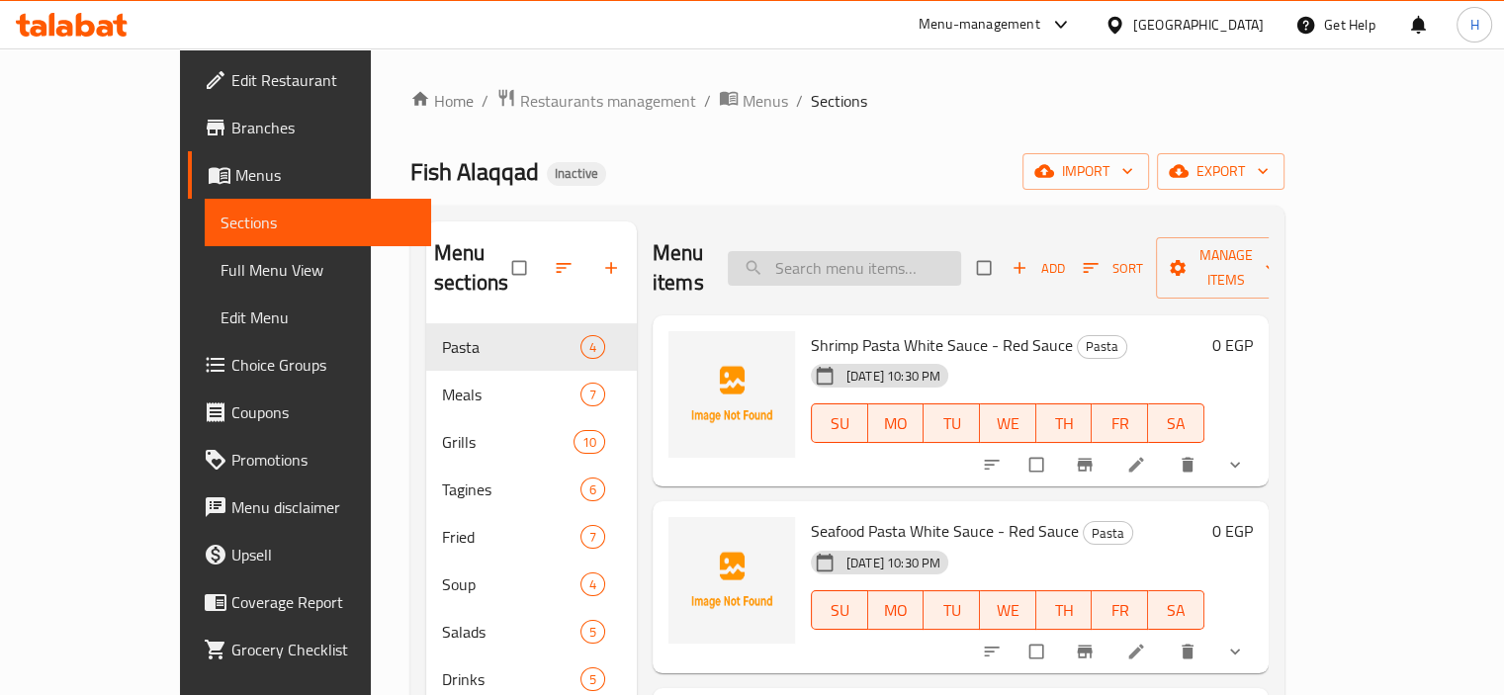
click at [899, 260] on input "search" at bounding box center [844, 268] width 233 height 35
paste input "Bolty Singari"
type input "Bolty Singari"
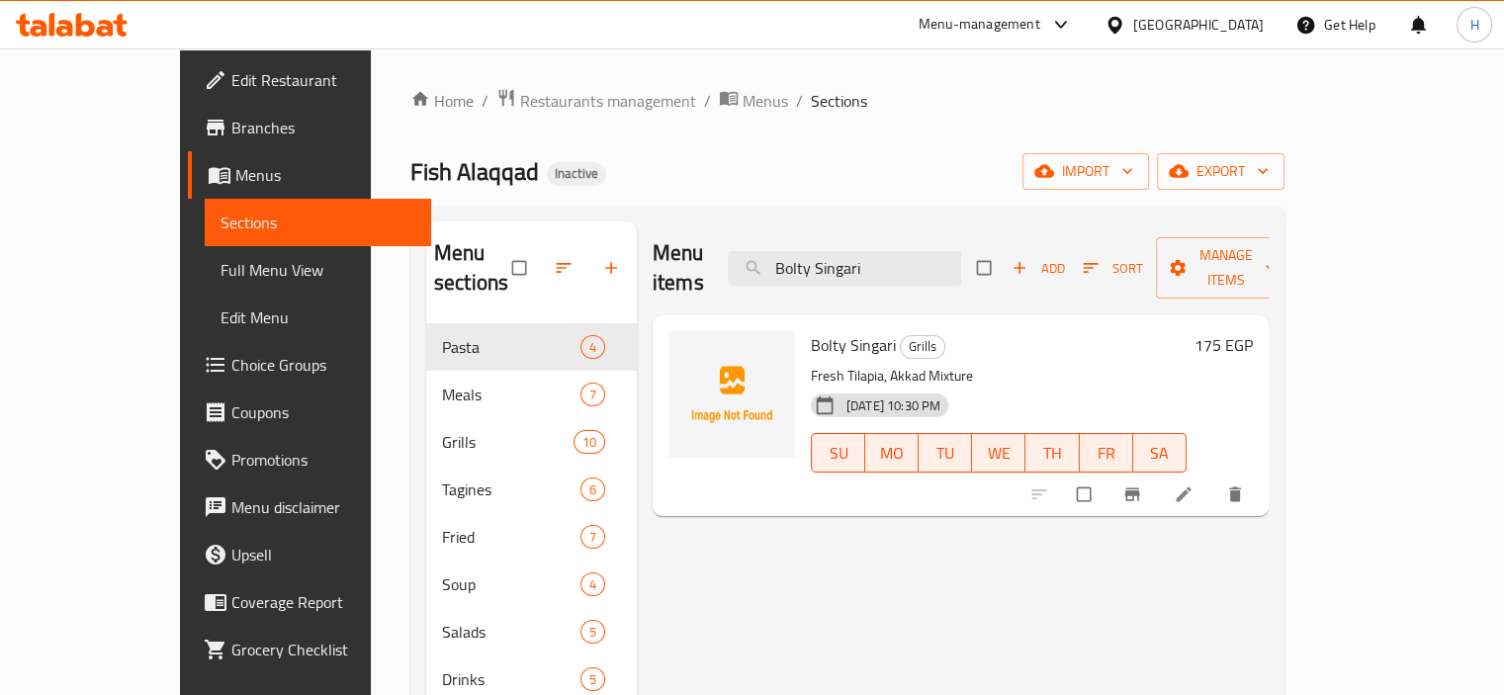
click at [1194, 485] on icon at bounding box center [1184, 495] width 20 height 20
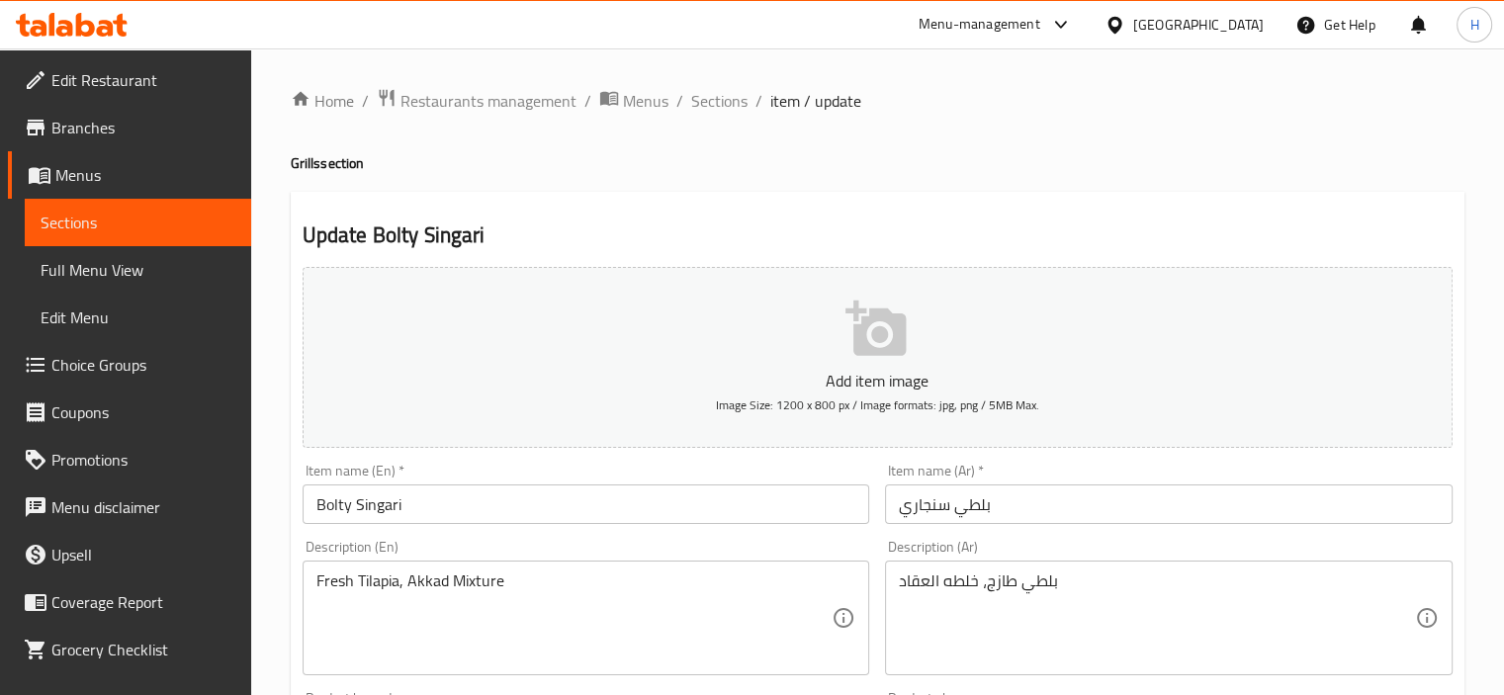
click at [376, 583] on textarea "Fresh Tilapia, Akkad Mixture" at bounding box center [575, 619] width 516 height 94
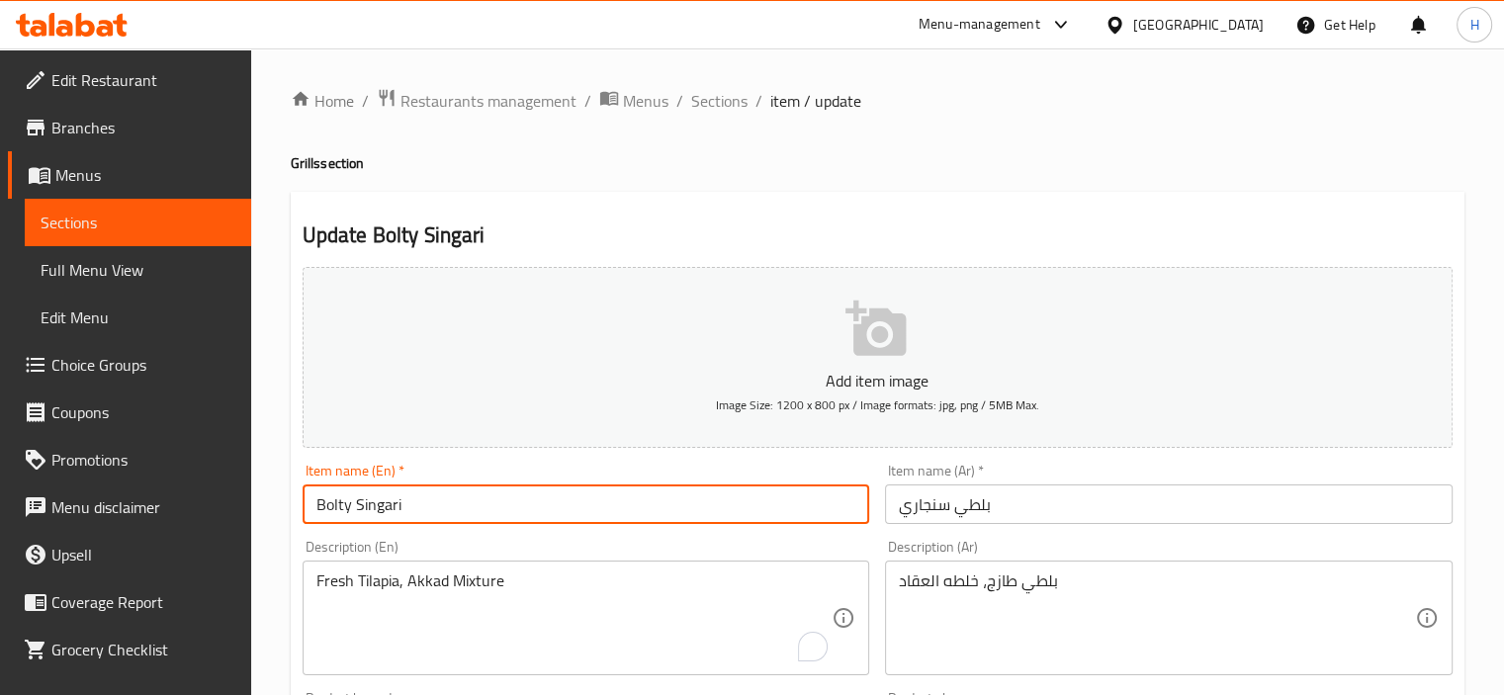
click at [379, 505] on input "Bolty Singari" at bounding box center [587, 505] width 568 height 40
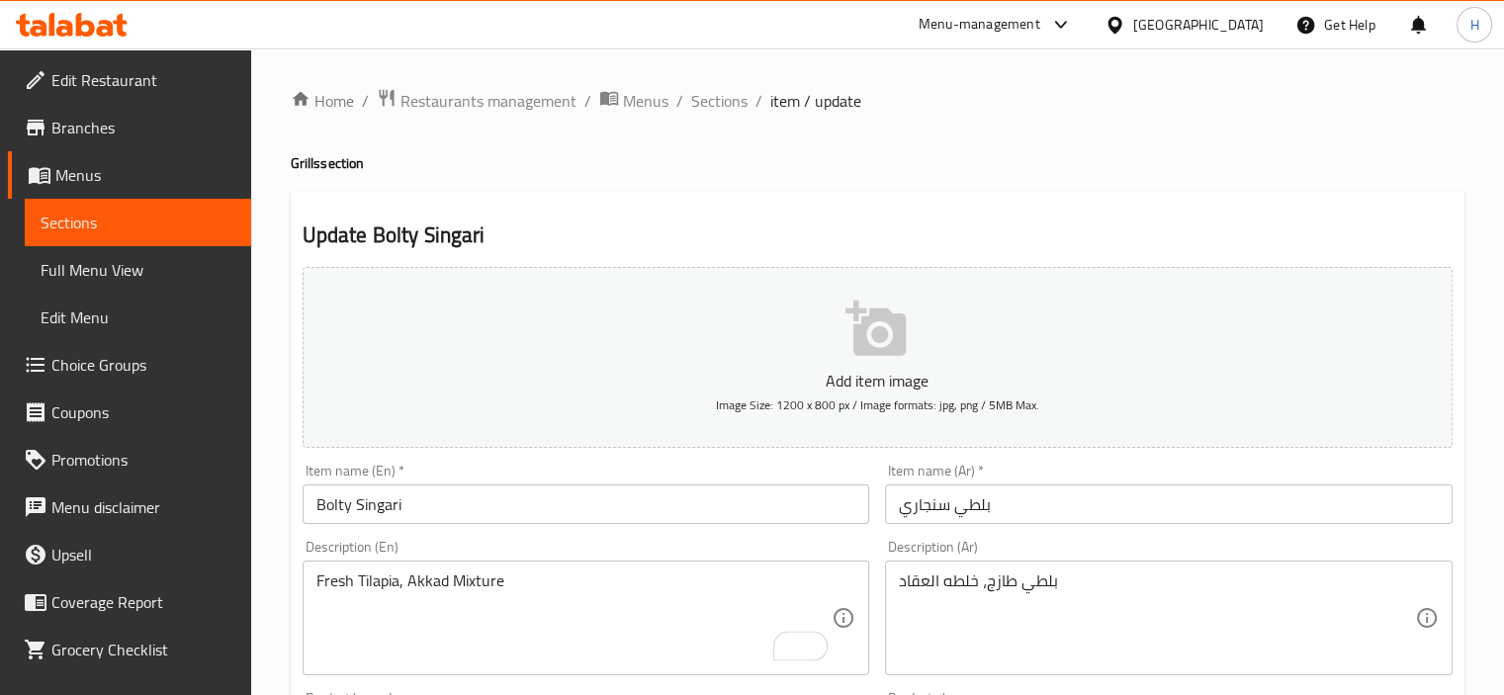
click at [698, 542] on div "Description (En) Fresh Tilapia, Akkad Mixture Description (En)" at bounding box center [587, 608] width 568 height 136
click at [338, 511] on input "Bolty Singari" at bounding box center [587, 505] width 568 height 40
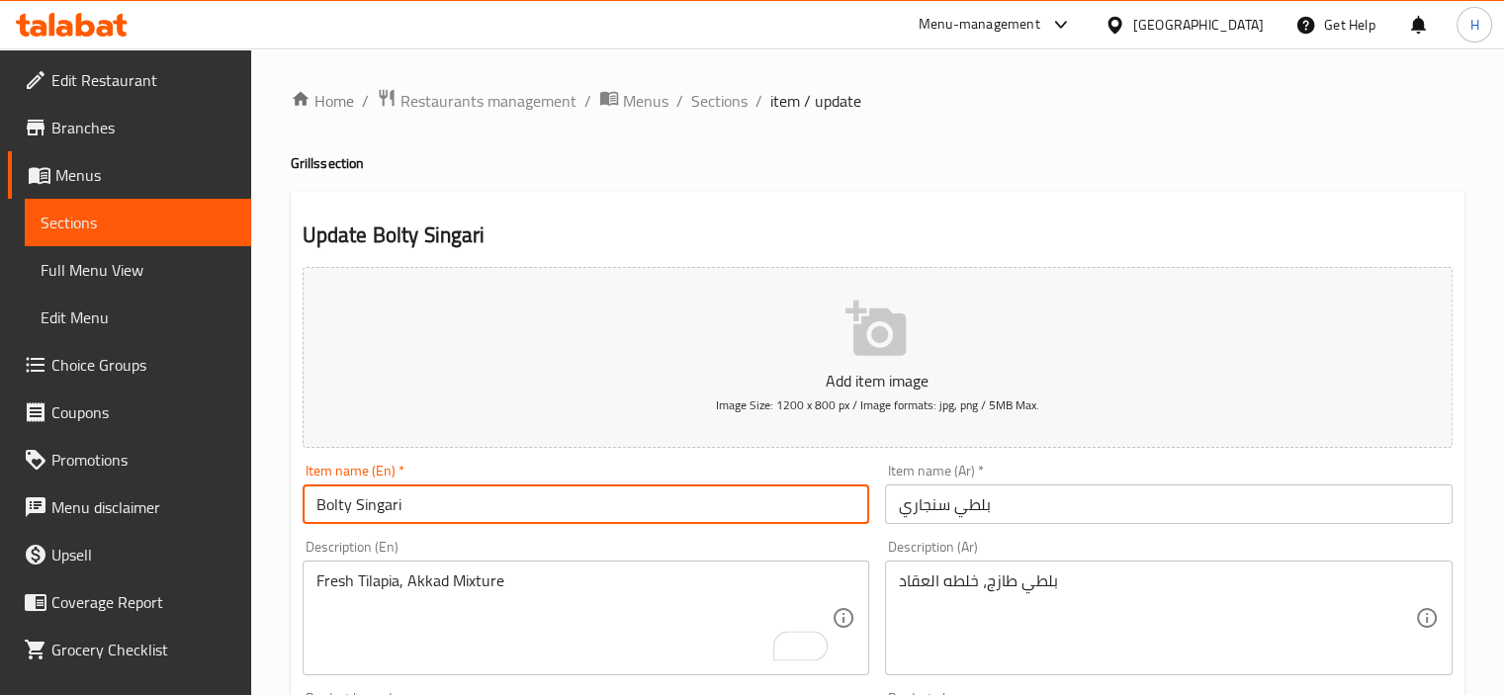
paste input "Tilapia"
click at [500, 549] on div "Description (En) Fresh Tilapia, Akkad Mixture Description (En)" at bounding box center [587, 608] width 568 height 136
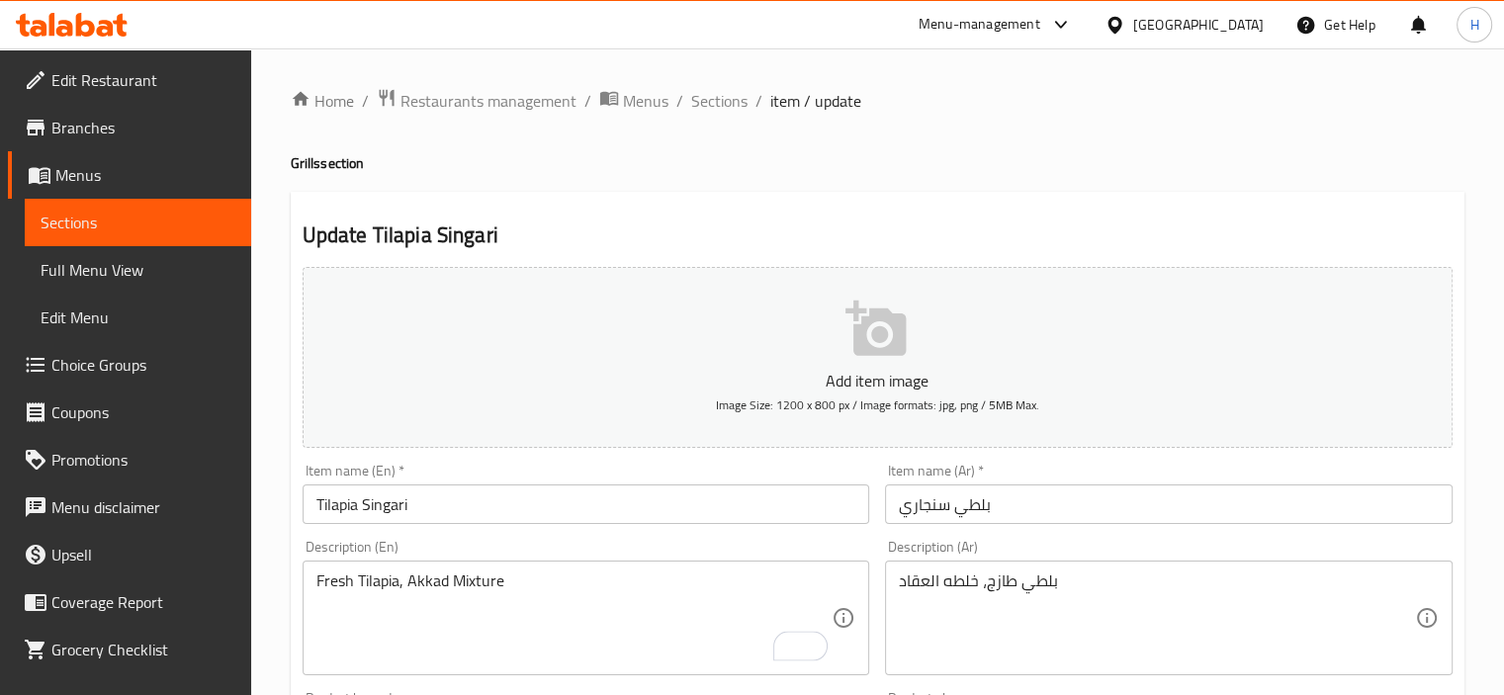
click at [902, 515] on input "بلطي سنجاري" at bounding box center [1169, 505] width 568 height 40
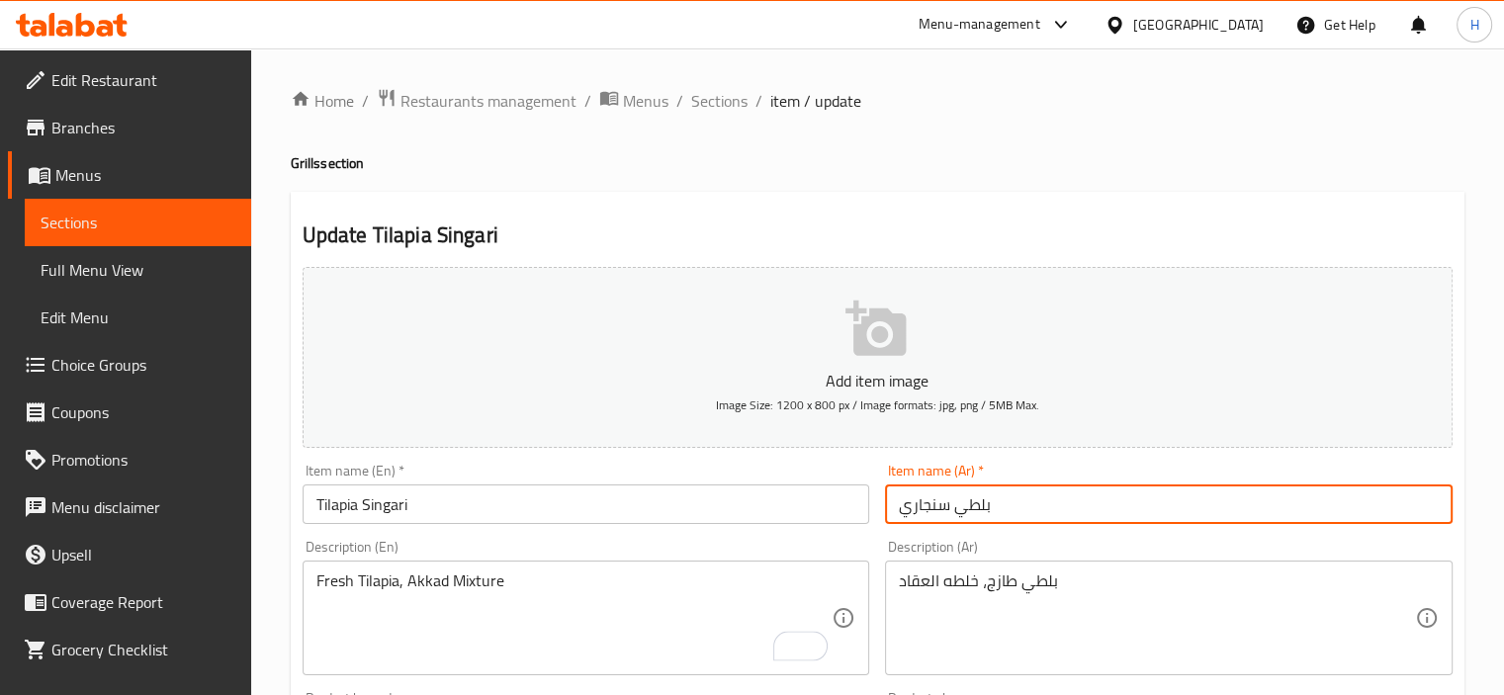
click at [902, 515] on input "بلطي سنجاري" at bounding box center [1169, 505] width 568 height 40
click at [924, 508] on input "بلطي سنجاري" at bounding box center [1169, 505] width 568 height 40
click at [393, 504] on input "Tilapia Singari" at bounding box center [587, 505] width 568 height 40
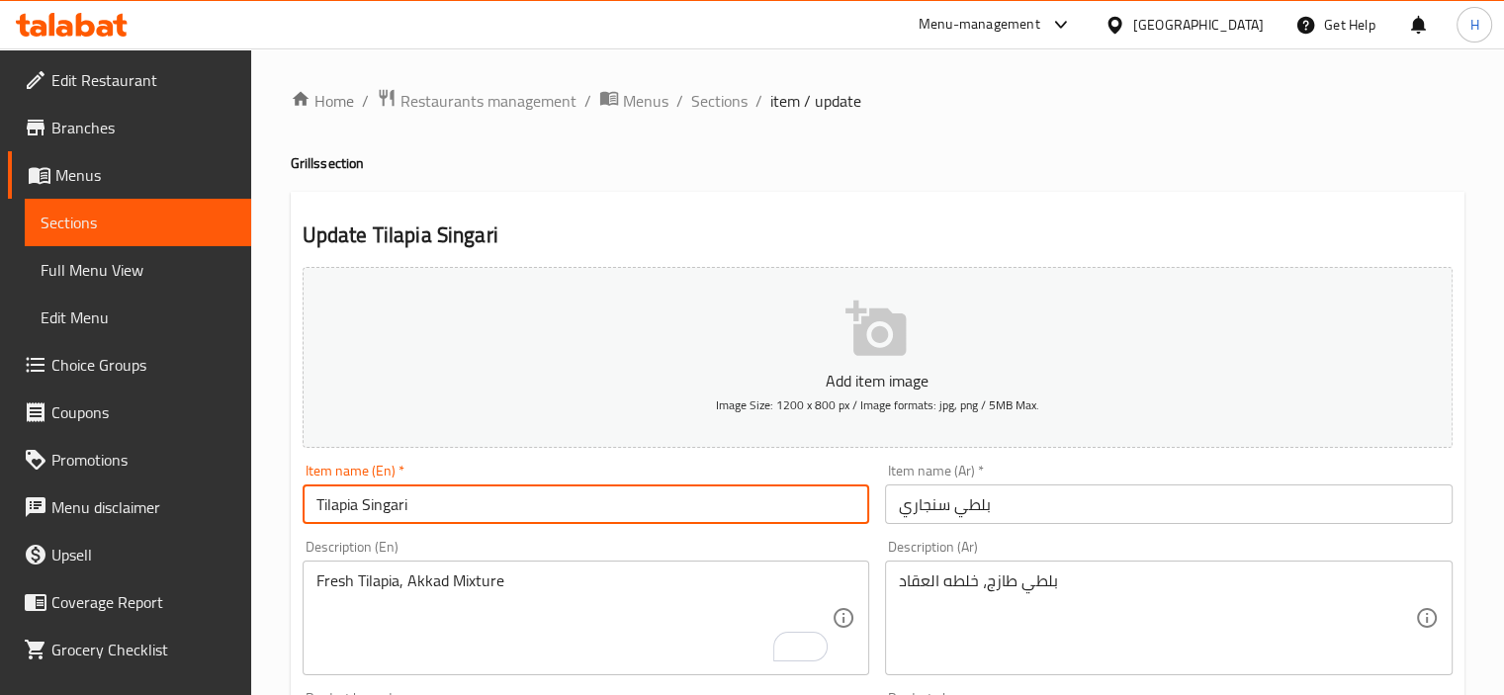
click at [393, 504] on input "Tilapia Singari" at bounding box center [587, 505] width 568 height 40
paste input "y"
click at [467, 497] on input "Tilapia Singary" at bounding box center [587, 505] width 568 height 40
type input "Tilapia Singary"
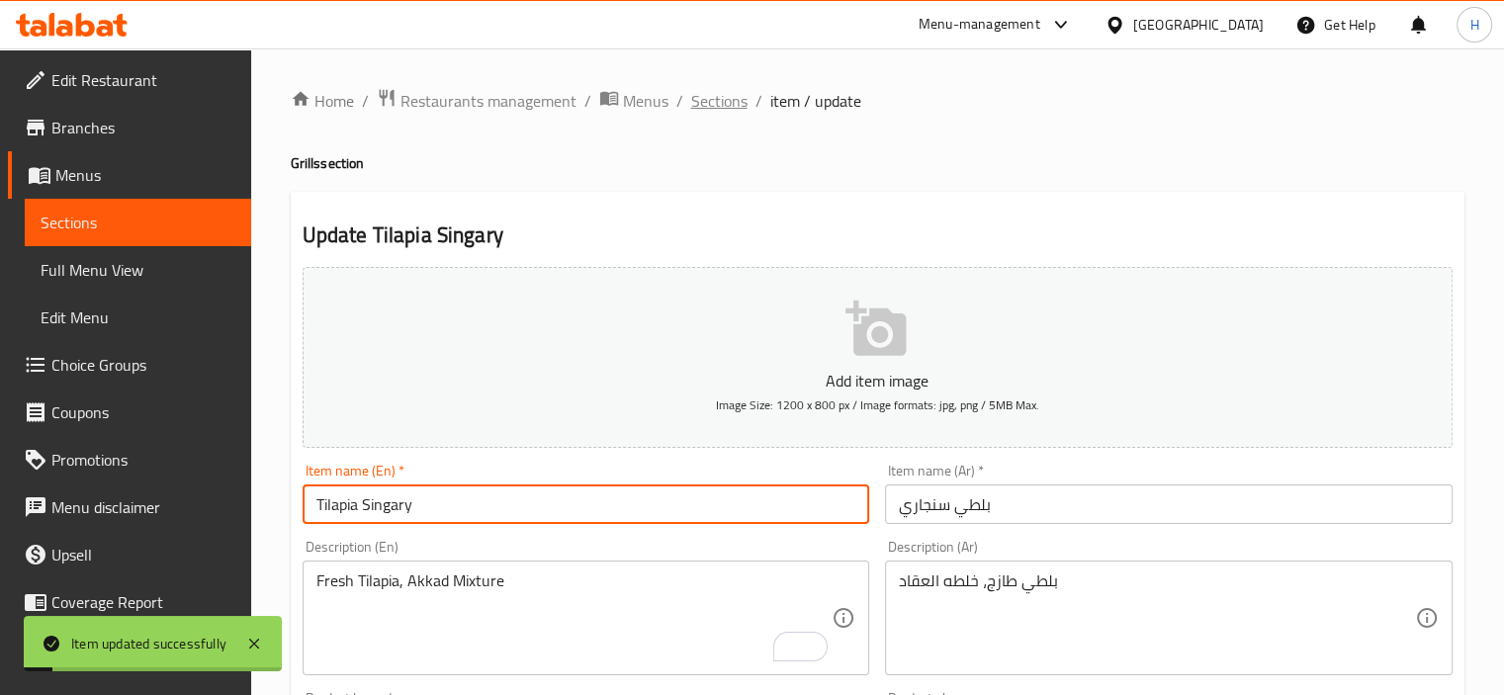
click at [716, 113] on span "Sections" at bounding box center [719, 101] width 56 height 24
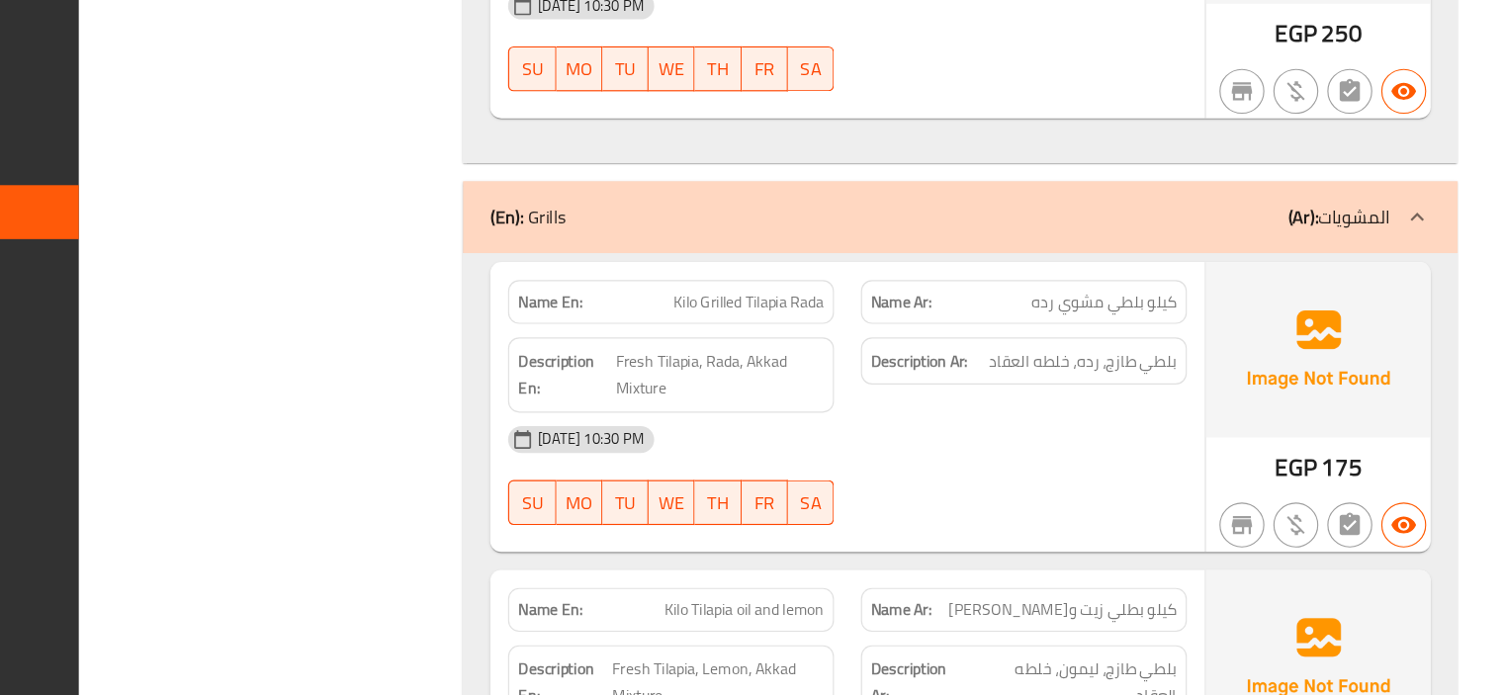
scroll to position [3629, 0]
copy span "Kilo"
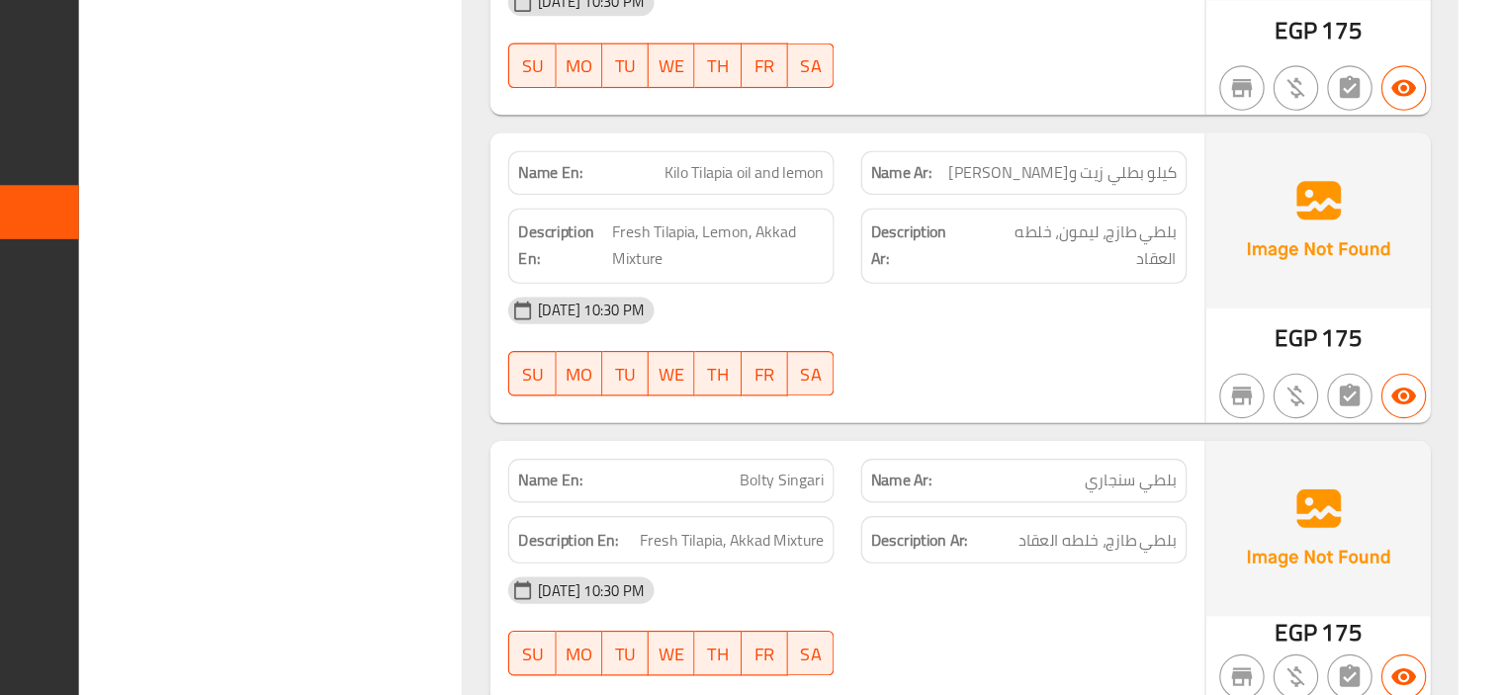
scroll to position [4110, 0]
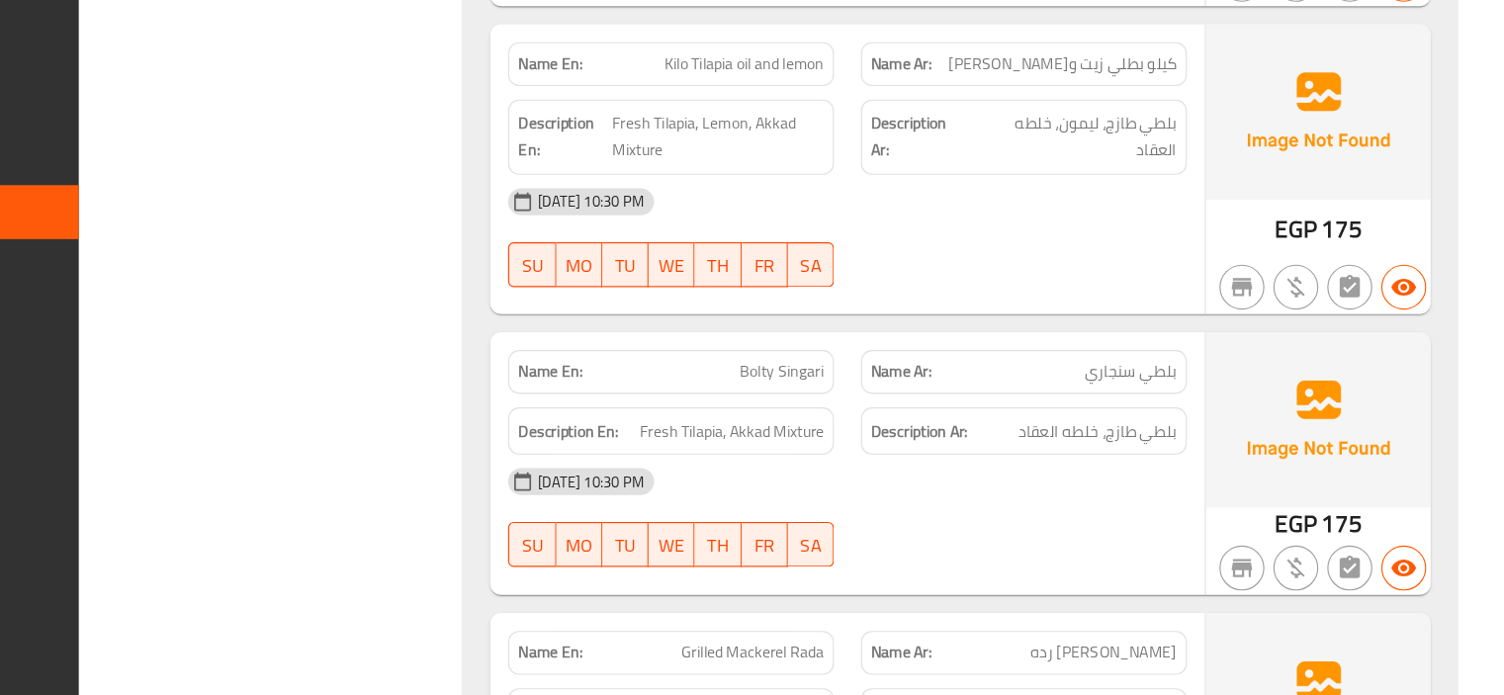
copy span "بلطي"
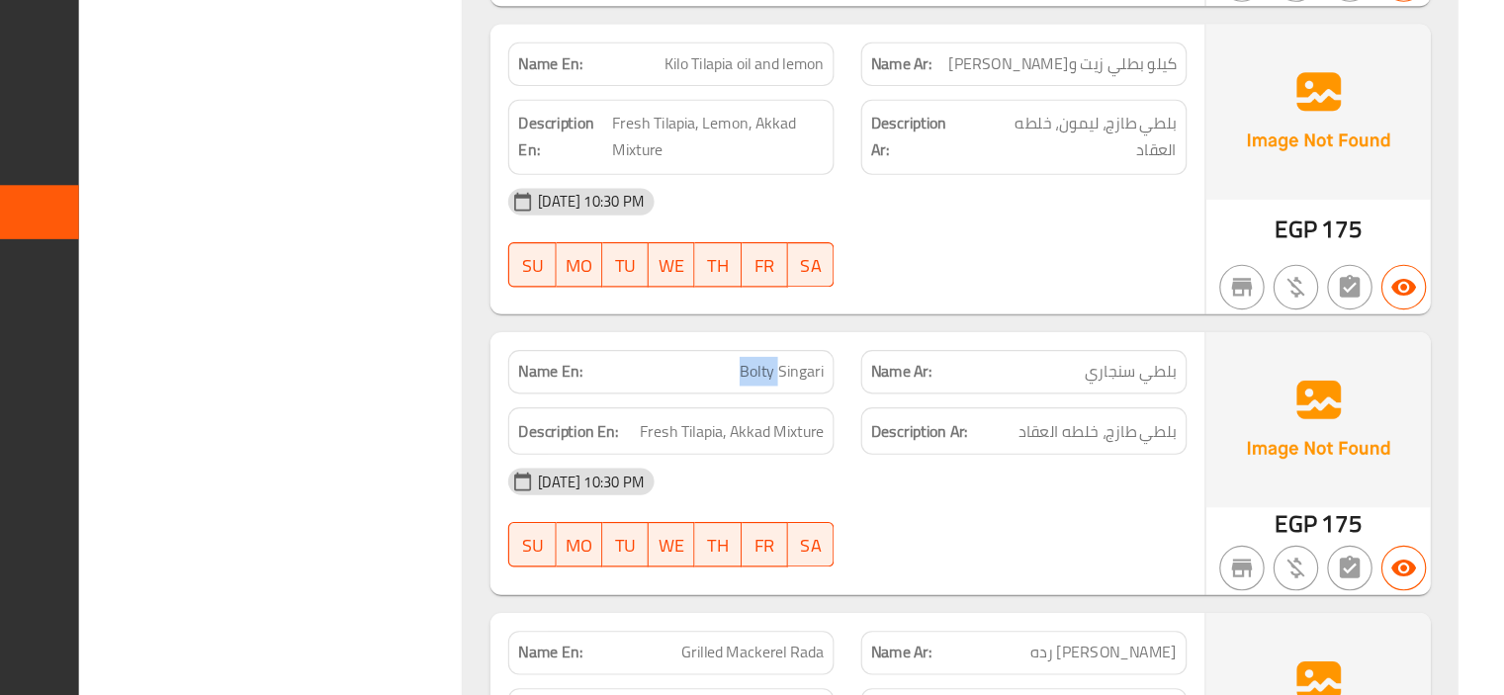
copy span "Bolty"
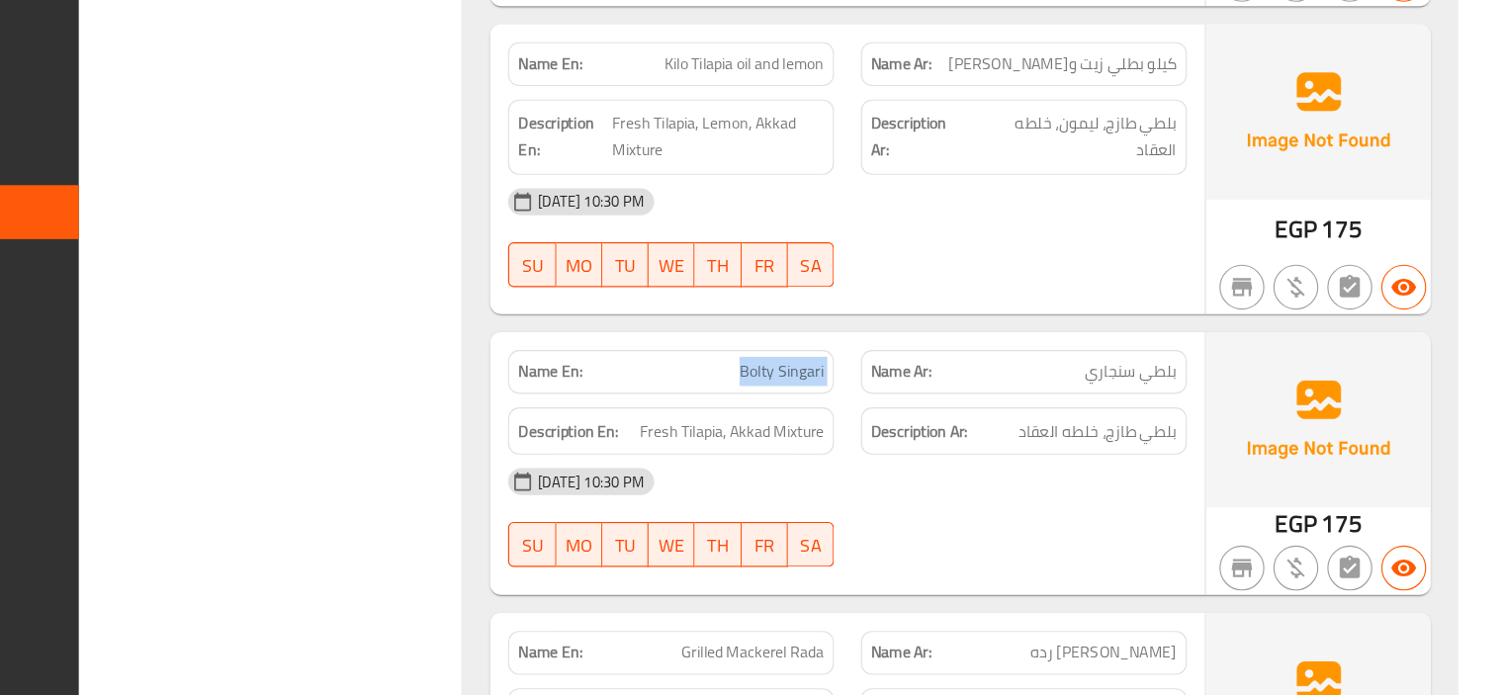
copy span "Bolty Singari"
copy span "Singari"
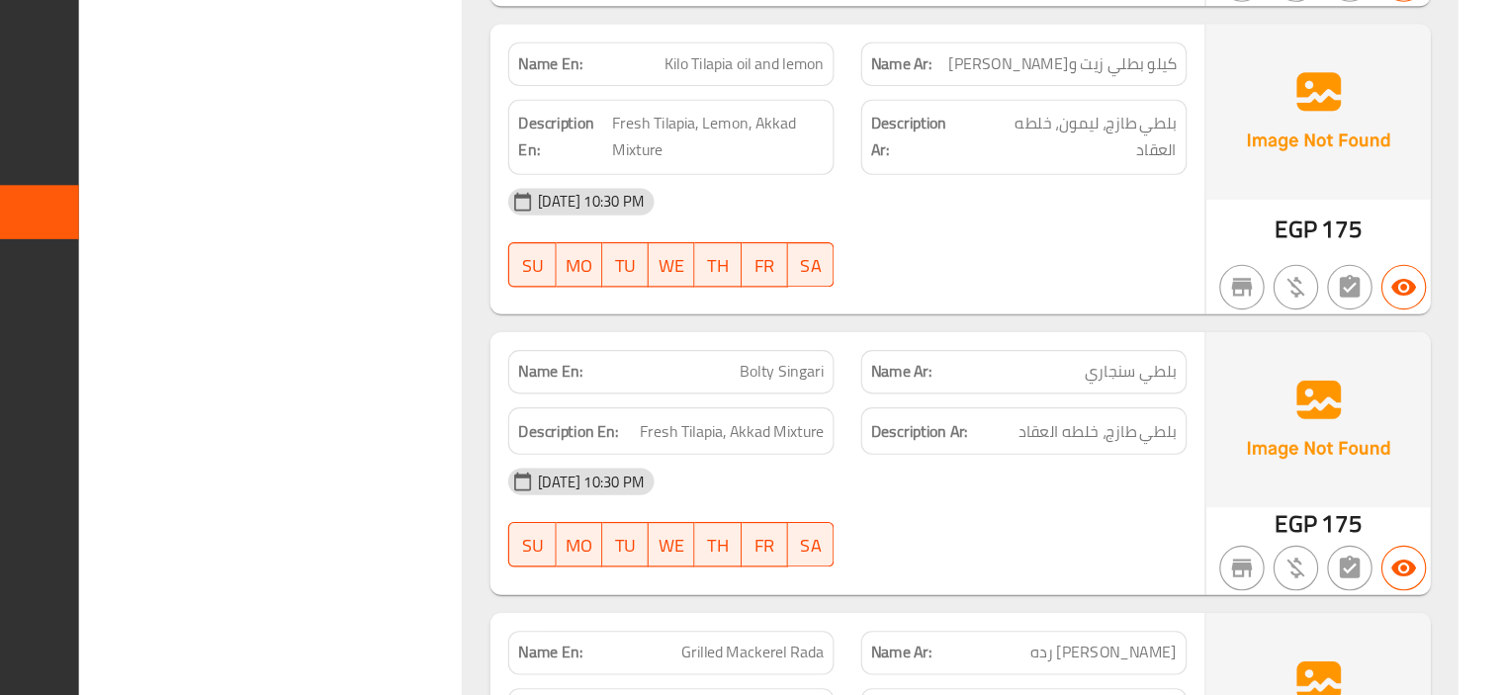
scroll to position [4884, 0]
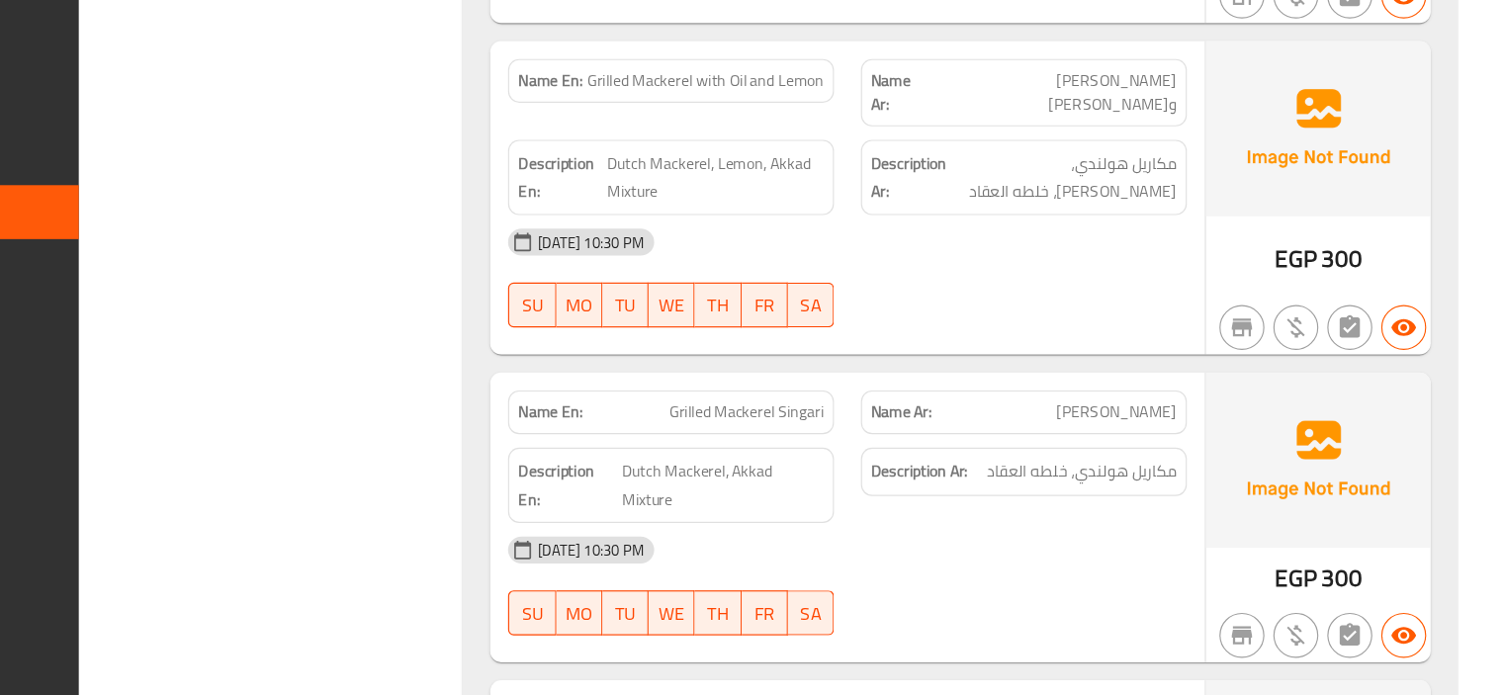
copy span "Grilled Mackerel Singari"
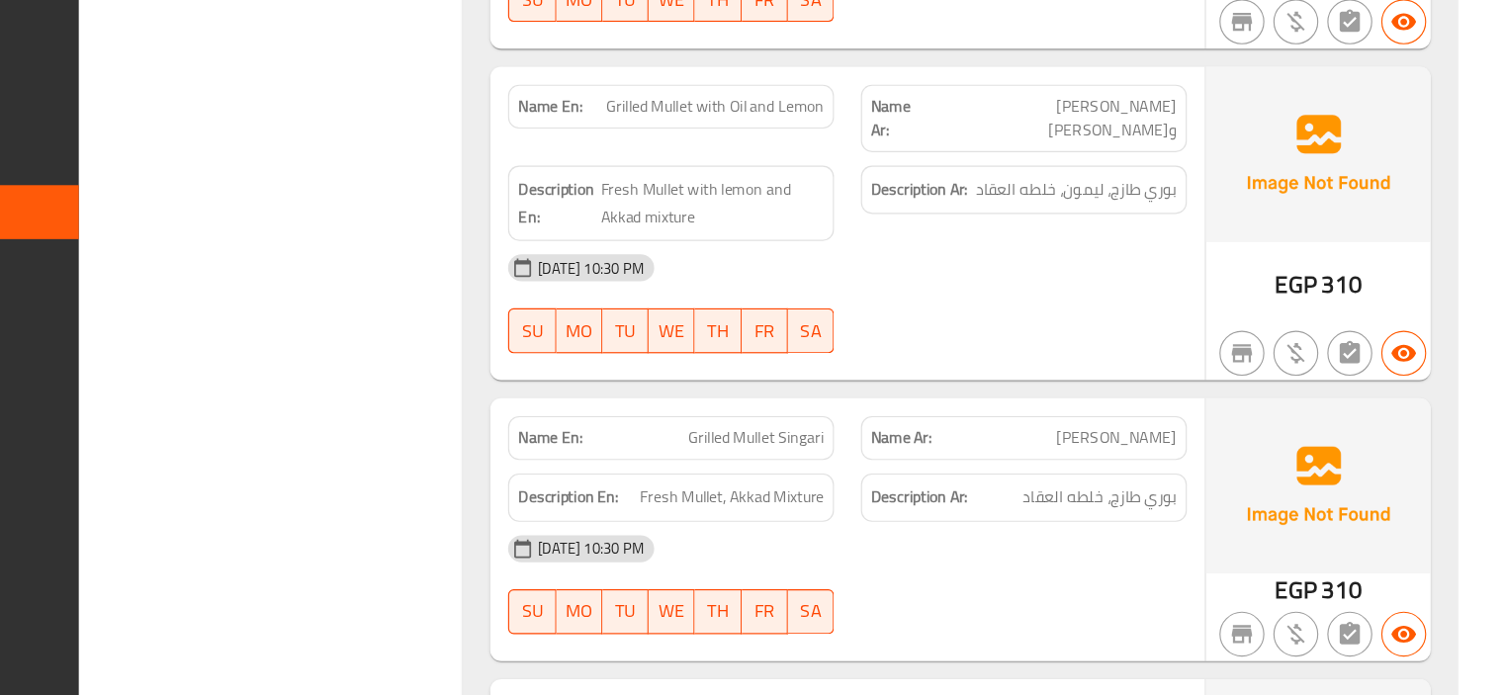
click at [830, 458] on span "Grilled Mullet Singari" at bounding box center [847, 468] width 120 height 21
copy span "Grilled Mullet Singari"
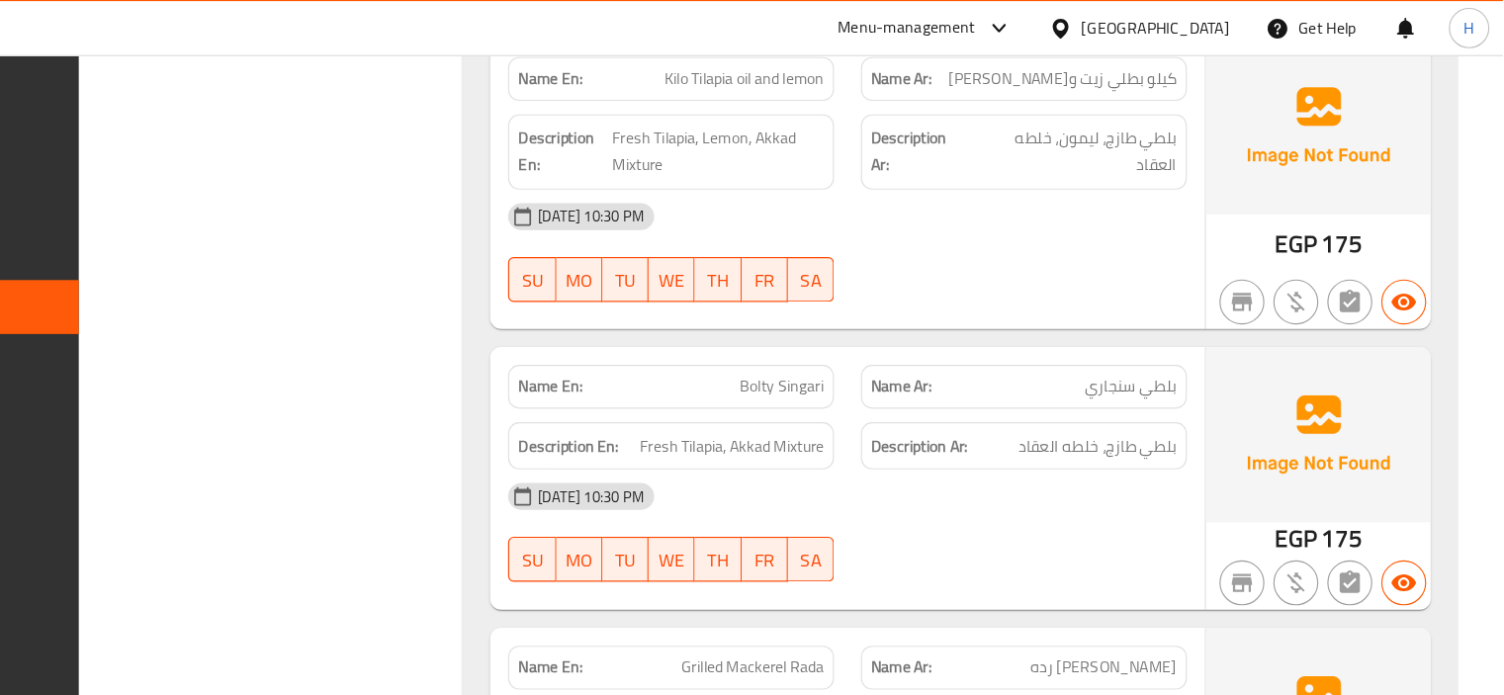
click at [813, 381] on span "Fresh Tilapia, Akkad Mixture" at bounding box center [826, 393] width 162 height 25
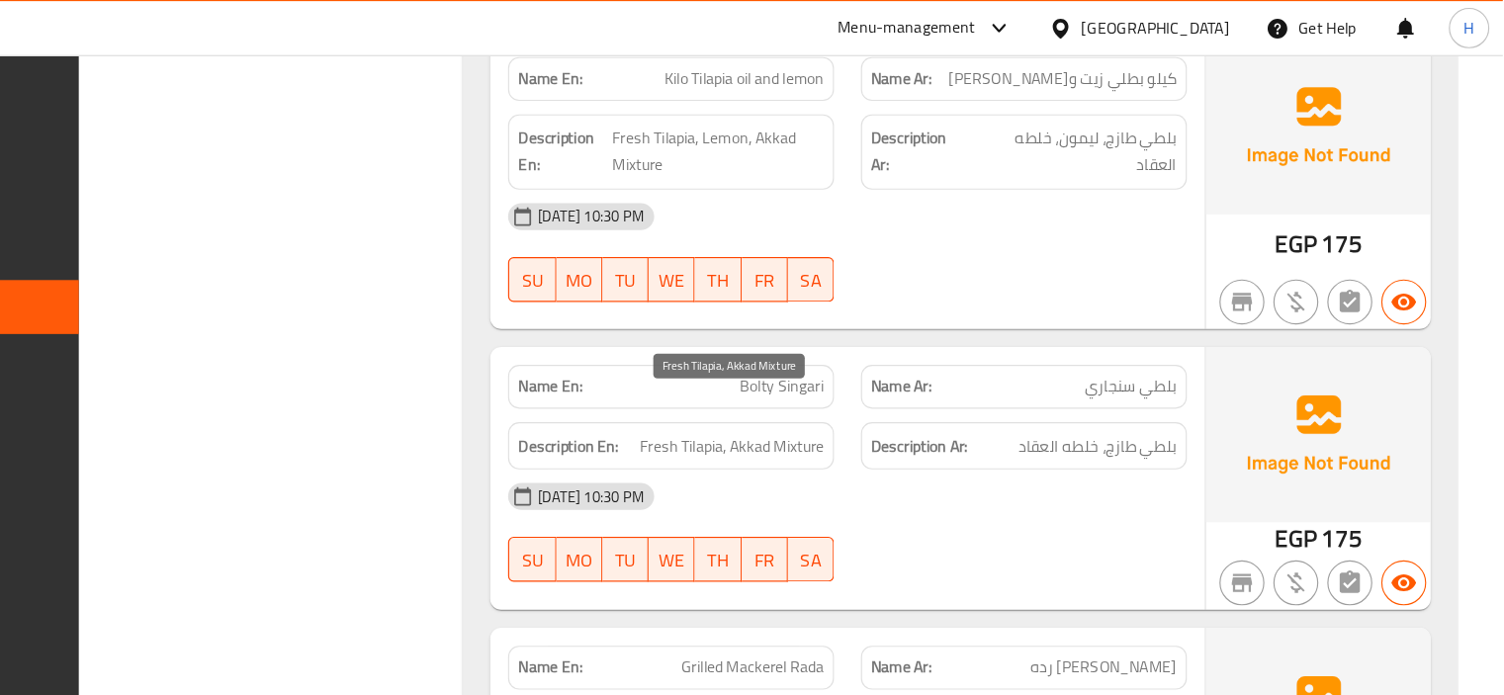
click at [813, 381] on span "Fresh Tilapia, Akkad Mixture" at bounding box center [826, 393] width 162 height 25
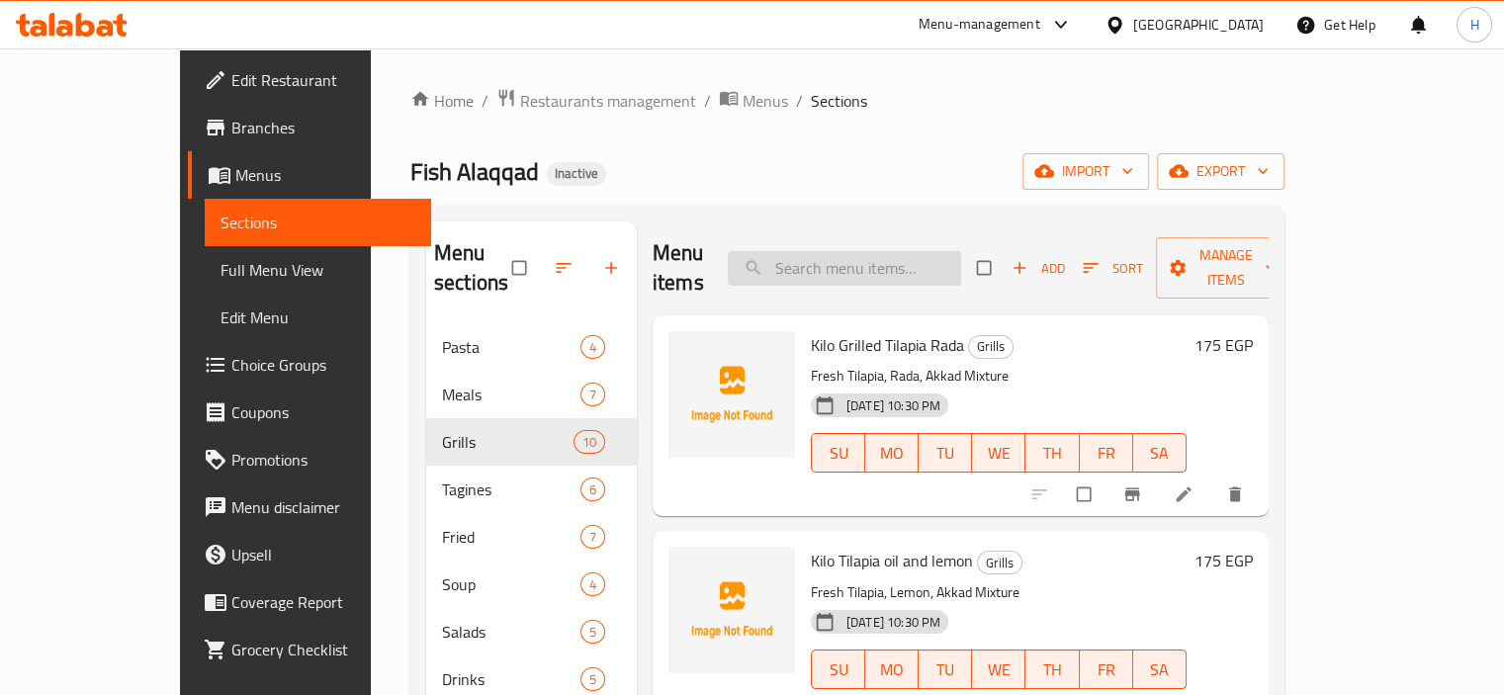
click at [926, 264] on input "search" at bounding box center [844, 268] width 233 height 35
paste input "Grilled Mackerel Singari"
type input "Grilled Mackerel Singari"
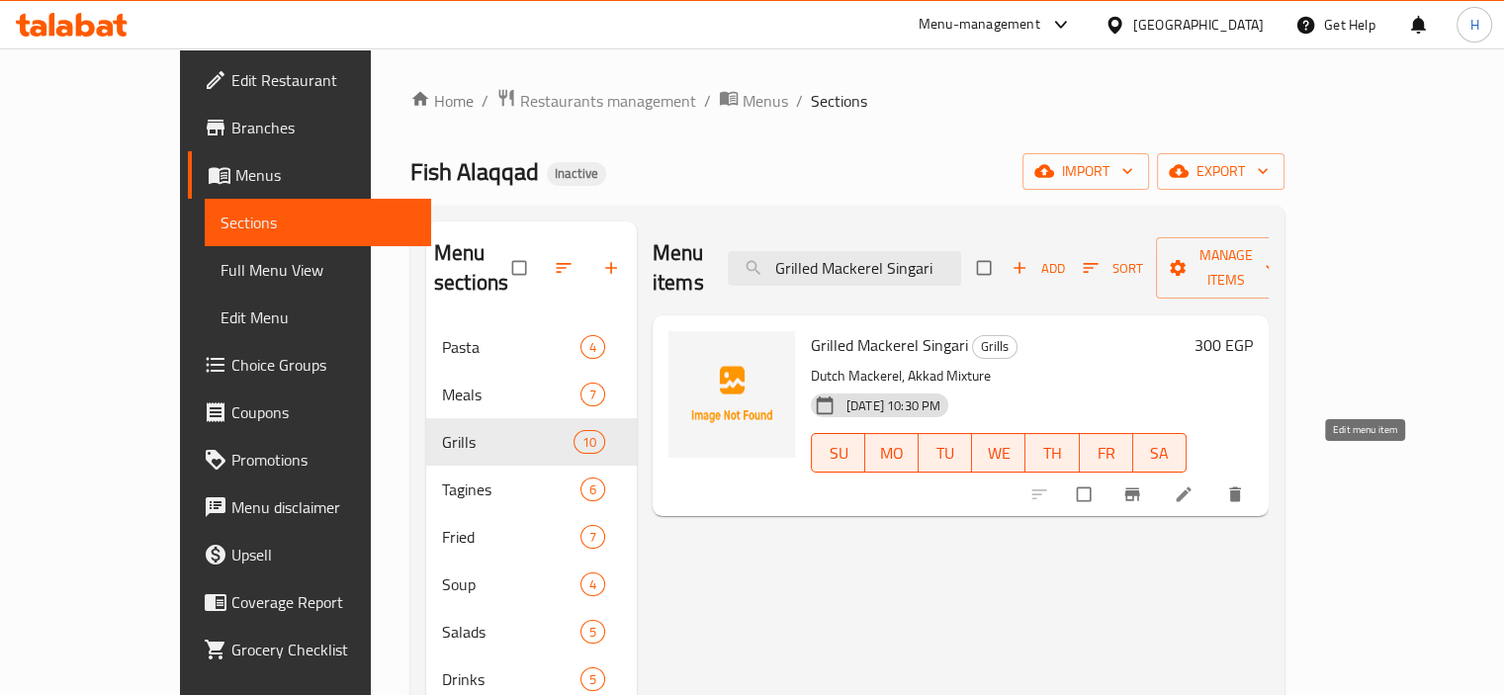
click at [1198, 485] on link at bounding box center [1186, 495] width 24 height 20
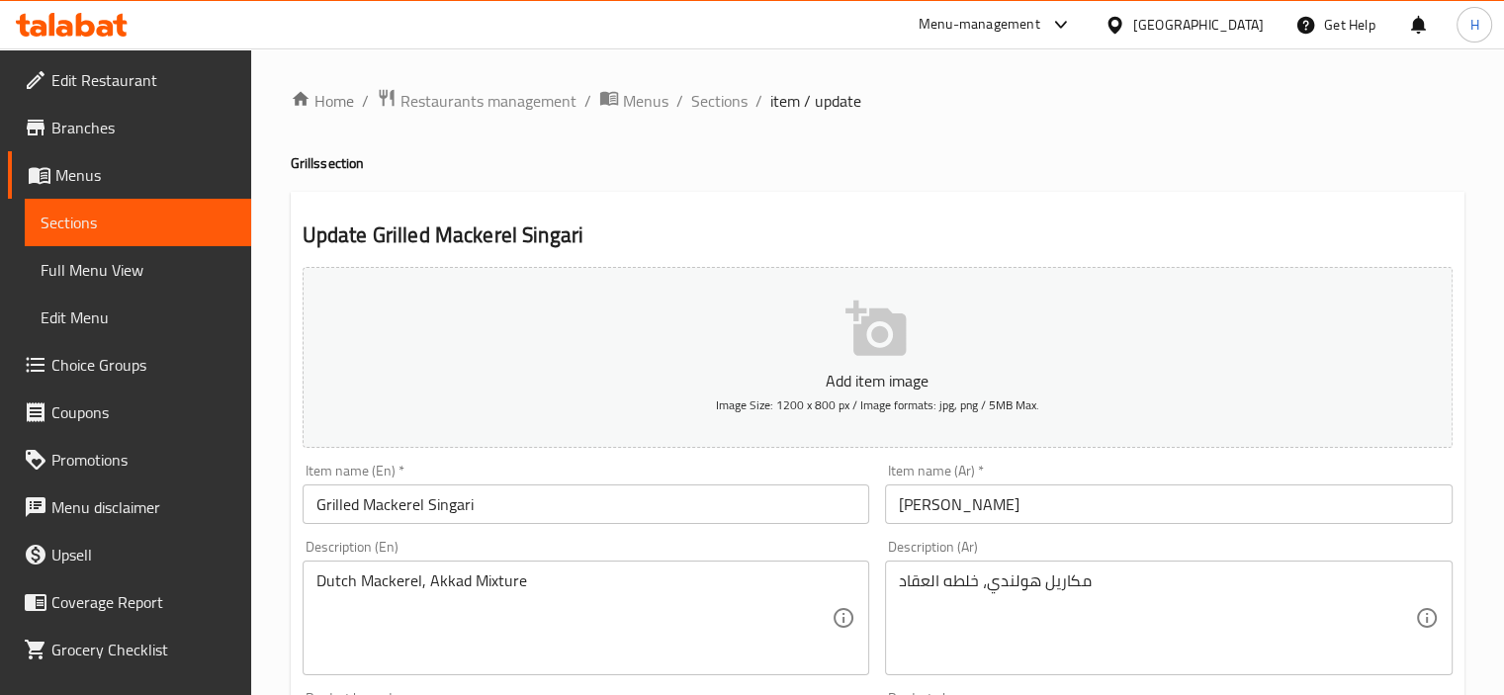
scroll to position [117, 0]
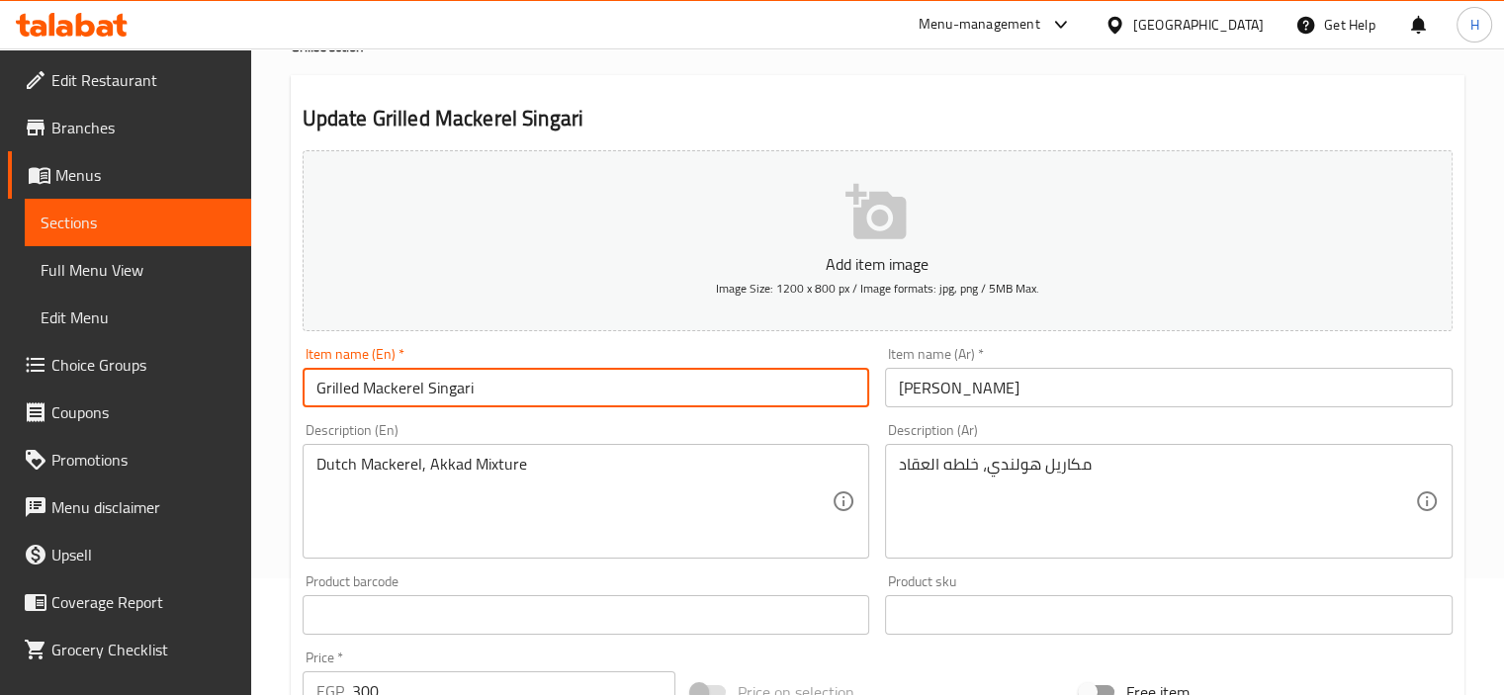
click at [455, 395] on input "Grilled Mackerel Singari" at bounding box center [587, 388] width 568 height 40
paste input "y"
type input "Grilled Mackerel Singary"
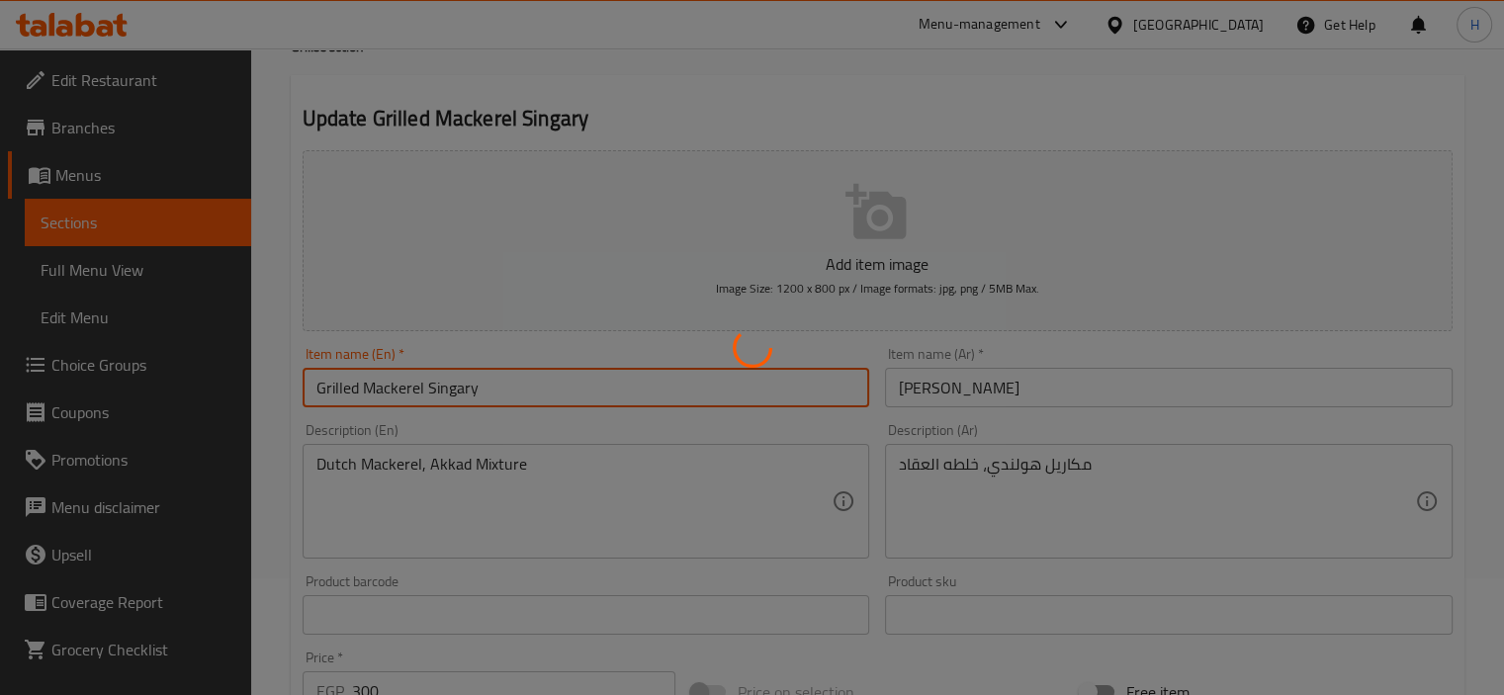
scroll to position [0, 0]
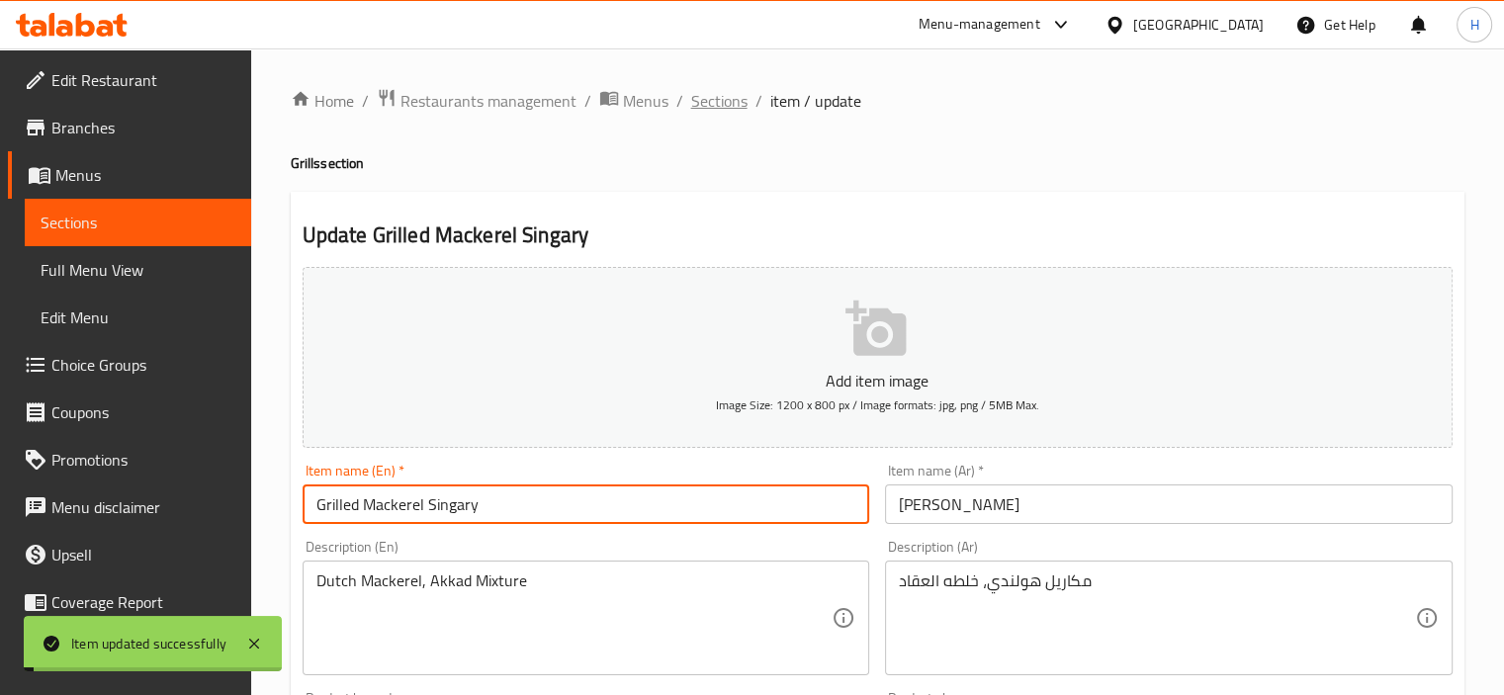
click at [726, 97] on span "Sections" at bounding box center [719, 101] width 56 height 24
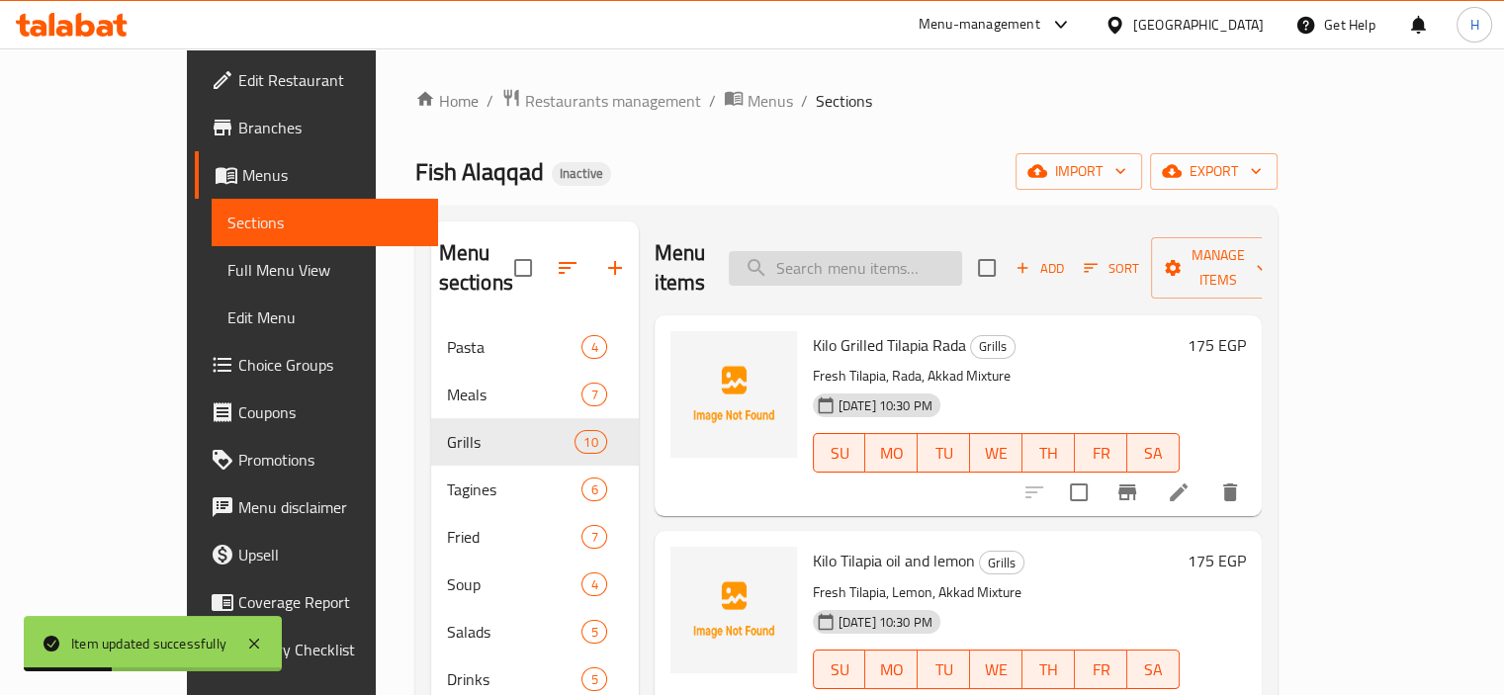
click at [895, 251] on input "search" at bounding box center [845, 268] width 233 height 35
paste input "Grilled Mullet Singari"
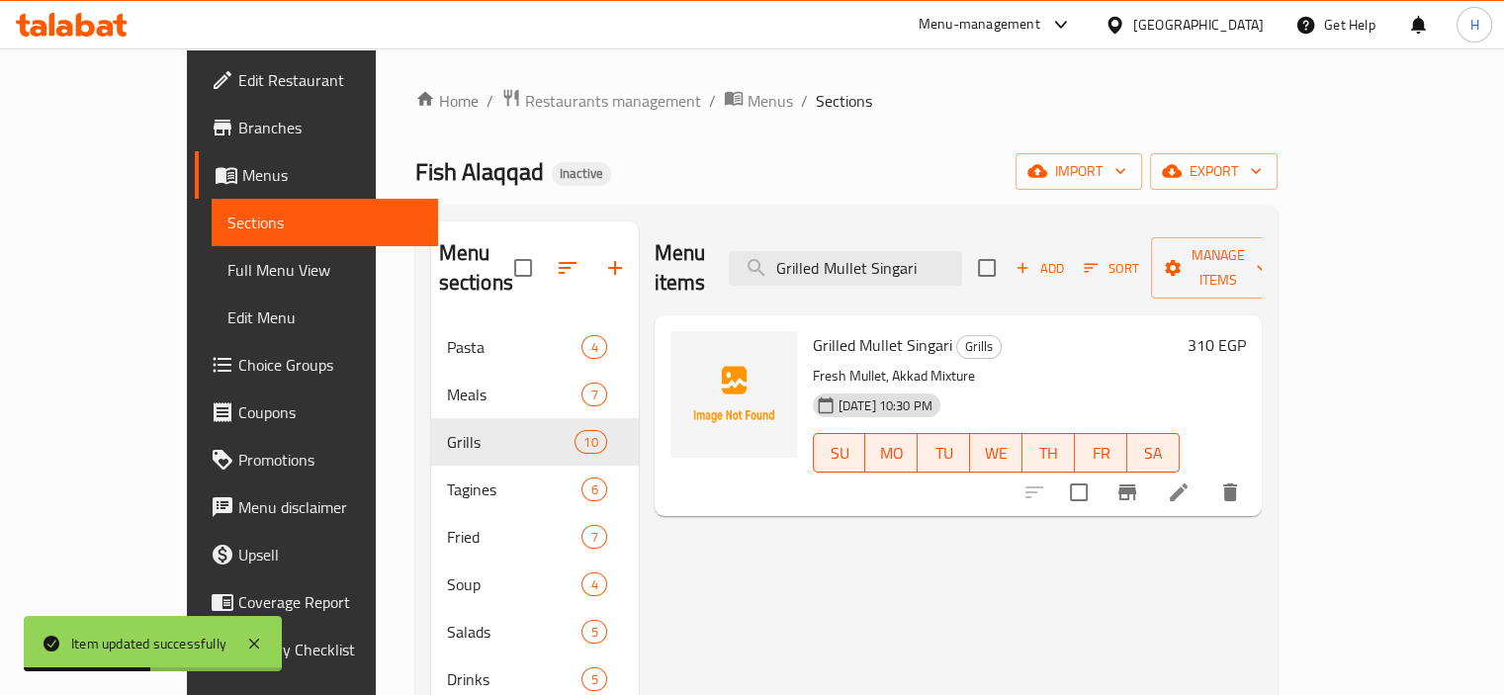
type input "Grilled Mullet Singari"
click at [1207, 475] on li at bounding box center [1178, 493] width 55 height 36
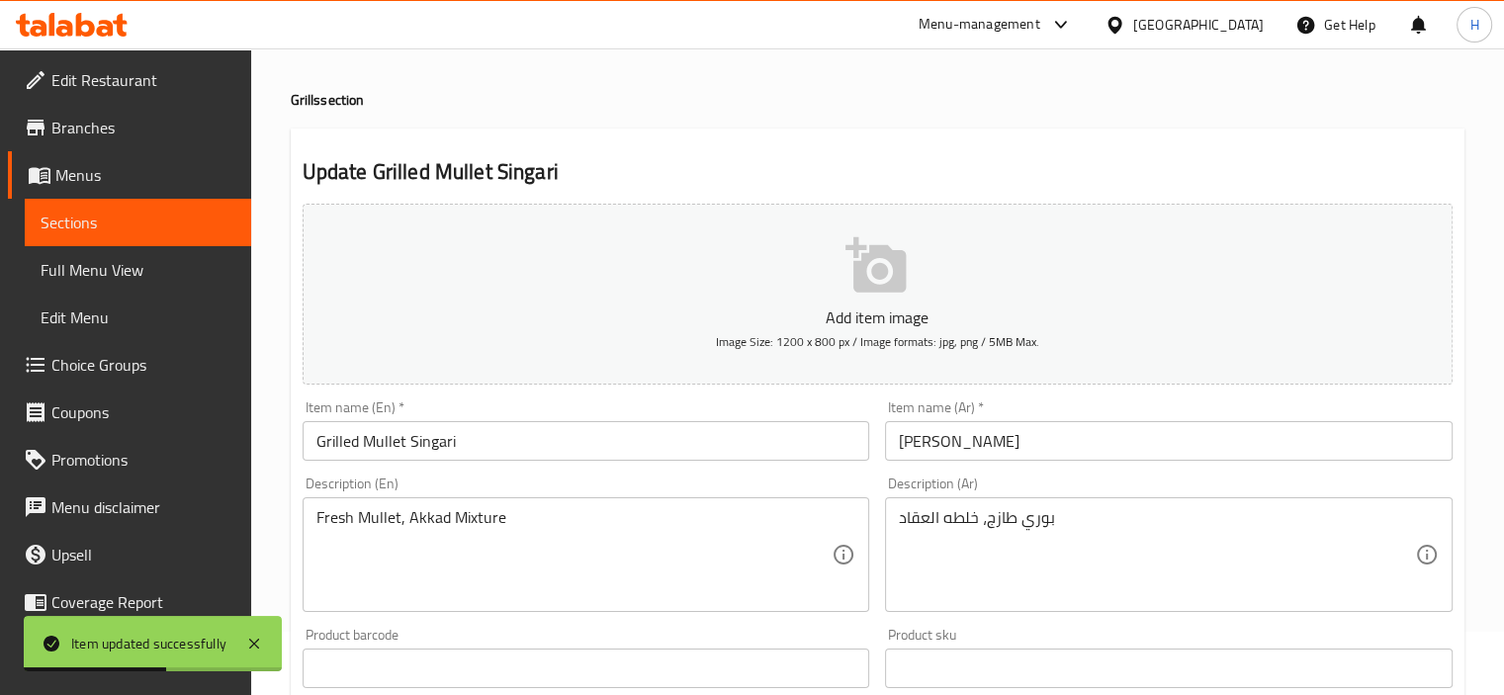
scroll to position [65, 0]
click at [435, 438] on input "Grilled Mullet Singari" at bounding box center [587, 439] width 568 height 40
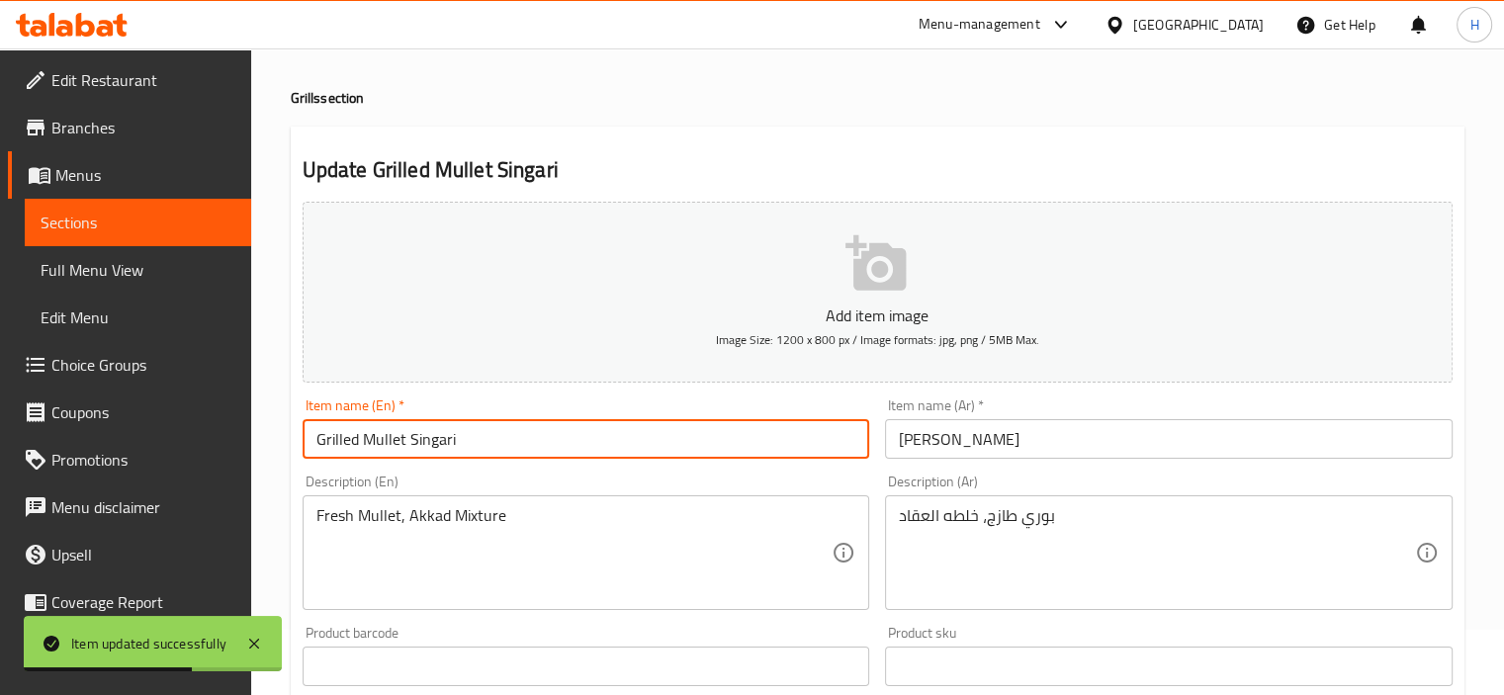
click at [435, 438] on input "Grilled Mullet Singari" at bounding box center [587, 439] width 568 height 40
paste input "y"
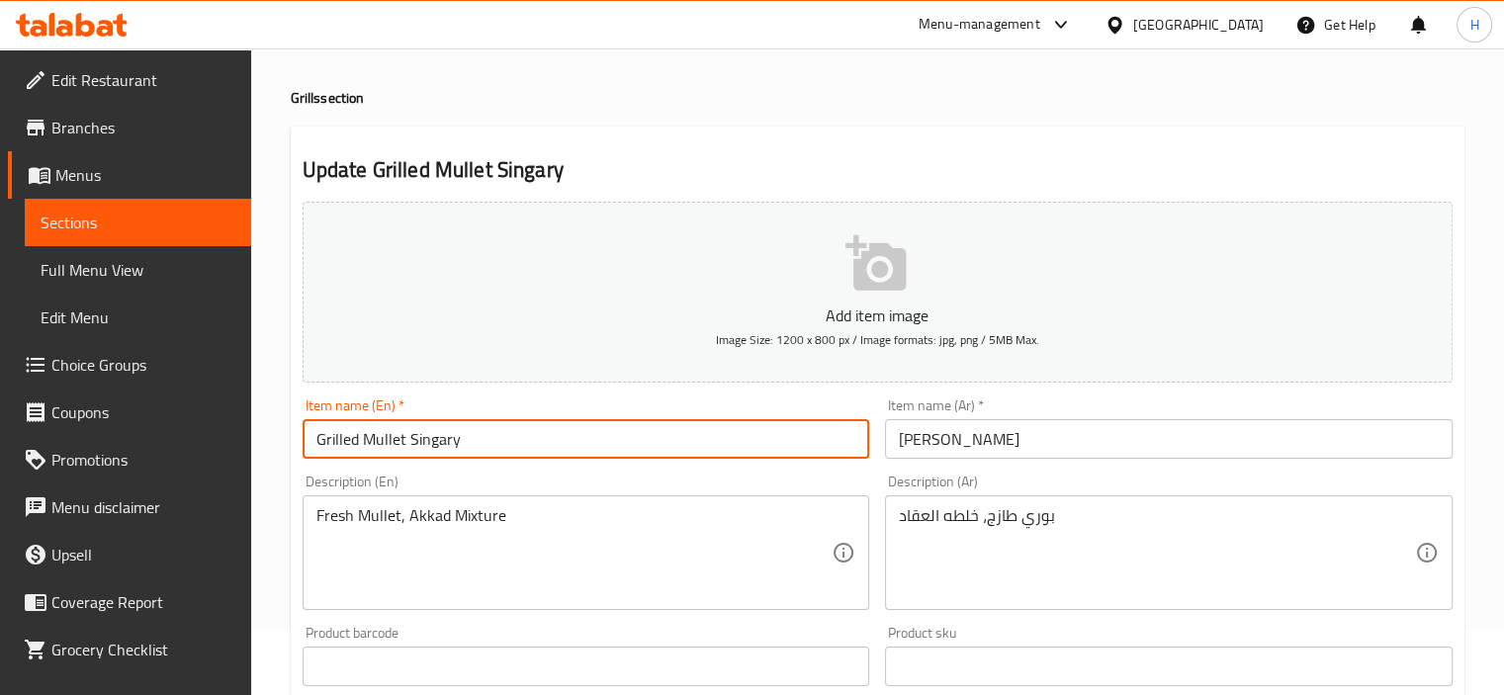
click at [564, 458] on input "Grilled Mullet Singary" at bounding box center [587, 439] width 568 height 40
click at [568, 441] on input "Grilled Mullet Singary" at bounding box center [587, 439] width 568 height 40
type input "Grilled Mullet Singary"
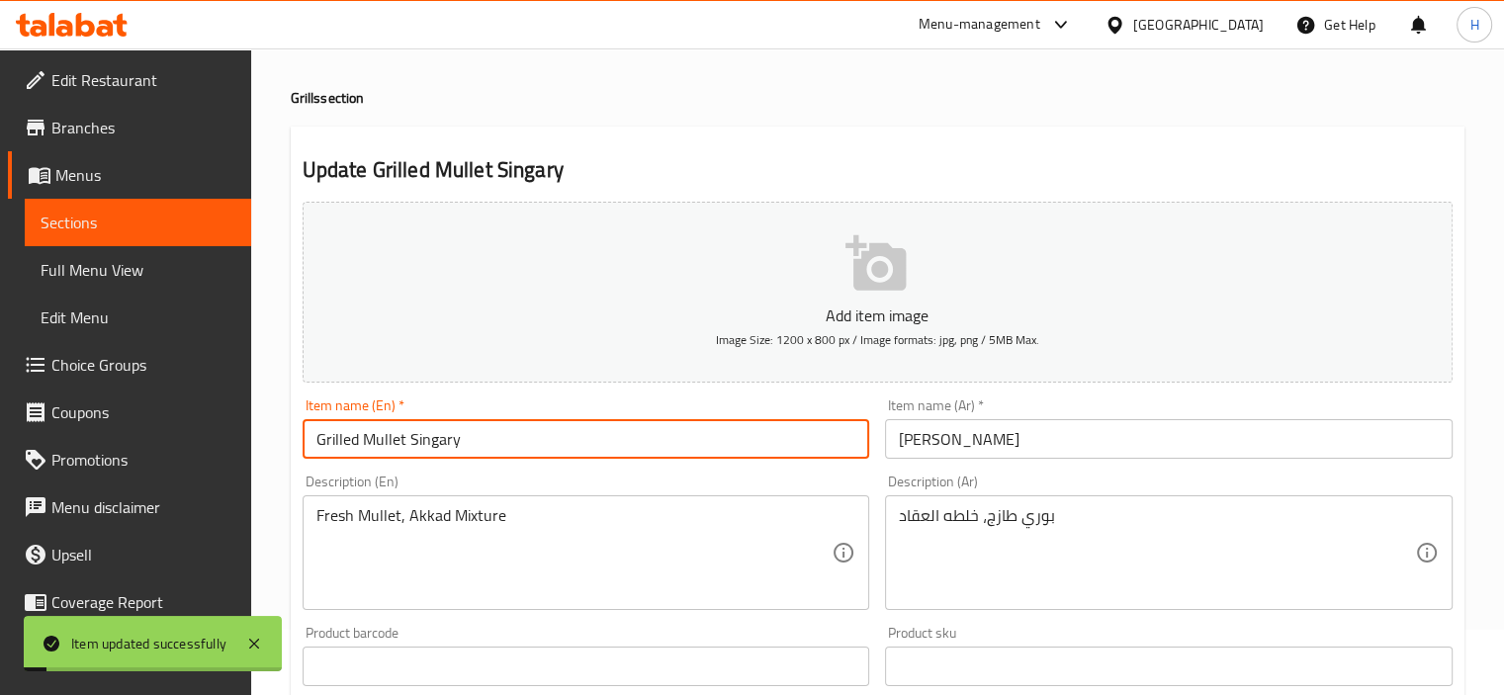
scroll to position [0, 0]
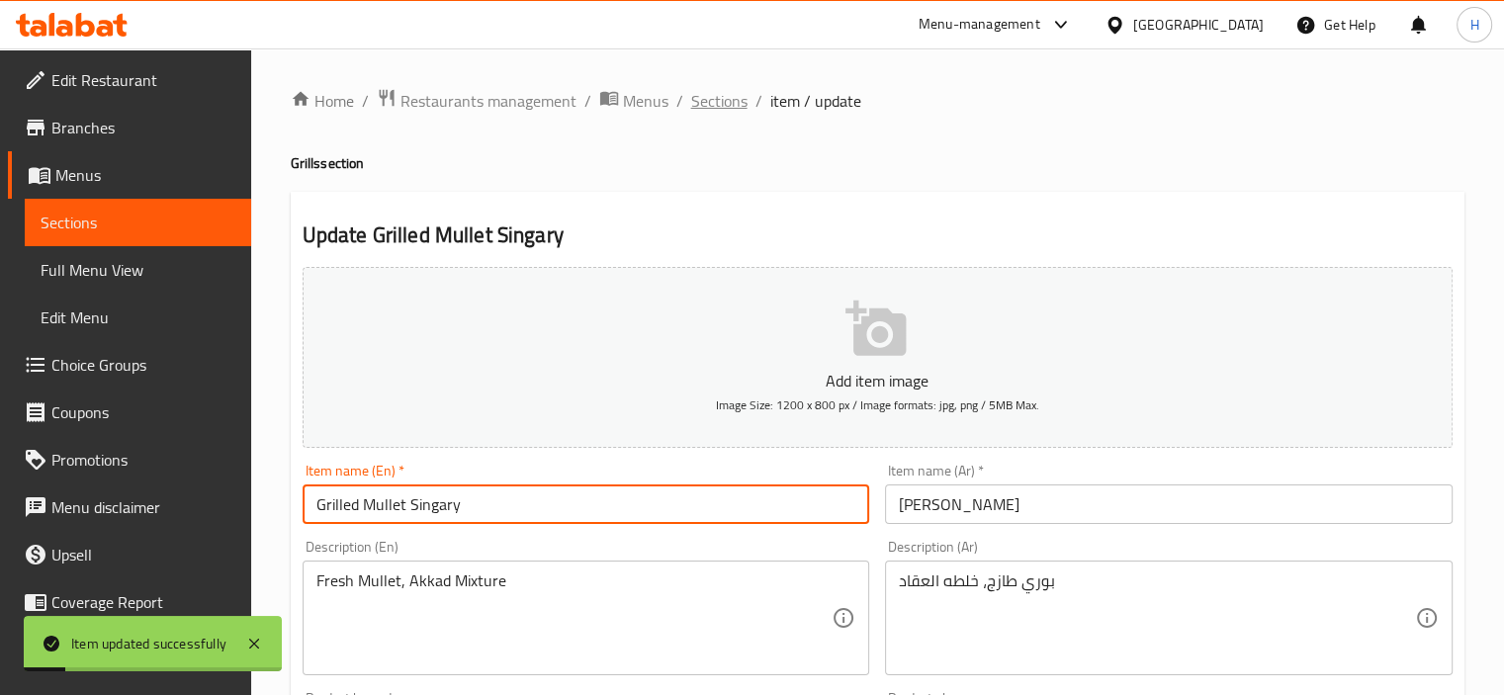
click at [720, 101] on span "Sections" at bounding box center [719, 101] width 56 height 24
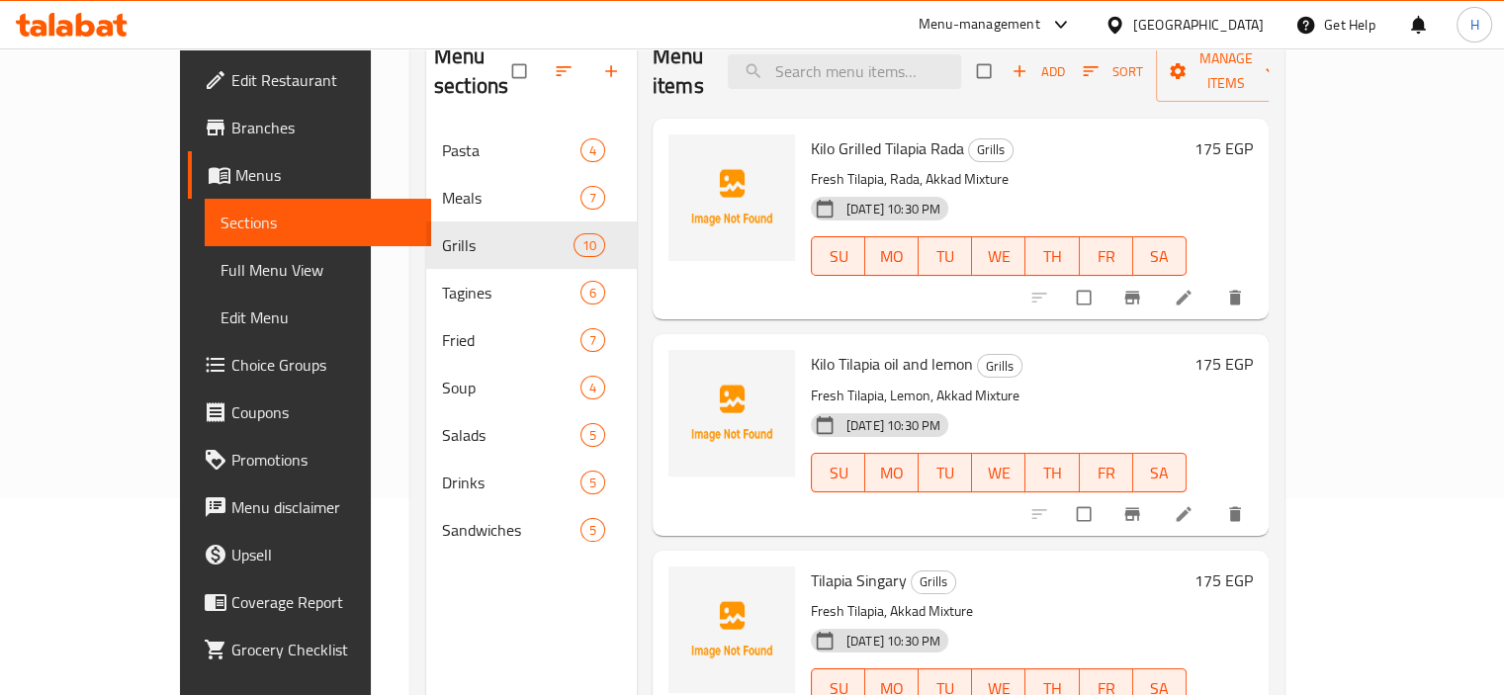
scroll to position [229, 0]
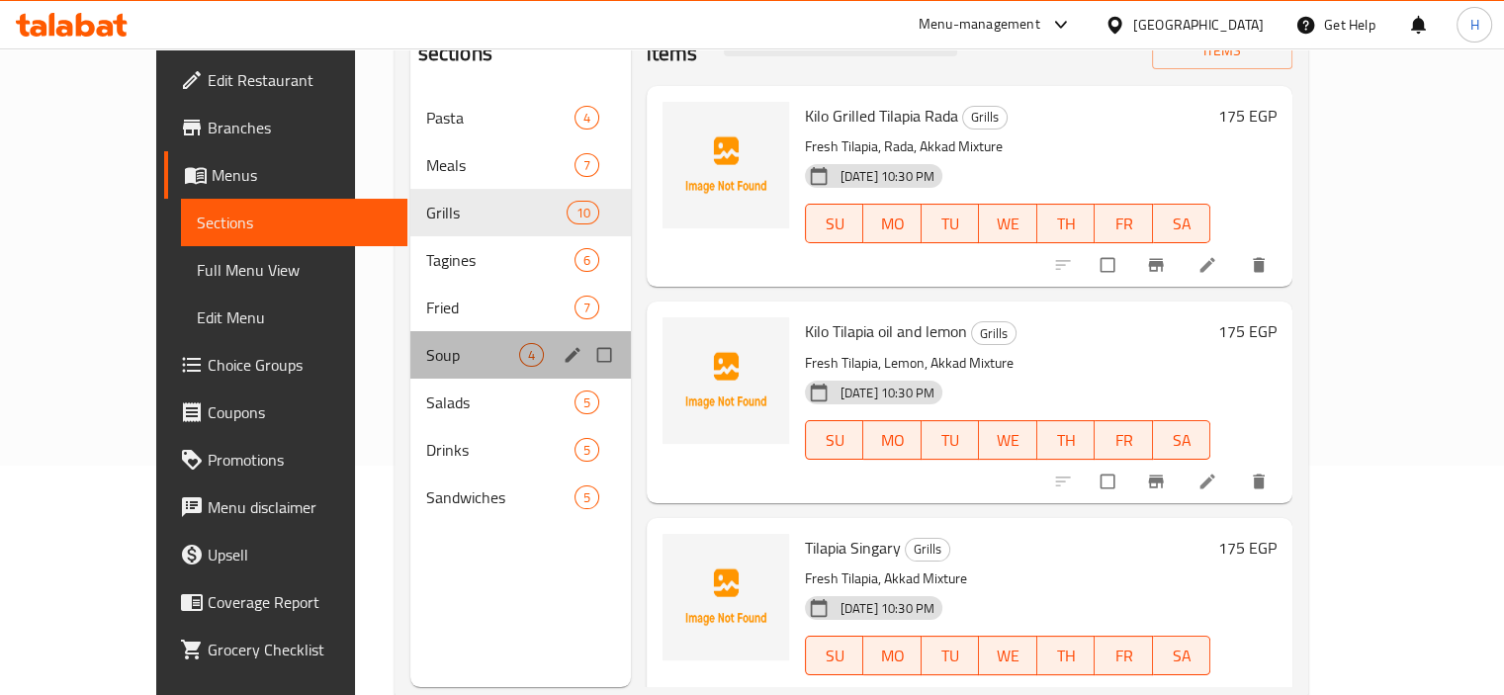
click at [410, 331] on div "Soup 4" at bounding box center [520, 354] width 221 height 47
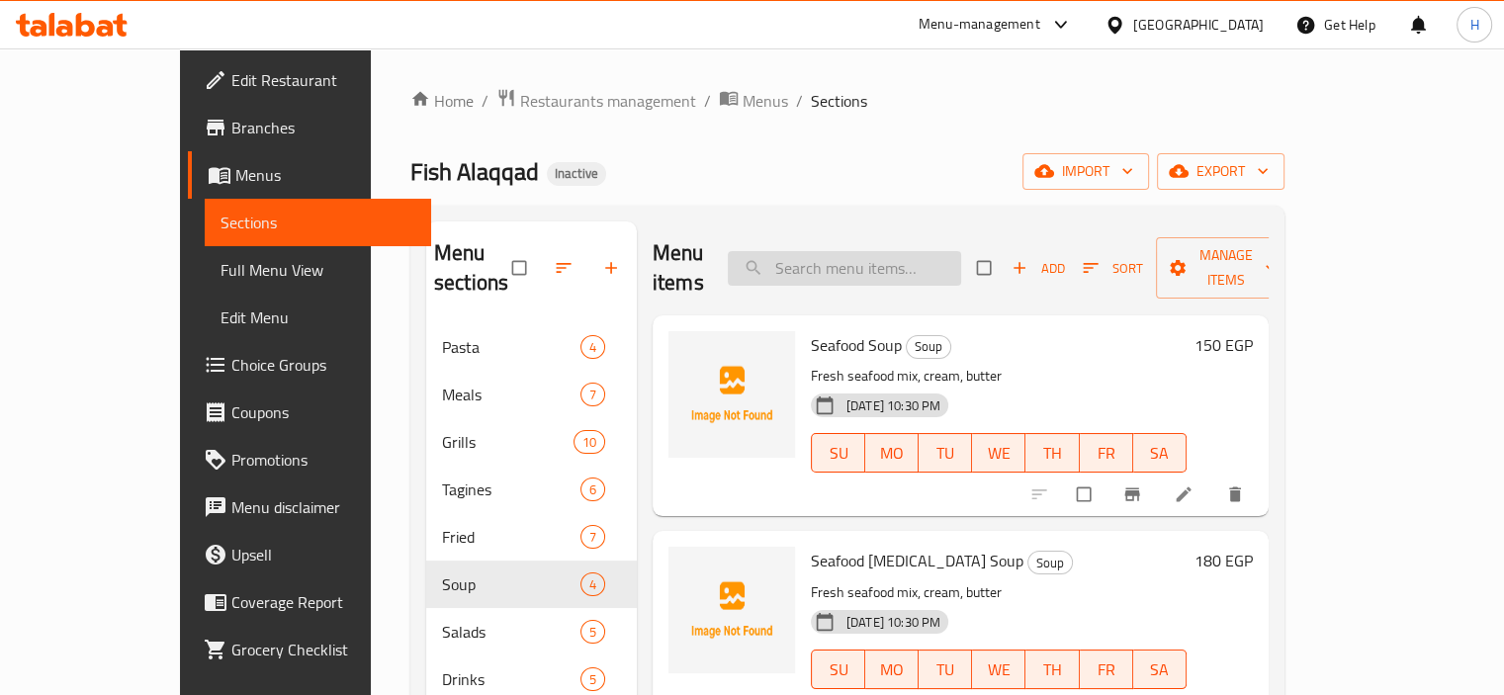
click at [935, 266] on input "search" at bounding box center [844, 268] width 233 height 35
paste input "Green Salad"
type input "Green Salad"
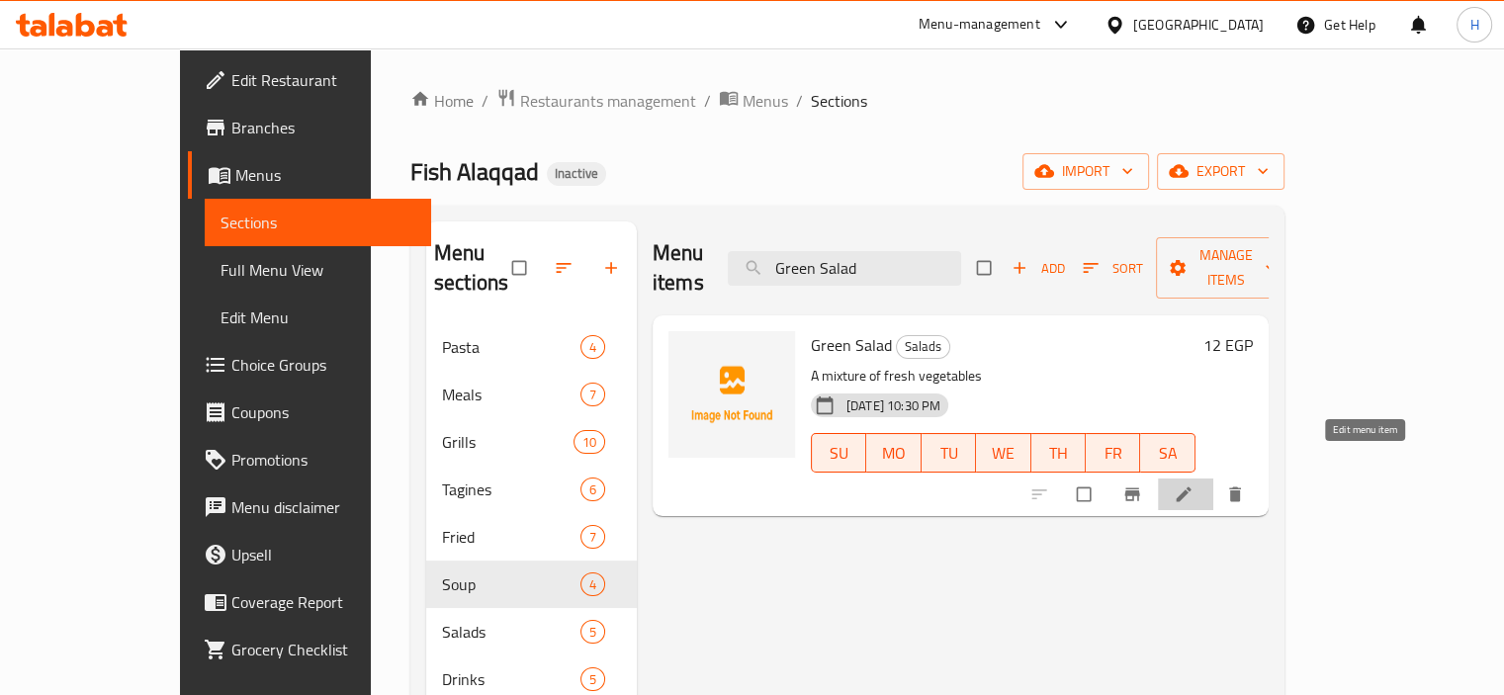
click at [1194, 485] on icon at bounding box center [1184, 495] width 20 height 20
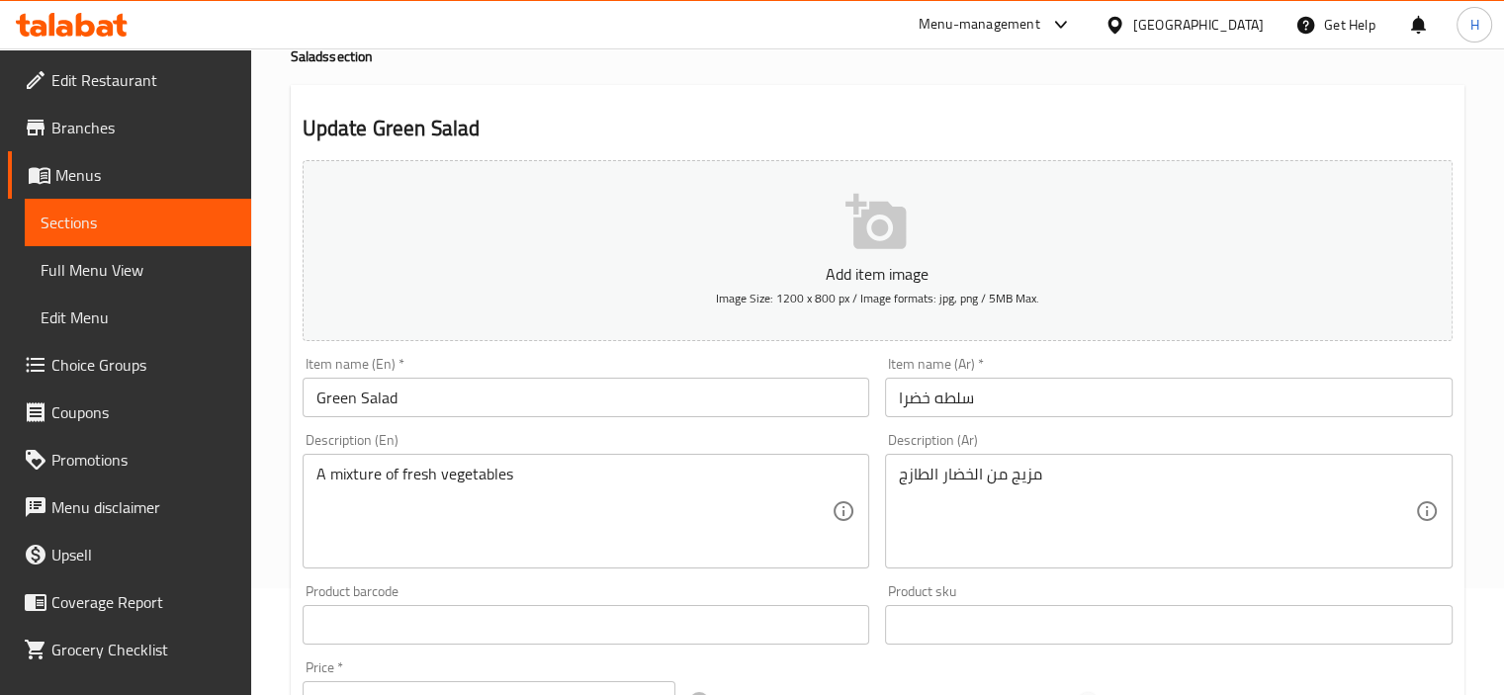
scroll to position [119, 0]
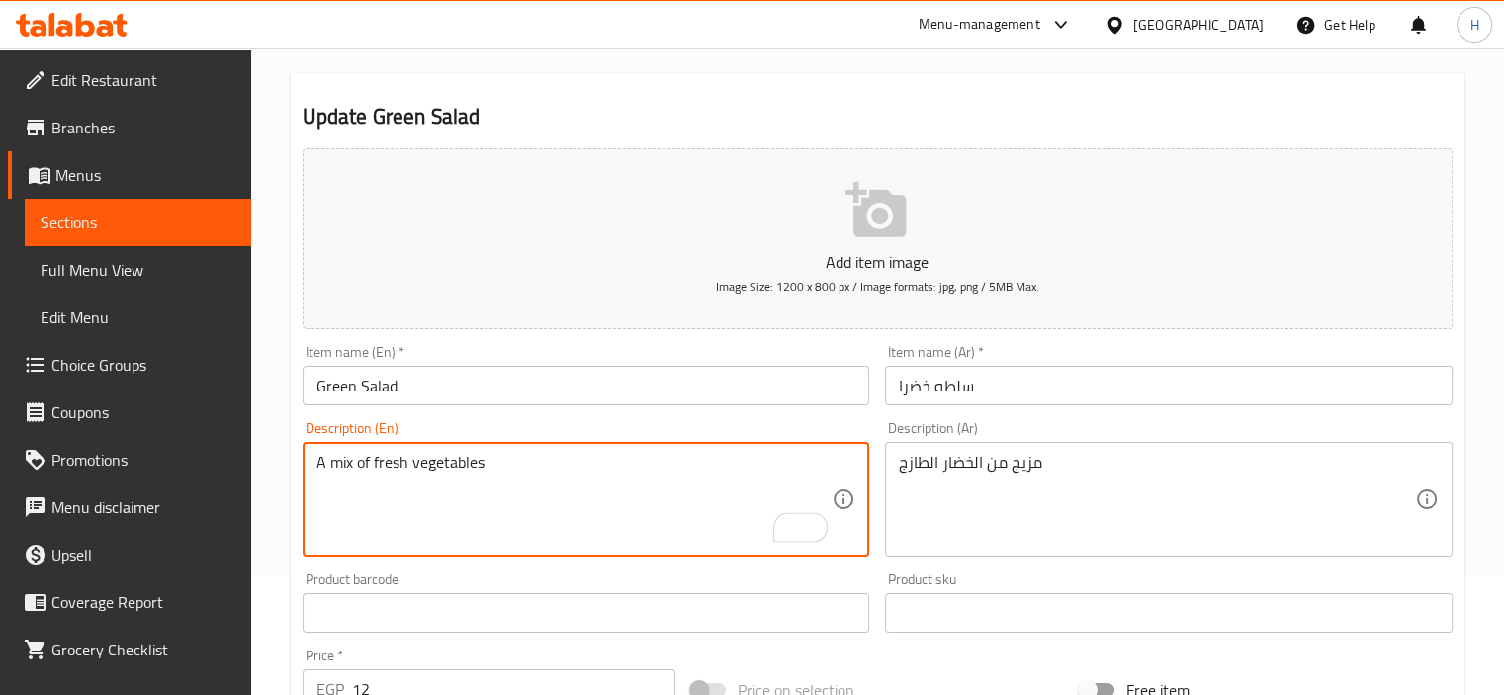
type textarea "A mix of fresh vegetables"
click at [559, 377] on input "Green Salad" at bounding box center [587, 386] width 568 height 40
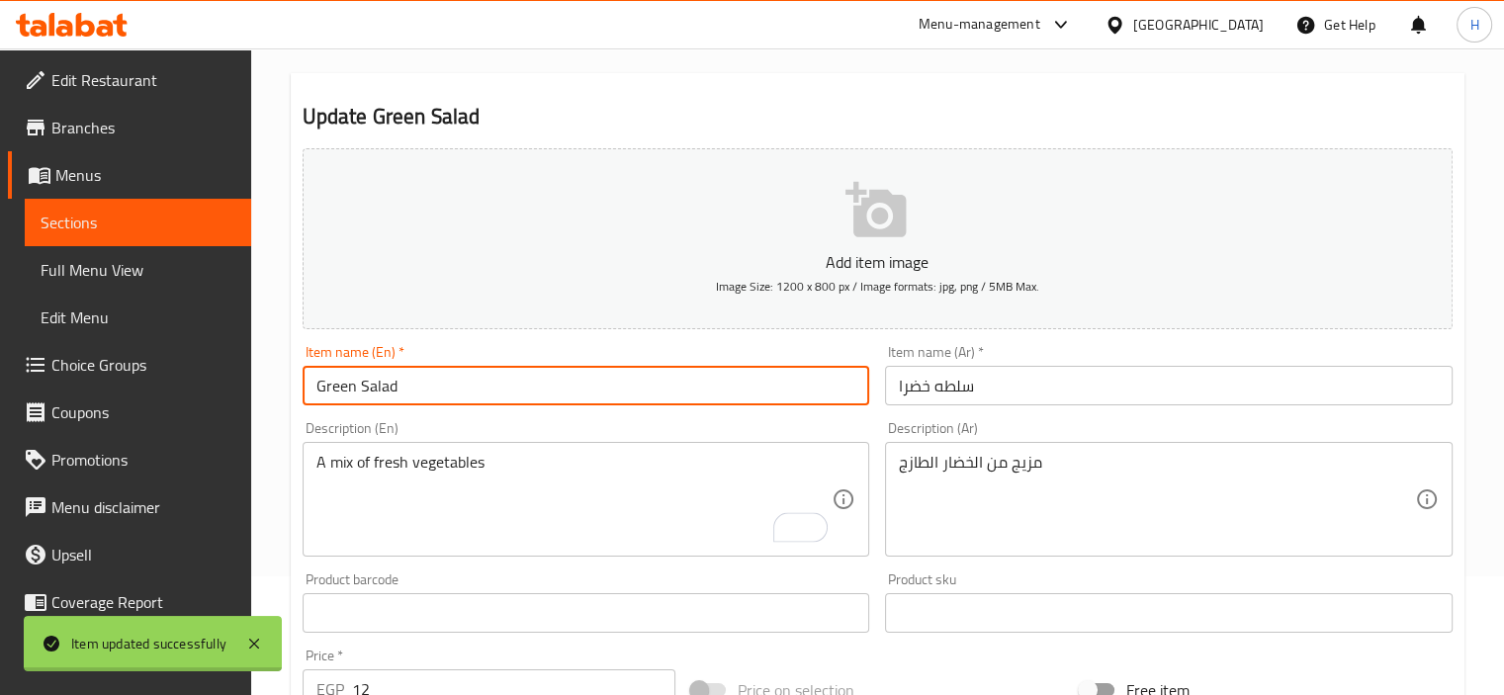
scroll to position [0, 0]
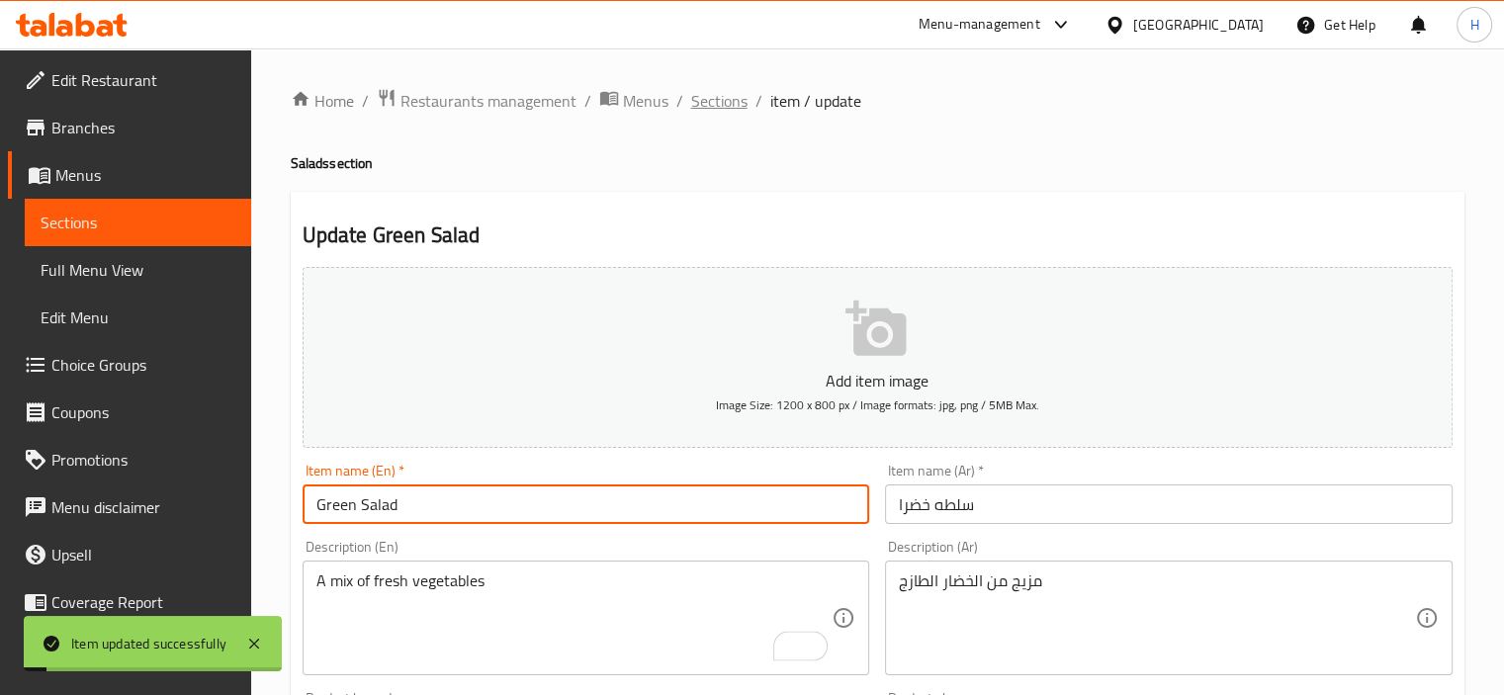
click at [707, 103] on span "Sections" at bounding box center [719, 101] width 56 height 24
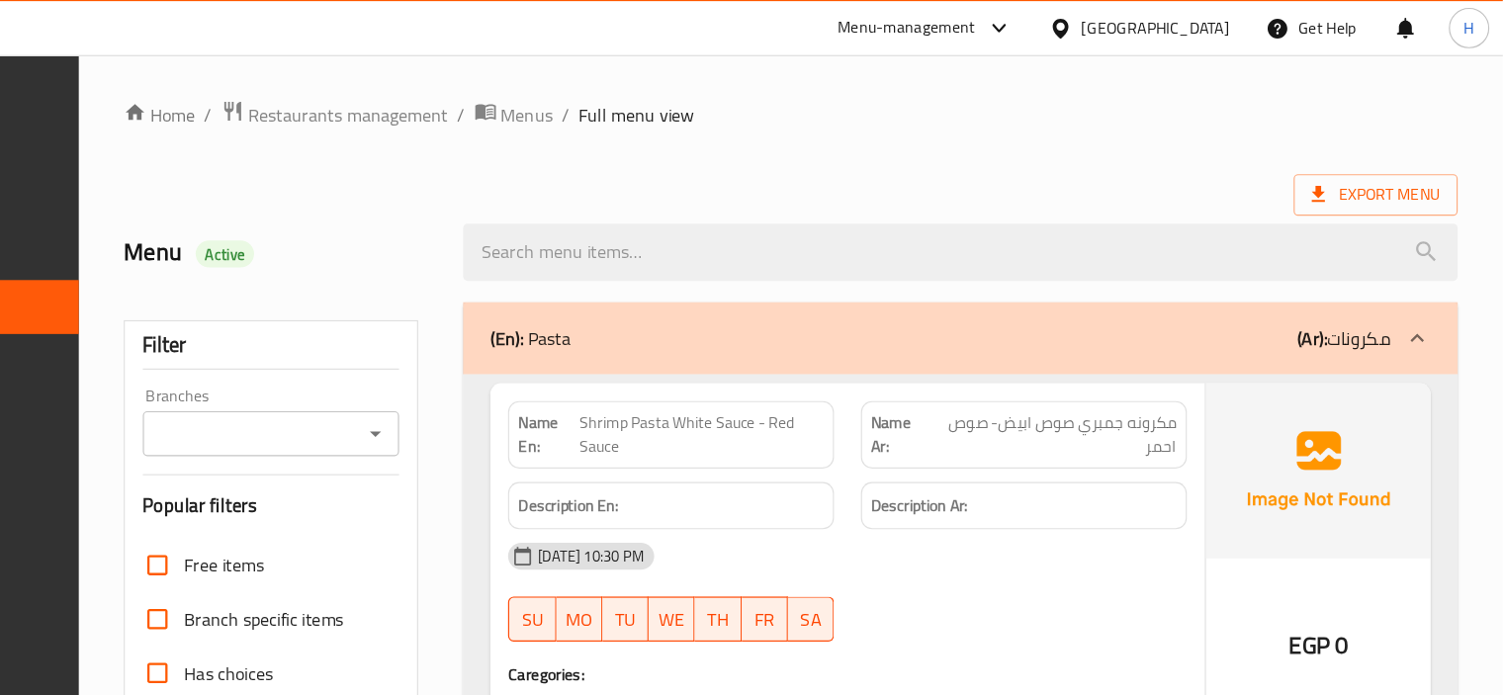
scroll to position [4147, 0]
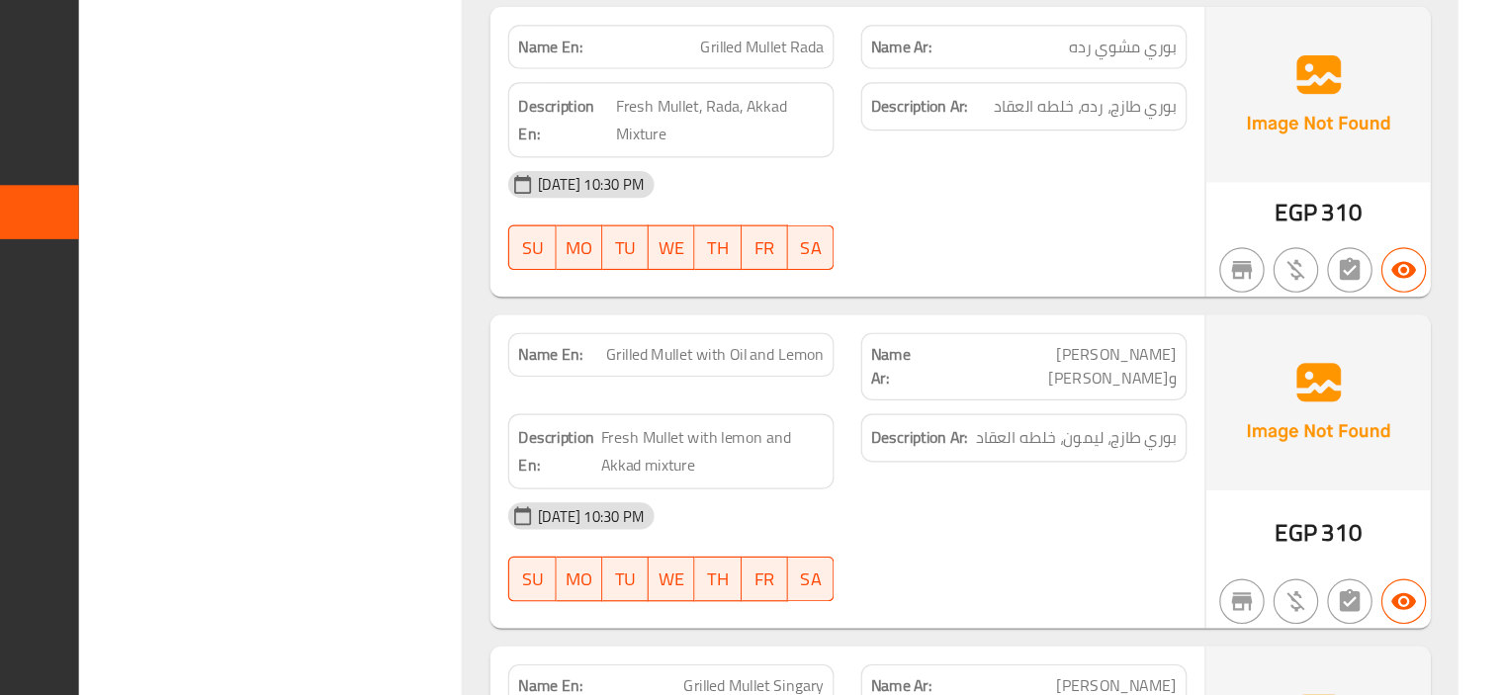
scroll to position [5636, 0]
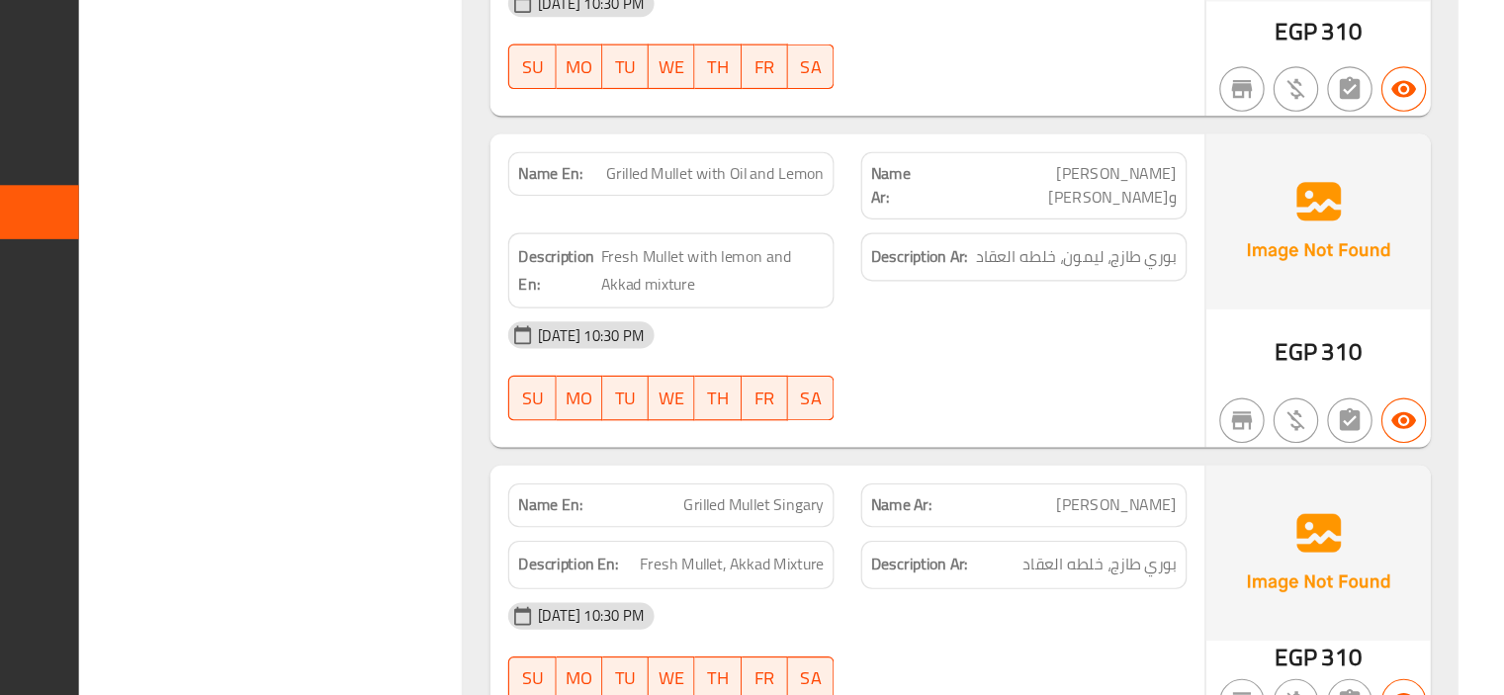
click at [933, 547] on div "Description Ar: بوري طازج، خلطه العقاد" at bounding box center [1083, 580] width 311 height 66
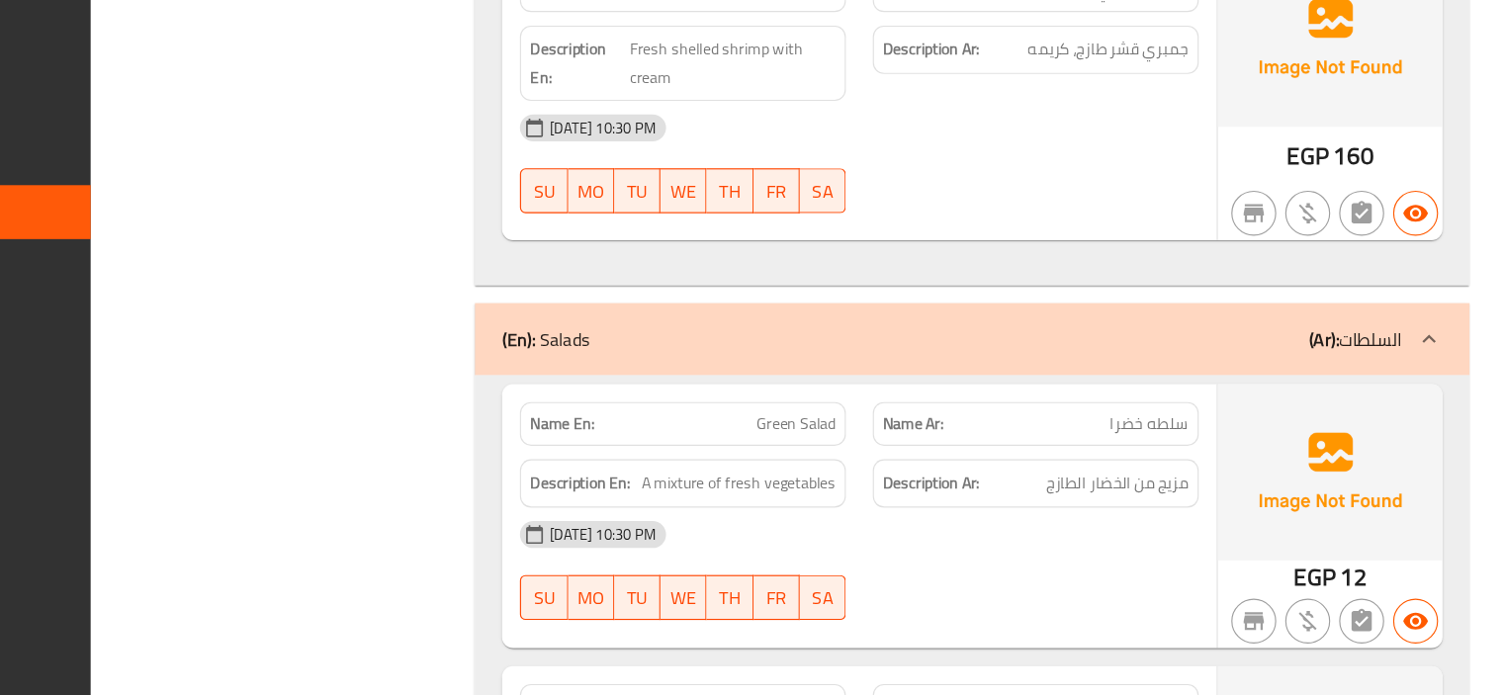
scroll to position [11325, 0]
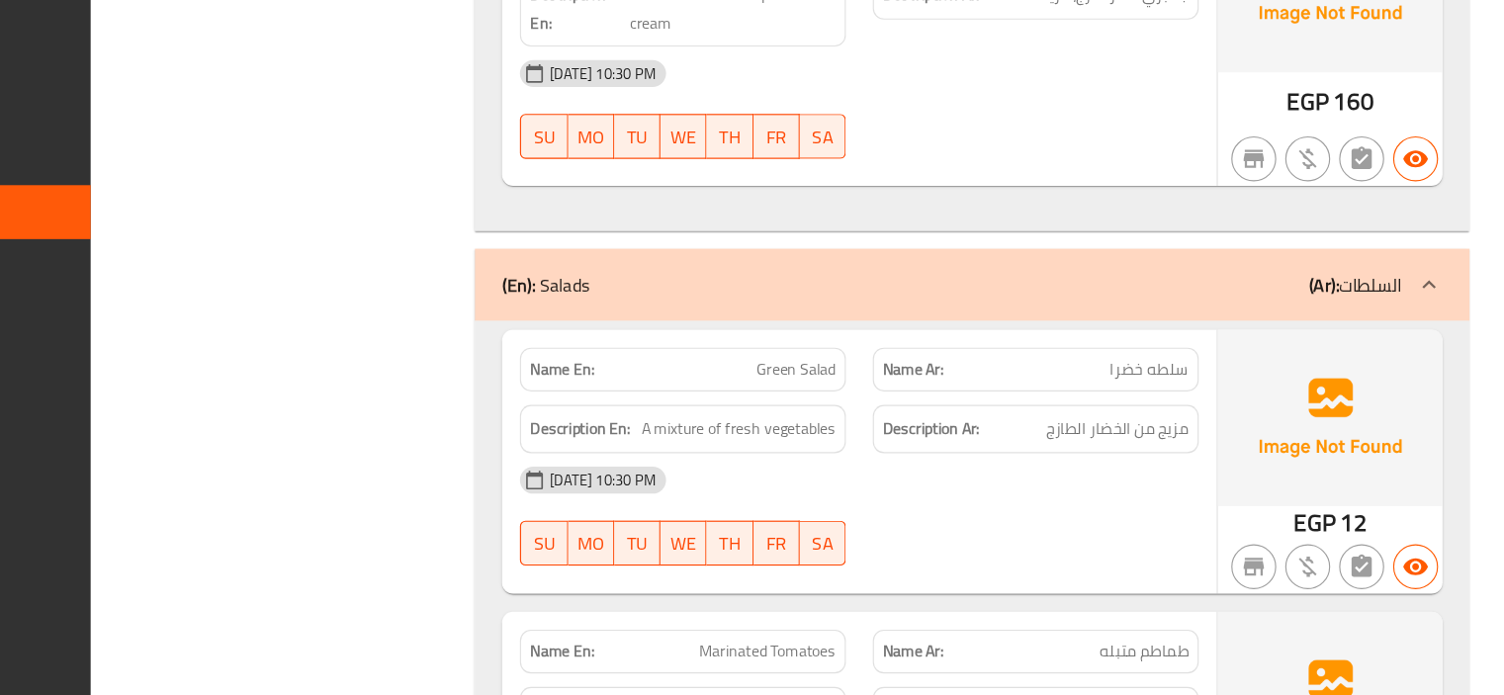
copy span "Green Salad"
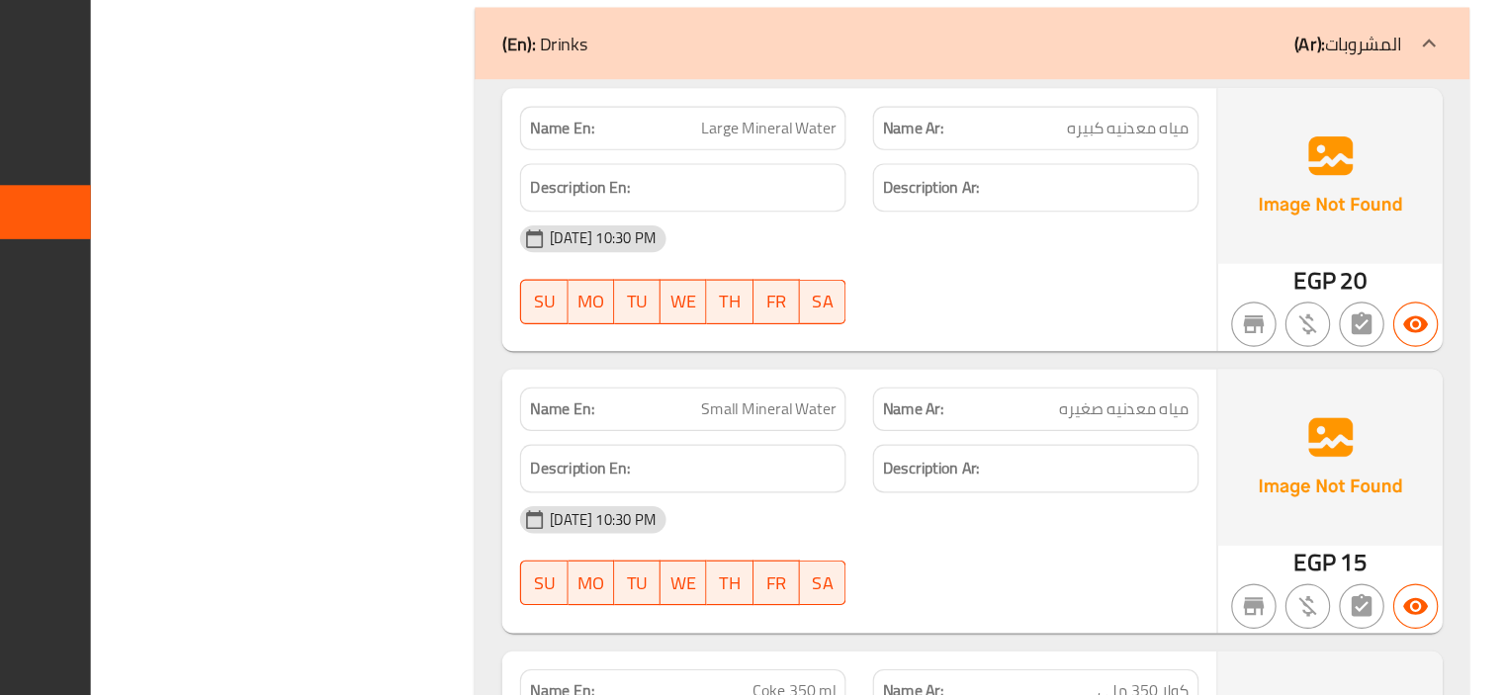
scroll to position [13070, 0]
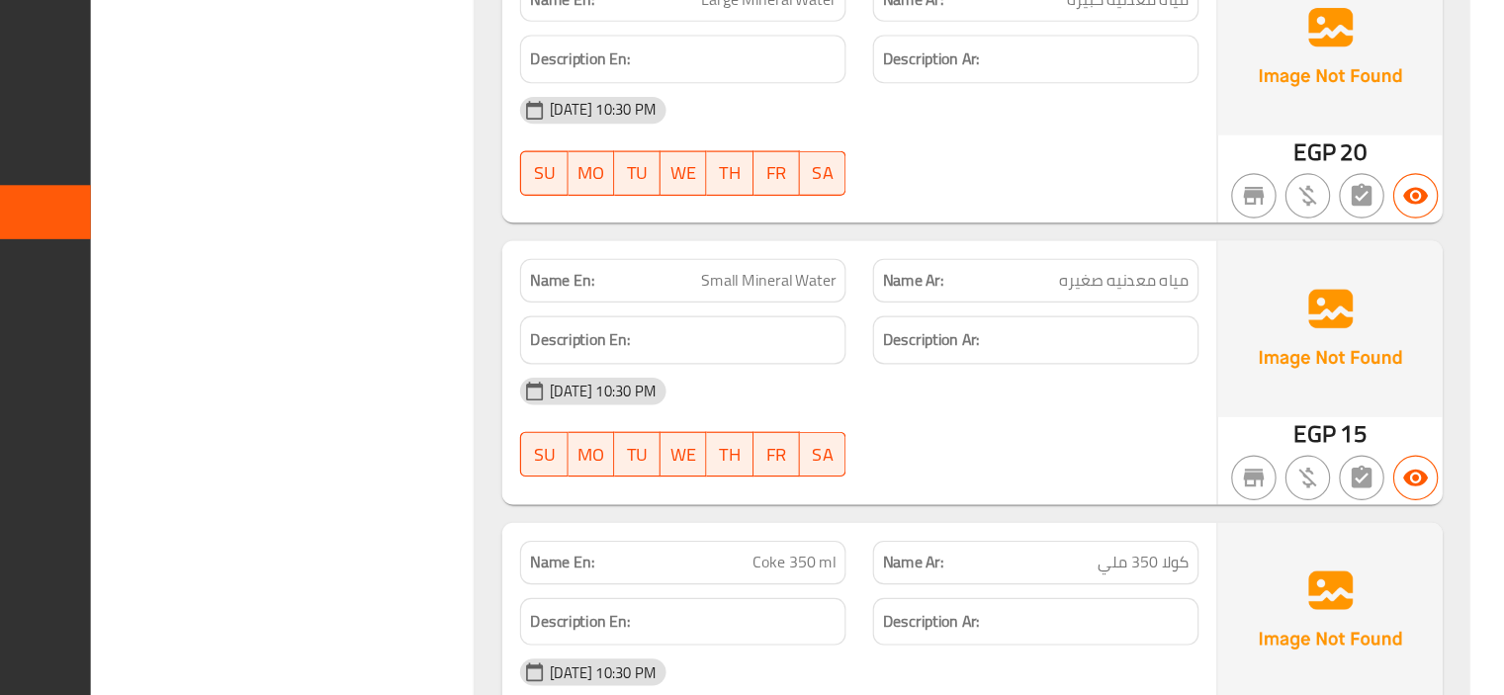
copy span "كولا"
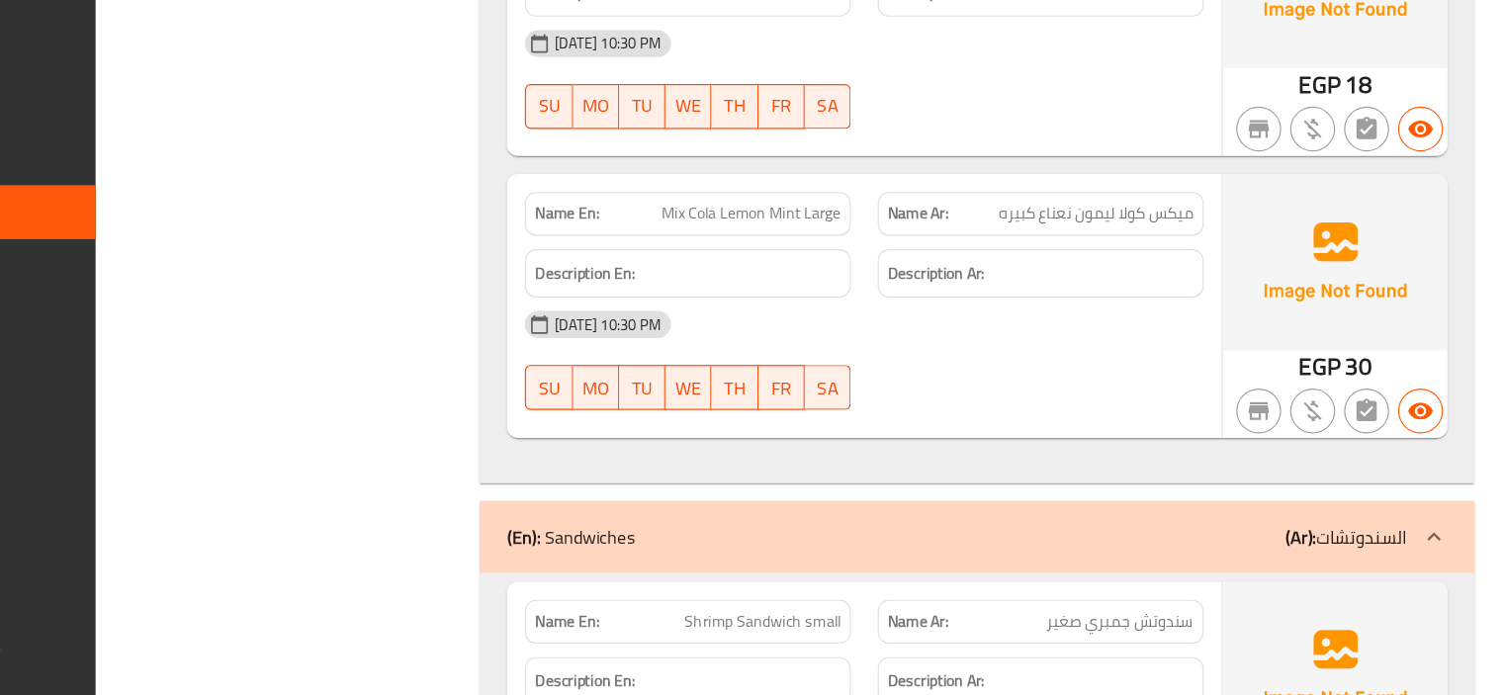
scroll to position [13884, 0]
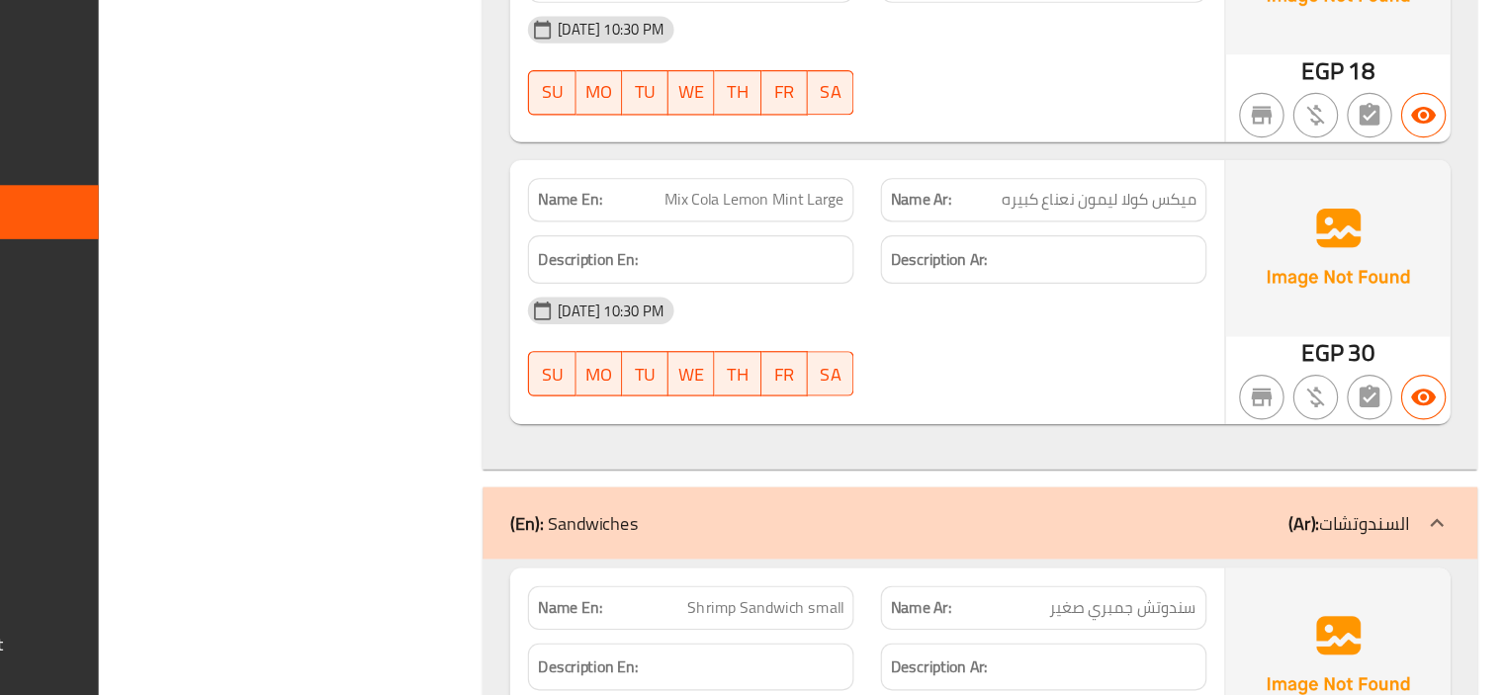
copy span "Shrimp Sandwich small"
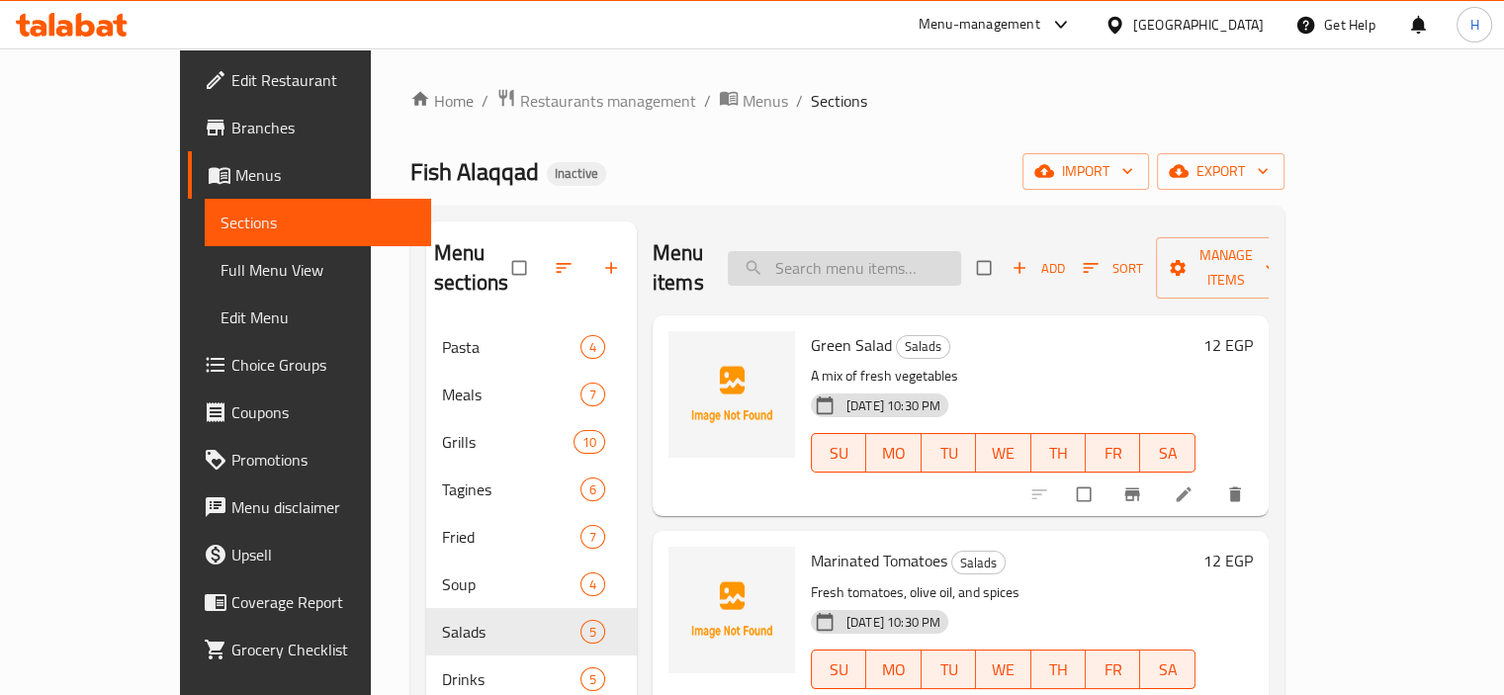
click at [933, 257] on input "search" at bounding box center [844, 268] width 233 height 35
paste input "كولا"
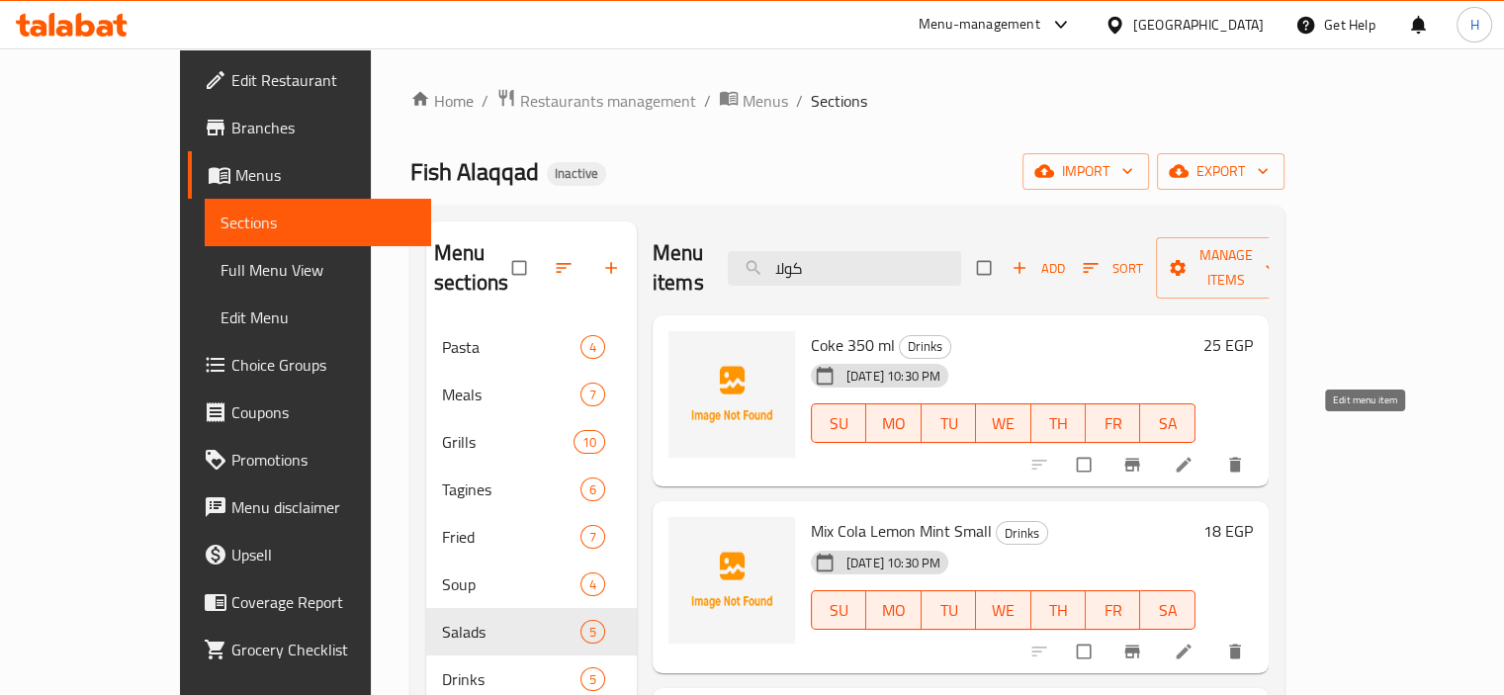
type input "كولا"
click at [1194, 455] on icon at bounding box center [1184, 465] width 20 height 20
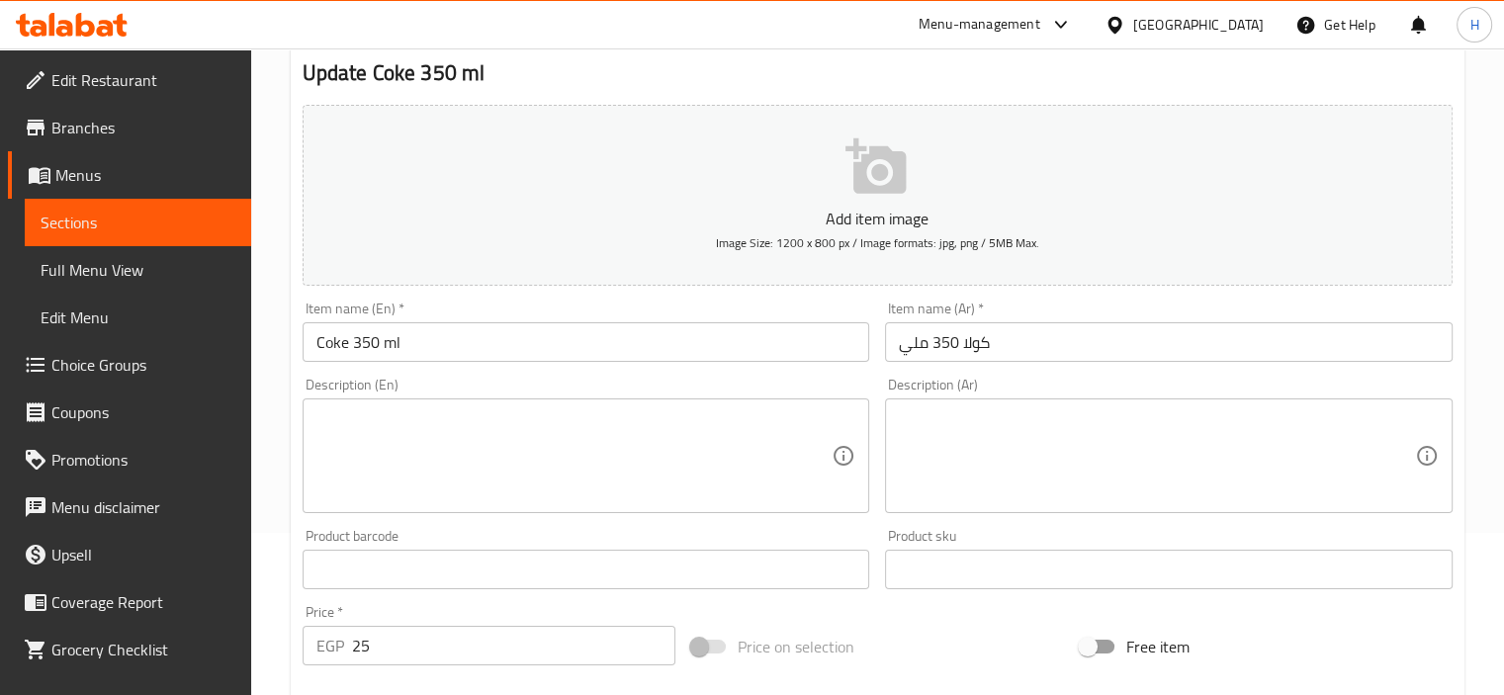
scroll to position [178, 0]
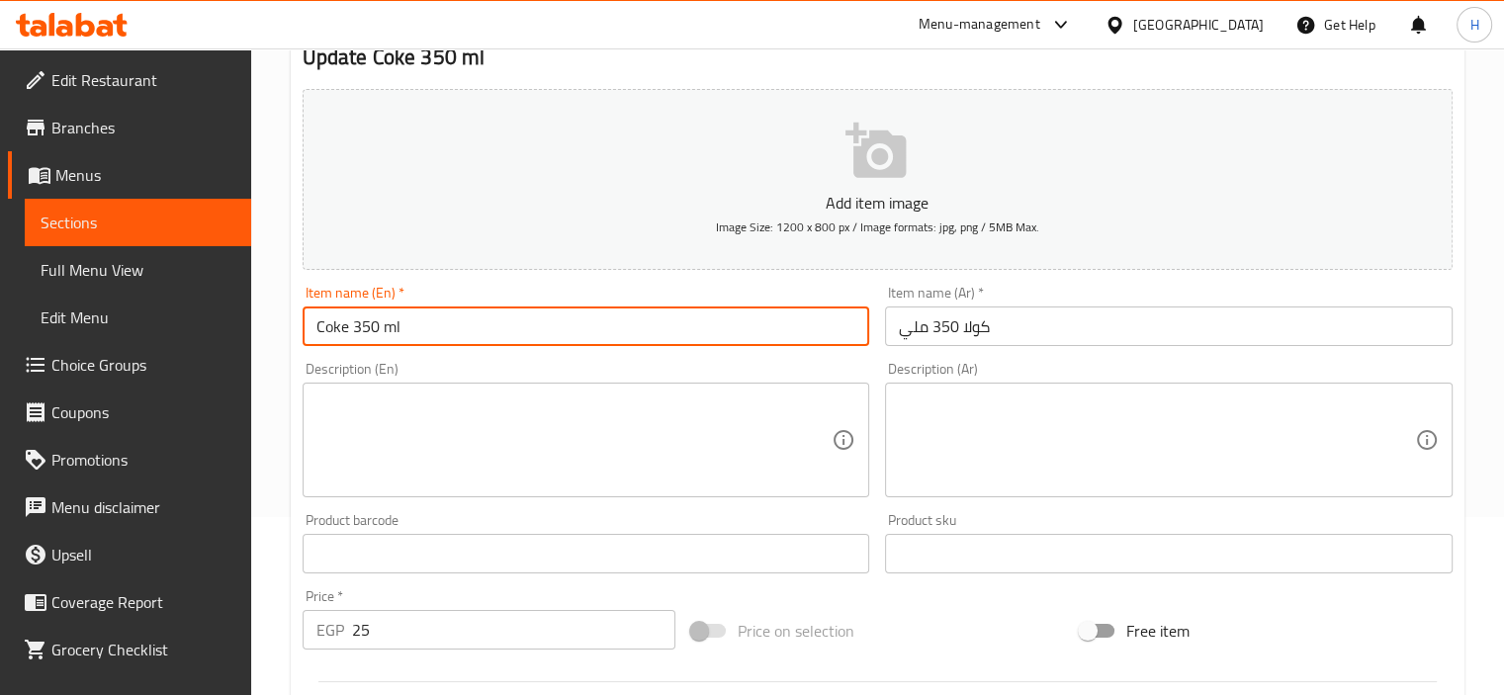
click at [333, 326] on input "Coke 350 ml" at bounding box center [587, 327] width 568 height 40
type input "Cola 350 ml"
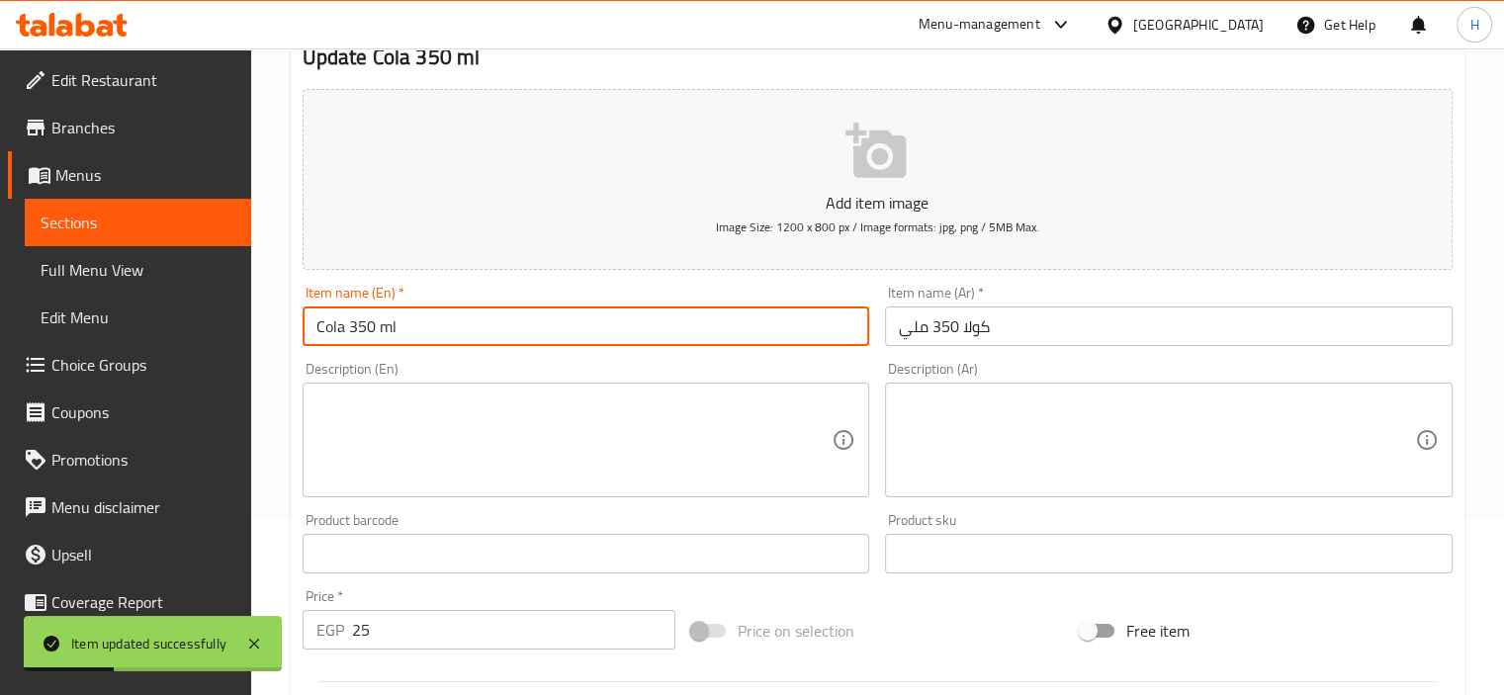
scroll to position [0, 0]
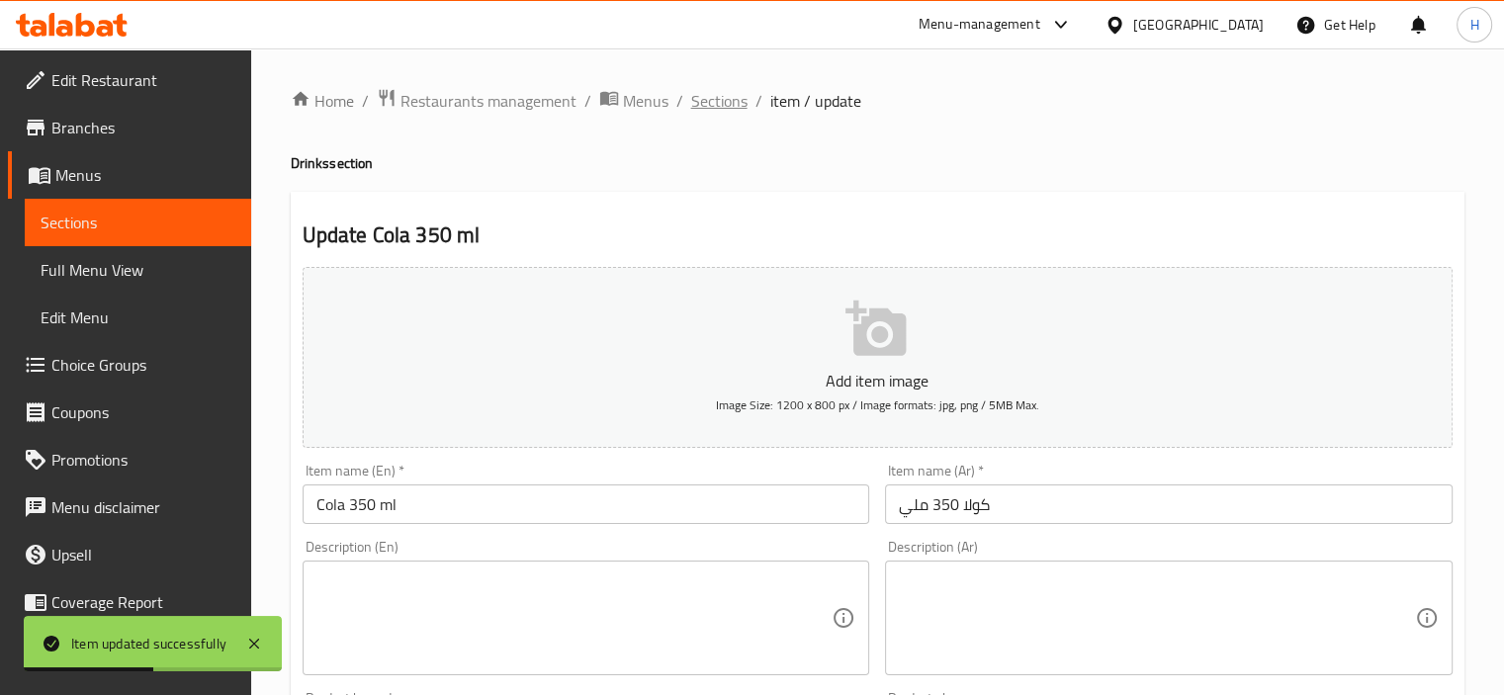
click at [728, 113] on span "Sections" at bounding box center [719, 101] width 56 height 24
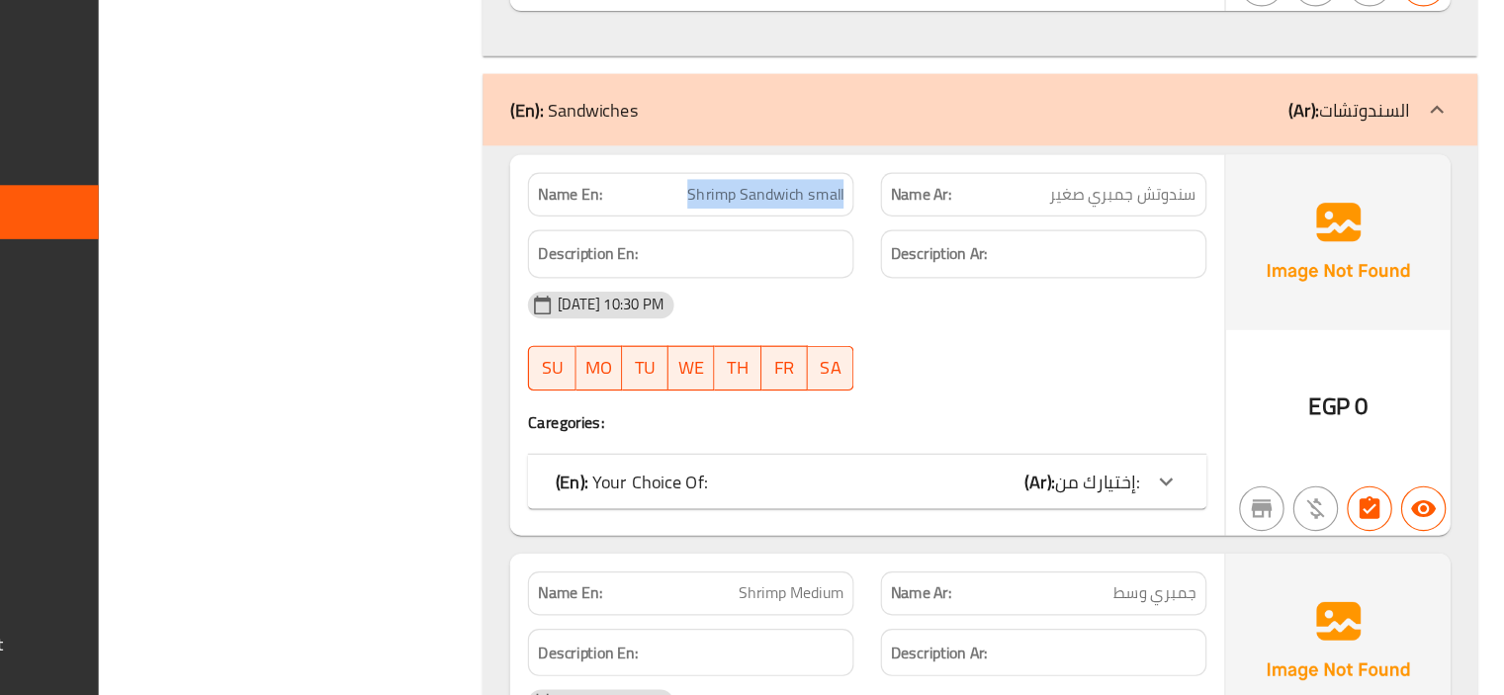
scroll to position [14240, 0]
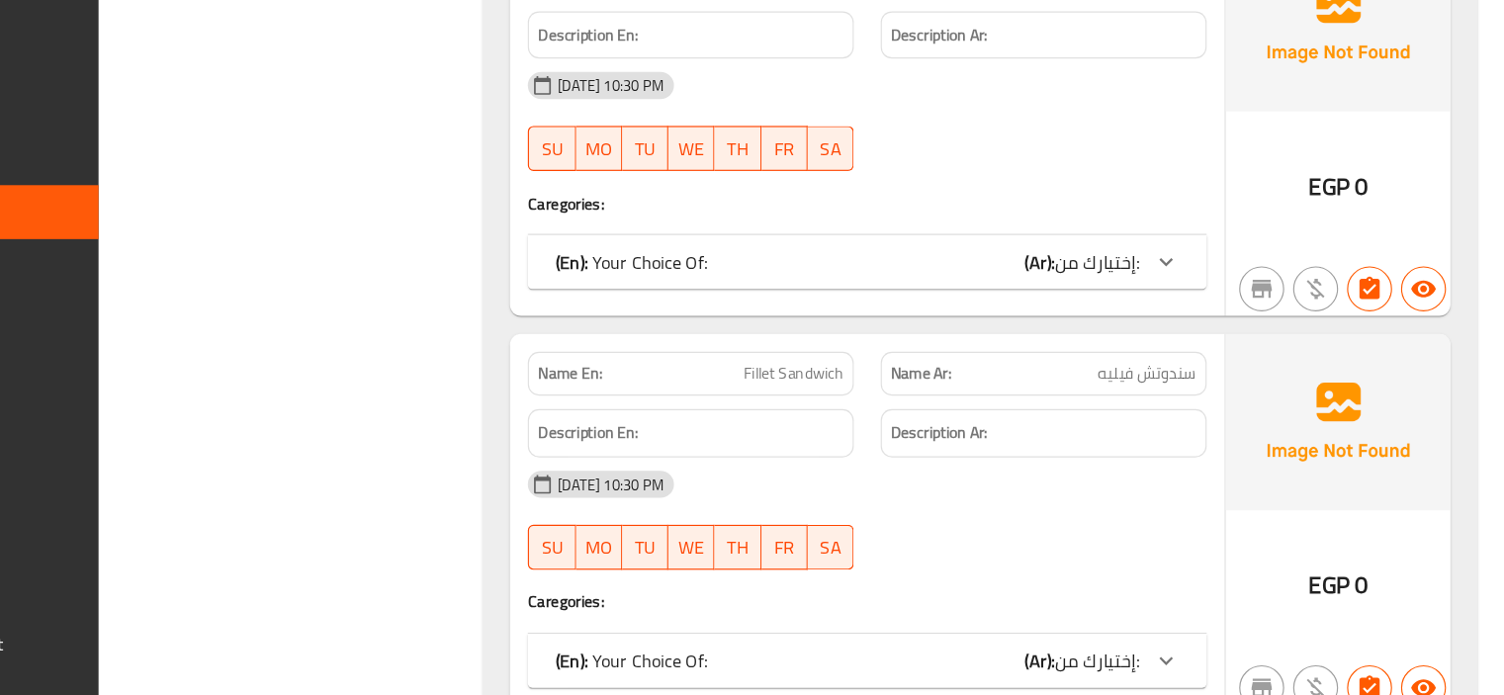
scroll to position [15450, 0]
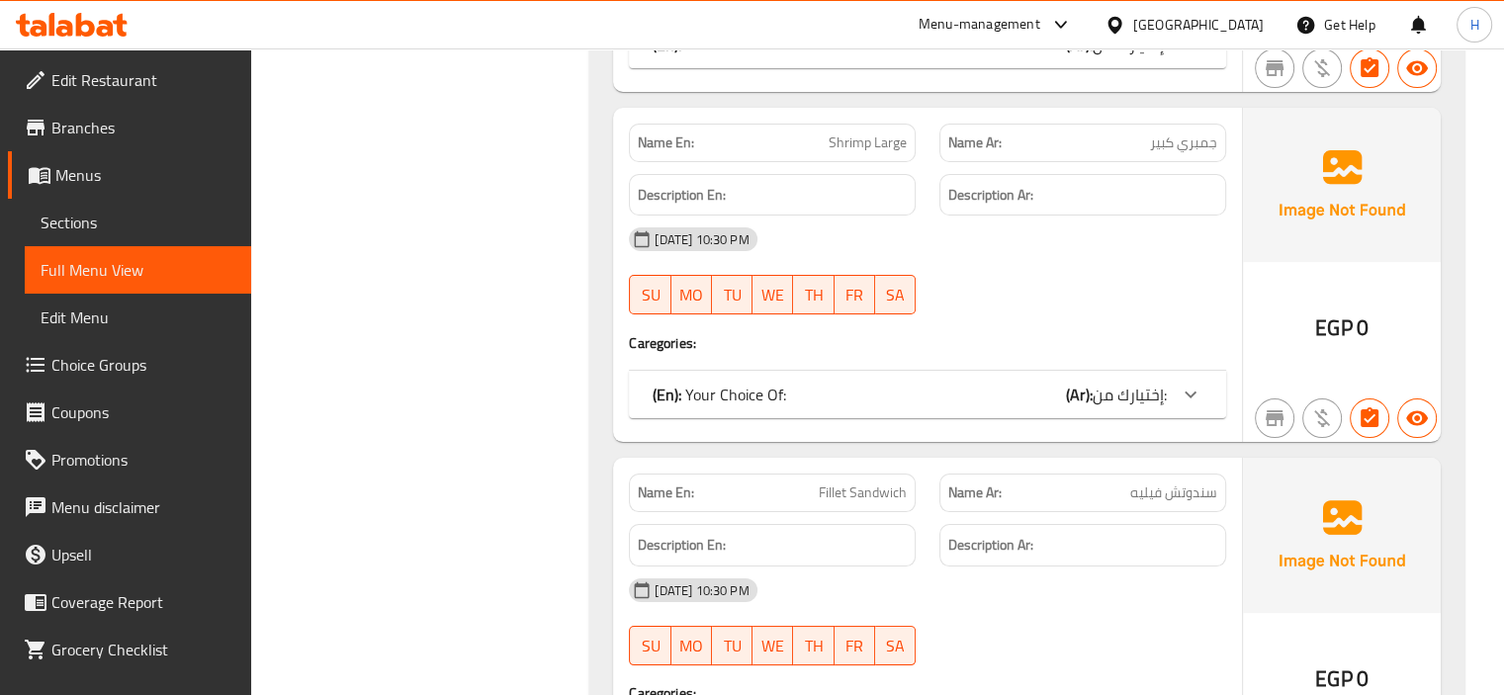
scroll to position [14848, 0]
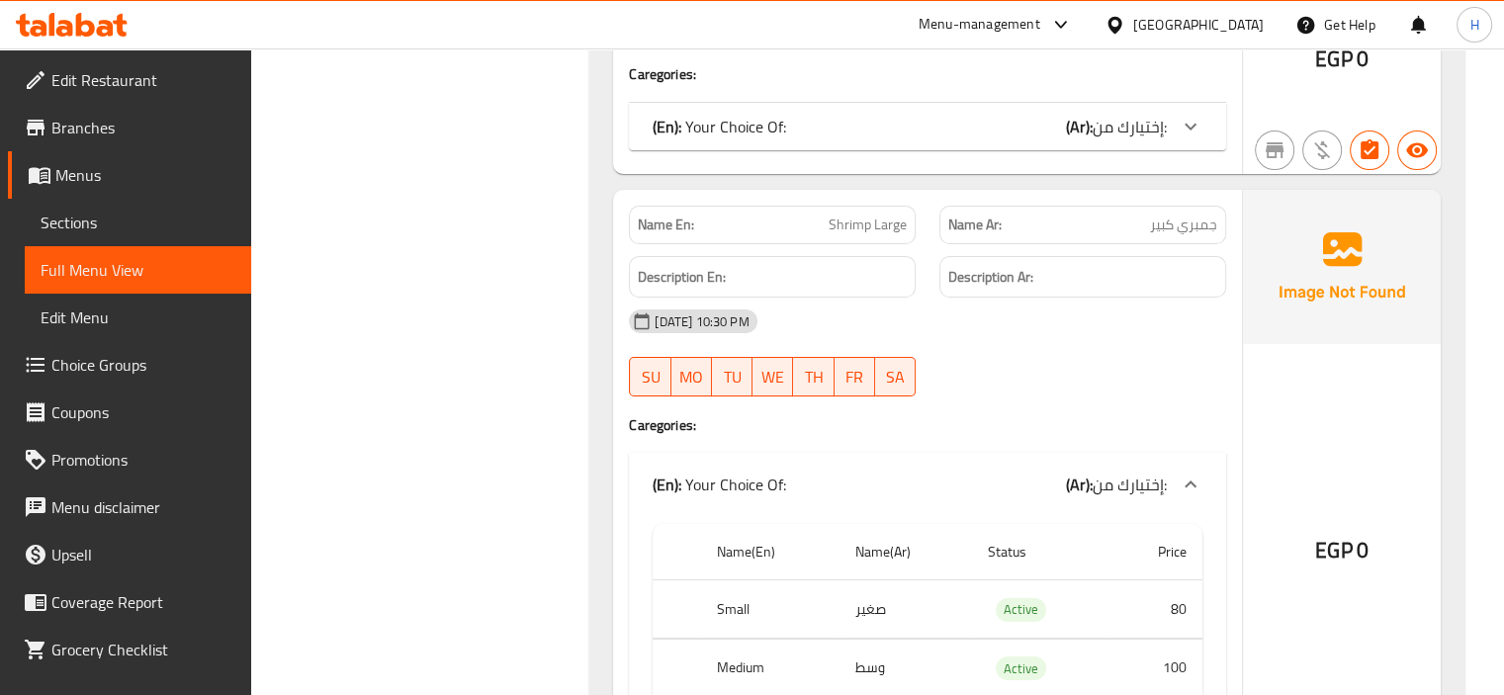
scroll to position [14973, 0]
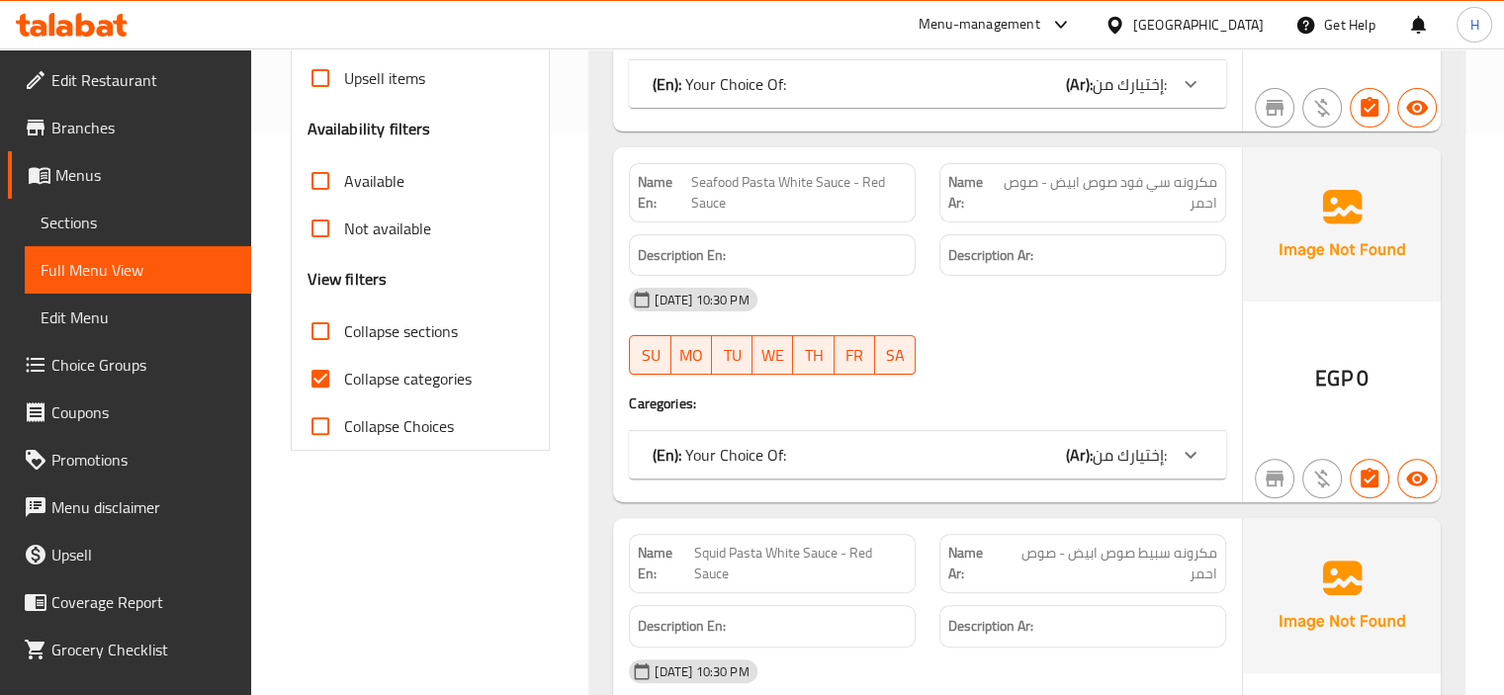
scroll to position [499, 0]
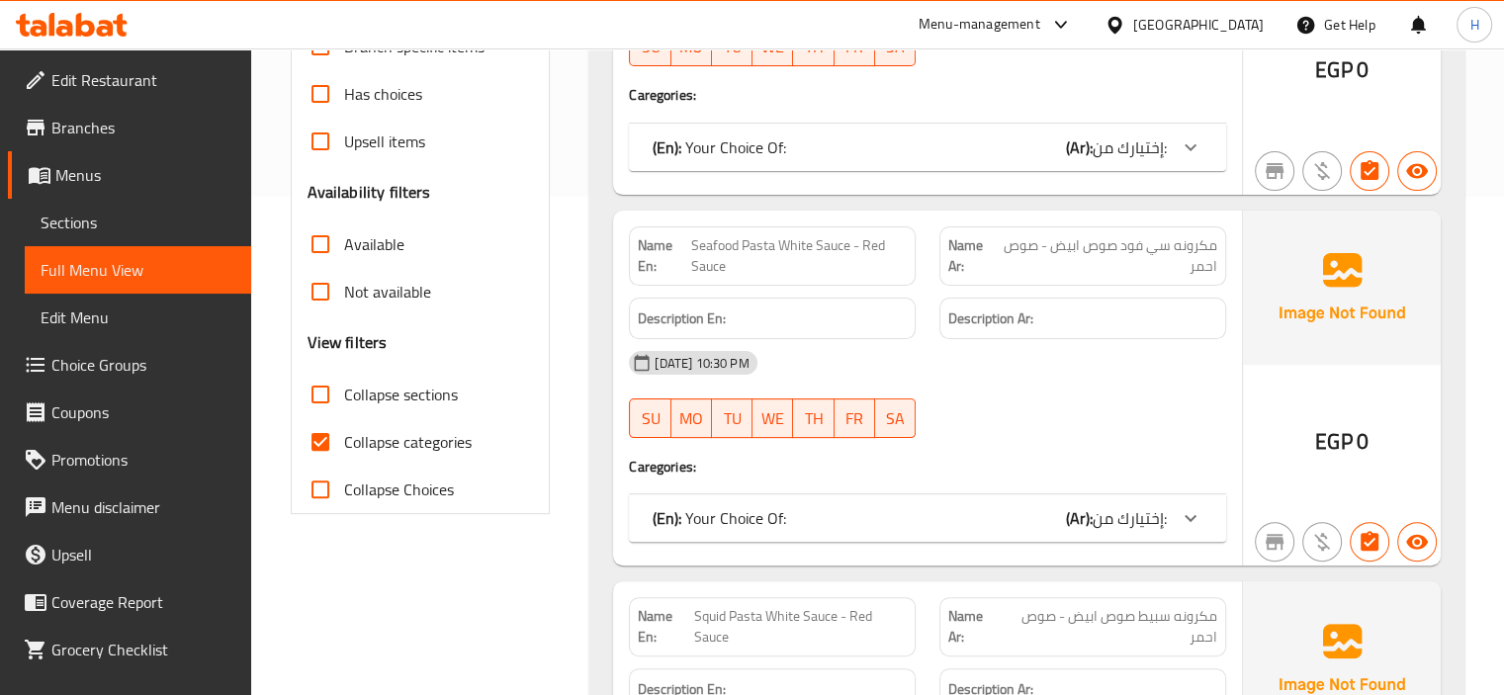
click at [315, 441] on input "Collapse categories" at bounding box center [320, 441] width 47 height 47
checkbox input "false"
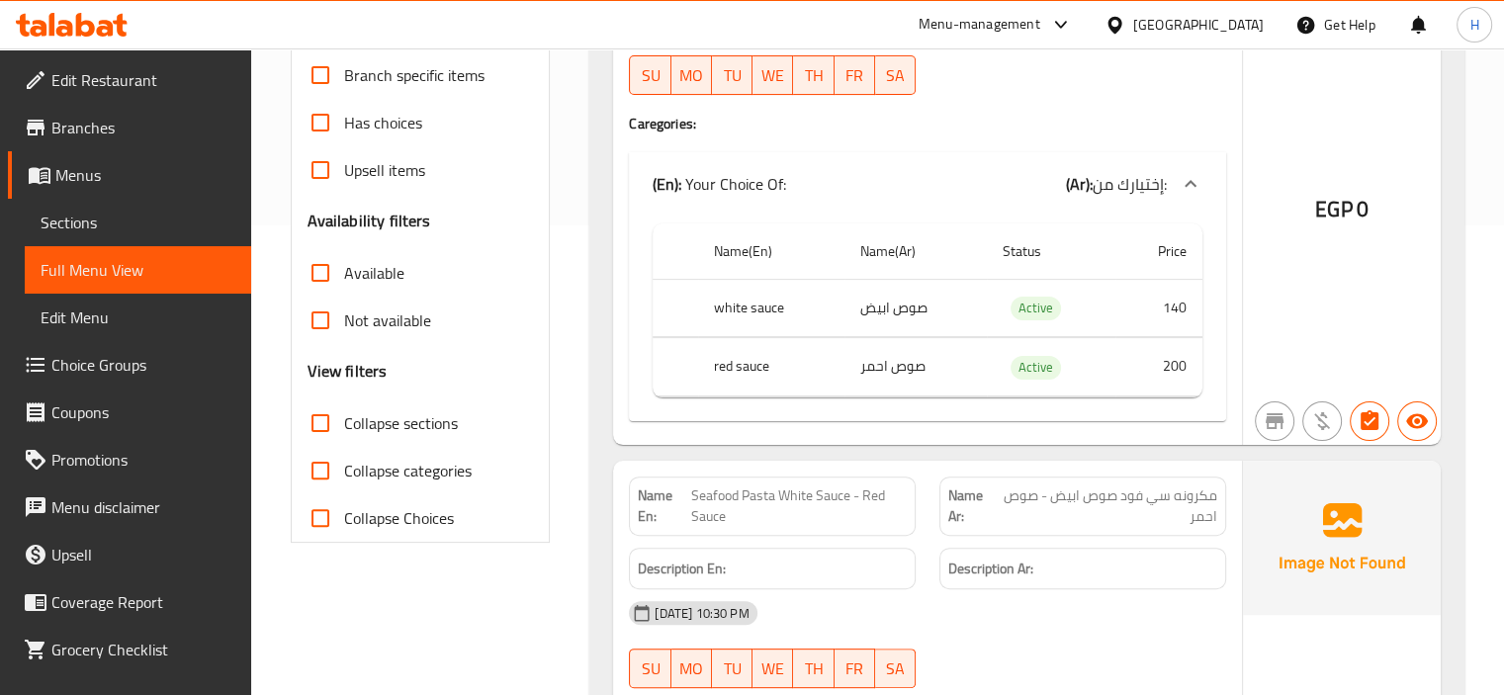
scroll to position [0, 0]
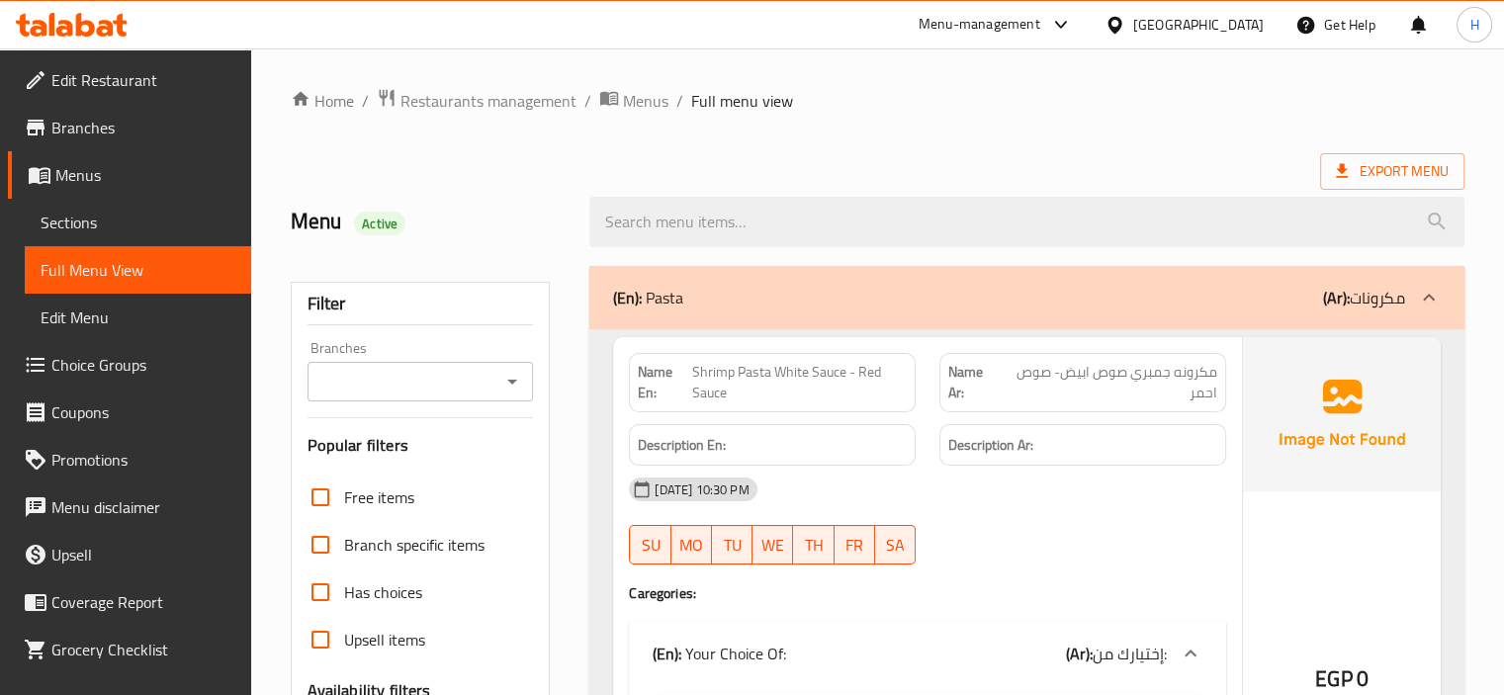
click at [91, 25] on icon at bounding box center [85, 25] width 19 height 24
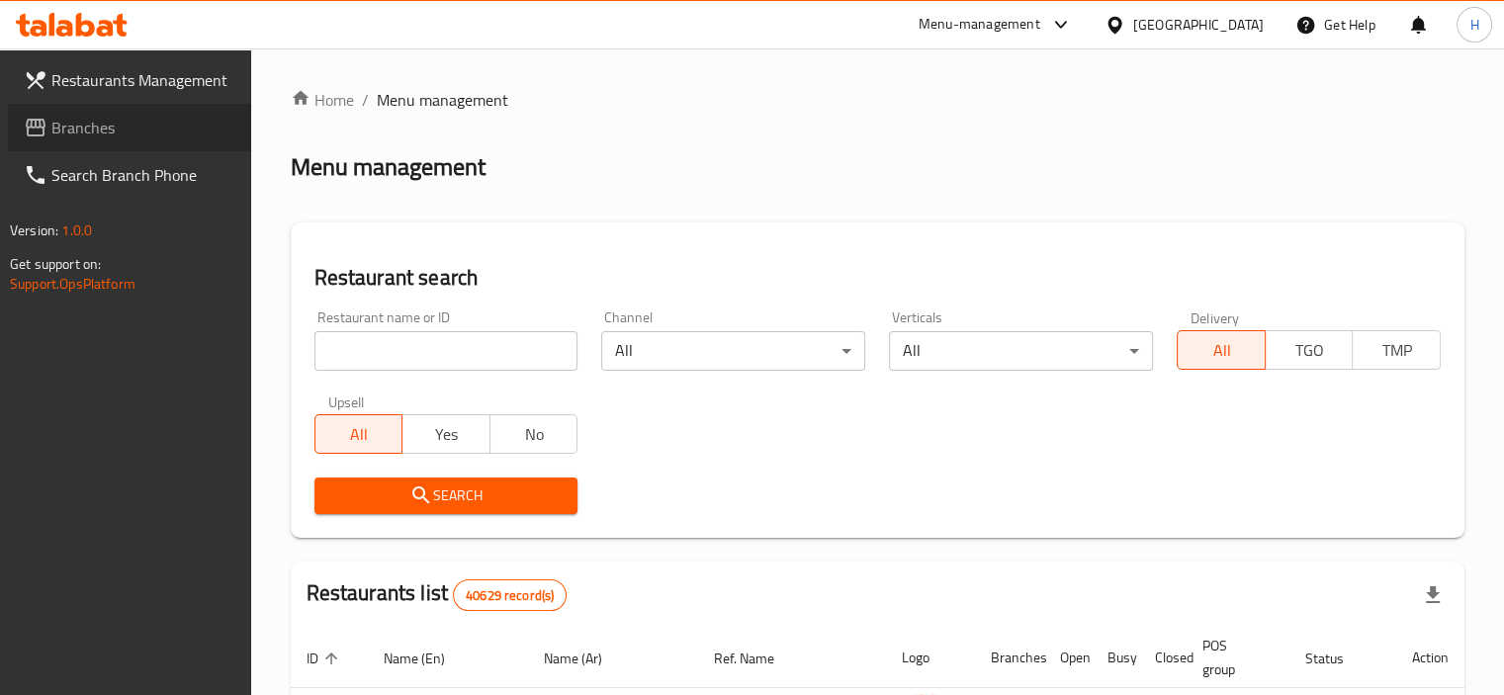
click at [86, 129] on span "Branches" at bounding box center [143, 128] width 184 height 24
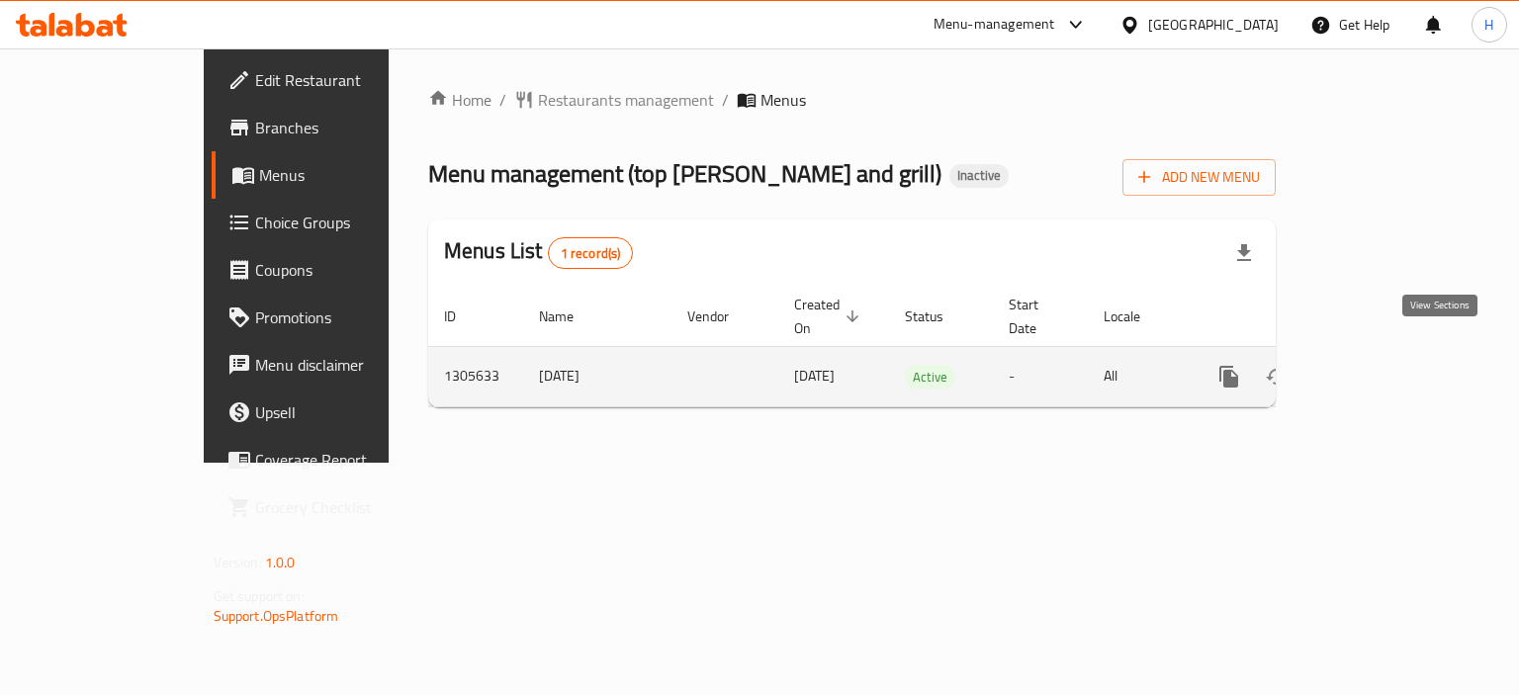
click at [1396, 366] on link "enhanced table" at bounding box center [1371, 376] width 47 height 47
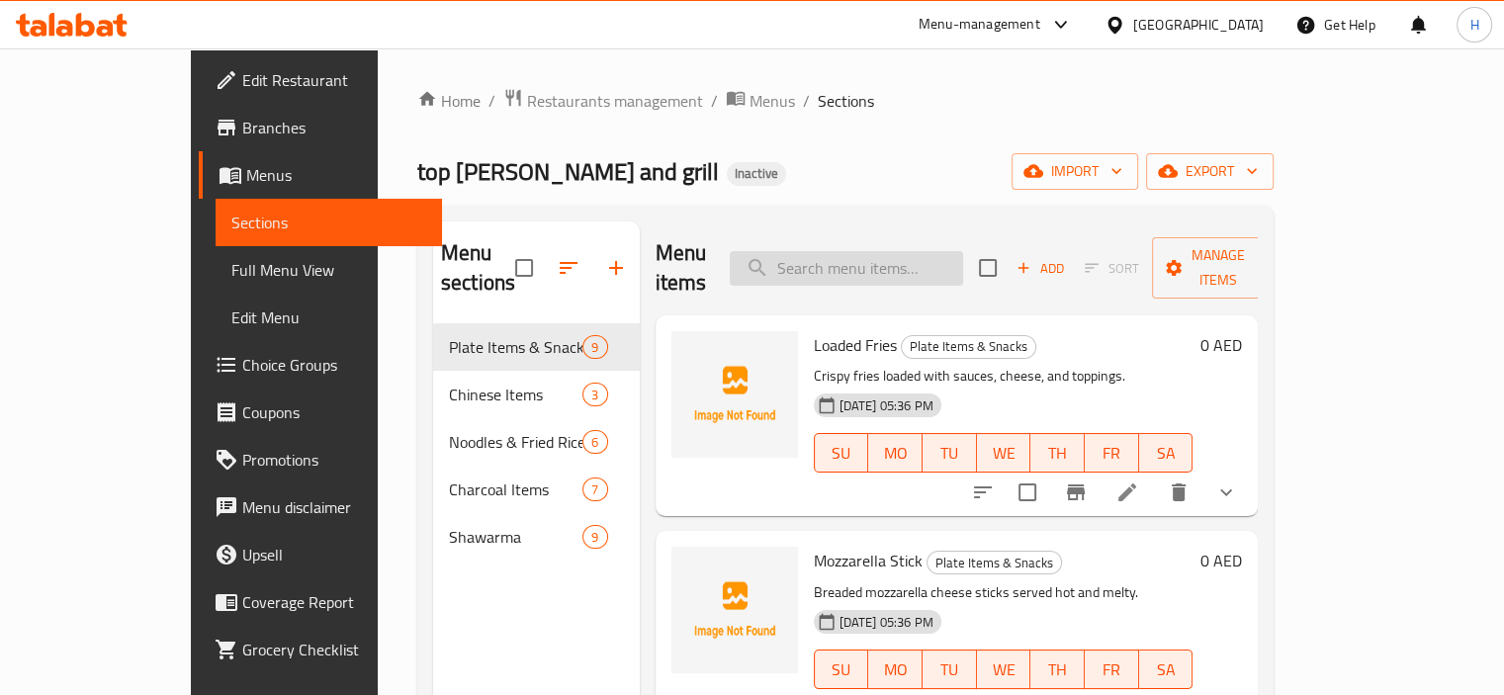
click at [866, 258] on input "search" at bounding box center [846, 268] width 233 height 35
type input "taz"
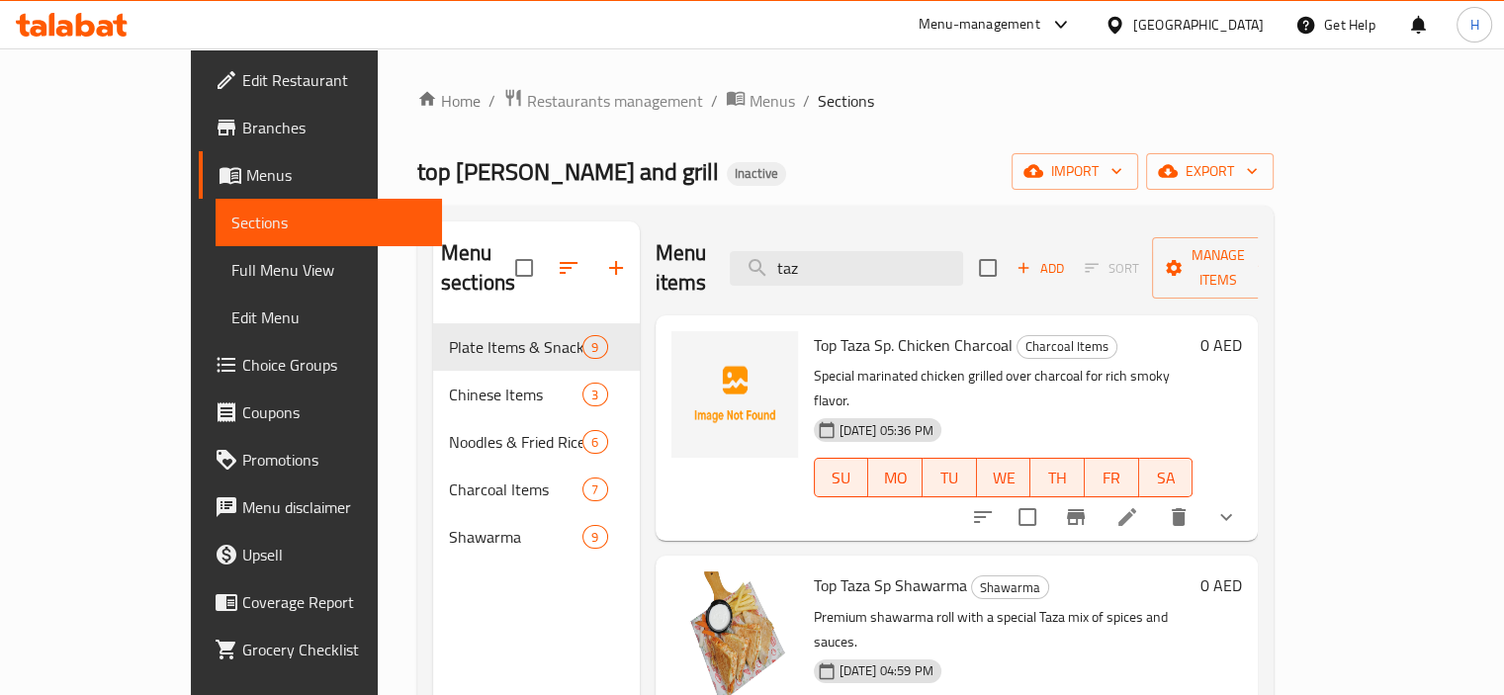
click at [1139, 505] on icon at bounding box center [1128, 517] width 24 height 24
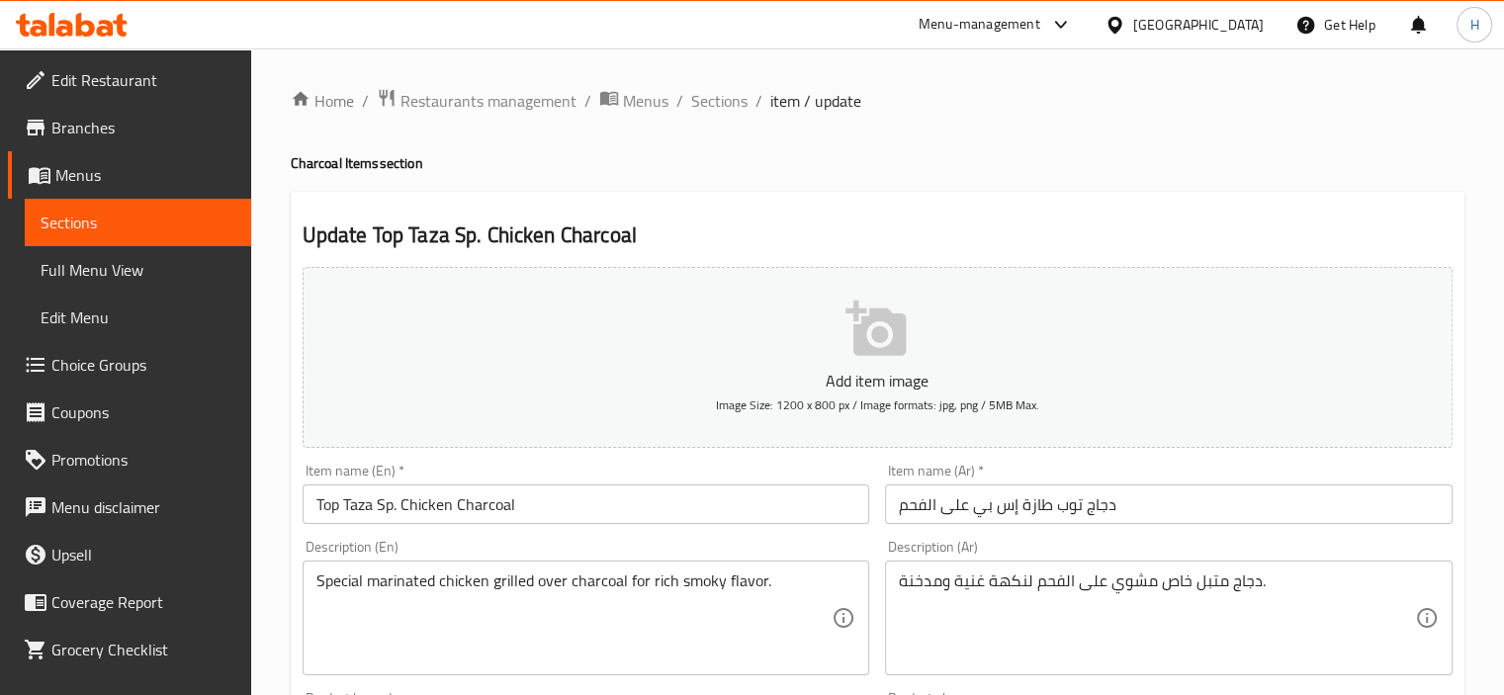
click at [1032, 499] on input "دجاج توب طازة إس بي على الفحم" at bounding box center [1169, 505] width 568 height 40
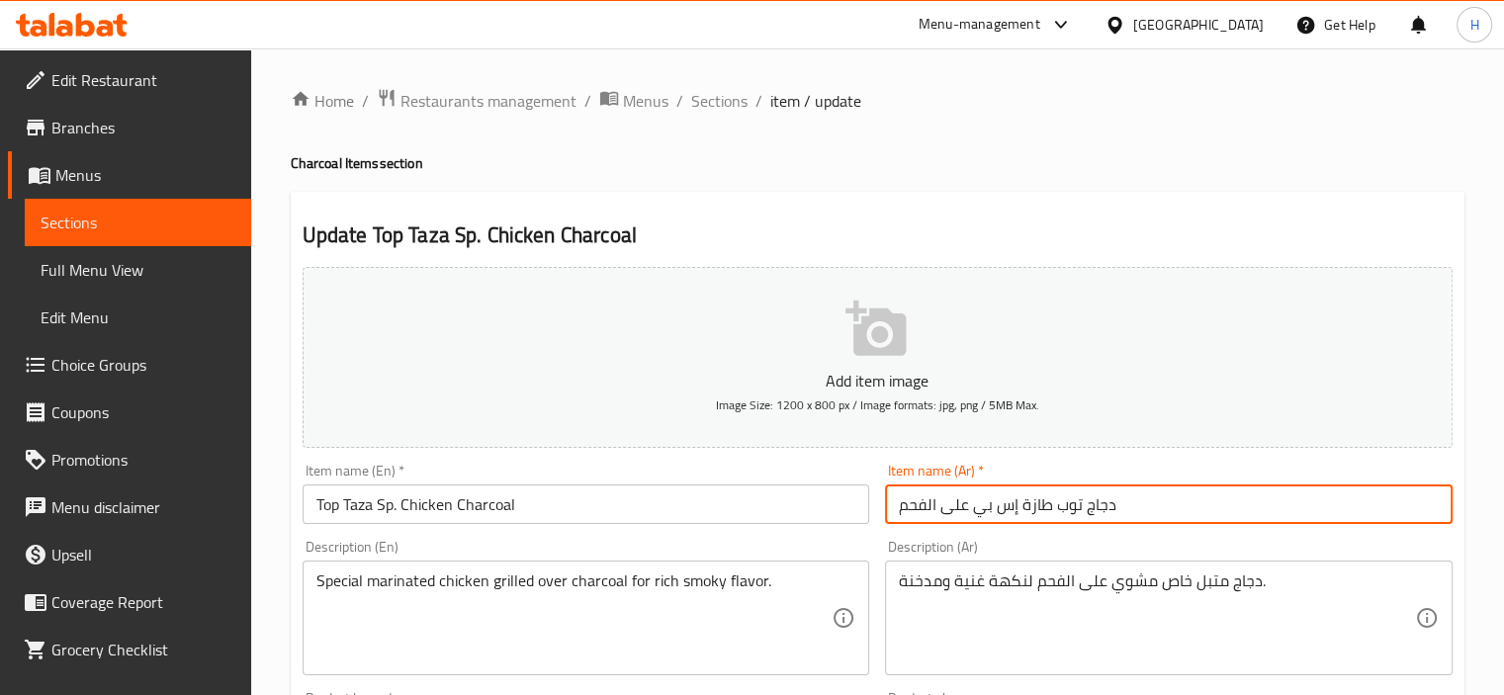
click at [1032, 499] on input "دجاج توب طازة إس بي على الفحم" at bounding box center [1169, 505] width 568 height 40
click at [729, 102] on span "Sections" at bounding box center [719, 101] width 56 height 24
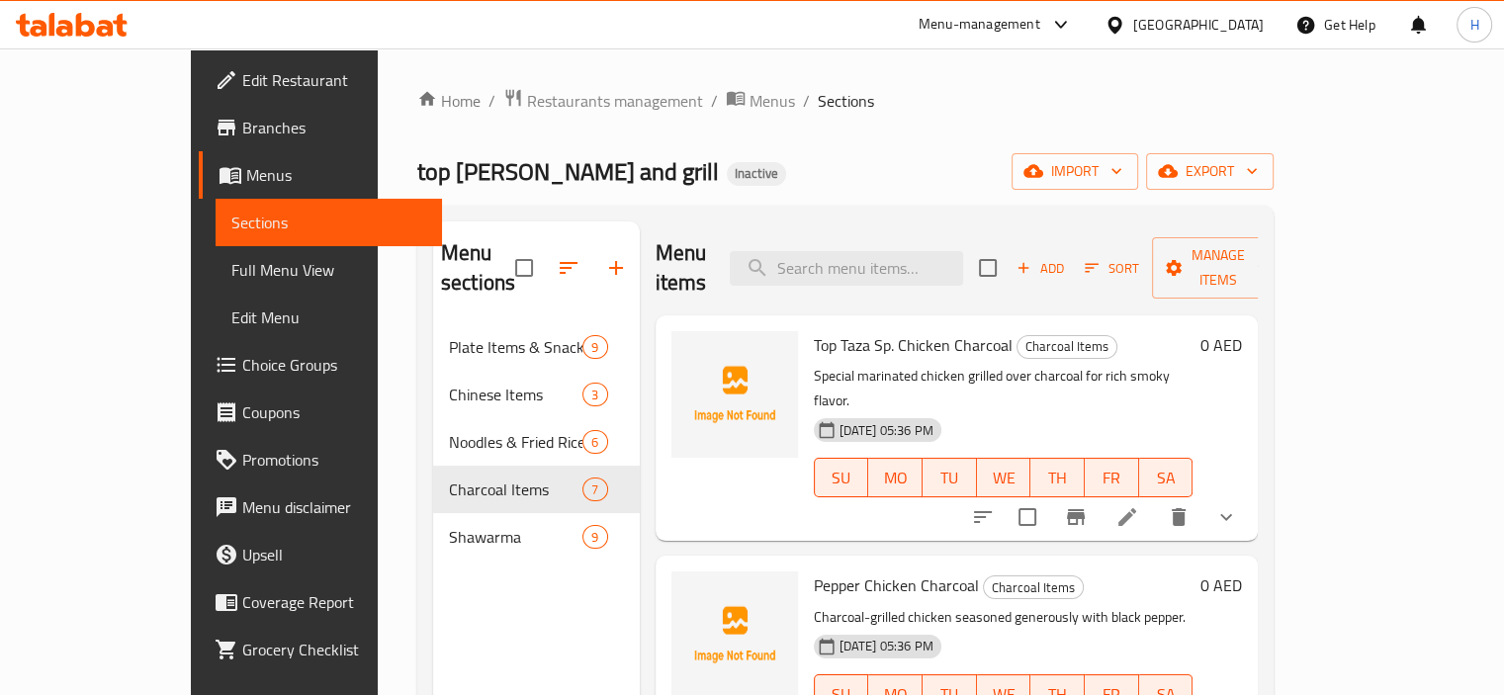
click at [451, 564] on div "Menu sections Plate Items & Snacks 9 Chinese Items 3 Noodles & Fried Rice 6 Cha…" at bounding box center [536, 569] width 207 height 695
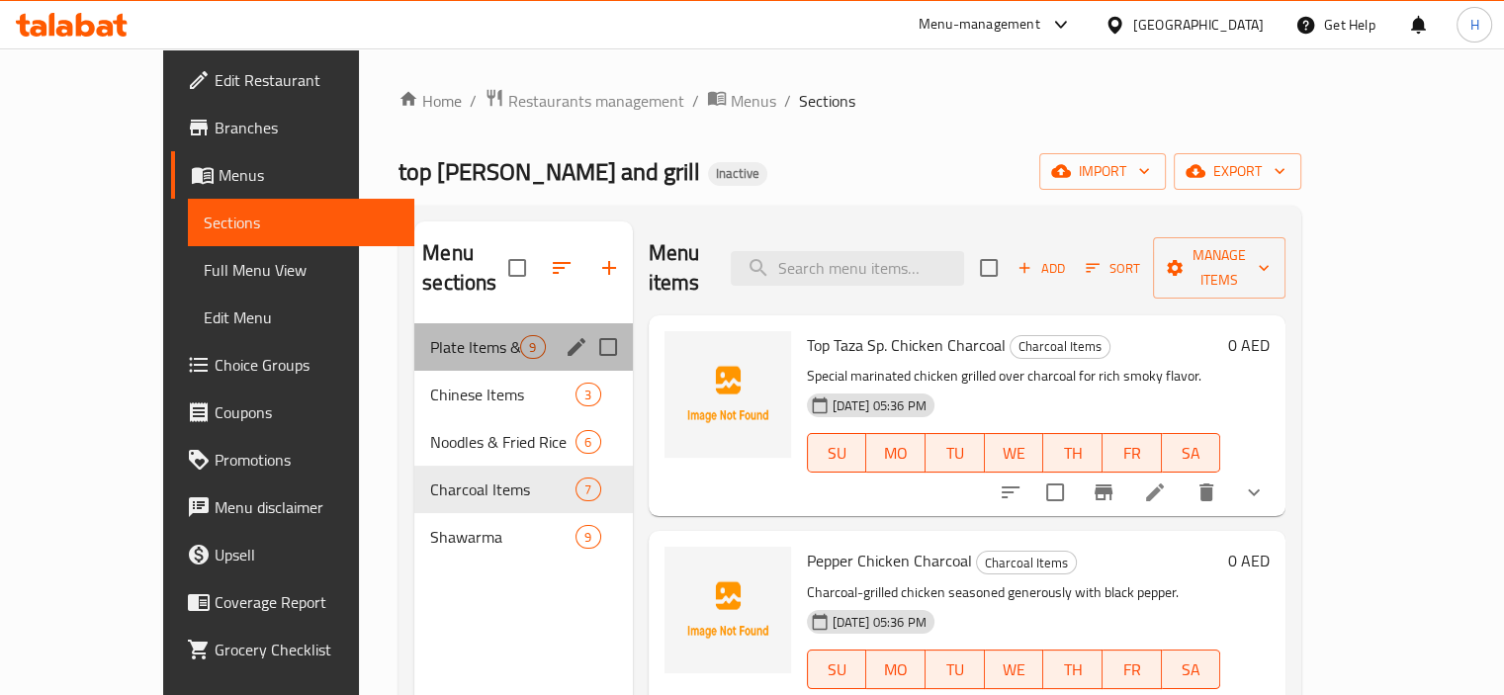
drag, startPoint x: 398, startPoint y: 296, endPoint x: 562, endPoint y: 268, distance: 166.5
click at [414, 323] on div "Plate Items & Snacks 9" at bounding box center [523, 346] width 218 height 47
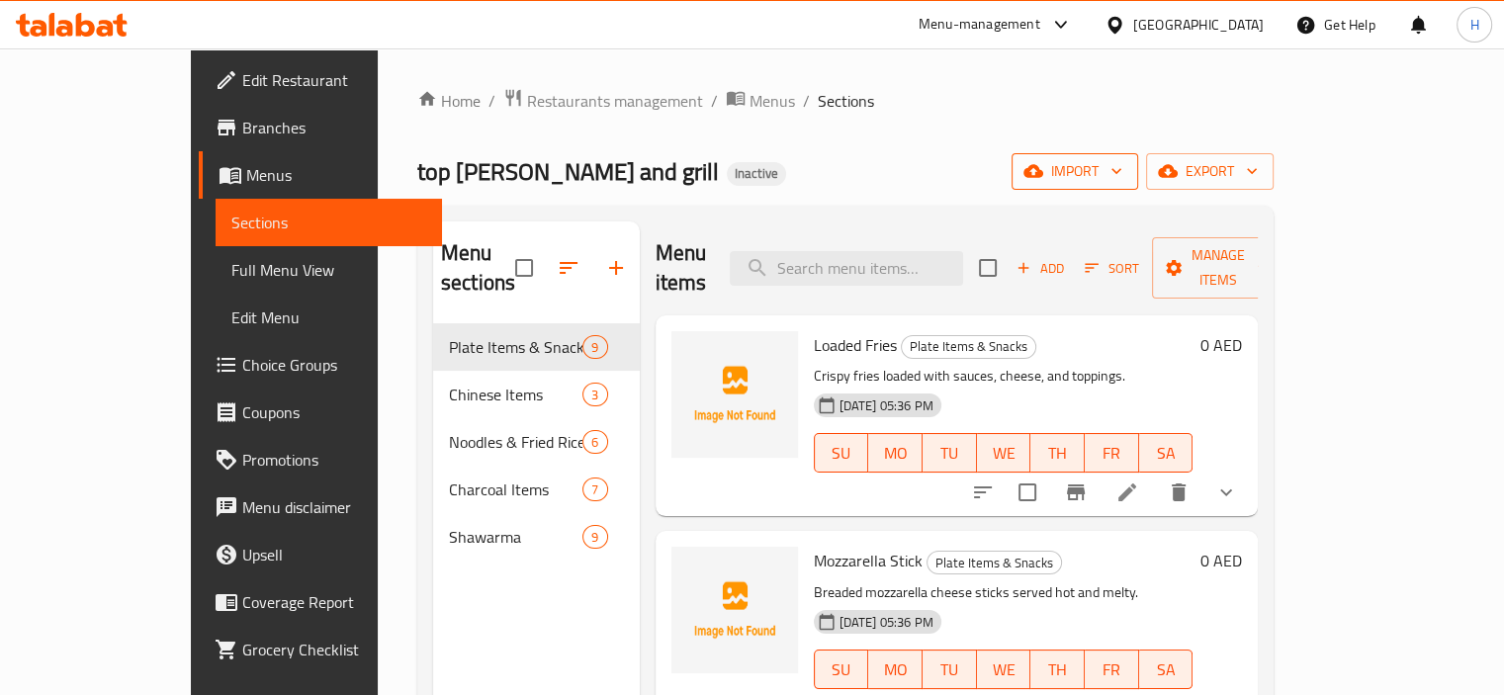
click at [1123, 173] on span "import" at bounding box center [1075, 171] width 95 height 25
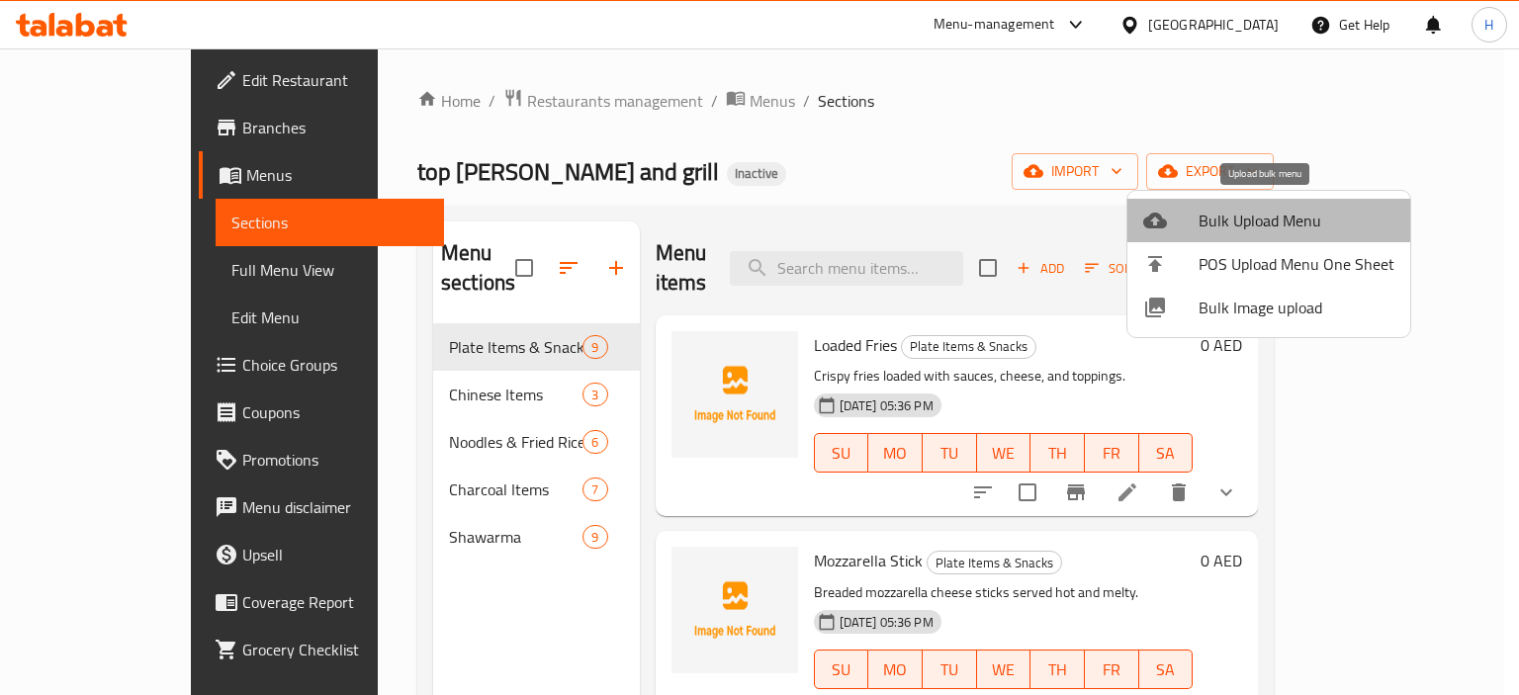
click at [1302, 227] on span "Bulk Upload Menu" at bounding box center [1297, 221] width 196 height 24
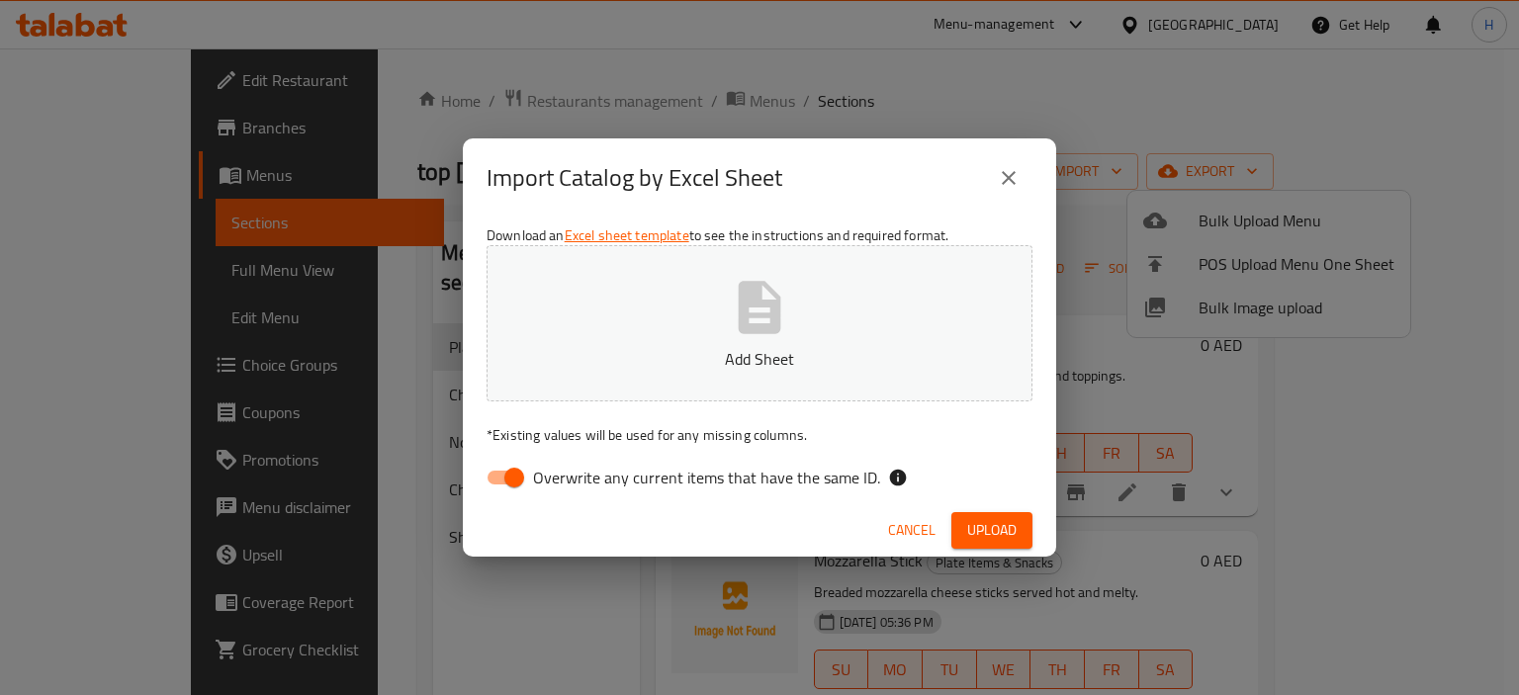
click at [546, 483] on span "Overwrite any current items that have the same ID." at bounding box center [706, 478] width 347 height 24
click at [546, 483] on input "Overwrite any current items that have the same ID." at bounding box center [514, 478] width 113 height 38
checkbox input "false"
click at [986, 524] on span "Upload" at bounding box center [991, 530] width 49 height 25
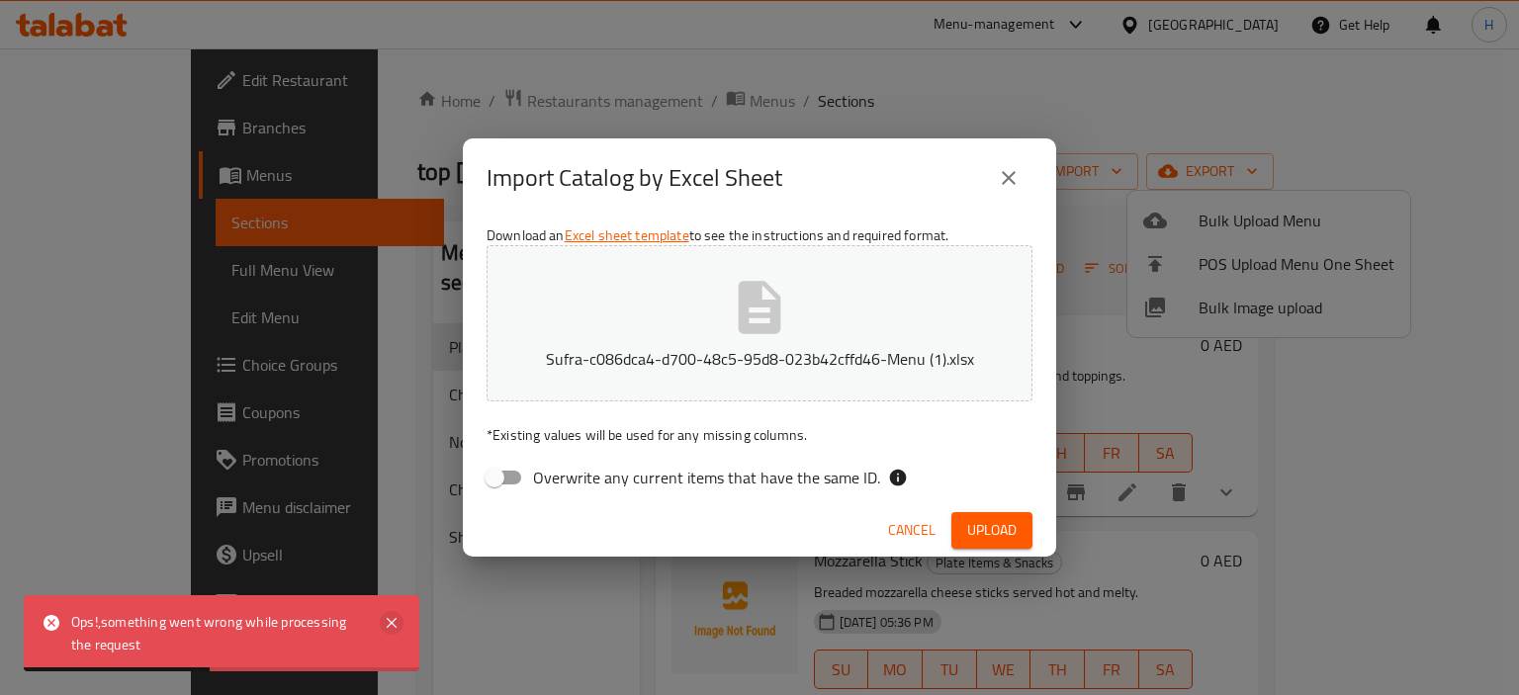
click at [391, 622] on icon at bounding box center [392, 623] width 10 height 10
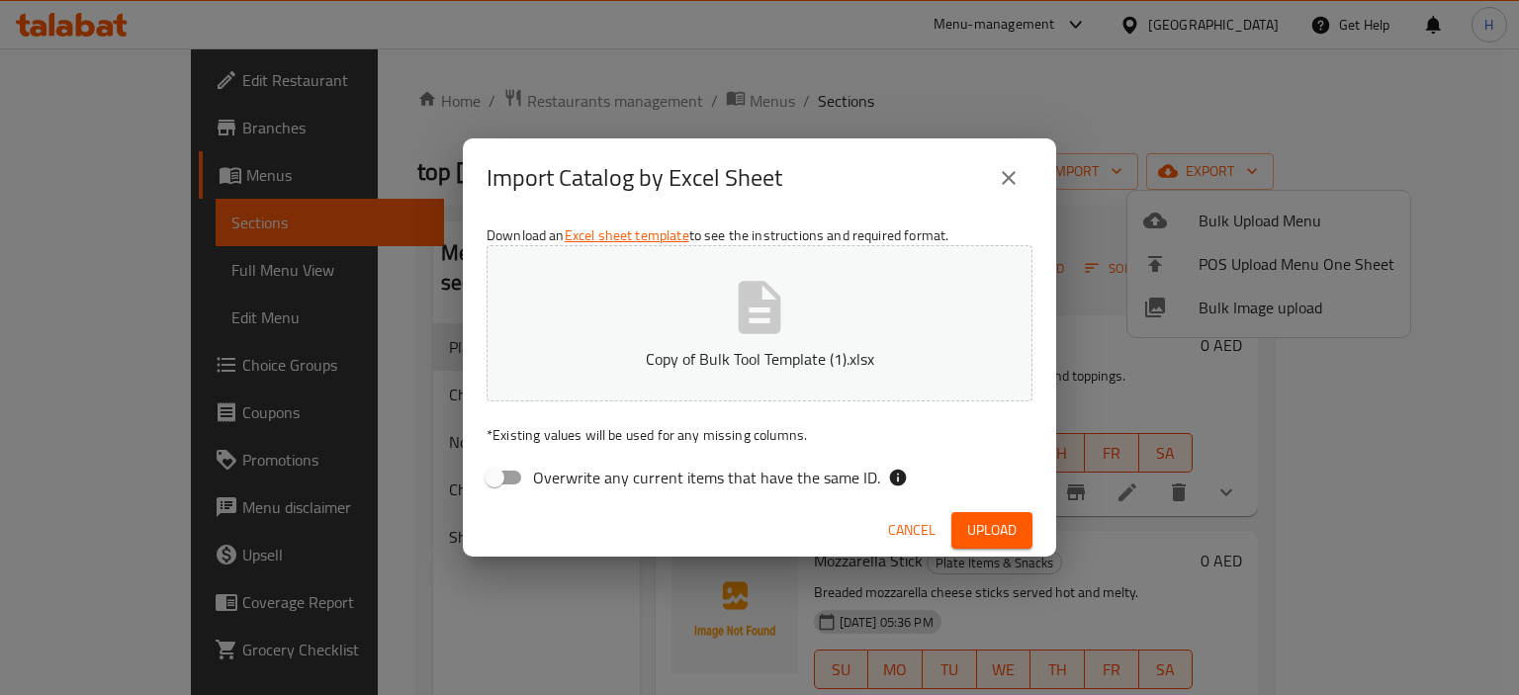
click at [995, 538] on span "Upload" at bounding box center [991, 530] width 49 height 25
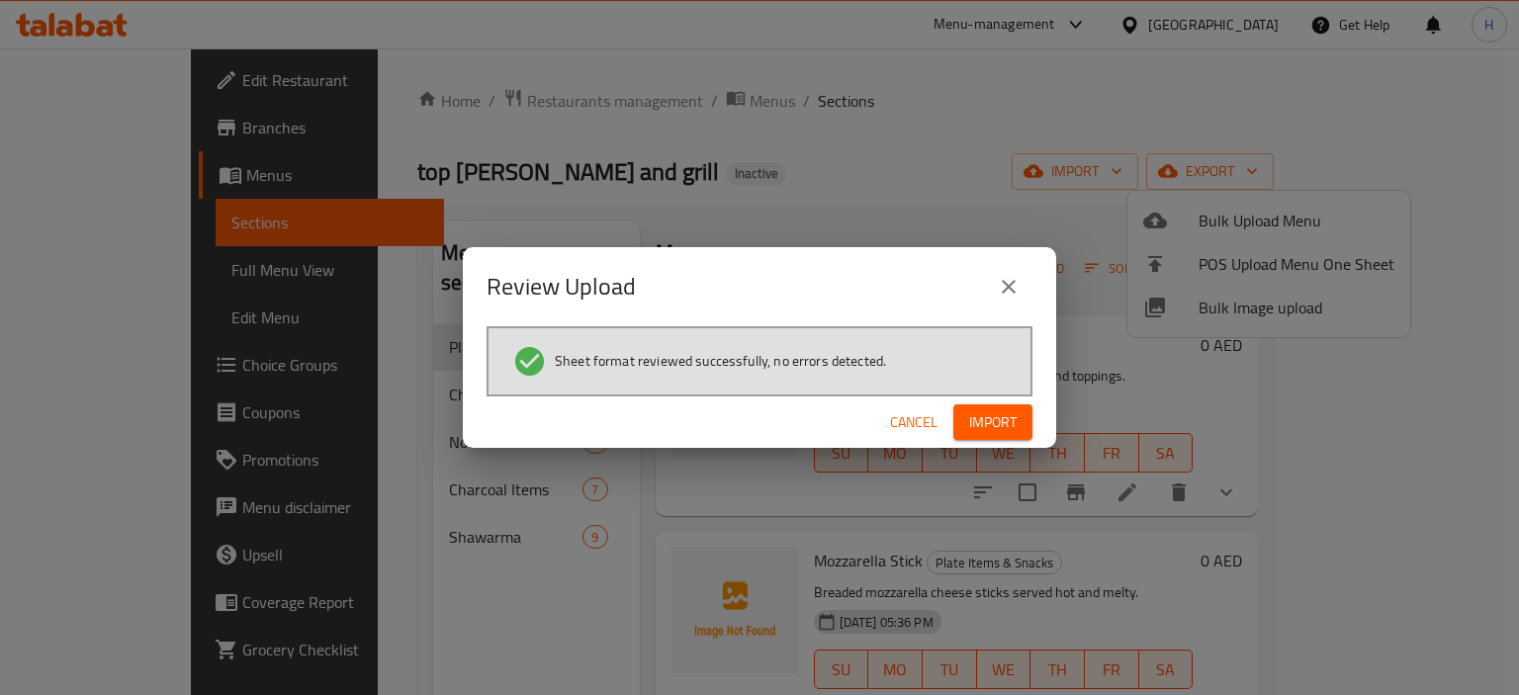
click at [977, 427] on span "Import" at bounding box center [992, 422] width 47 height 25
